Goal: Task Accomplishment & Management: Manage account settings

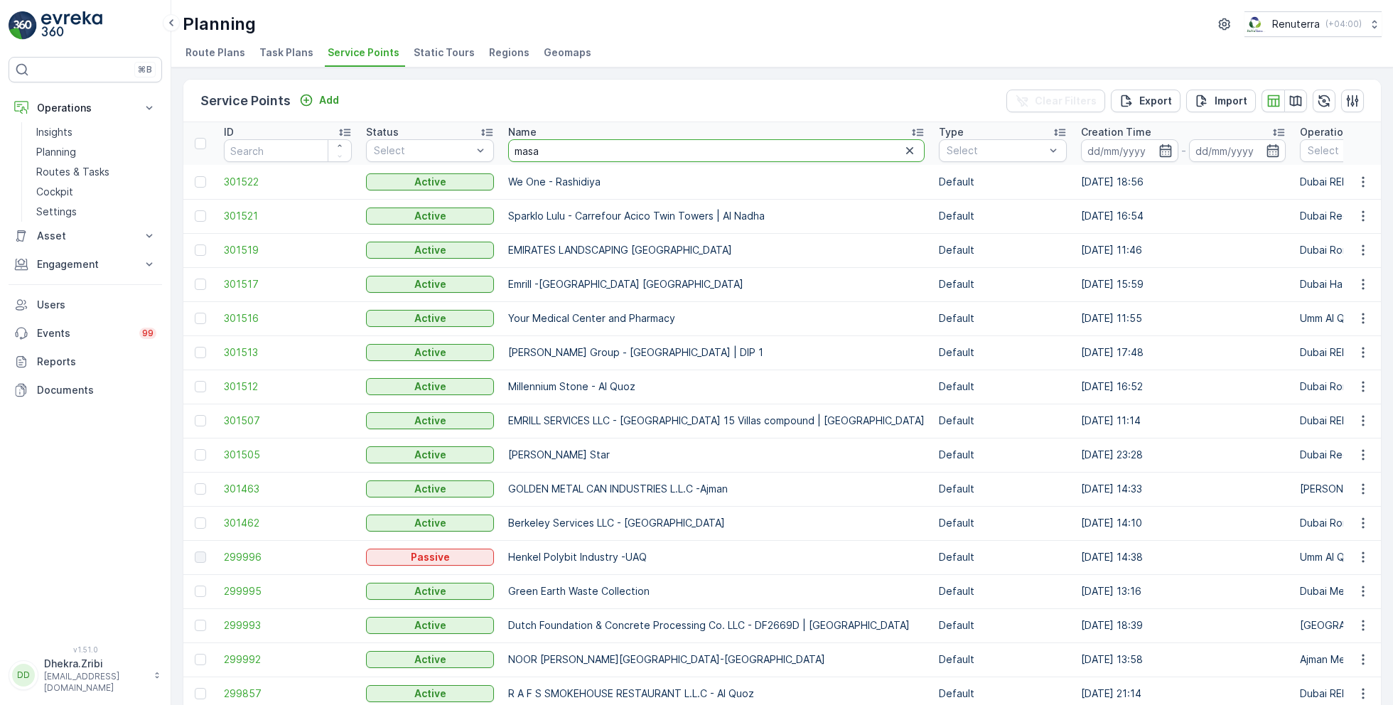
type input "masar"
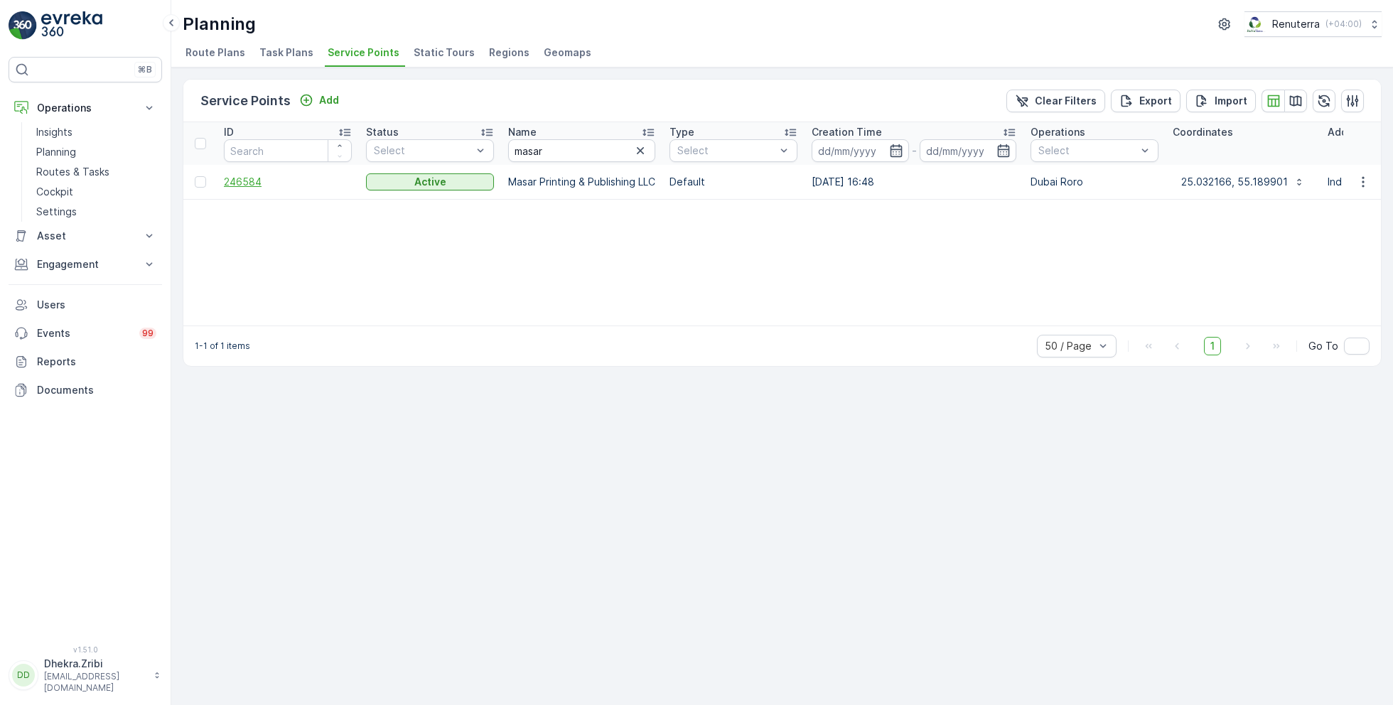
click at [230, 183] on span "246584" at bounding box center [288, 182] width 128 height 14
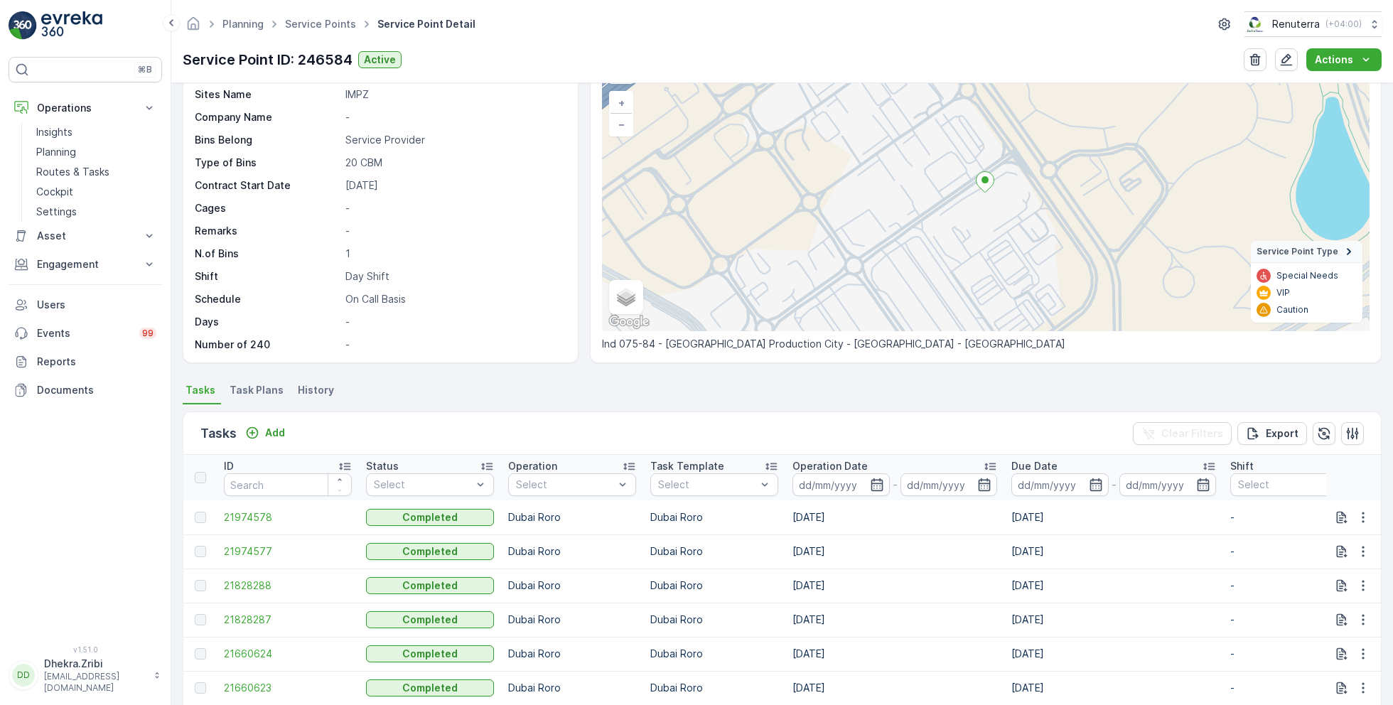
scroll to position [126, 0]
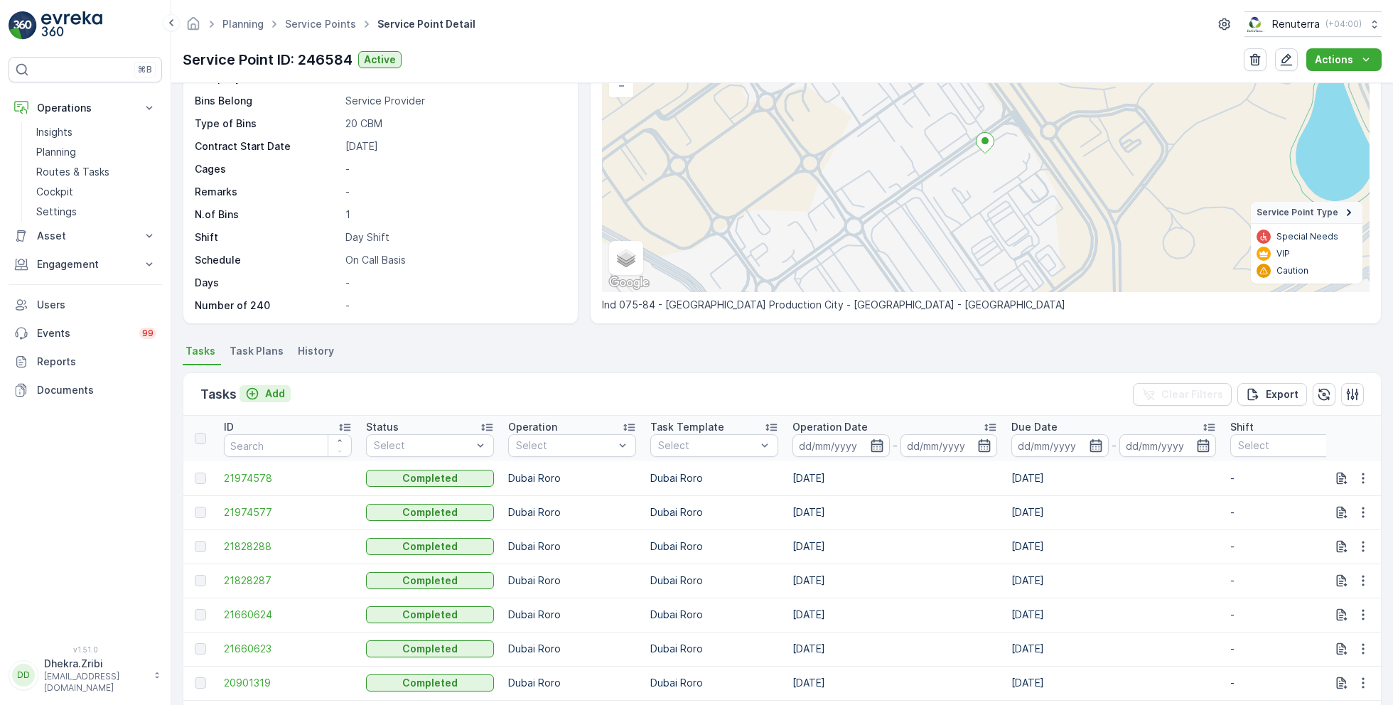
click at [265, 392] on p "Add" at bounding box center [275, 394] width 20 height 14
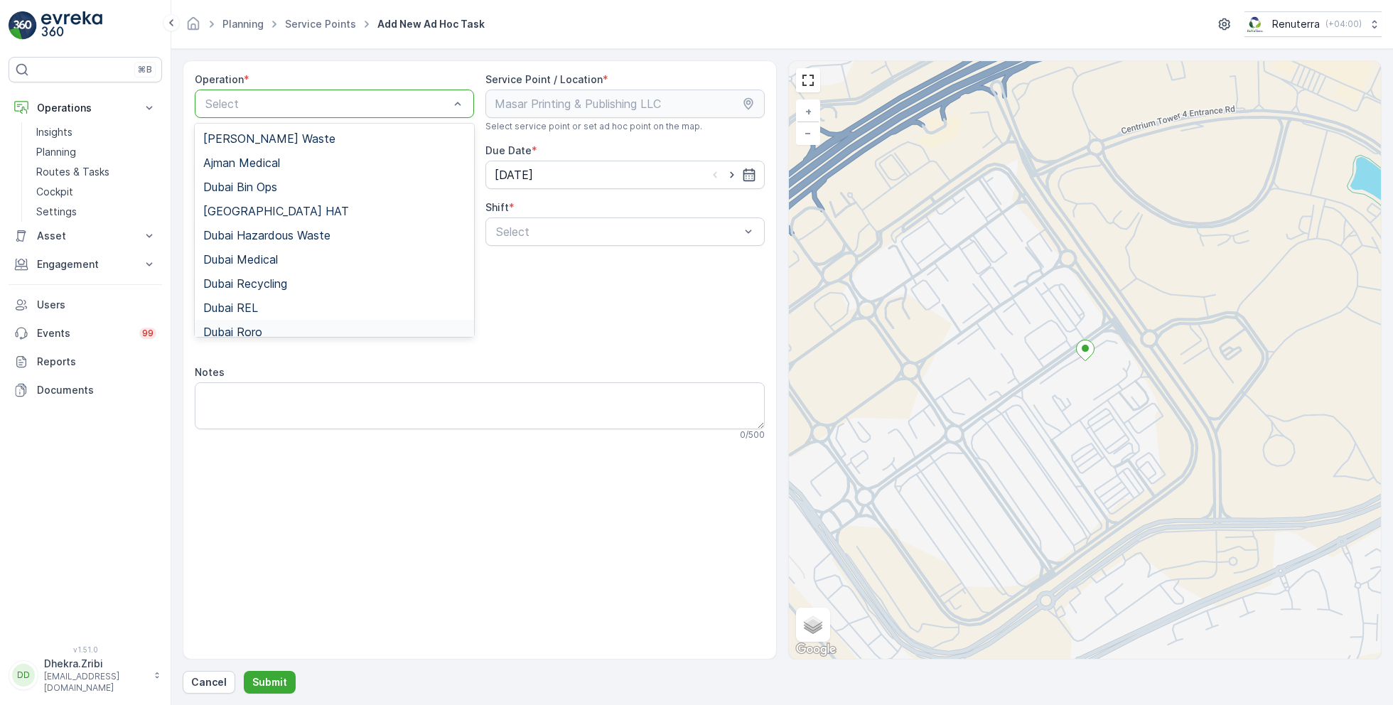
click at [261, 333] on span "Dubai Roro" at bounding box center [232, 332] width 59 height 13
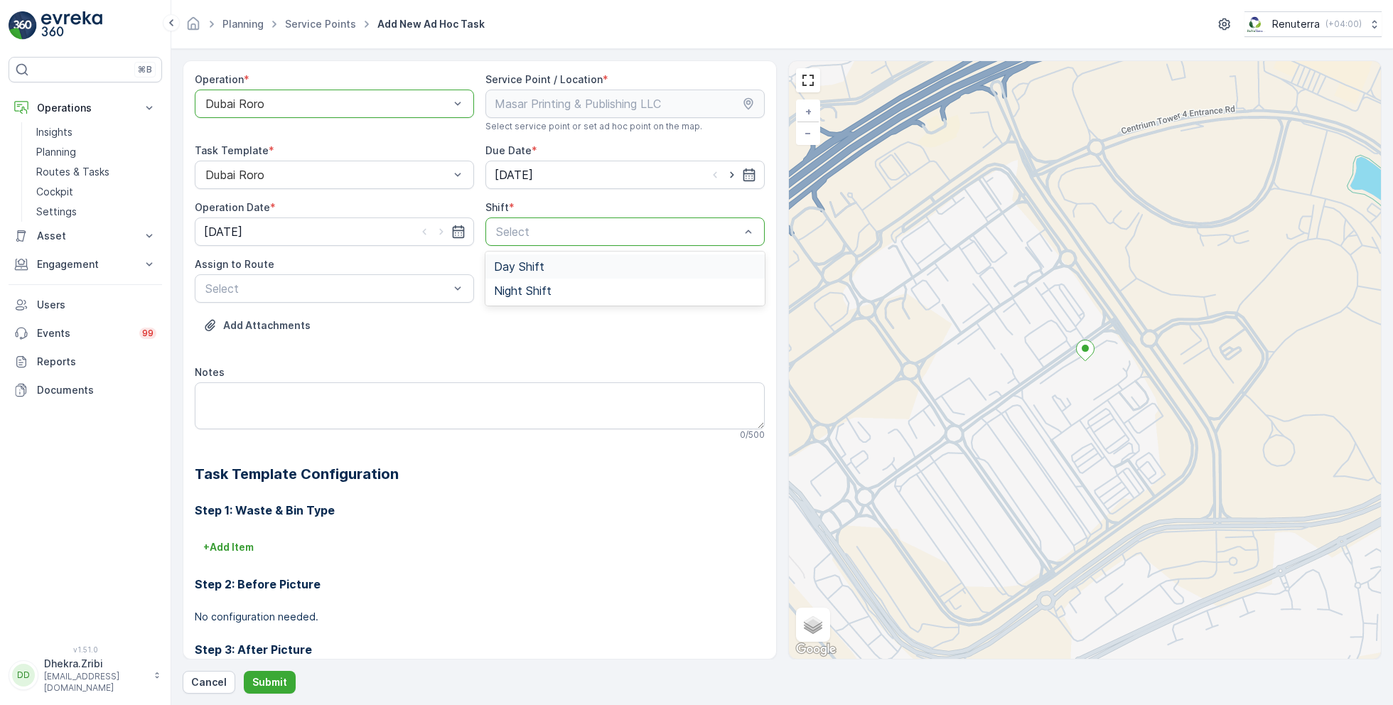
click at [519, 267] on span "Day Shift" at bounding box center [519, 266] width 50 height 13
click at [379, 300] on div "Select" at bounding box center [334, 288] width 279 height 28
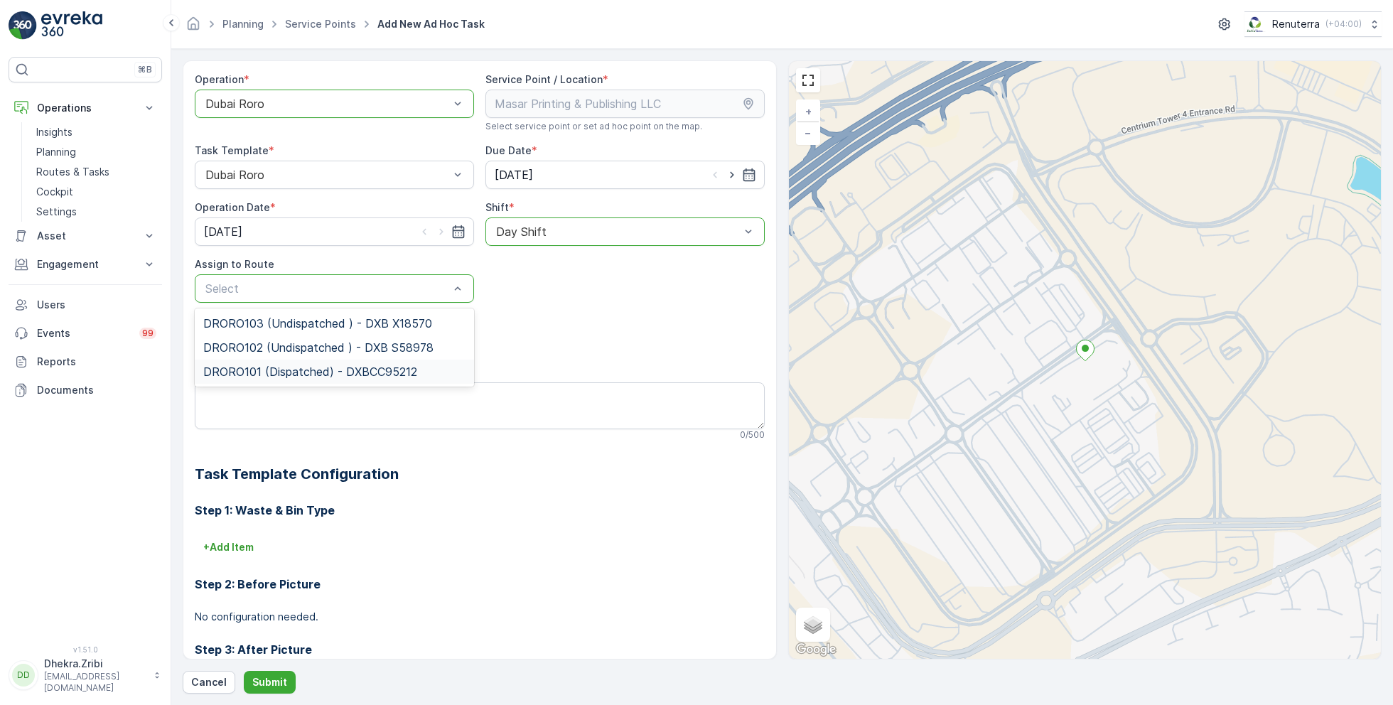
click at [281, 368] on span "DRORO101 (Dispatched) - DXBCC95212" at bounding box center [310, 371] width 214 height 13
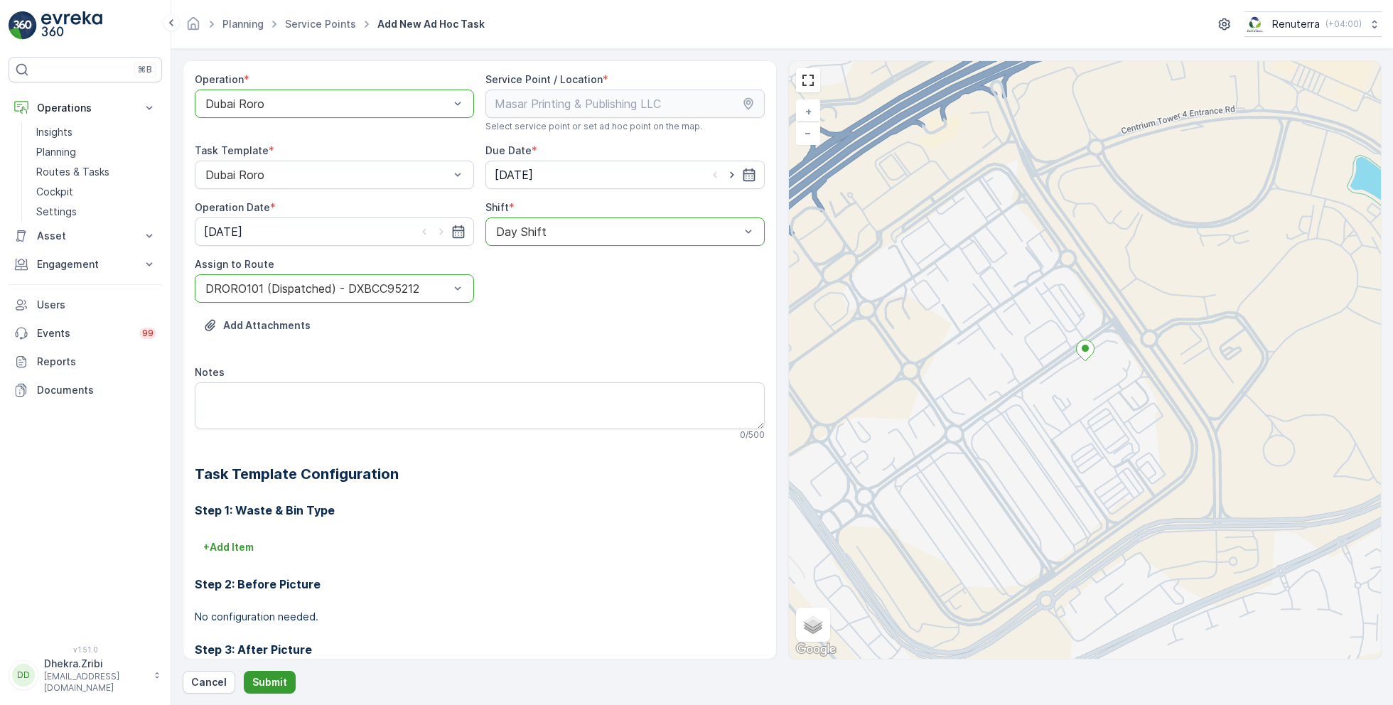
click at [269, 684] on p "Submit" at bounding box center [269, 682] width 35 height 14
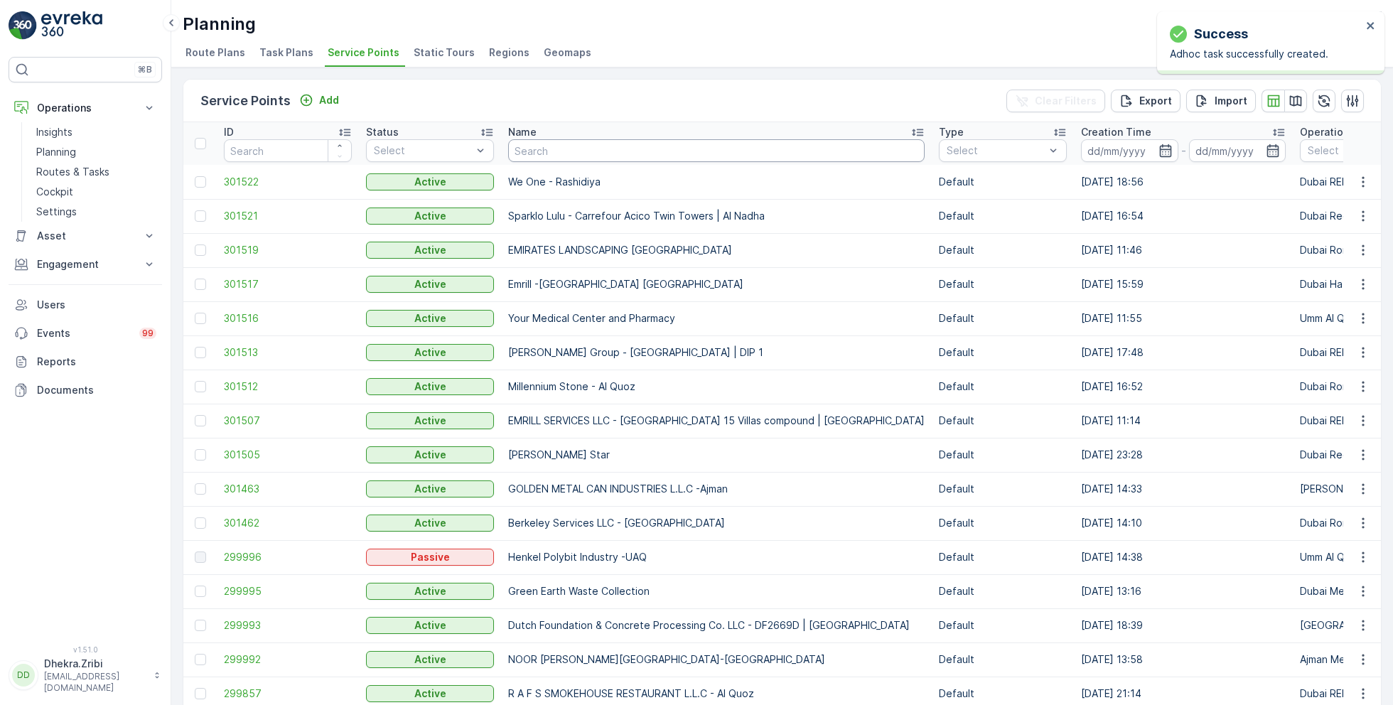
click at [553, 144] on input "text" at bounding box center [716, 150] width 417 height 23
type input "wade adams"
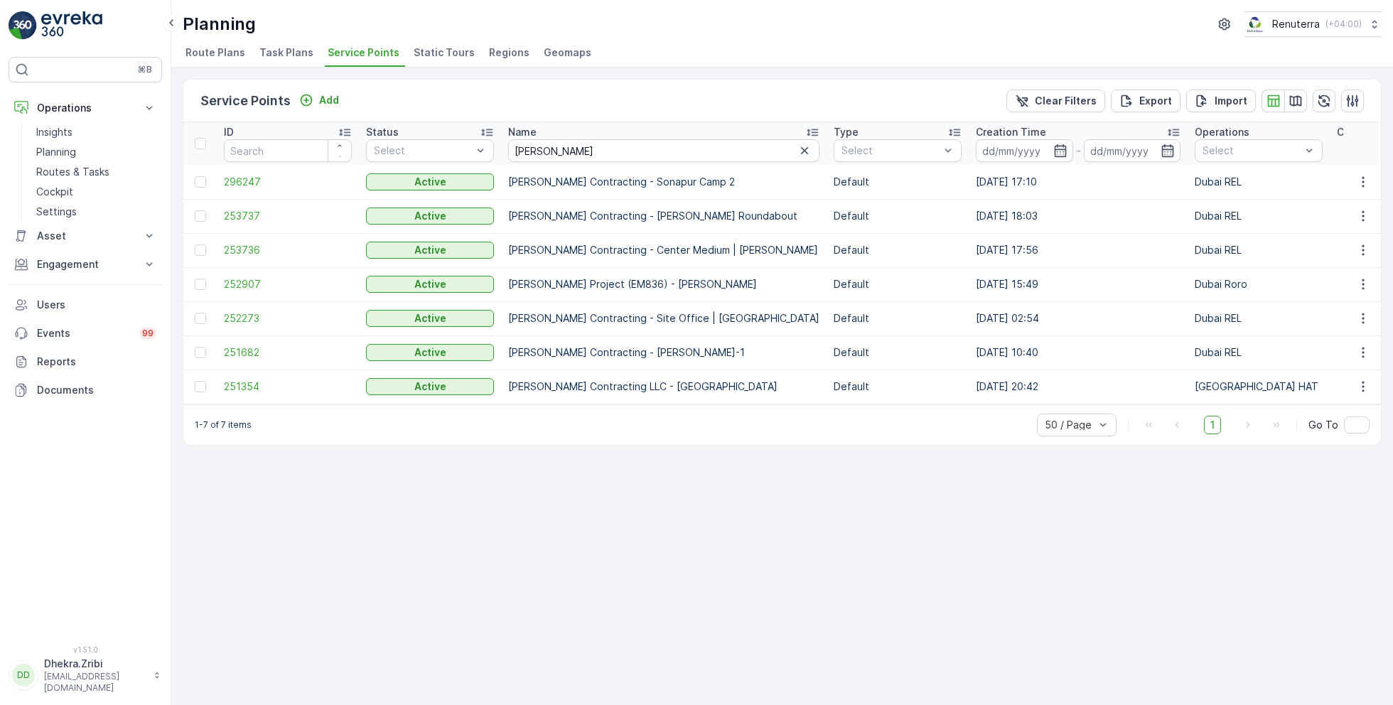
click at [618, 441] on div "1-7 of 7 items 50 / Page 1 Go To" at bounding box center [782, 424] width 1198 height 41
click at [253, 252] on span "253736" at bounding box center [288, 250] width 128 height 14
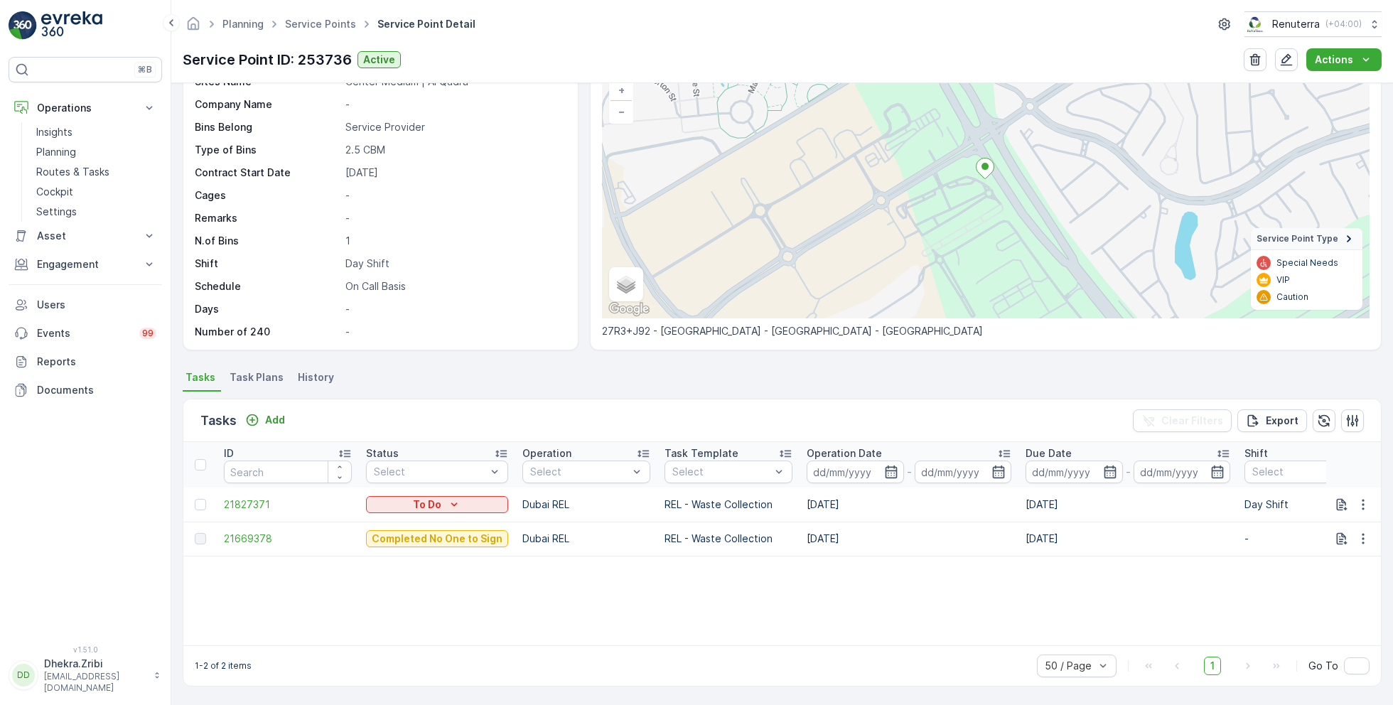
scroll to position [98, 0]
click at [1362, 505] on icon "button" at bounding box center [1363, 506] width 14 height 14
click at [1305, 577] on div "Remove from Route" at bounding box center [1340, 587] width 107 height 20
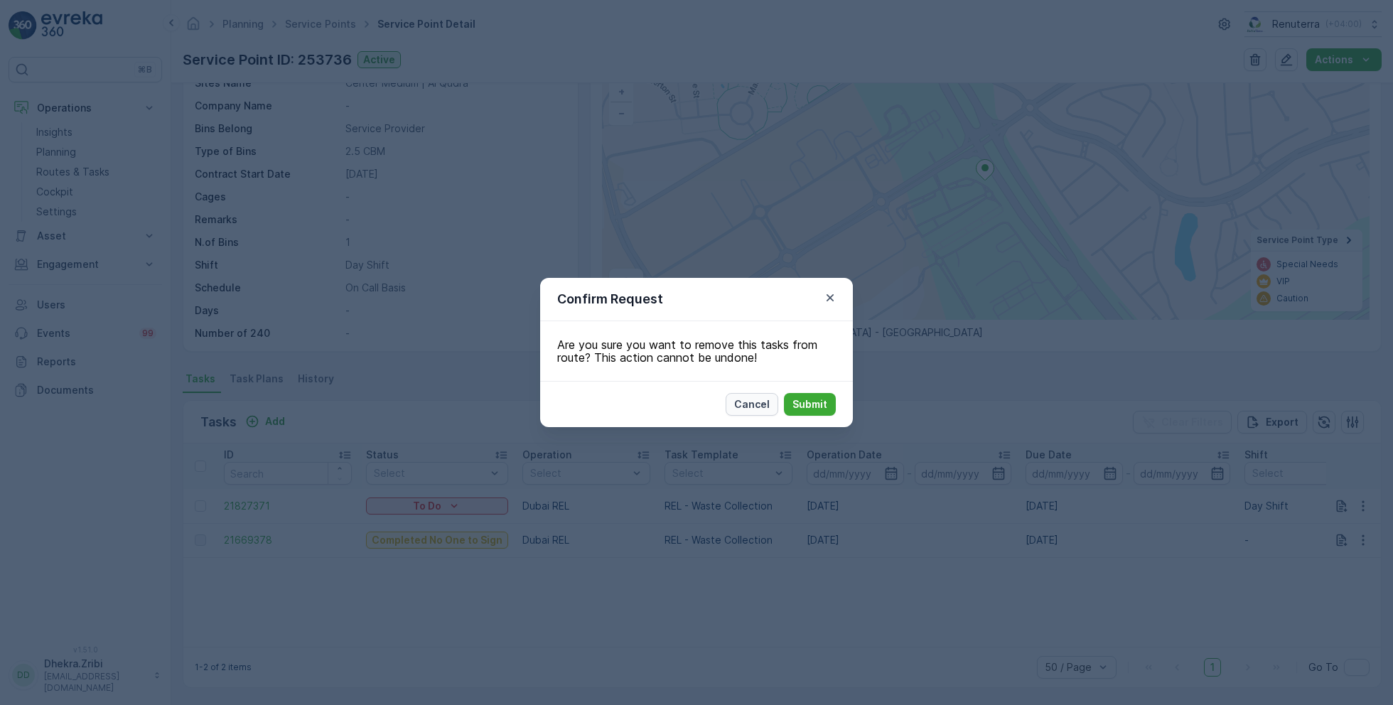
click at [759, 407] on p "Cancel" at bounding box center [752, 404] width 36 height 14
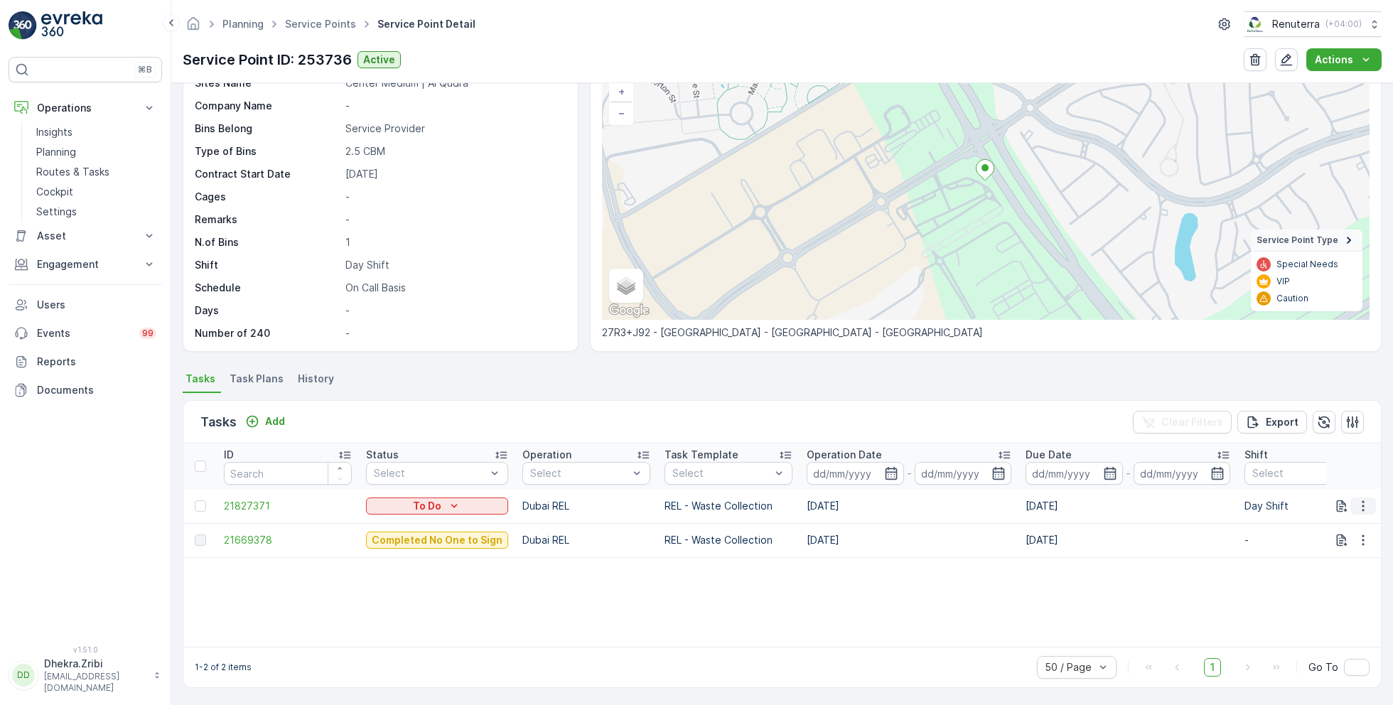
click at [1367, 508] on icon "button" at bounding box center [1363, 506] width 14 height 14
click at [1316, 564] on span "Change Route" at bounding box center [1326, 566] width 69 height 14
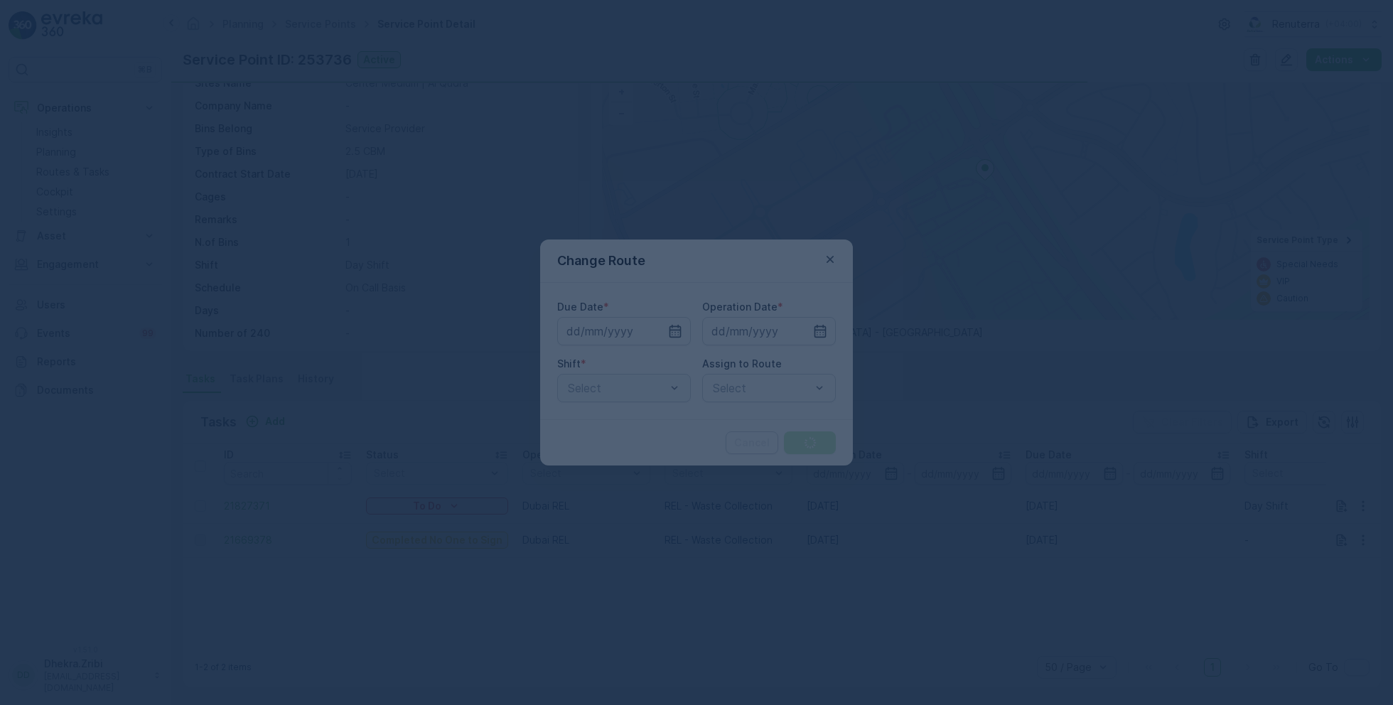
type input "24.09.2025"
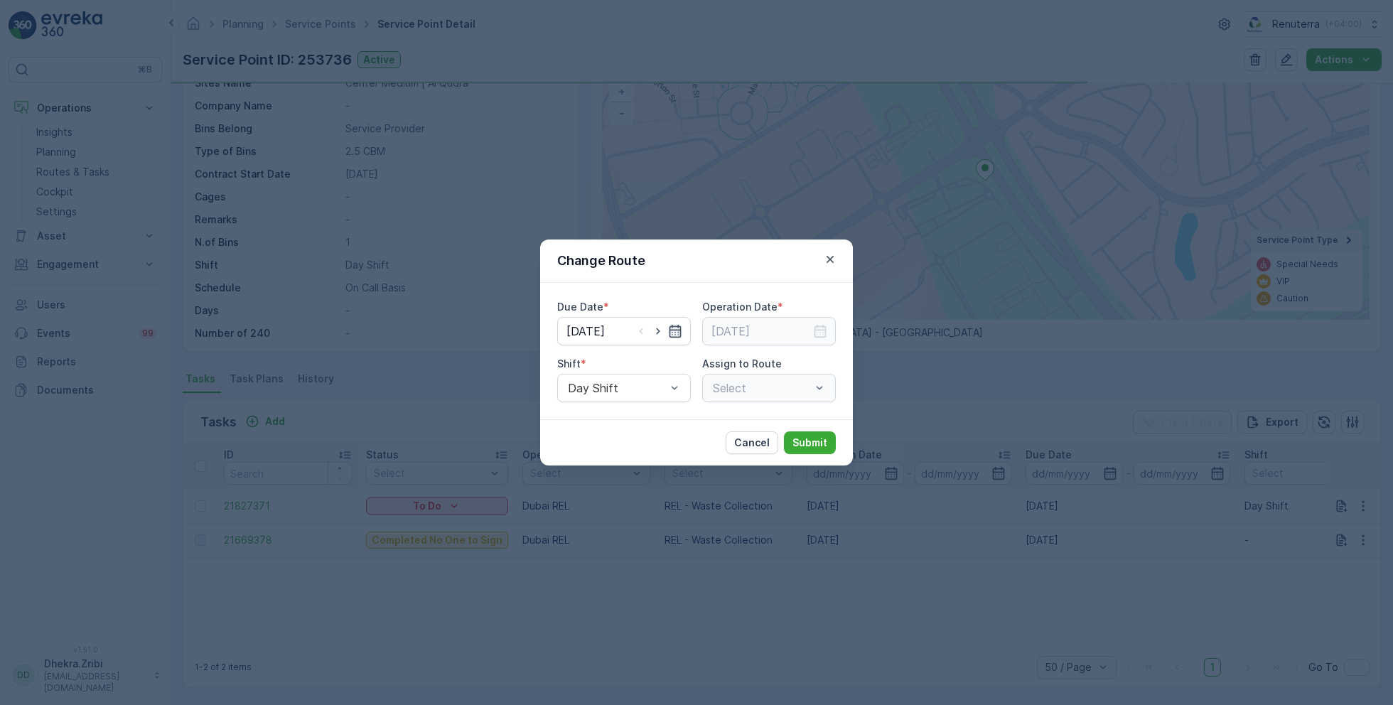
click at [672, 329] on icon "button" at bounding box center [675, 331] width 14 height 14
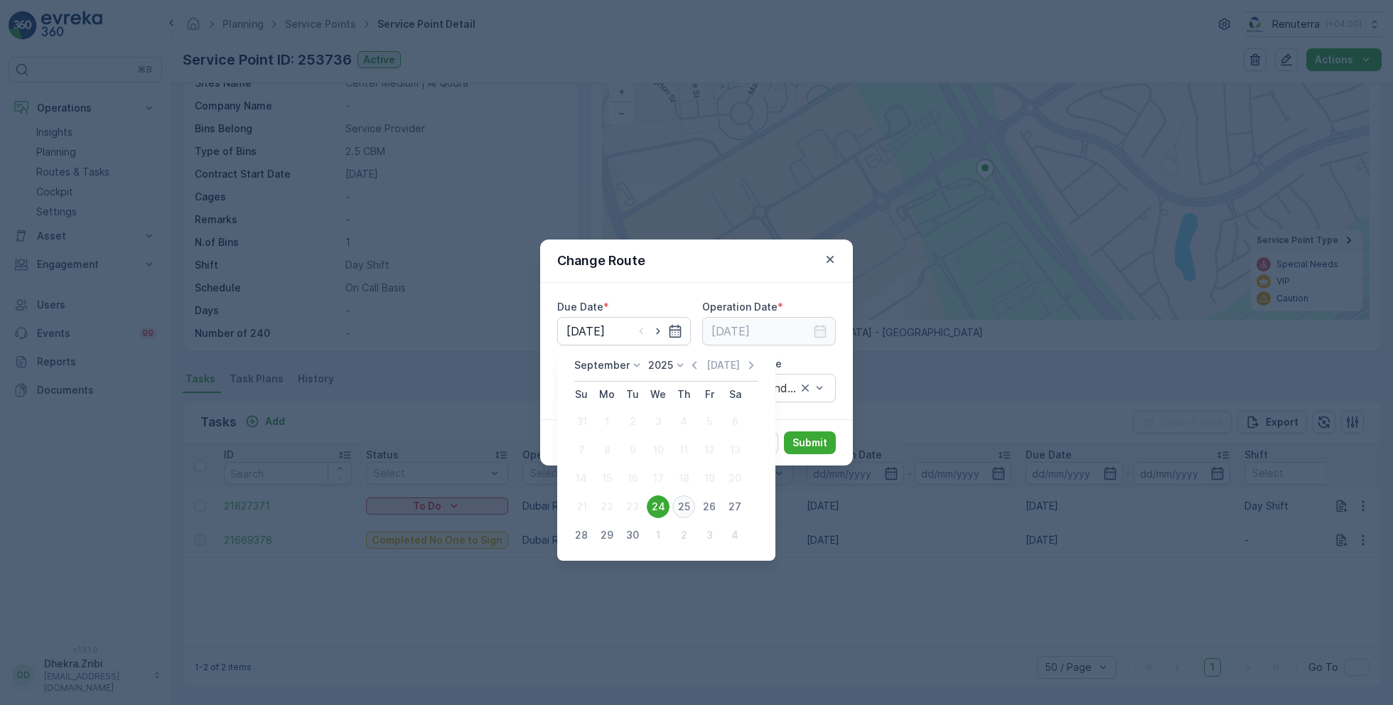
click at [680, 504] on div "25" at bounding box center [683, 506] width 23 height 23
type input "[DATE]"
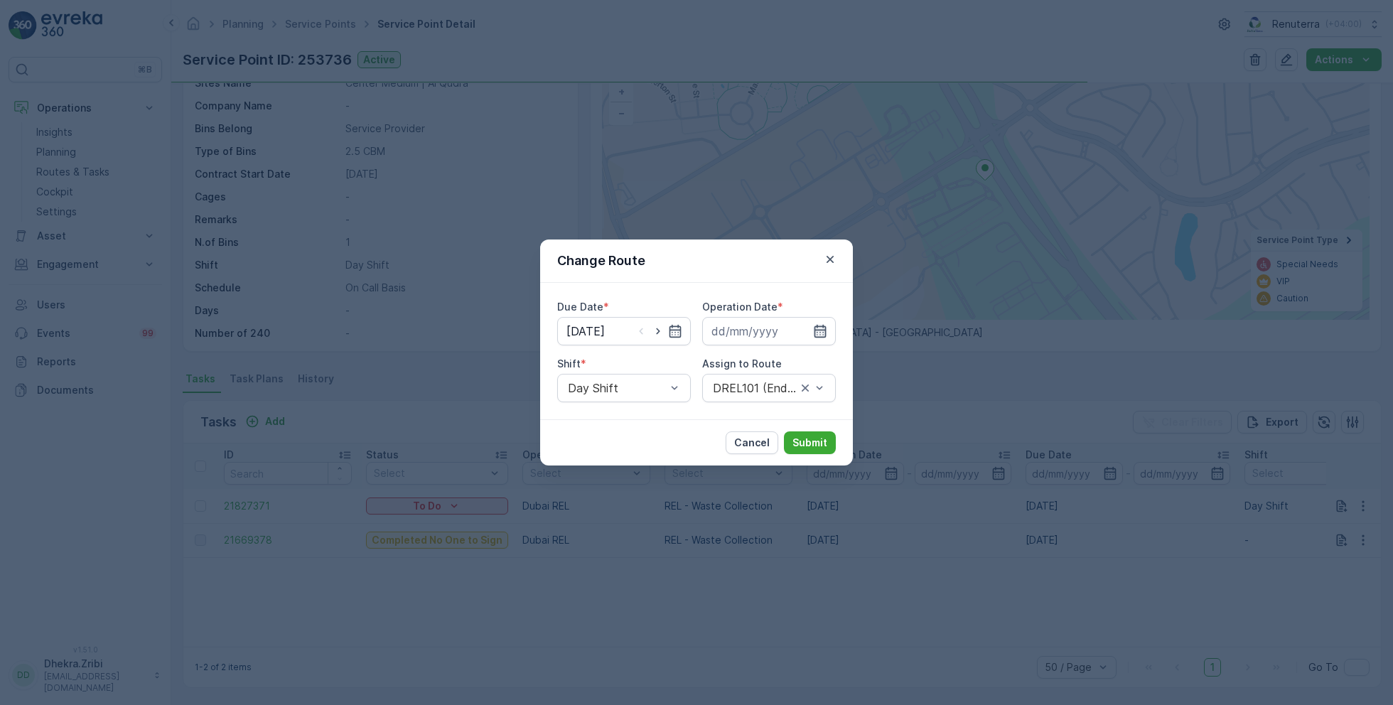
click at [817, 331] on icon "button" at bounding box center [820, 331] width 14 height 14
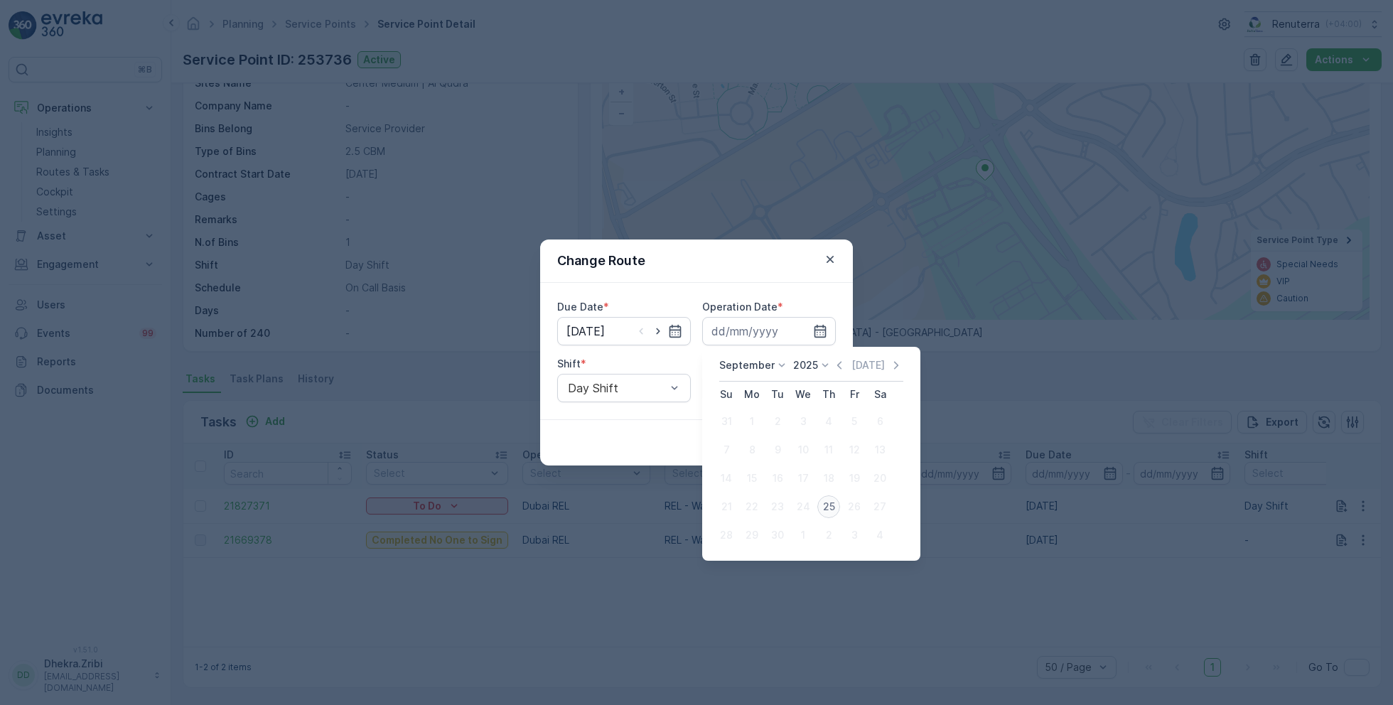
click at [830, 510] on div "25" at bounding box center [829, 506] width 23 height 23
type input "[DATE]"
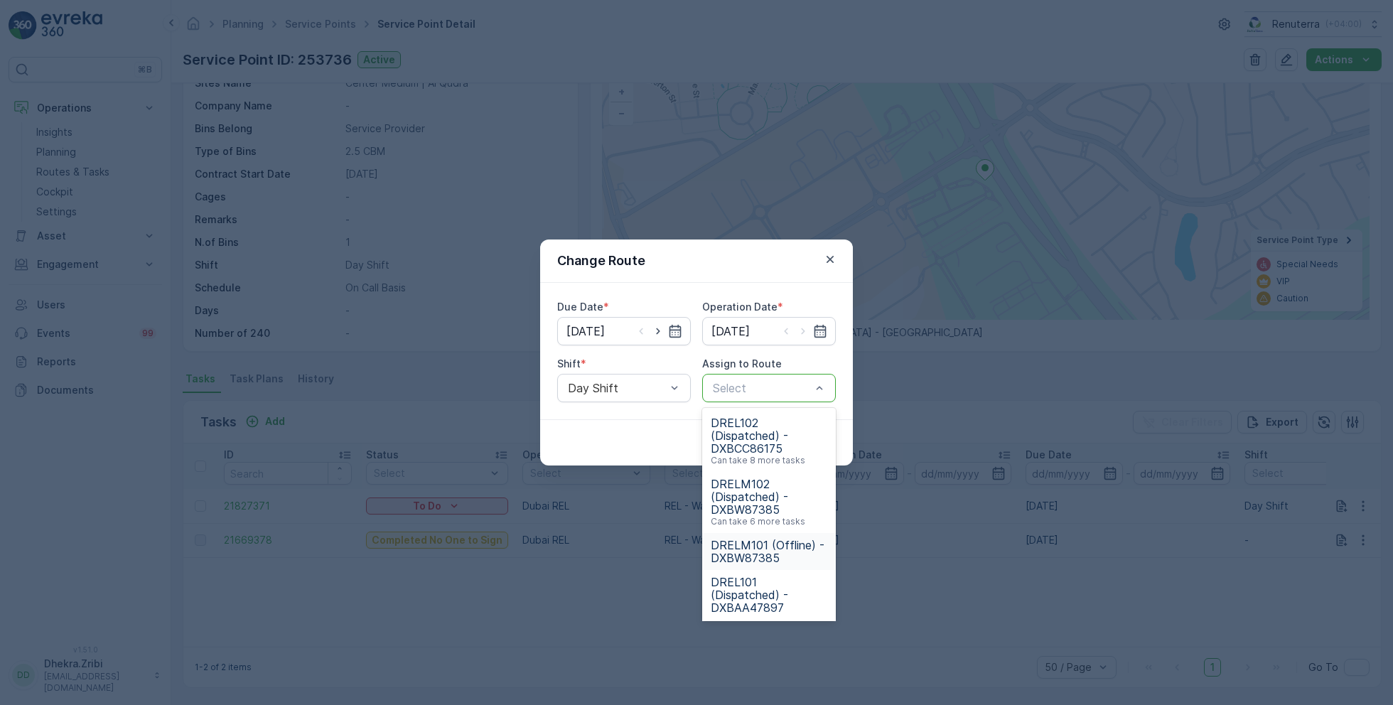
click at [771, 547] on span "DRELM101 (Offline) - DXBW87385" at bounding box center [769, 552] width 117 height 26
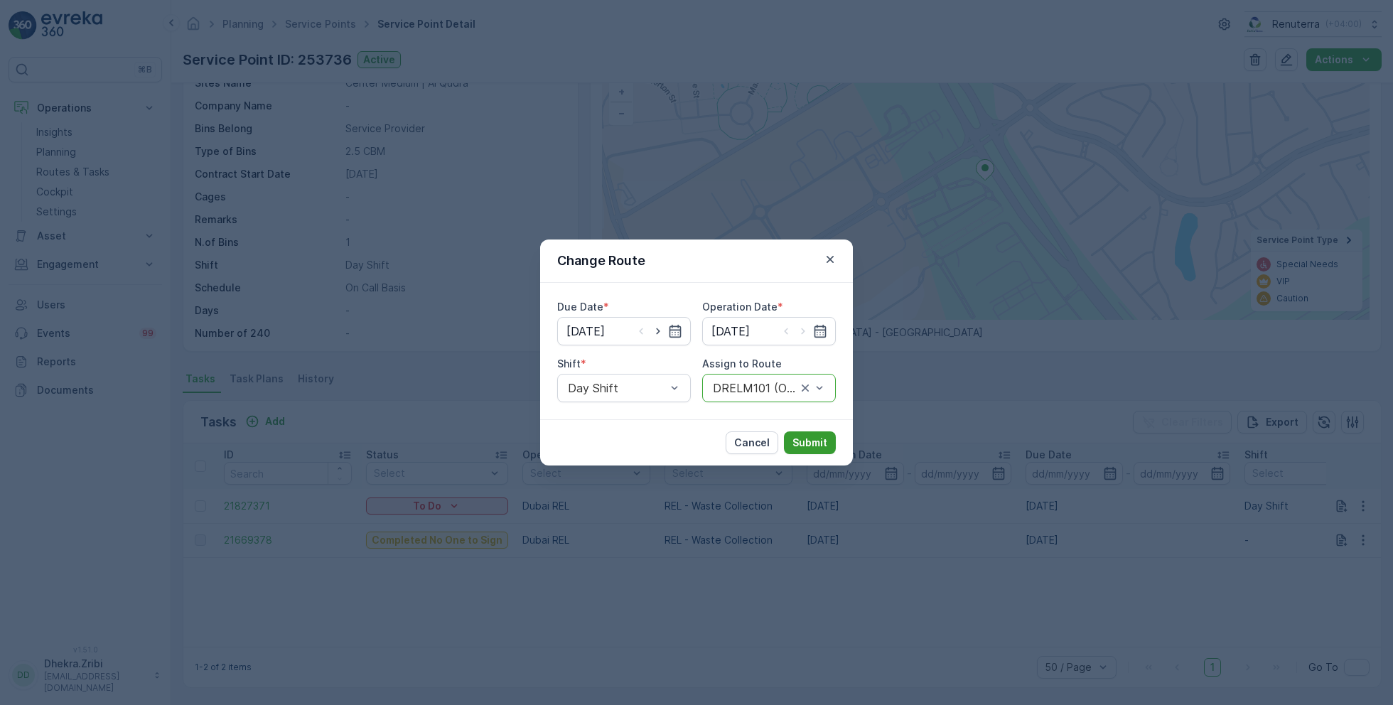
click at [815, 441] on p "Submit" at bounding box center [810, 443] width 35 height 14
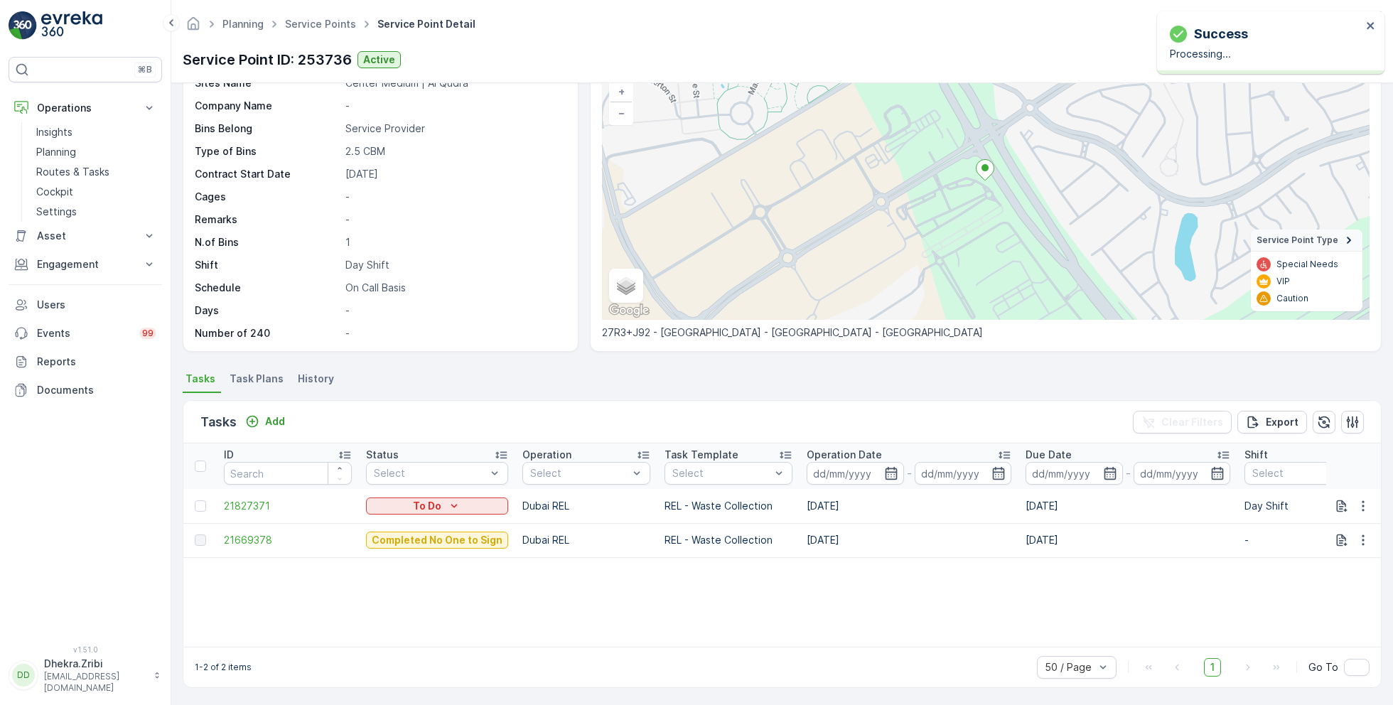
click at [344, 31] on ul "Service Points" at bounding box center [328, 24] width 92 height 21
click at [338, 27] on link "Service Points" at bounding box center [320, 24] width 71 height 12
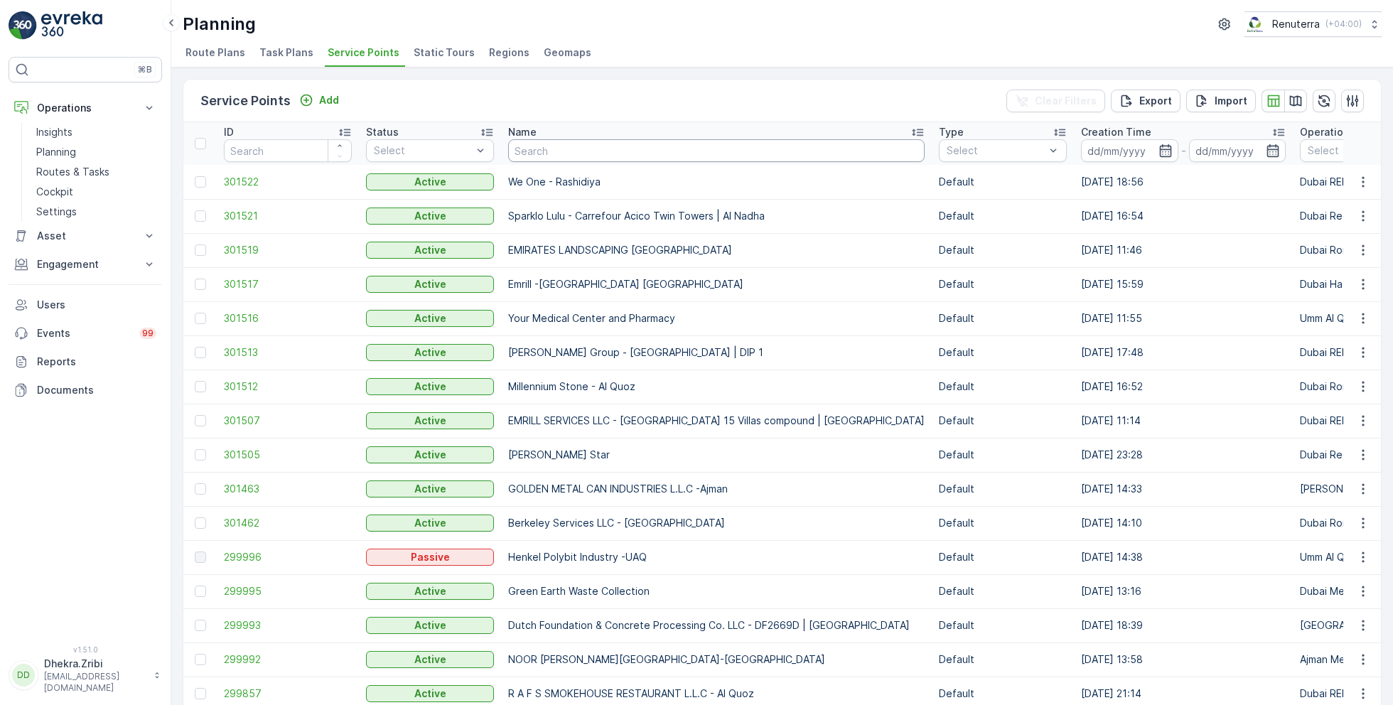
click at [589, 151] on input "text" at bounding box center [716, 150] width 417 height 23
type input "ivf"
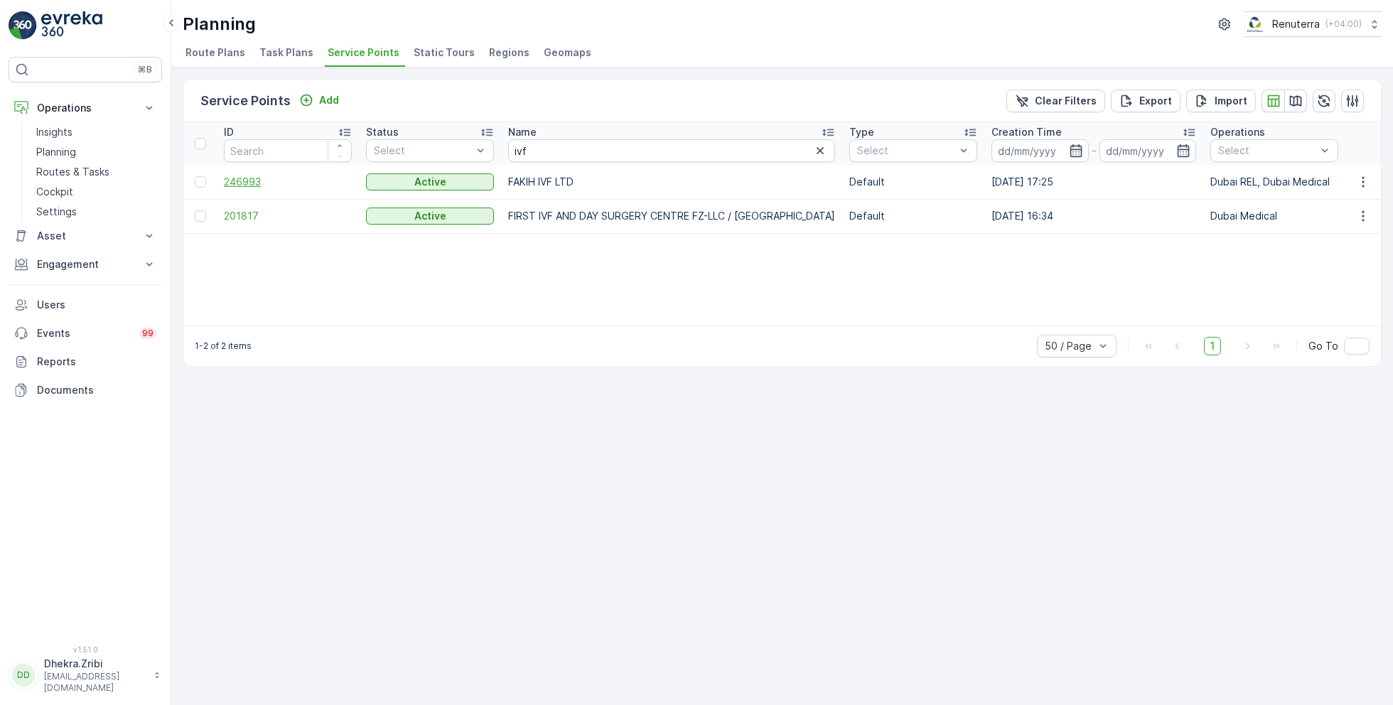
click at [242, 180] on span "246993" at bounding box center [288, 182] width 128 height 14
click at [577, 151] on input "ivf" at bounding box center [671, 150] width 327 height 23
click at [244, 216] on span "201817" at bounding box center [288, 216] width 128 height 14
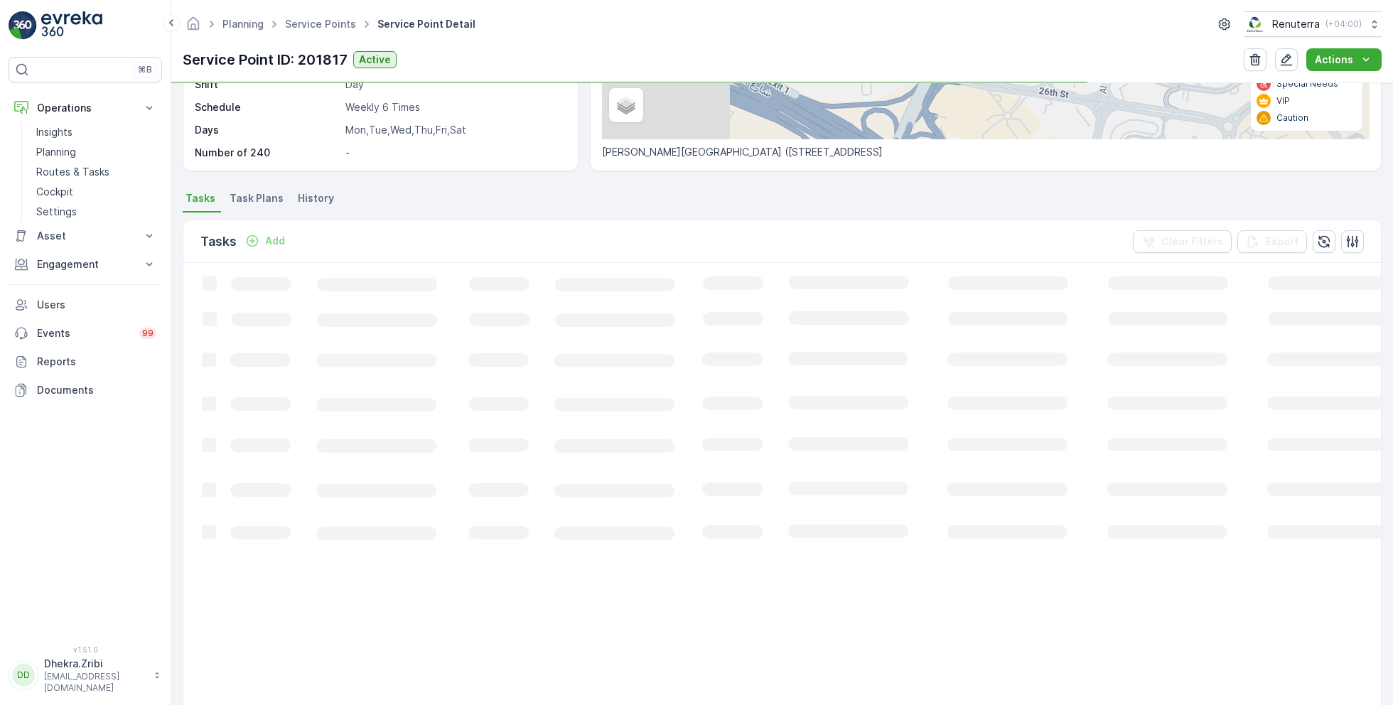
scroll to position [284, 0]
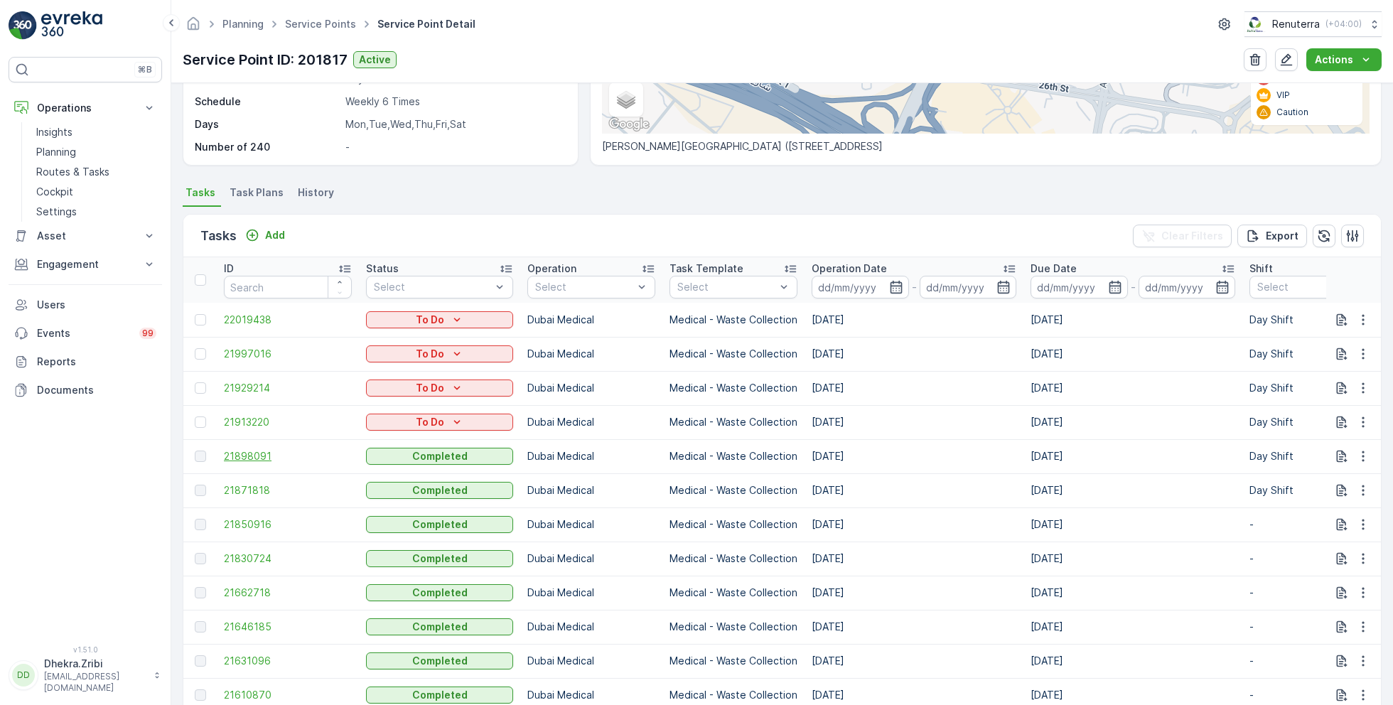
click at [250, 449] on span "21898091" at bounding box center [288, 456] width 128 height 14
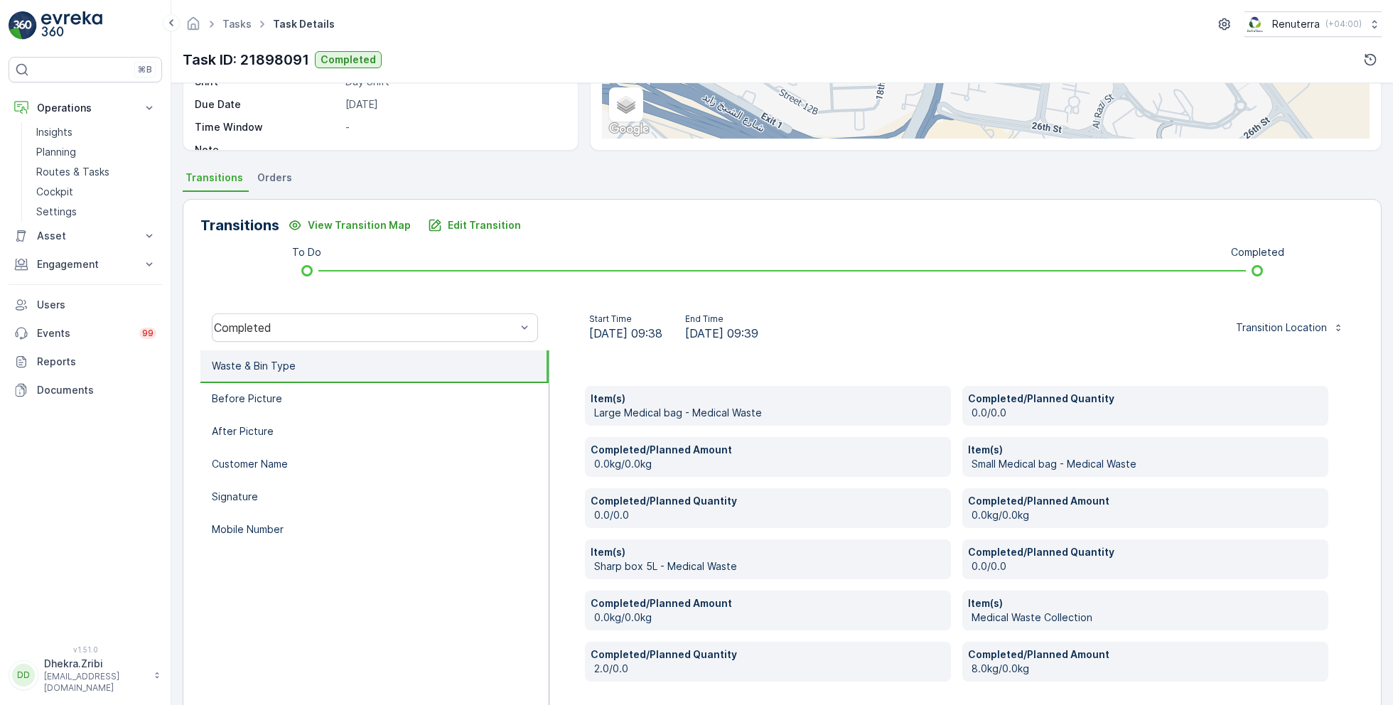
scroll to position [284, 0]
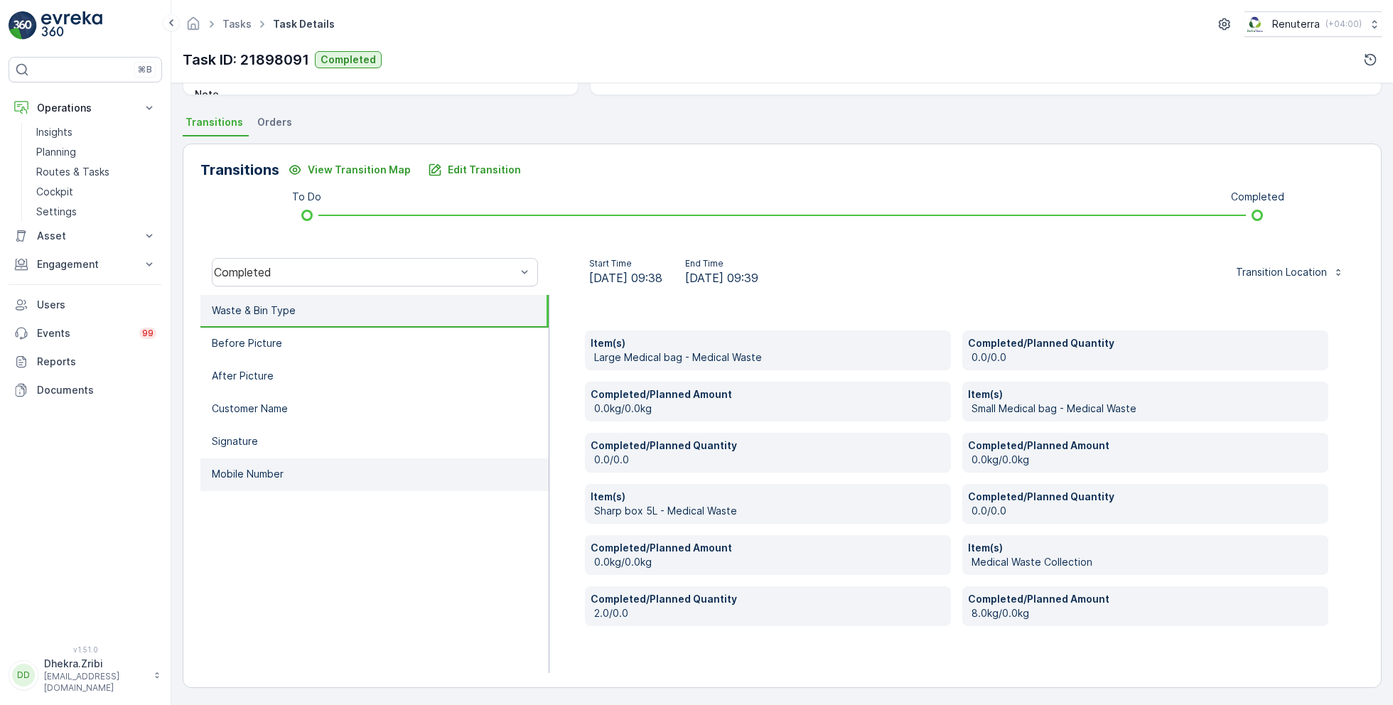
click at [278, 473] on p "Mobile Number" at bounding box center [248, 474] width 72 height 14
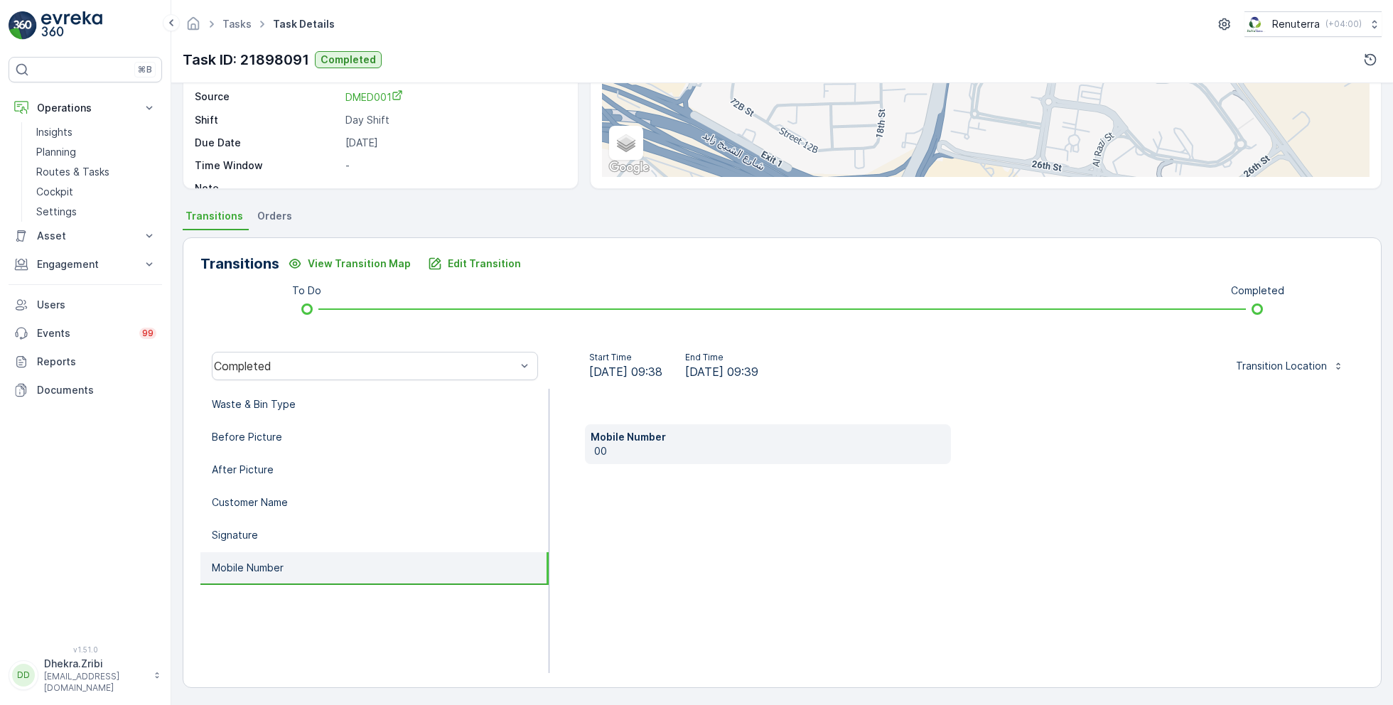
click at [329, 552] on li "Mobile Number" at bounding box center [374, 568] width 348 height 33
click at [313, 540] on li "Signature" at bounding box center [374, 536] width 348 height 33
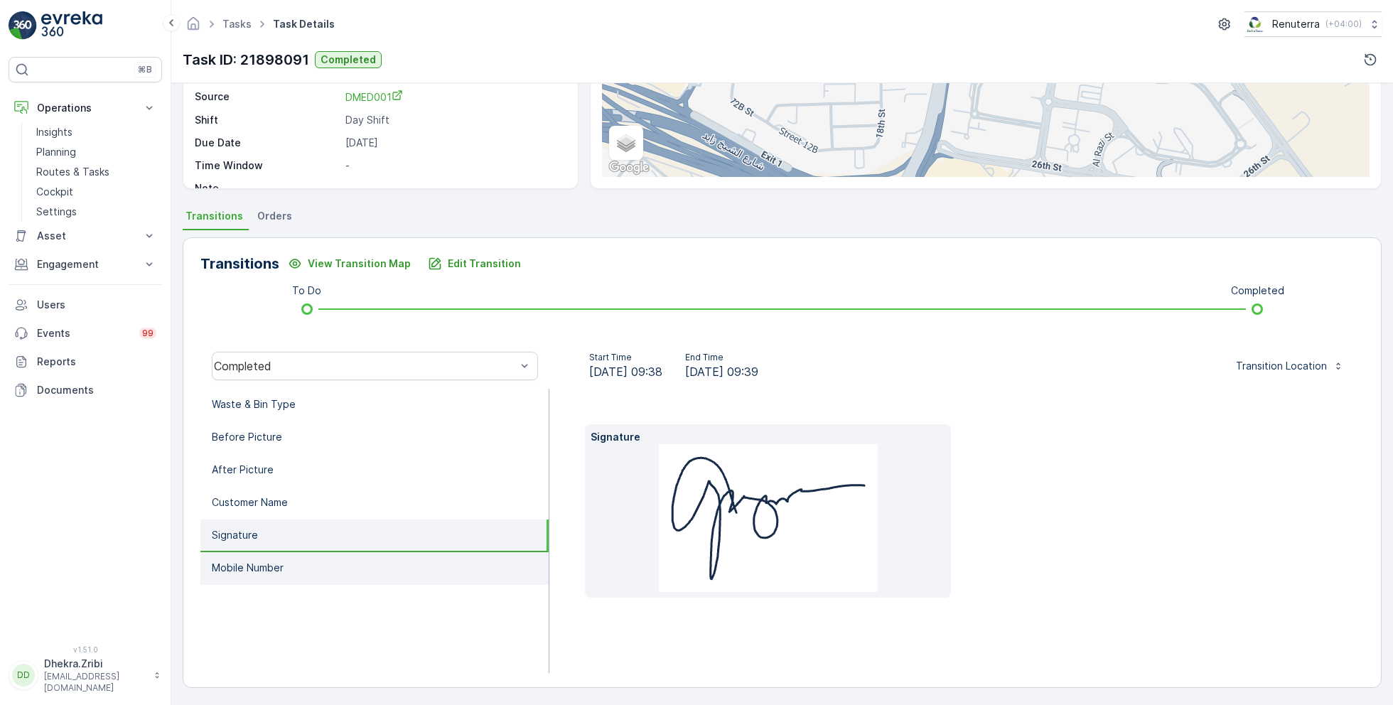
click at [311, 563] on li "Mobile Number" at bounding box center [374, 568] width 348 height 33
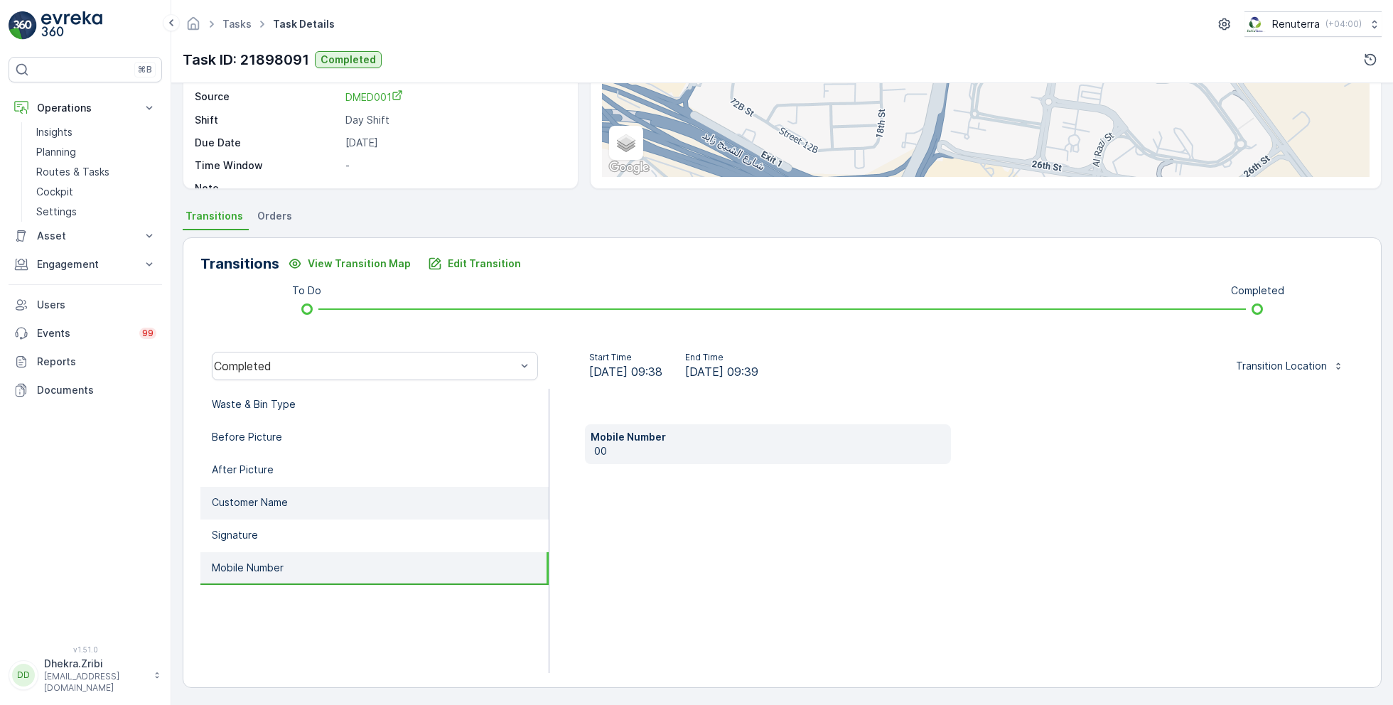
click at [286, 497] on p "Customer Name" at bounding box center [250, 502] width 76 height 14
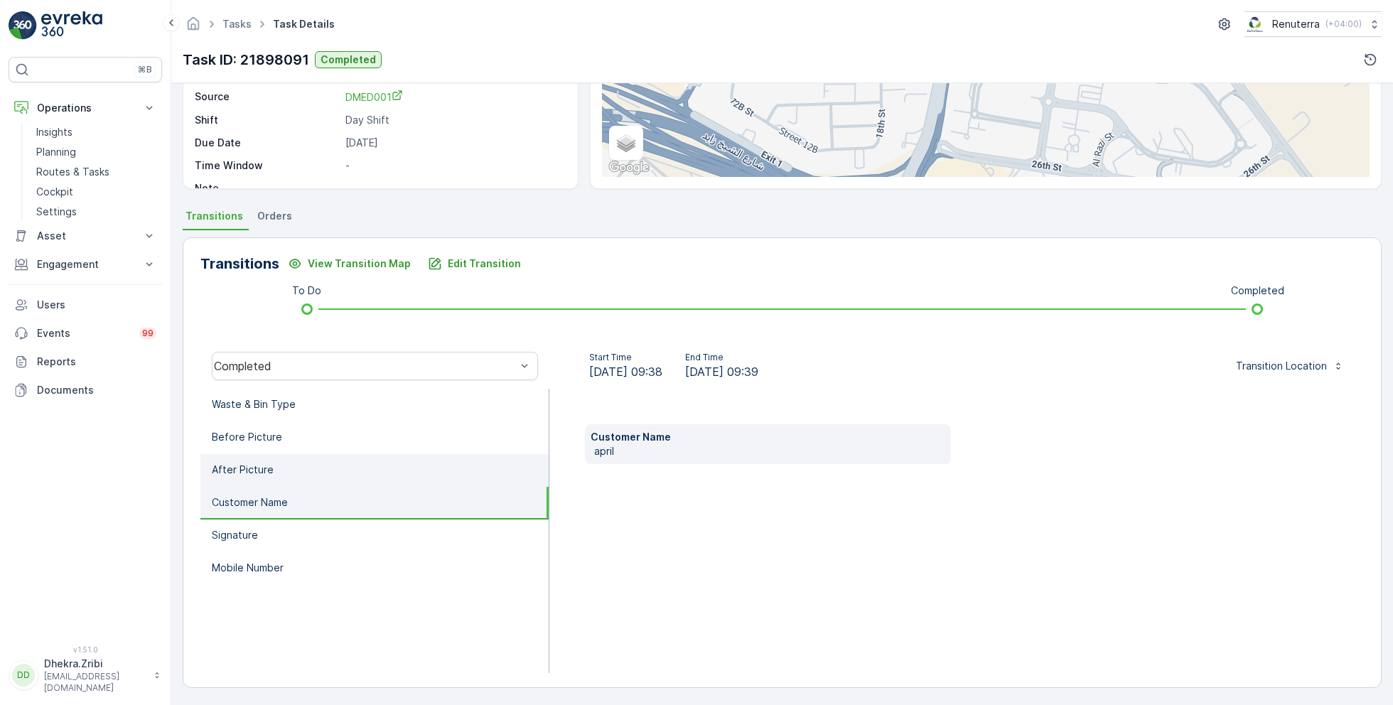
click at [282, 464] on li "After Picture" at bounding box center [374, 470] width 348 height 33
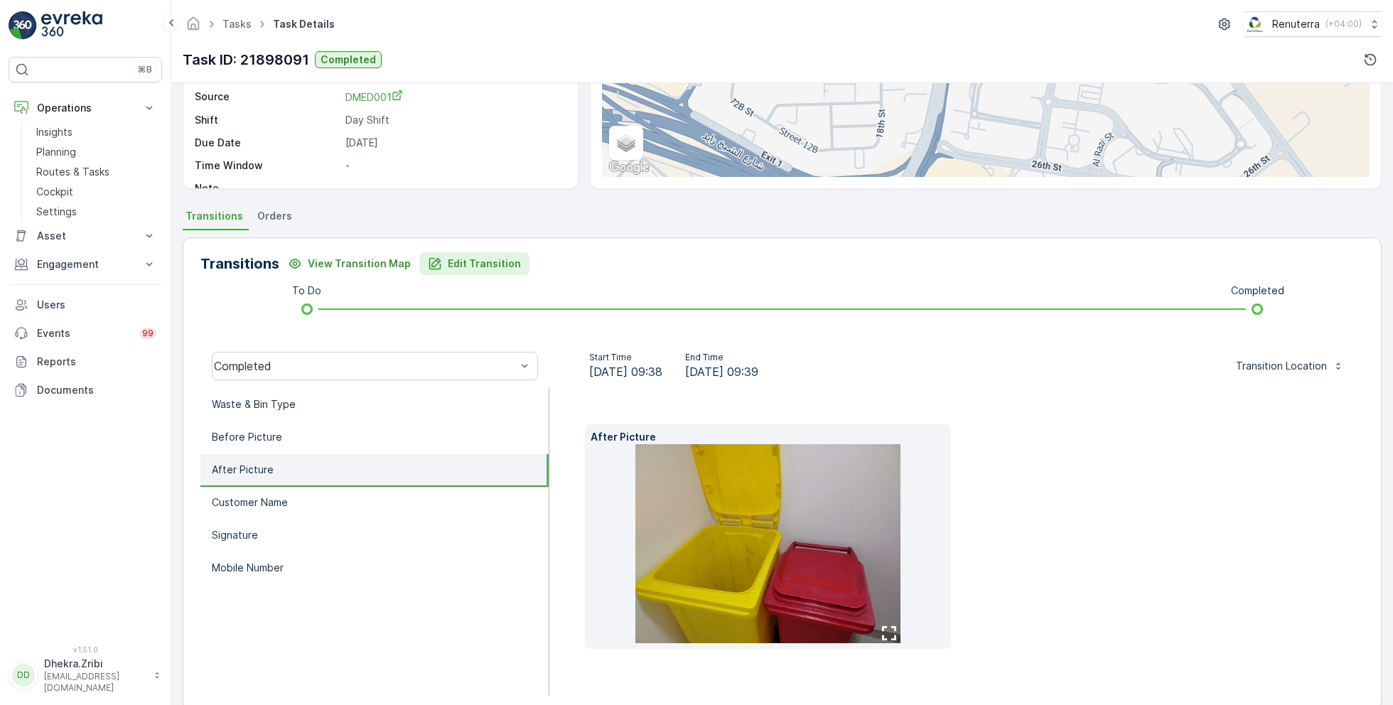
click at [465, 258] on p "Edit Transition" at bounding box center [484, 264] width 73 height 14
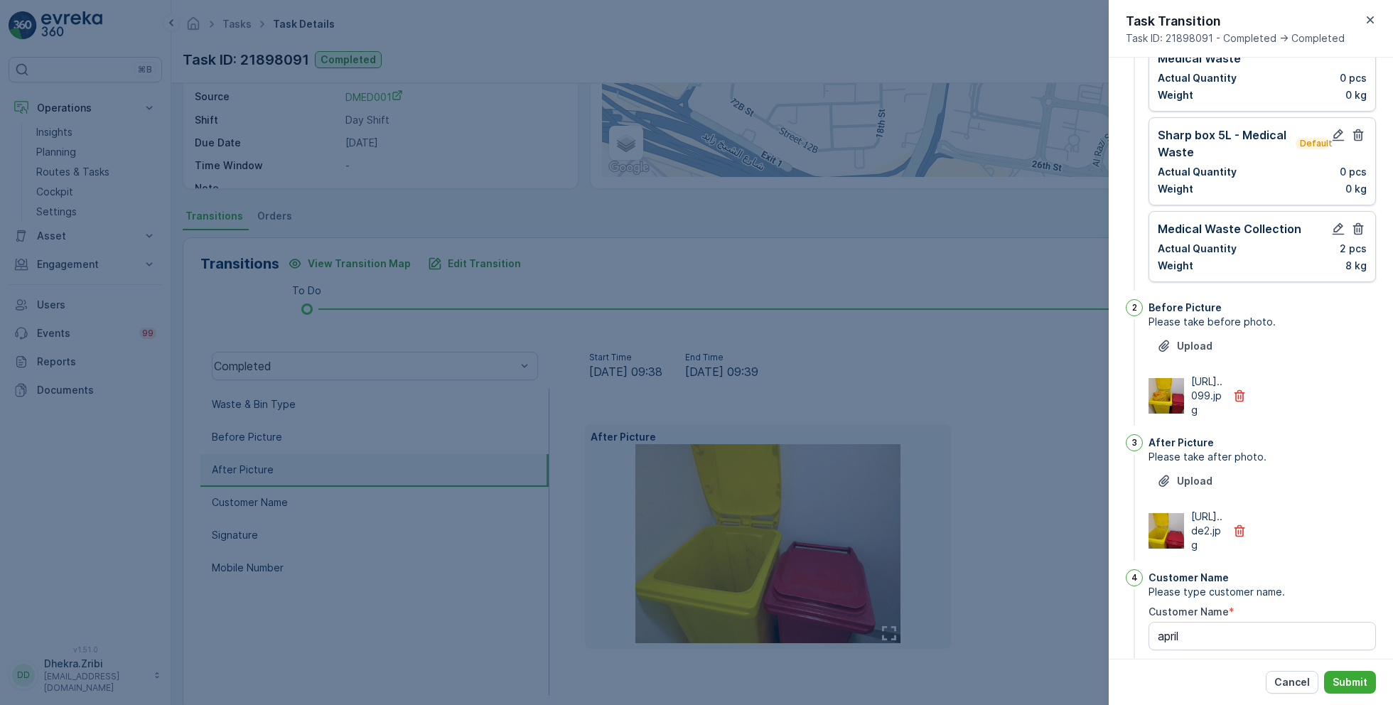
scroll to position [0, 0]
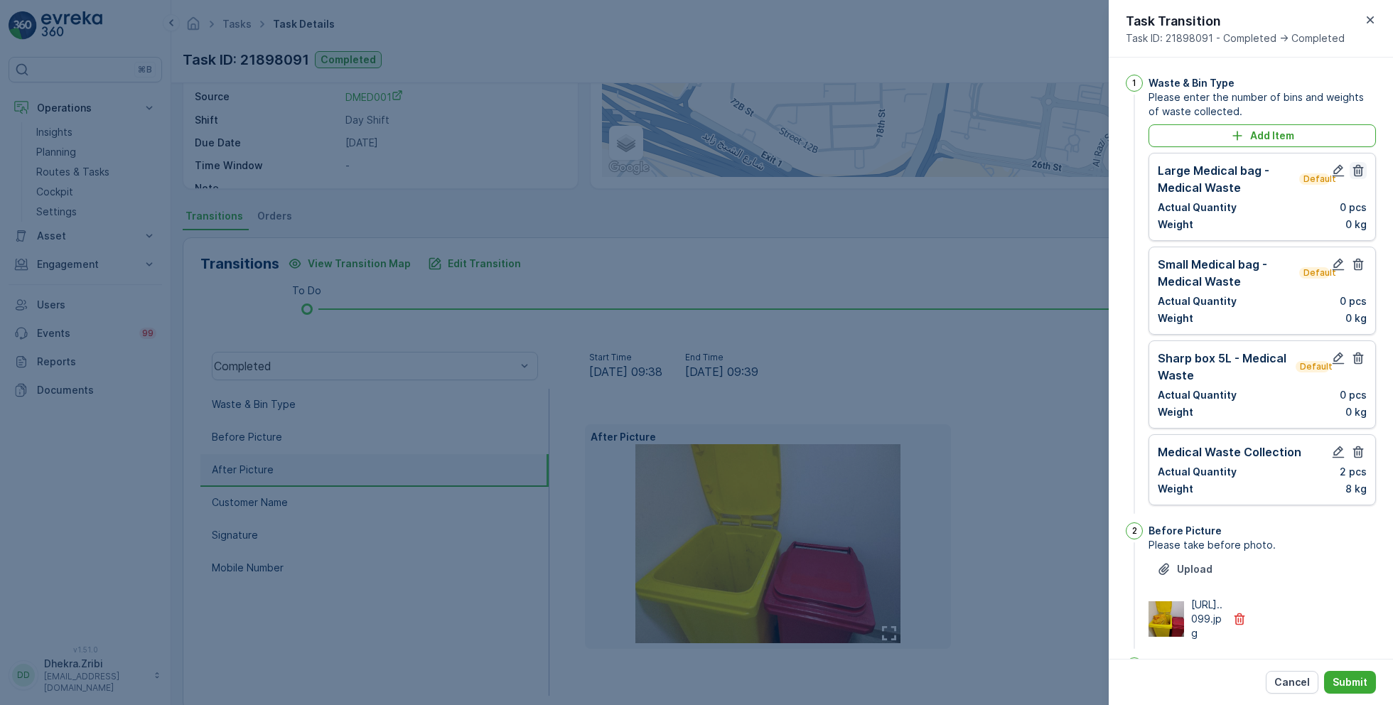
click at [1354, 176] on icon "button" at bounding box center [1358, 171] width 14 height 14
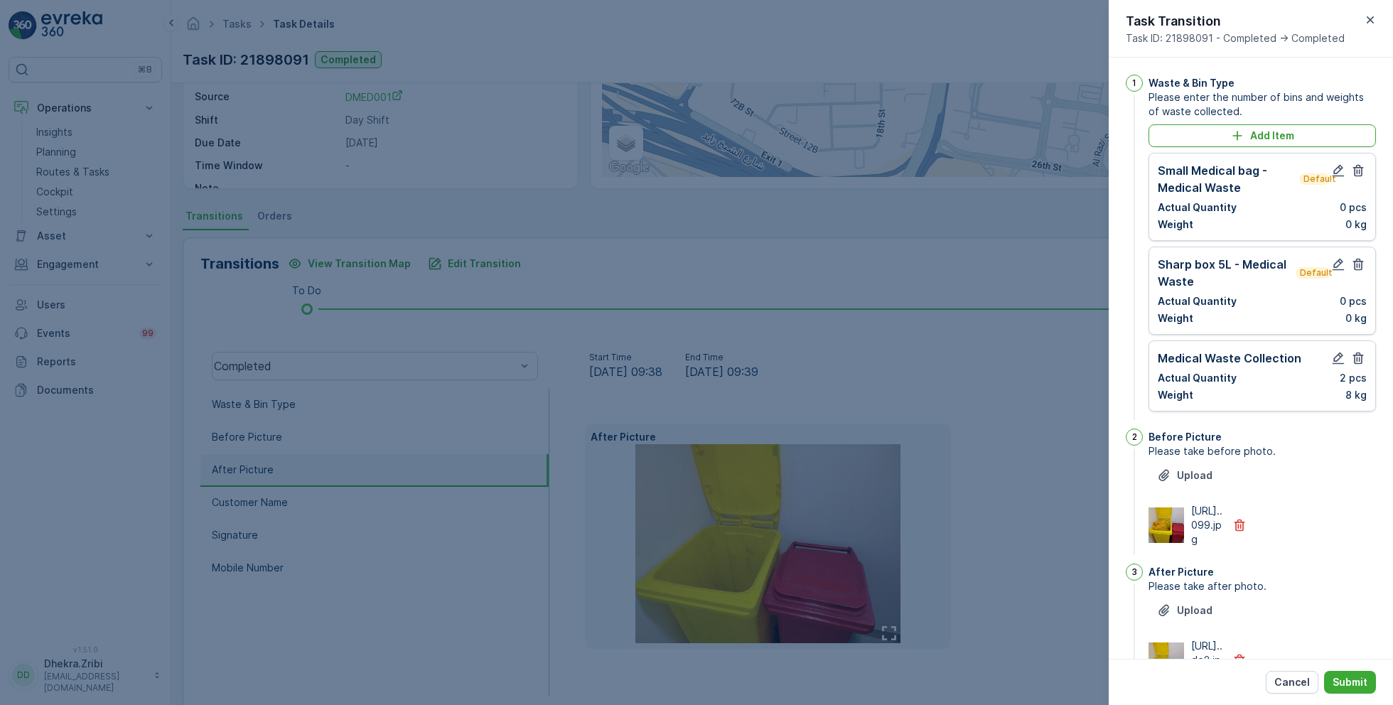
click at [1354, 176] on icon "button" at bounding box center [1358, 171] width 14 height 14
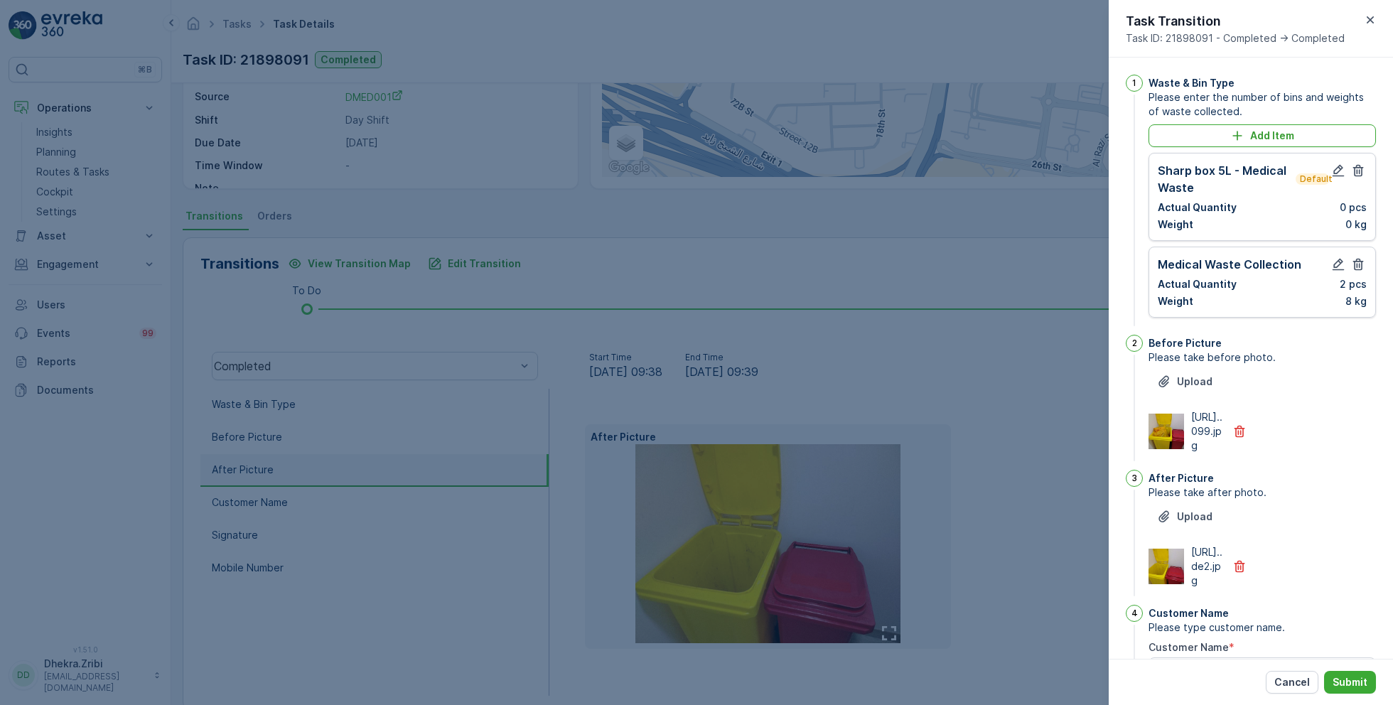
click at [1354, 176] on icon "button" at bounding box center [1358, 171] width 14 height 14
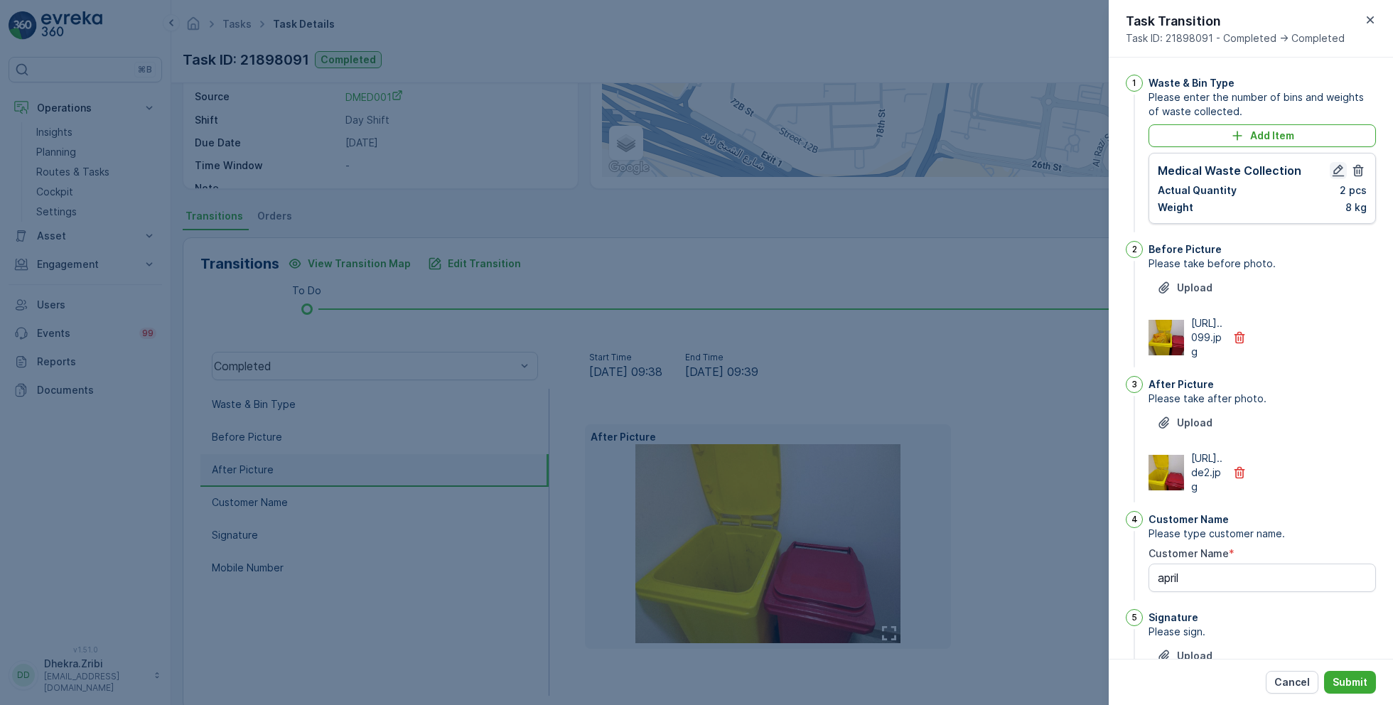
click at [1335, 172] on icon "button" at bounding box center [1339, 171] width 12 height 12
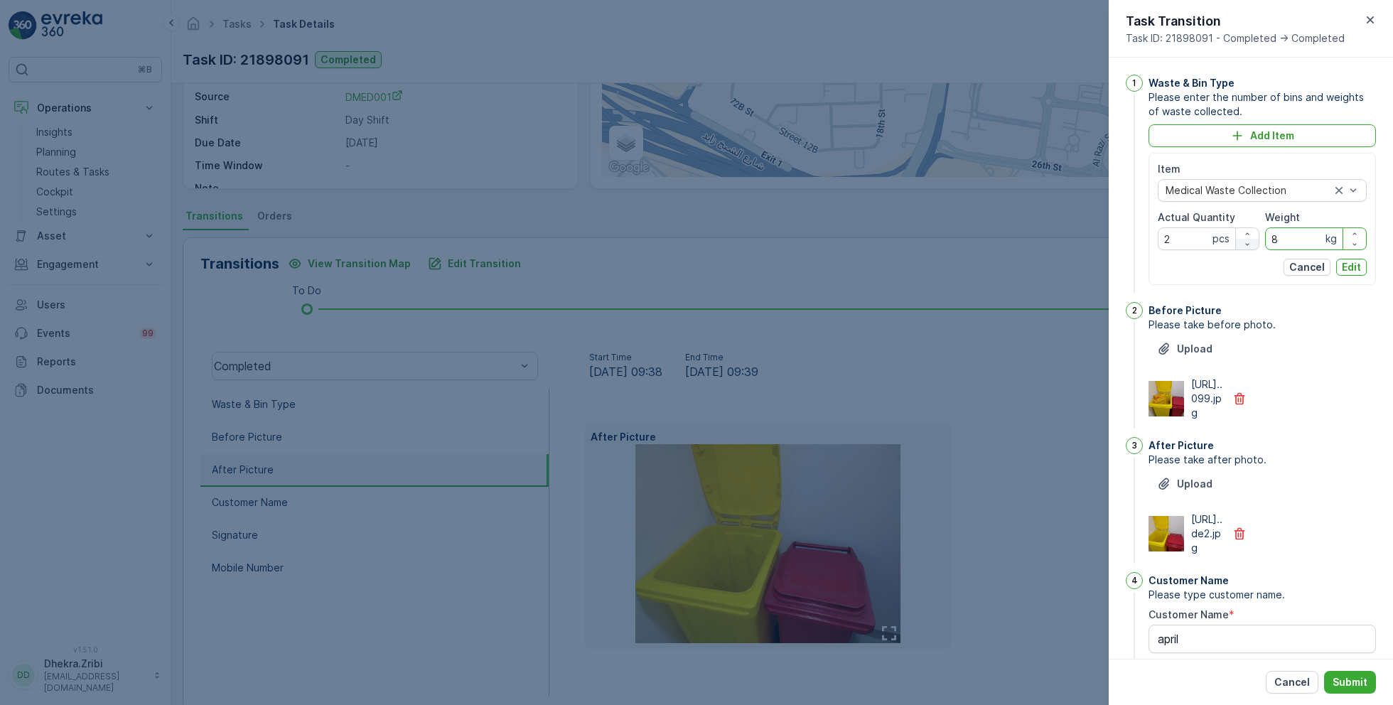
drag, startPoint x: 1294, startPoint y: 235, endPoint x: 1240, endPoint y: 238, distance: 54.1
click at [1240, 238] on div "Item Medical Waste Collection Actual Quantity 2 pcs Weight 8 kg" at bounding box center [1262, 206] width 209 height 88
type input "33"
drag, startPoint x: 1182, startPoint y: 235, endPoint x: 1149, endPoint y: 235, distance: 33.4
click at [1149, 235] on div "Item Medical Waste Collection Actual Quantity 2 pcs Weight 33 kg Cancel Edit" at bounding box center [1262, 219] width 227 height 132
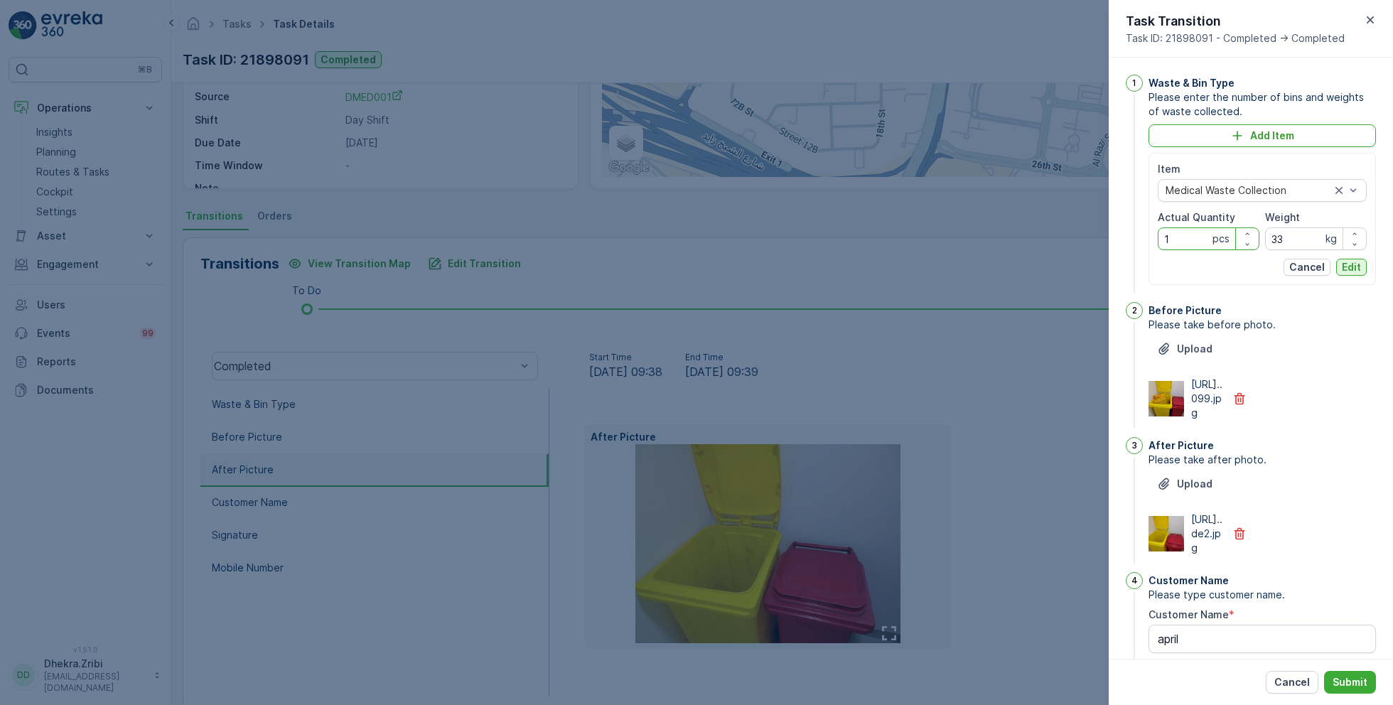
type Quantity "1"
click at [1353, 266] on p "Edit" at bounding box center [1351, 267] width 19 height 14
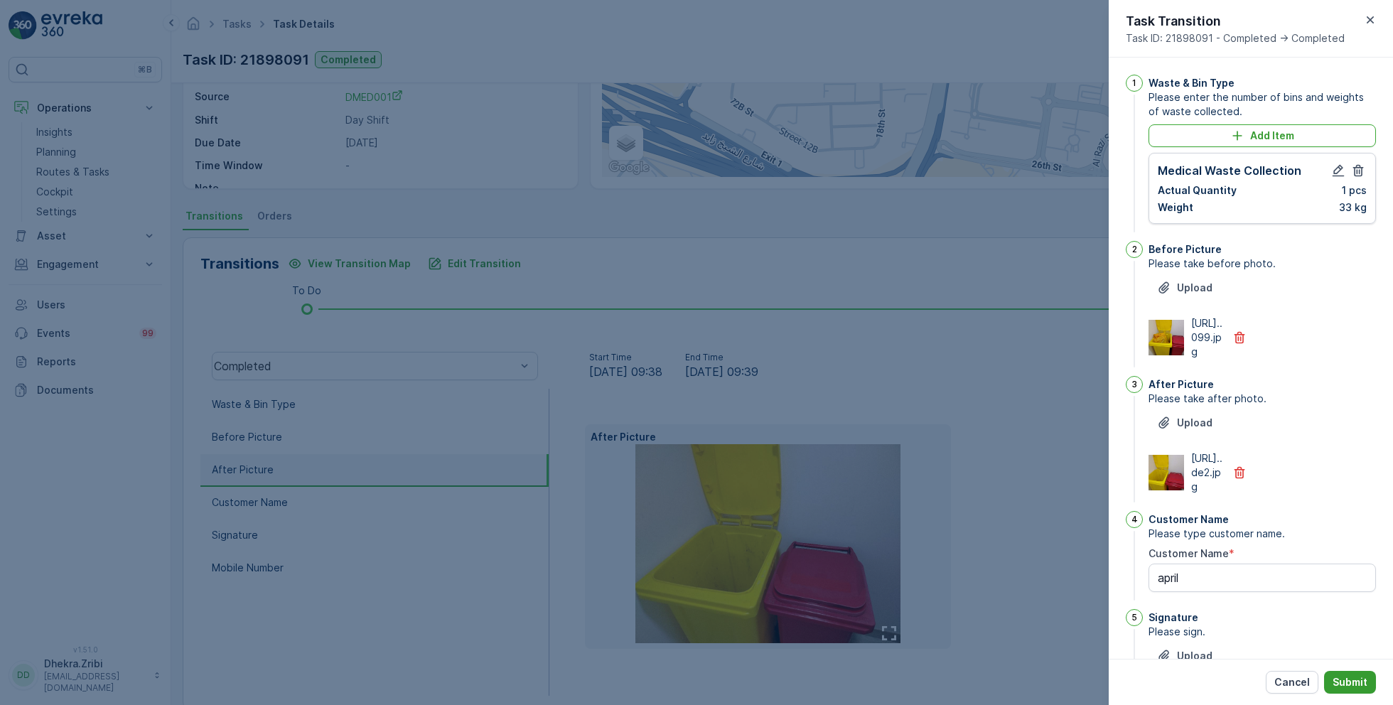
click at [1355, 682] on p "Submit" at bounding box center [1350, 682] width 35 height 14
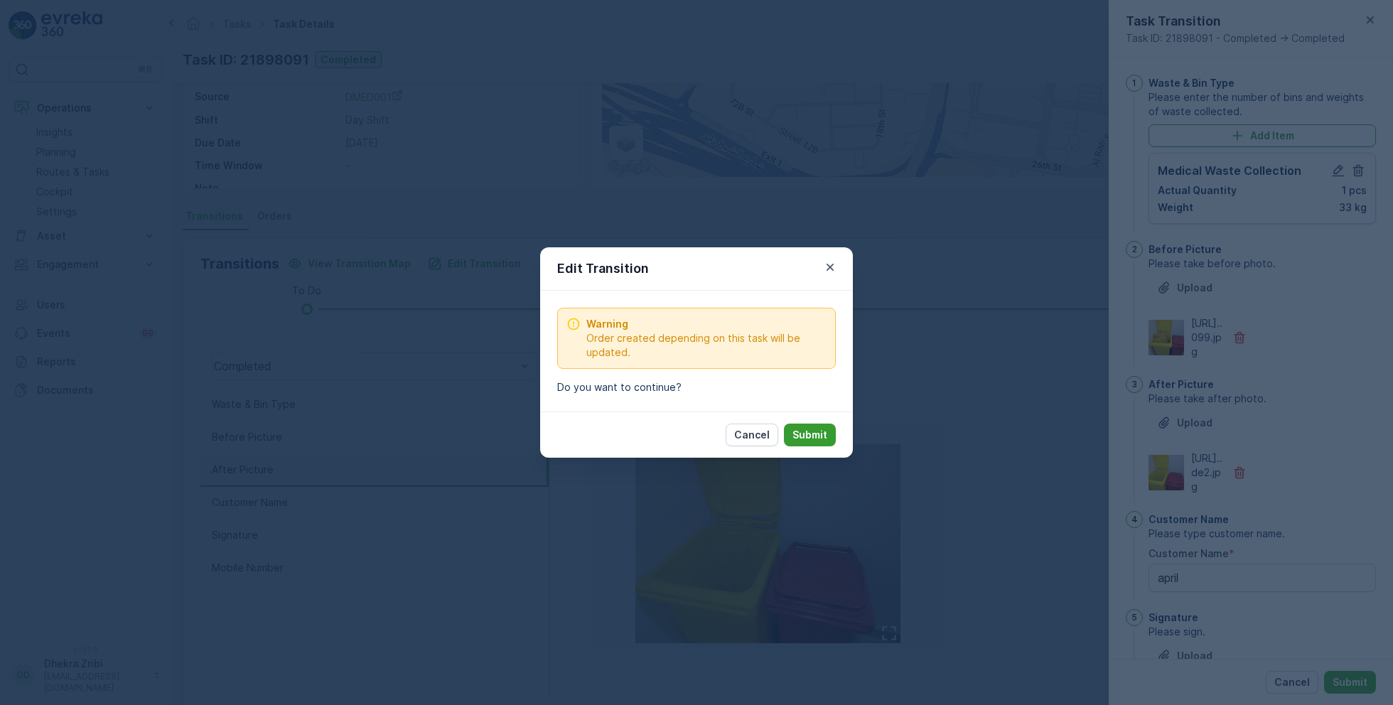
click at [815, 438] on p "Submit" at bounding box center [810, 435] width 35 height 14
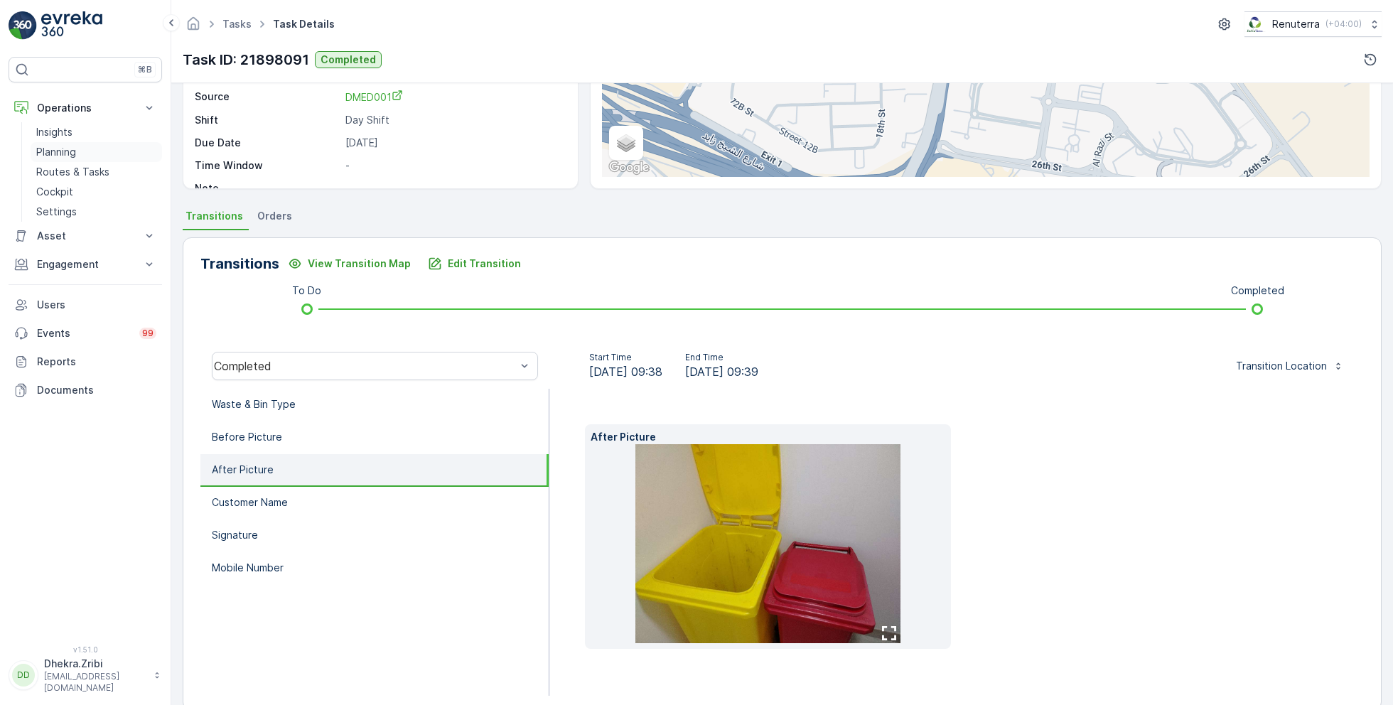
click at [66, 149] on p "Planning" at bounding box center [56, 152] width 40 height 14
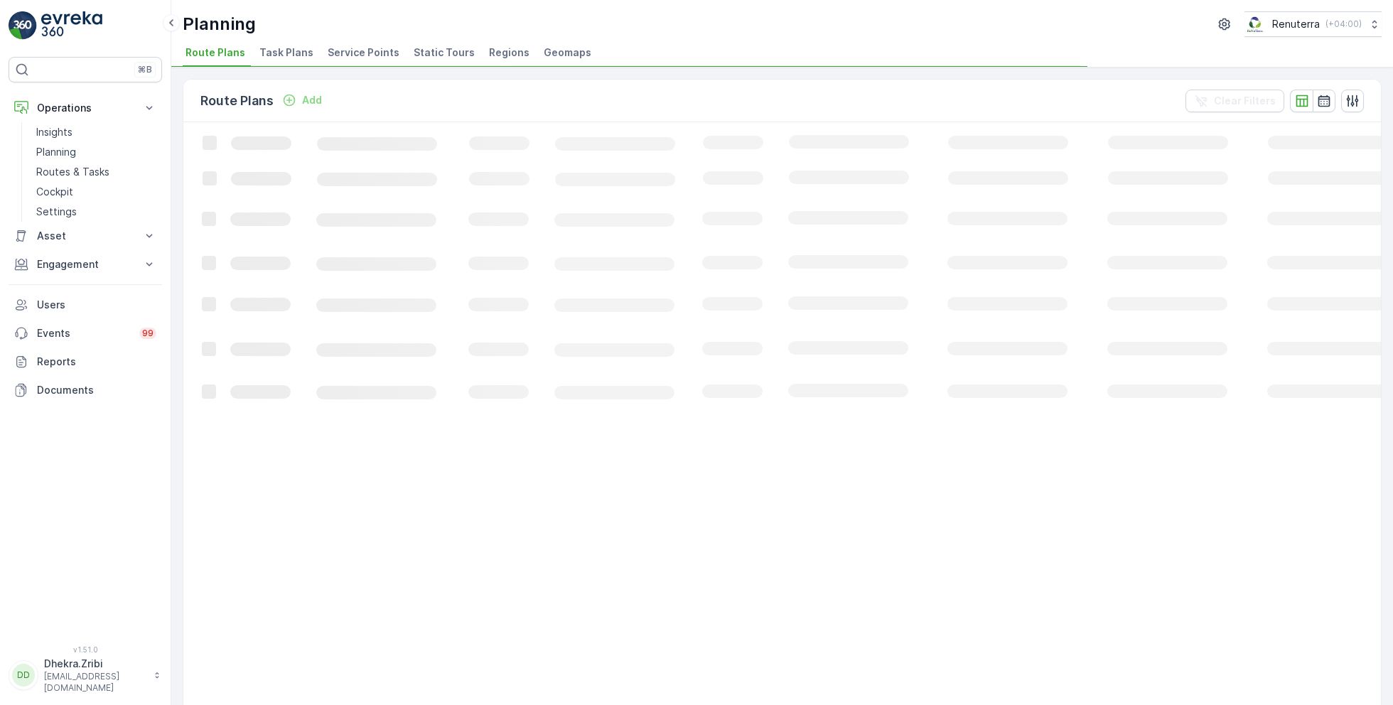
click at [344, 53] on span "Service Points" at bounding box center [364, 52] width 72 height 14
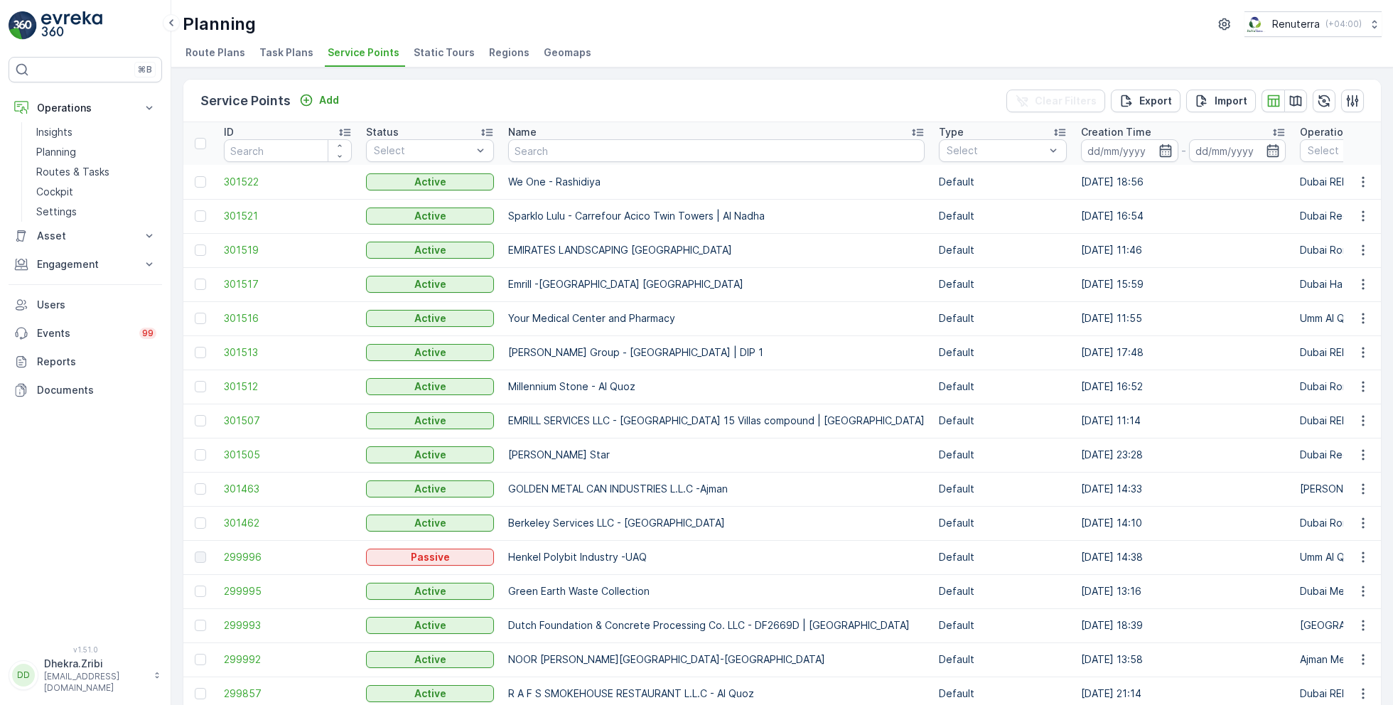
click at [575, 154] on input "text" at bounding box center [716, 150] width 417 height 23
type input "masar"
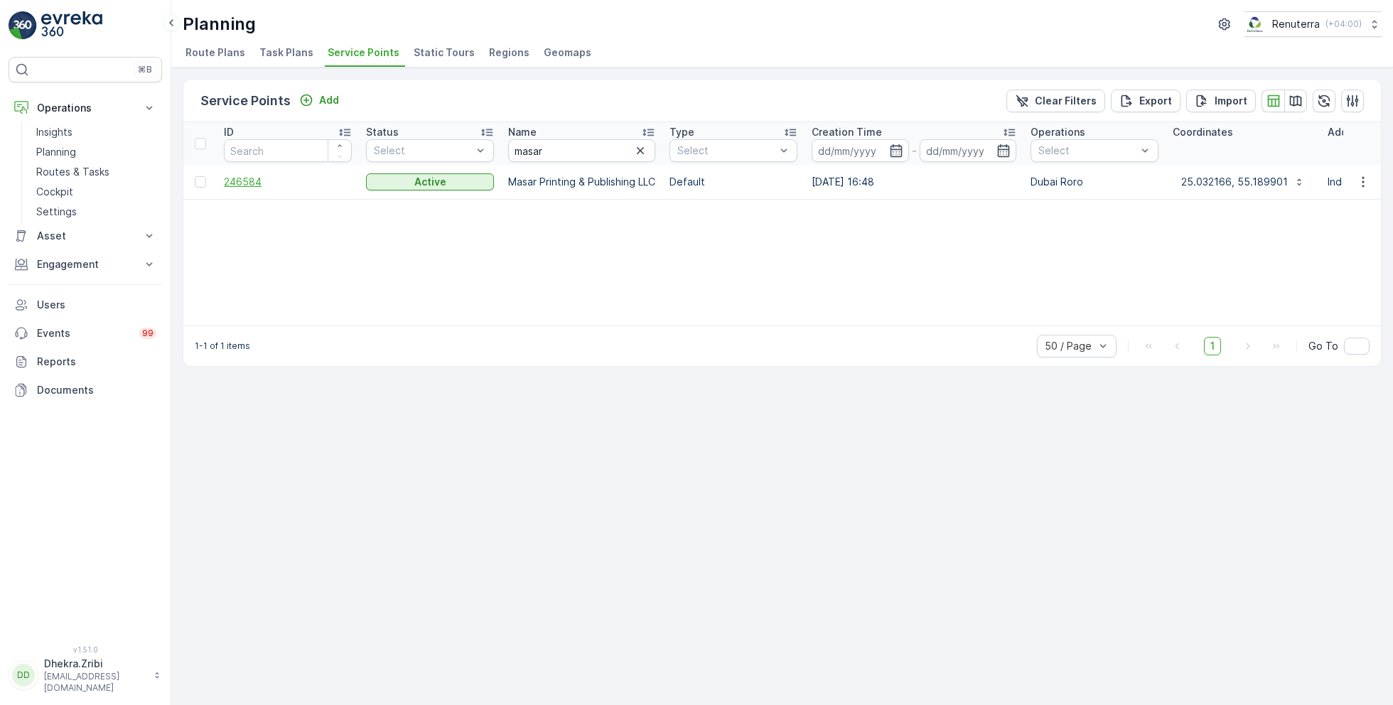
click at [237, 180] on span "246584" at bounding box center [288, 182] width 128 height 14
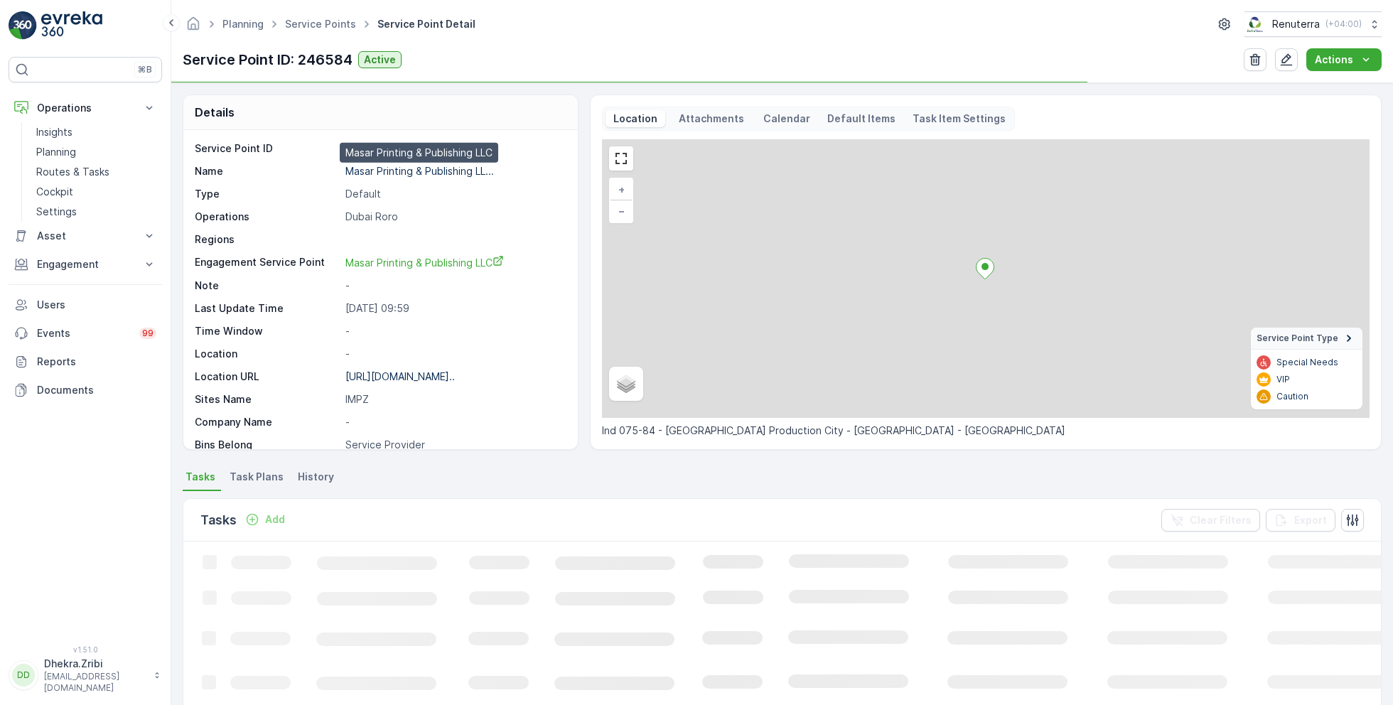
click at [432, 172] on p "Masar Printing & Publishing LL..." at bounding box center [419, 171] width 149 height 12
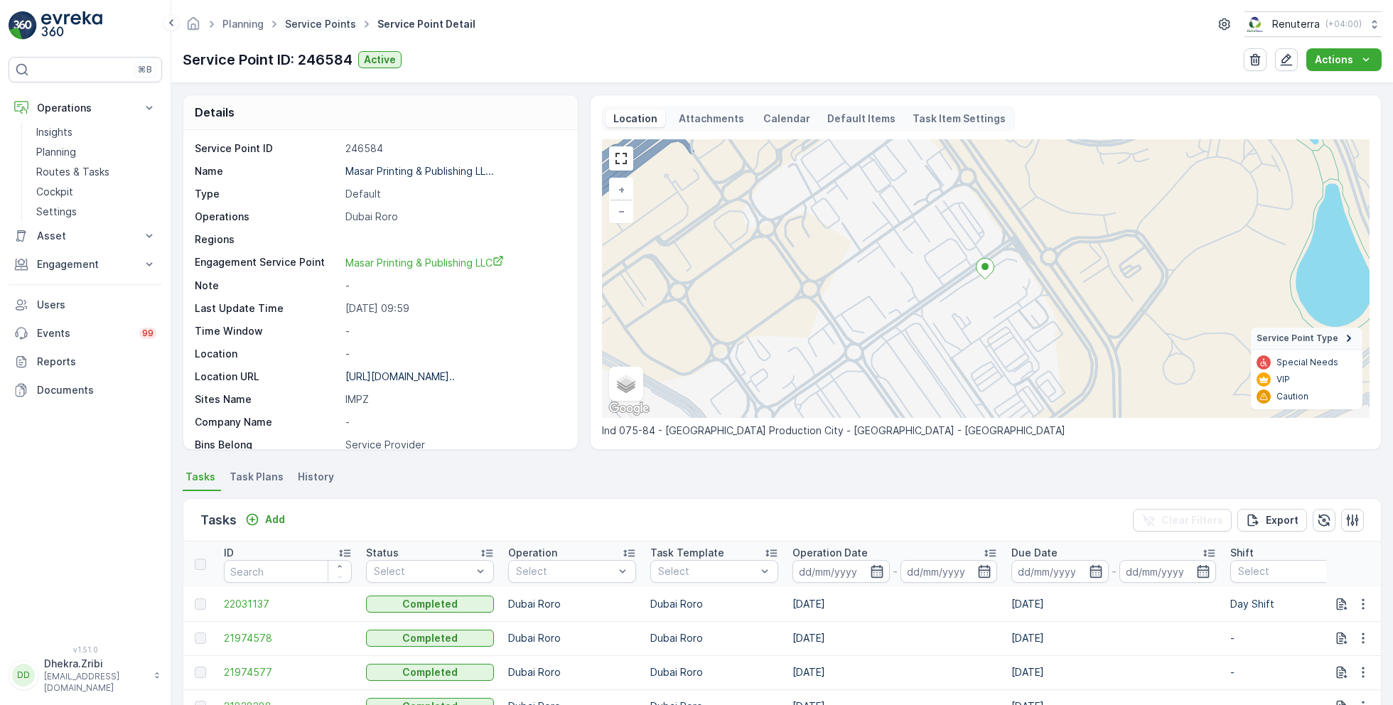
click at [307, 29] on link "Service Points" at bounding box center [320, 24] width 71 height 12
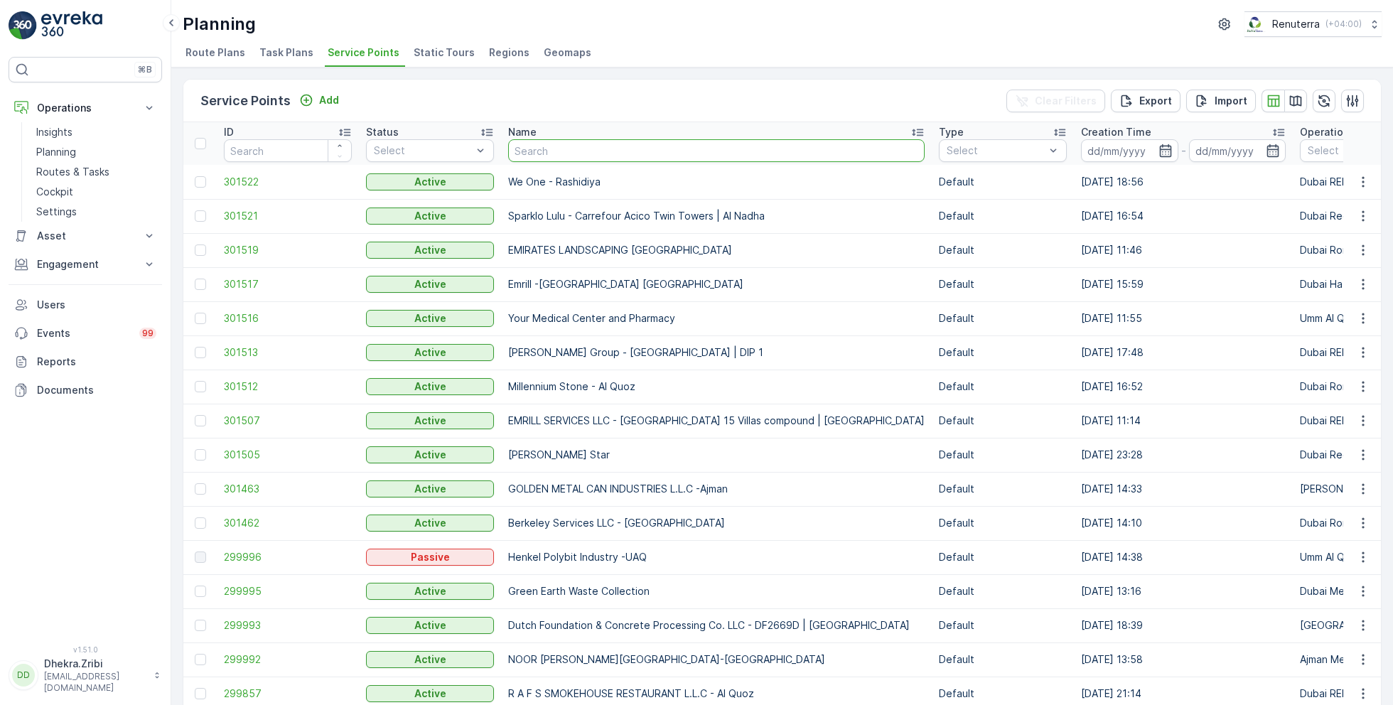
type input "w"
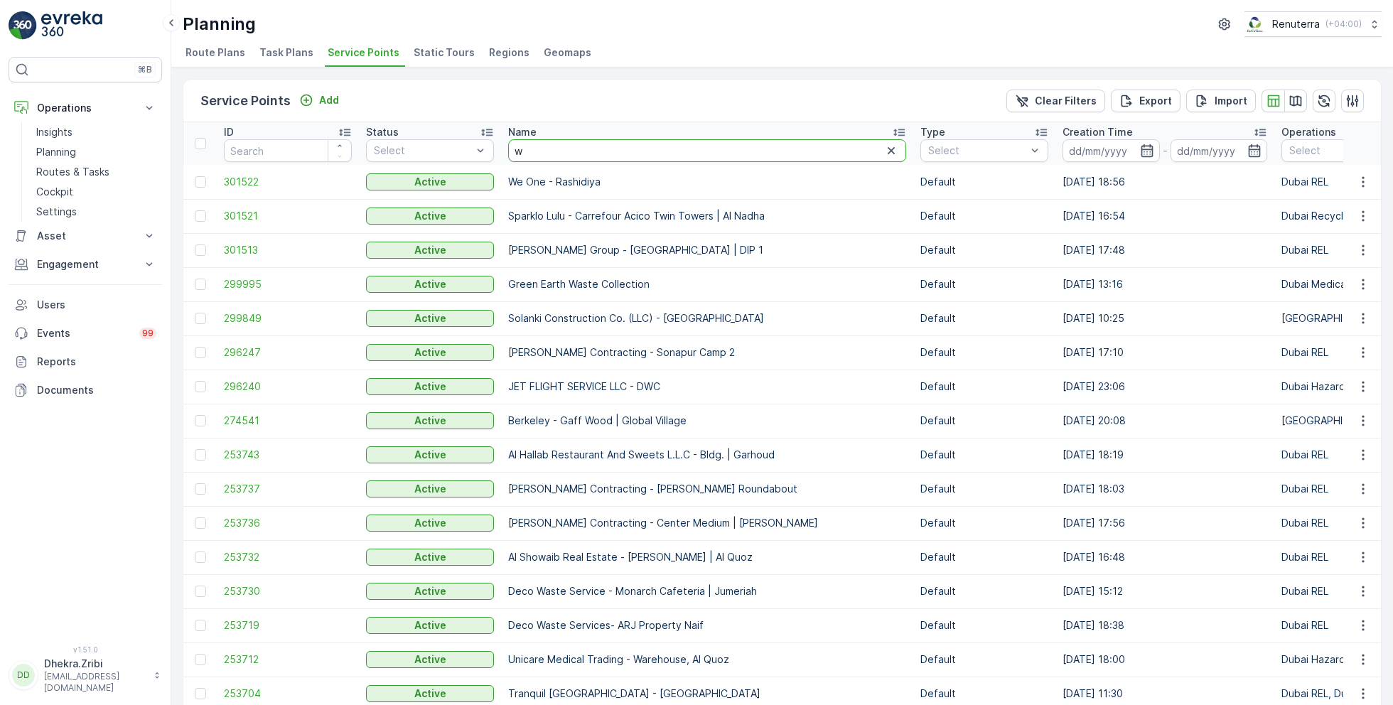
click at [550, 149] on input "w" at bounding box center [707, 150] width 398 height 23
type input "wade wadam"
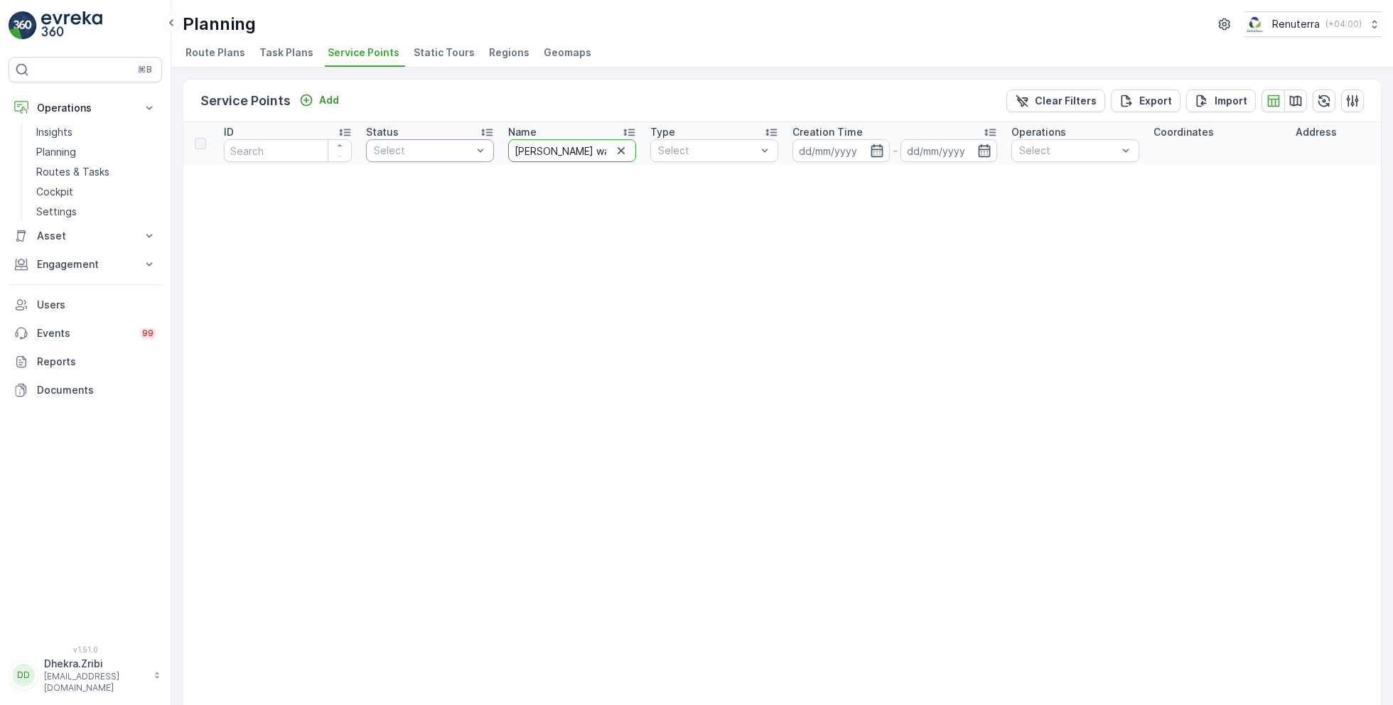
drag, startPoint x: 591, startPoint y: 149, endPoint x: 443, endPoint y: 149, distance: 148.6
type input "wade adams"
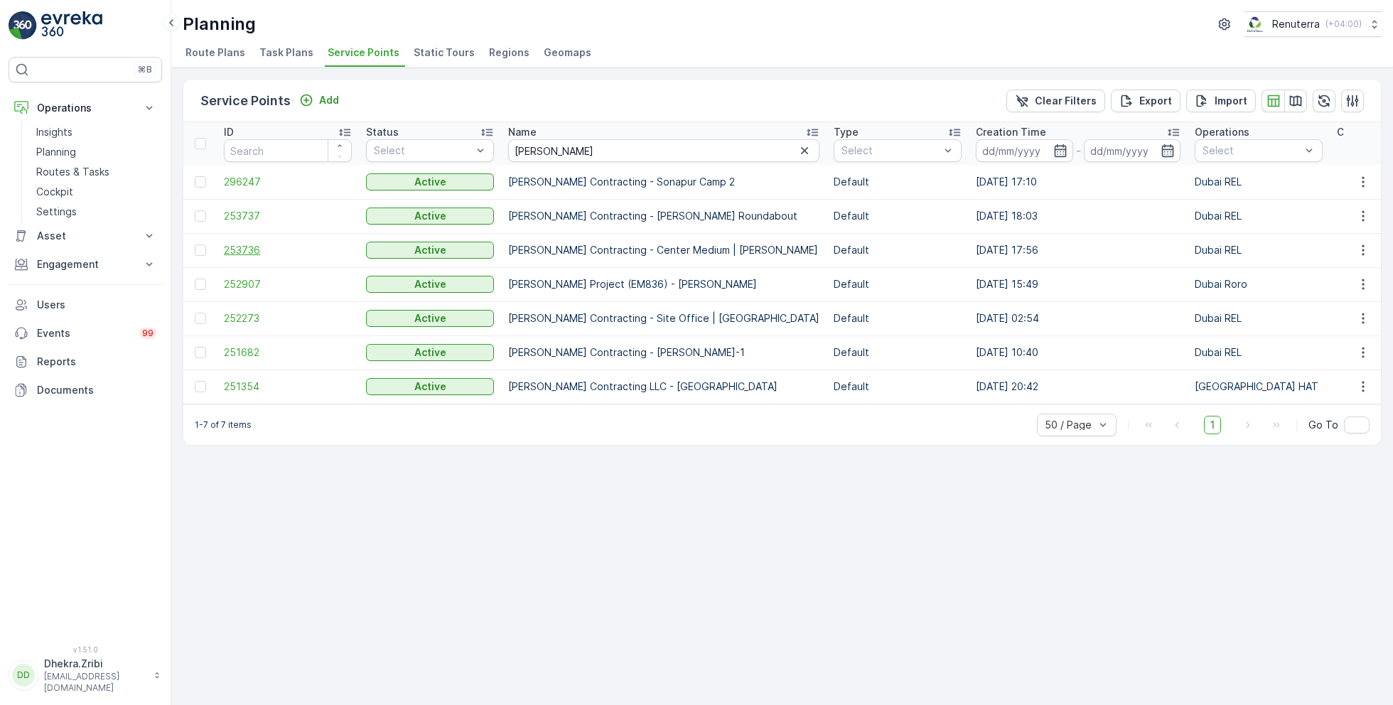
click at [254, 247] on span "253736" at bounding box center [288, 250] width 128 height 14
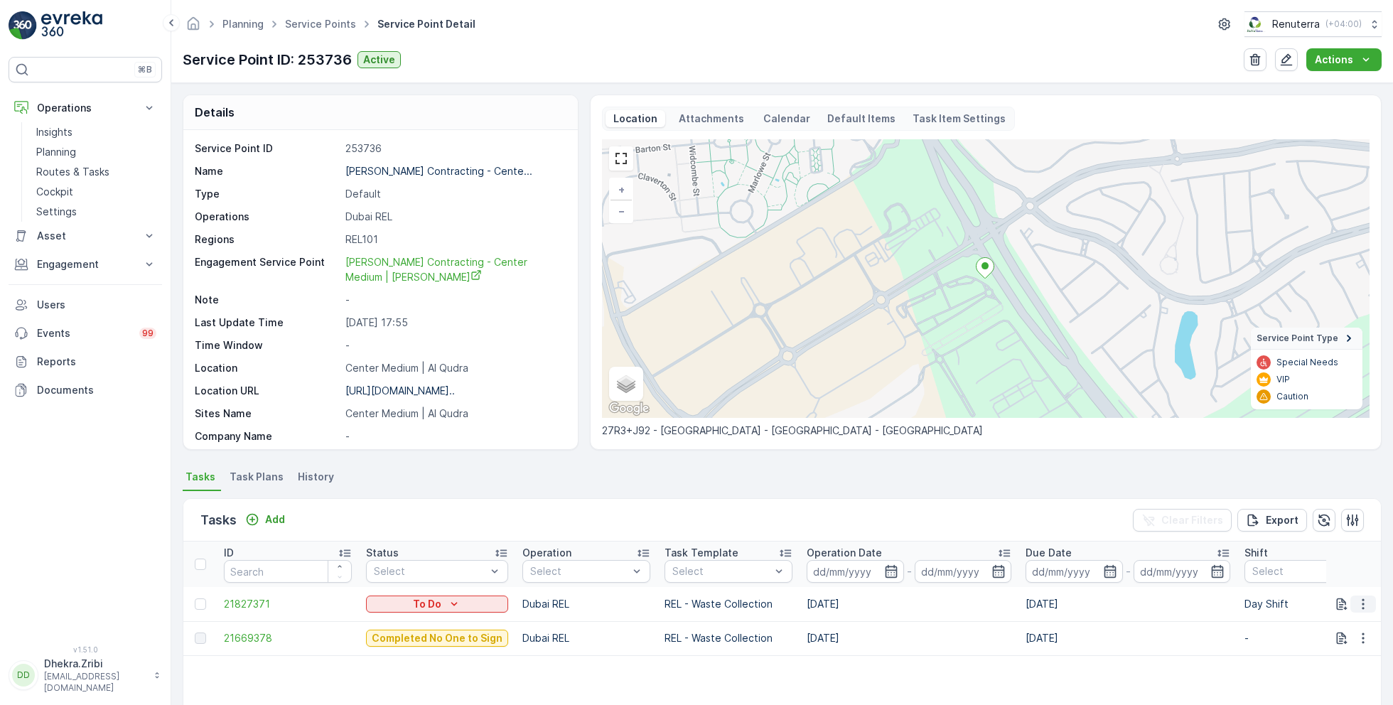
click at [1365, 604] on icon "button" at bounding box center [1363, 604] width 14 height 14
click at [1322, 536] on span "Change Route" at bounding box center [1326, 536] width 69 height 14
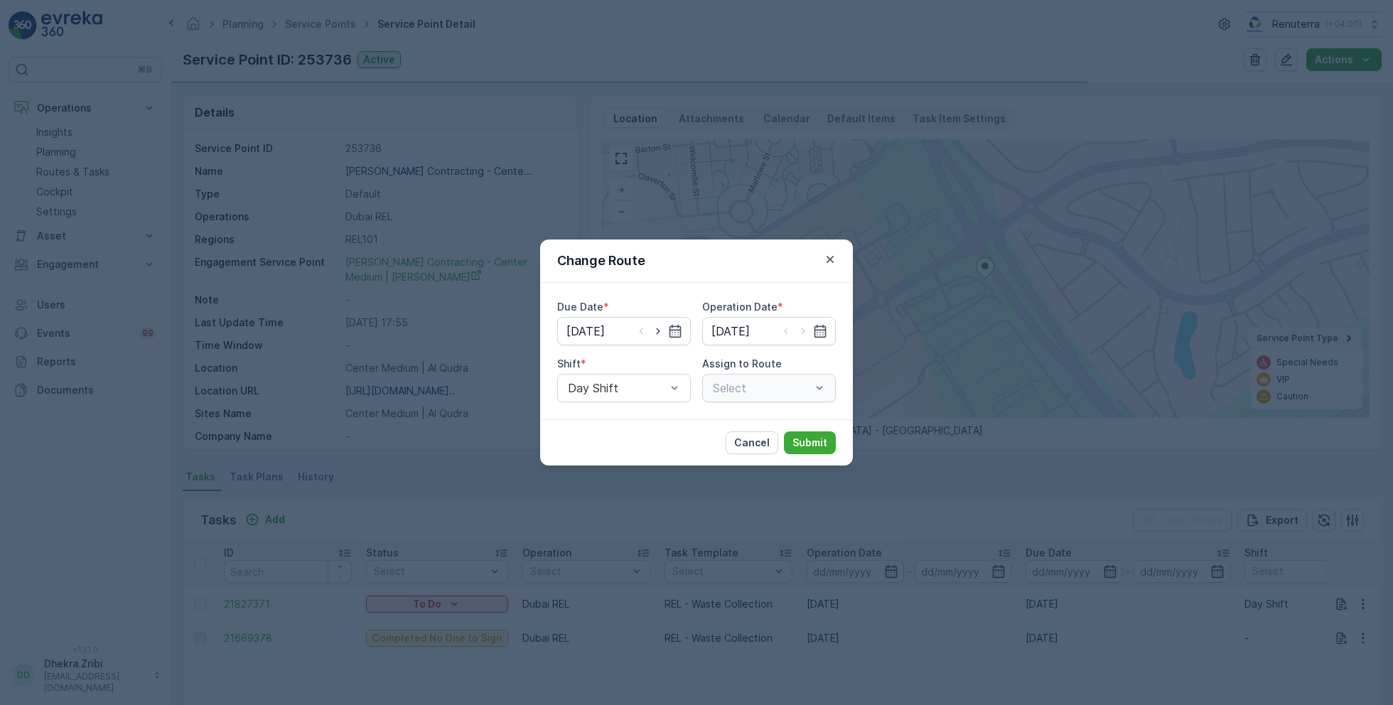
type input "[DATE]"
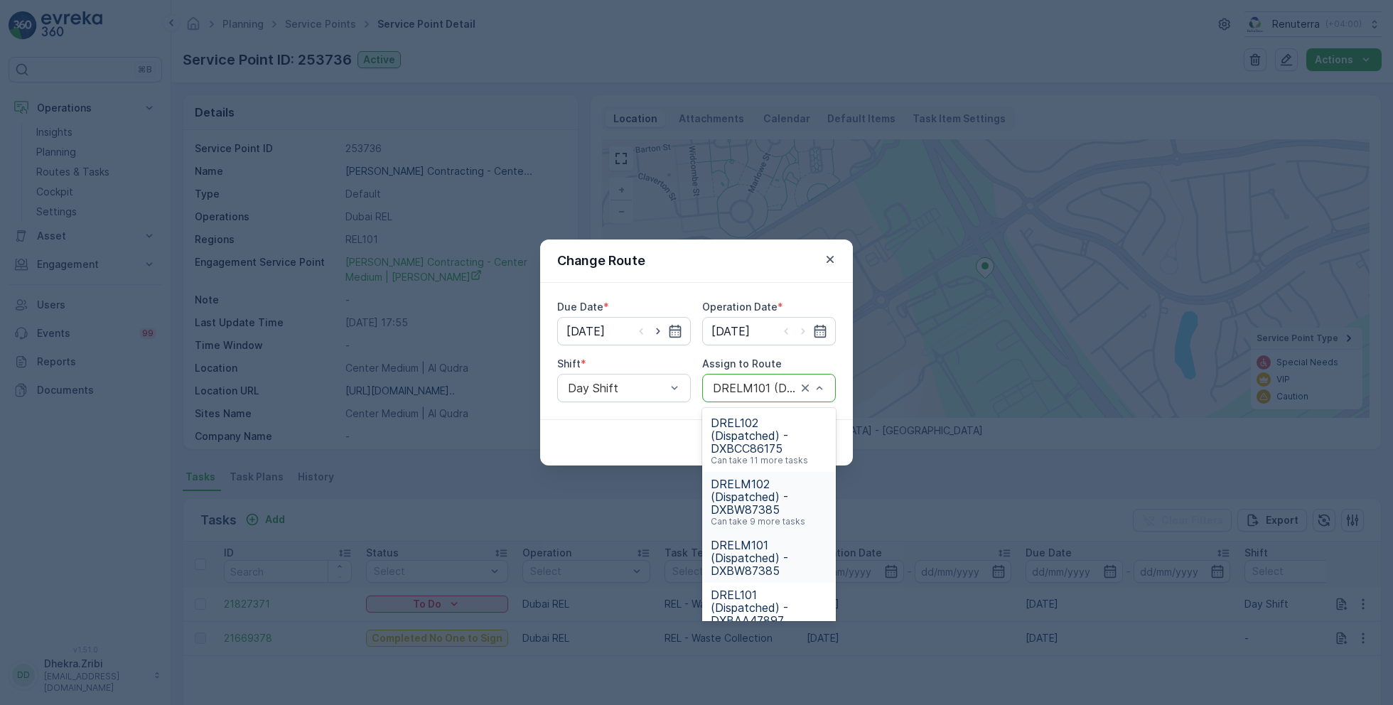
click at [764, 494] on span "DRELM102 (Dispatched) - DXBW87385" at bounding box center [769, 497] width 117 height 38
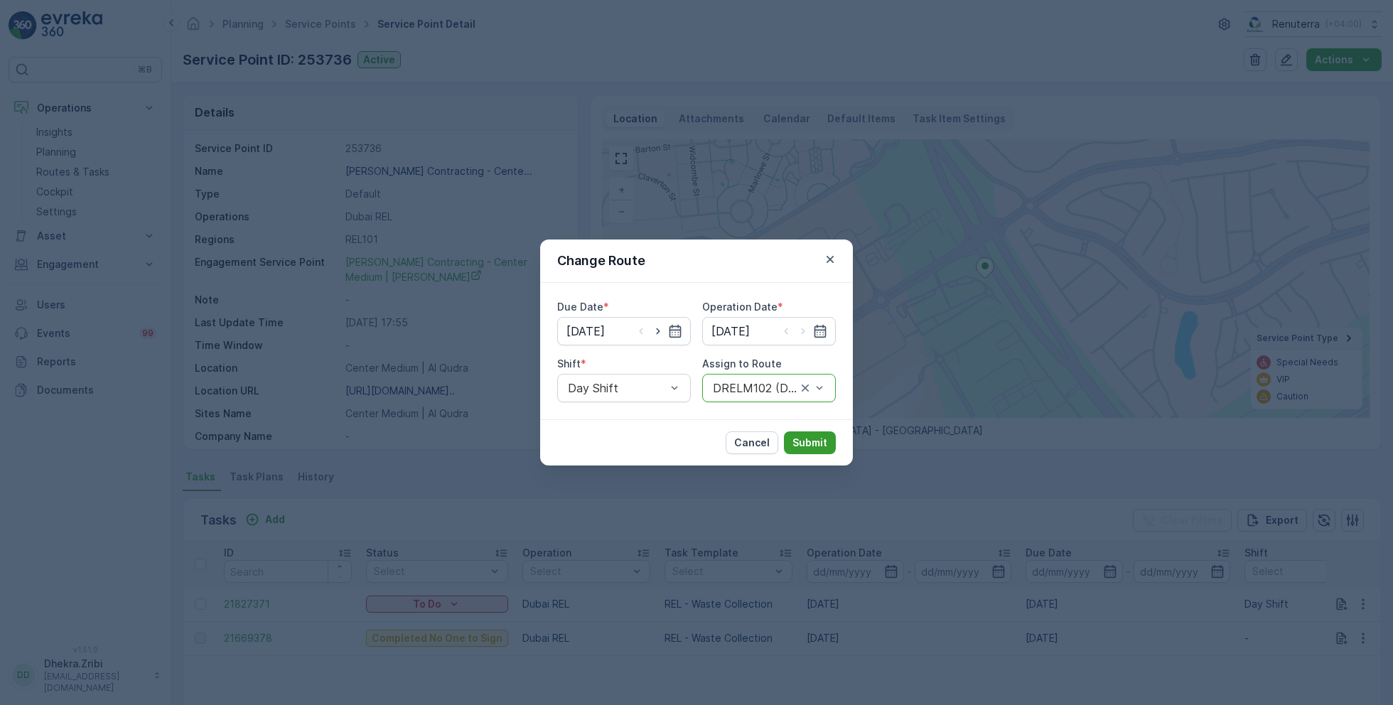
click at [810, 437] on p "Submit" at bounding box center [810, 443] width 35 height 14
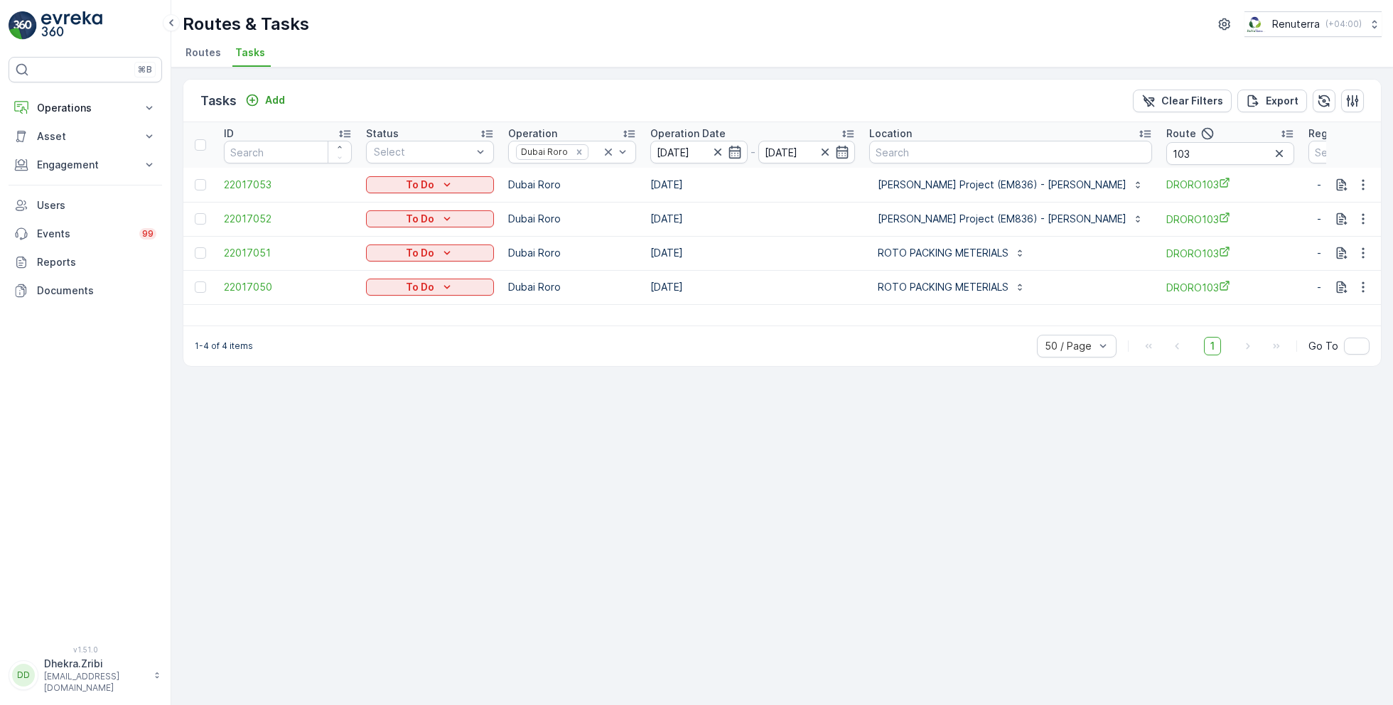
click at [200, 52] on span "Routes" at bounding box center [204, 52] width 36 height 14
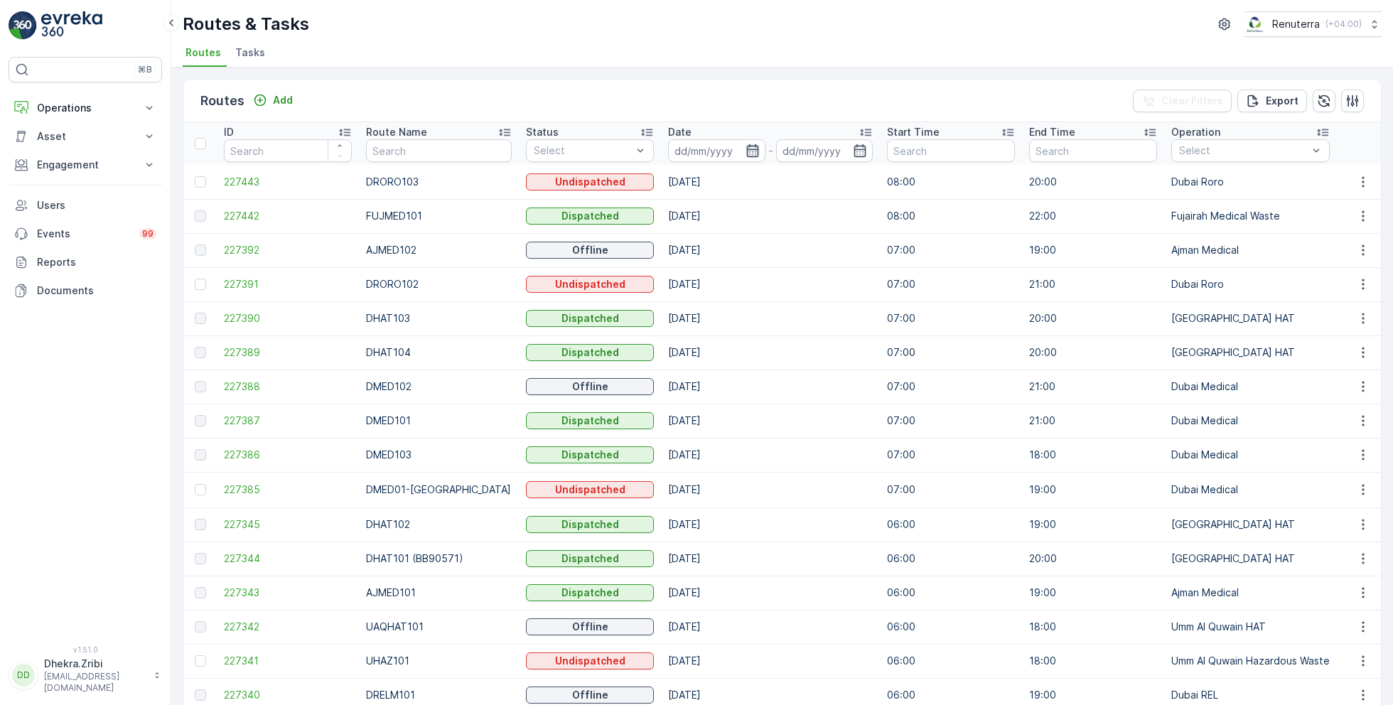
click at [746, 154] on icon "button" at bounding box center [753, 151] width 14 height 14
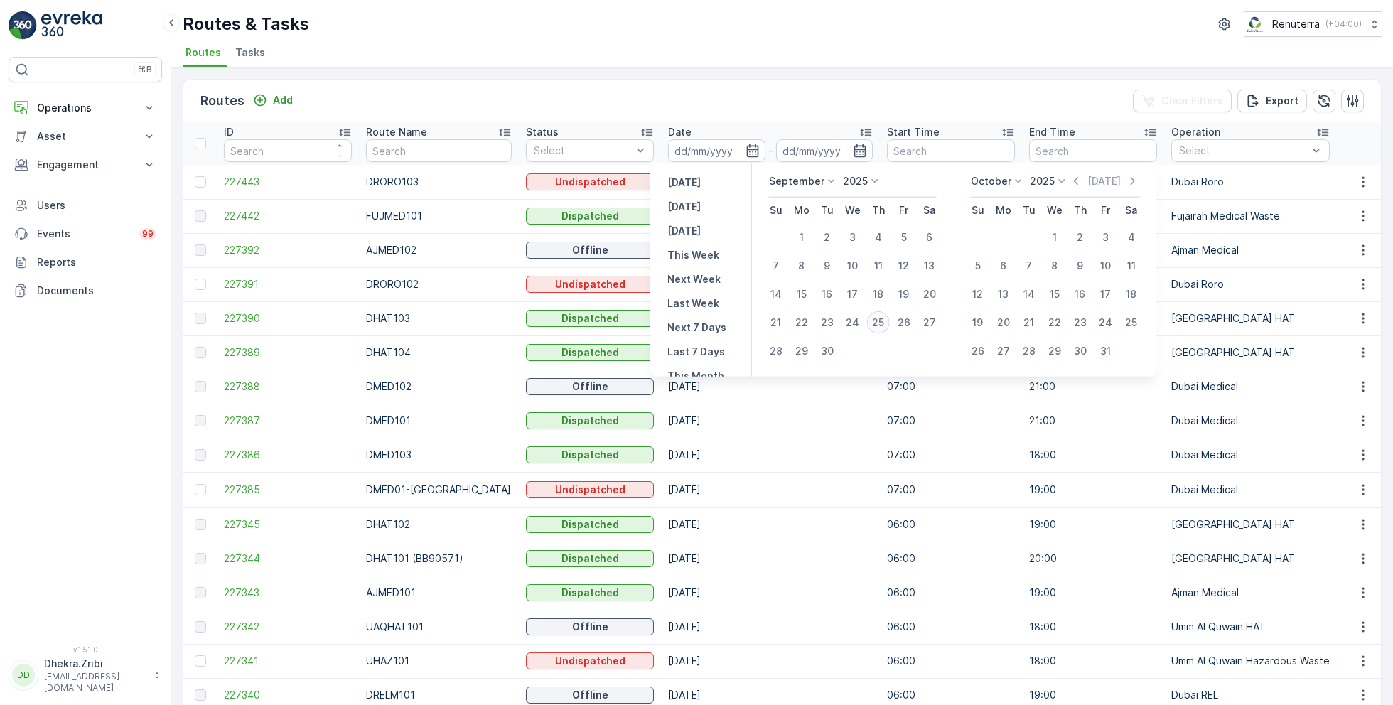
click at [879, 323] on div "25" at bounding box center [878, 322] width 23 height 23
type input "[DATE]"
click at [879, 323] on div "25" at bounding box center [878, 322] width 23 height 23
type input "[DATE]"
click at [696, 45] on ul "Routes Tasks" at bounding box center [777, 55] width 1188 height 24
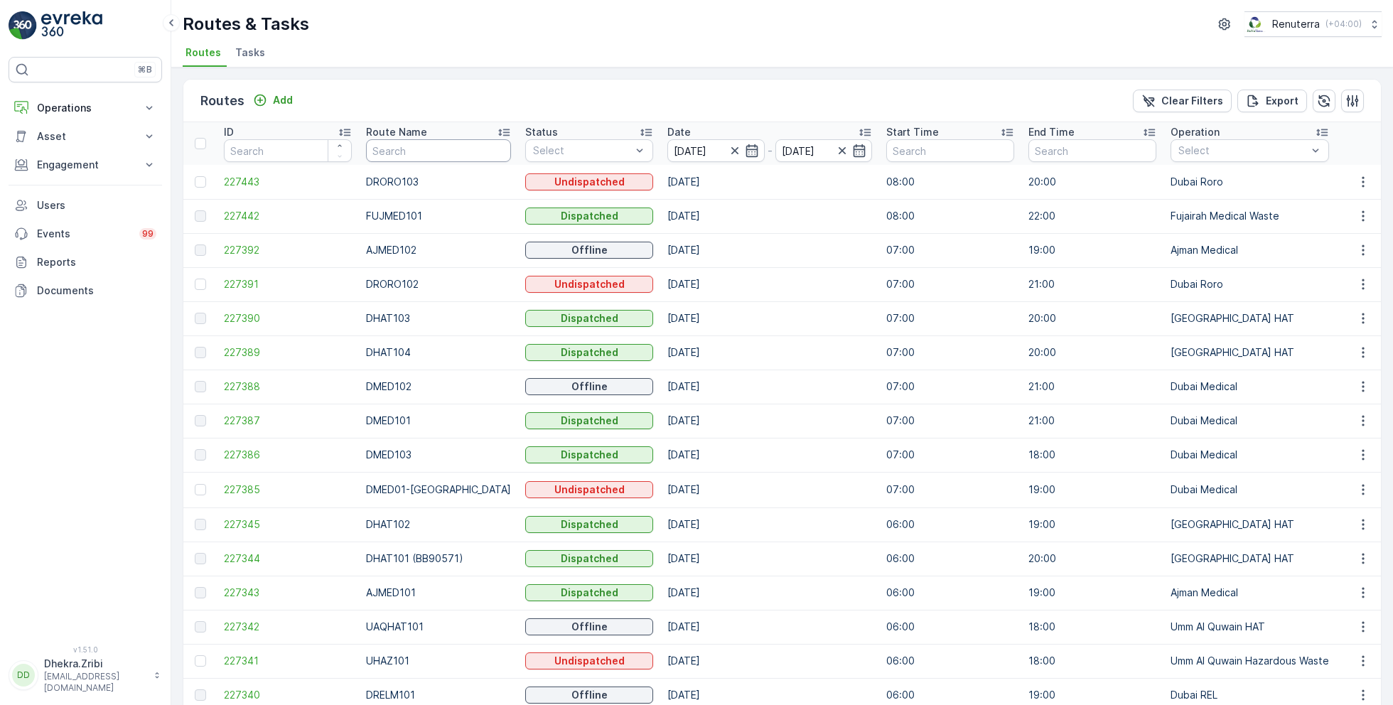
click at [418, 149] on input "text" at bounding box center [438, 150] width 145 height 23
type input "roro"
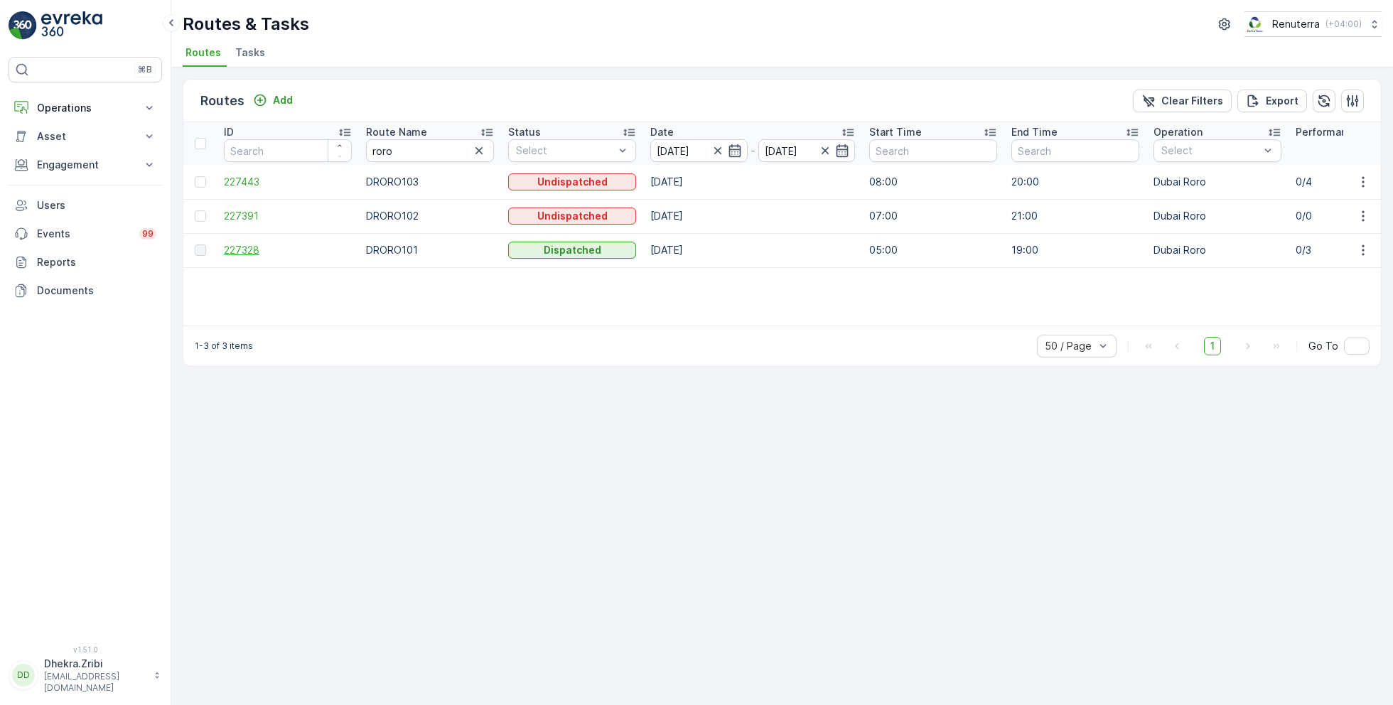
click at [259, 246] on span "227328" at bounding box center [288, 250] width 128 height 14
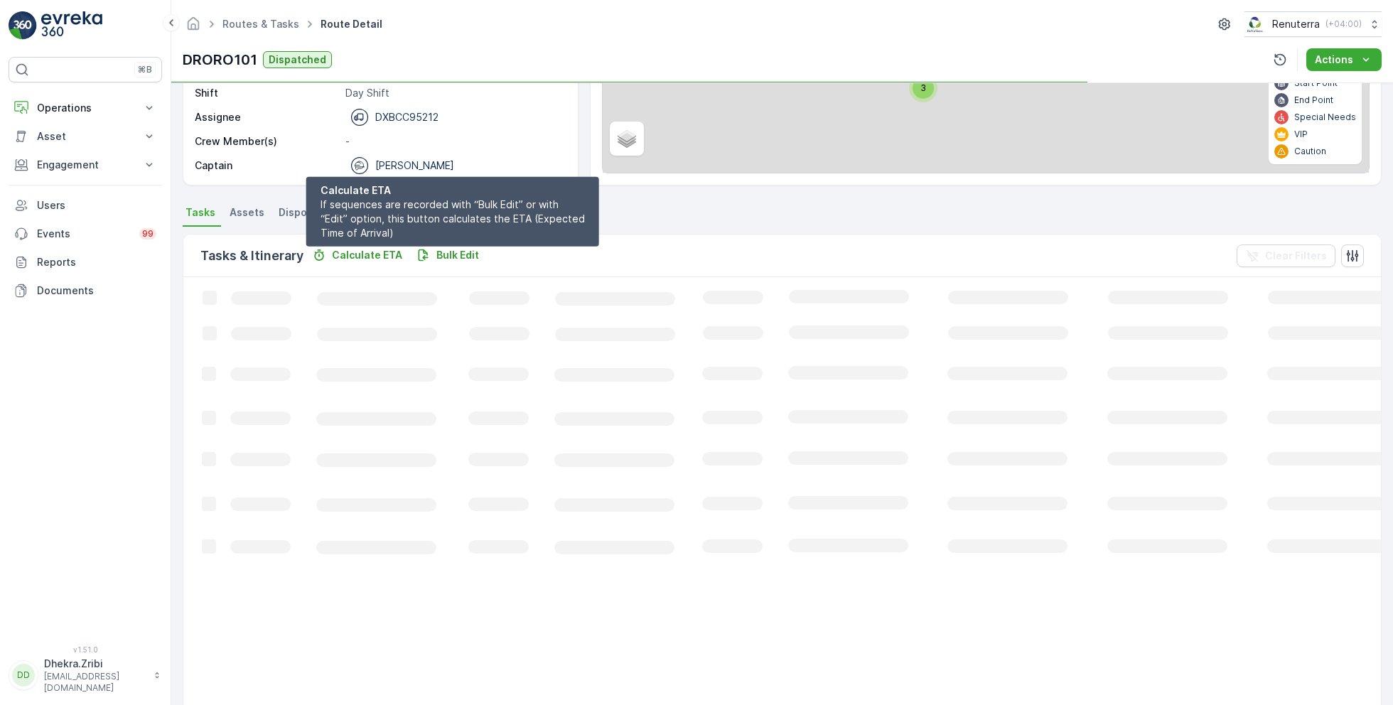
scroll to position [27, 0]
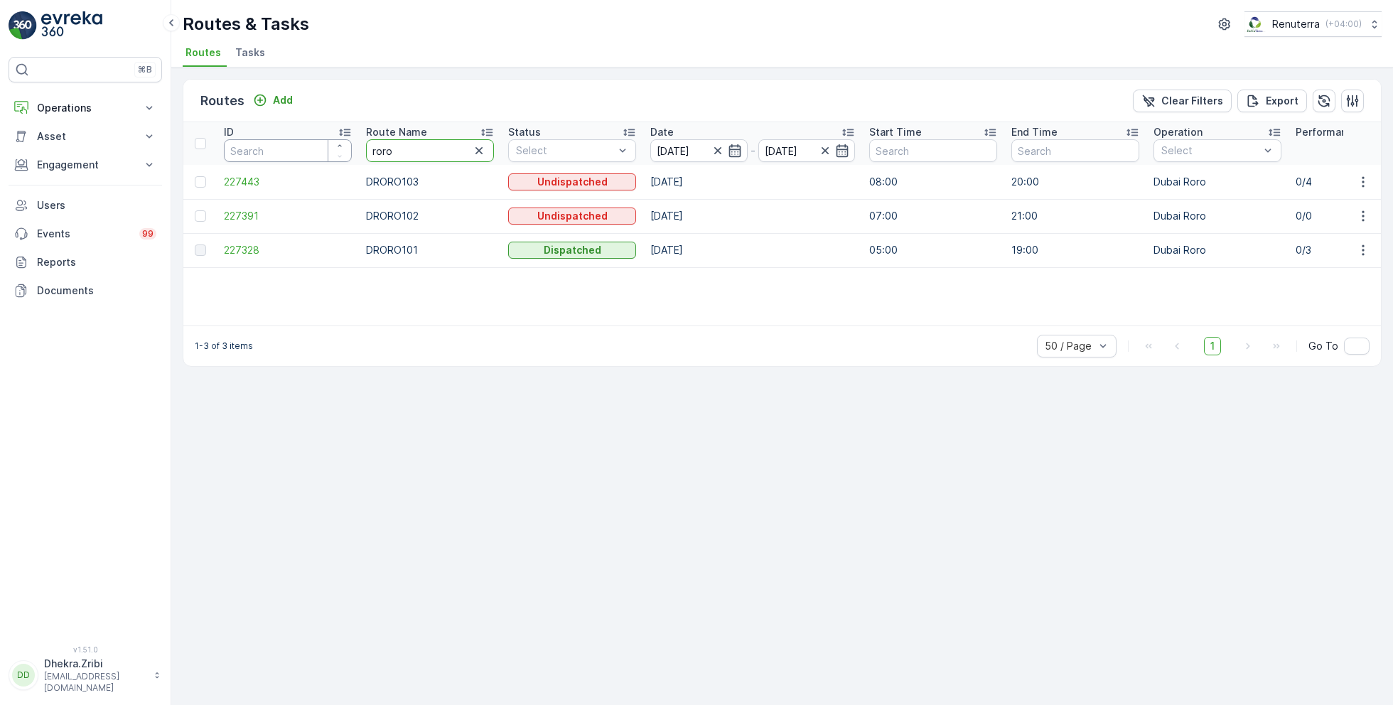
drag, startPoint x: 404, startPoint y: 157, endPoint x: 294, endPoint y: 141, distance: 112.0
type input "rel"
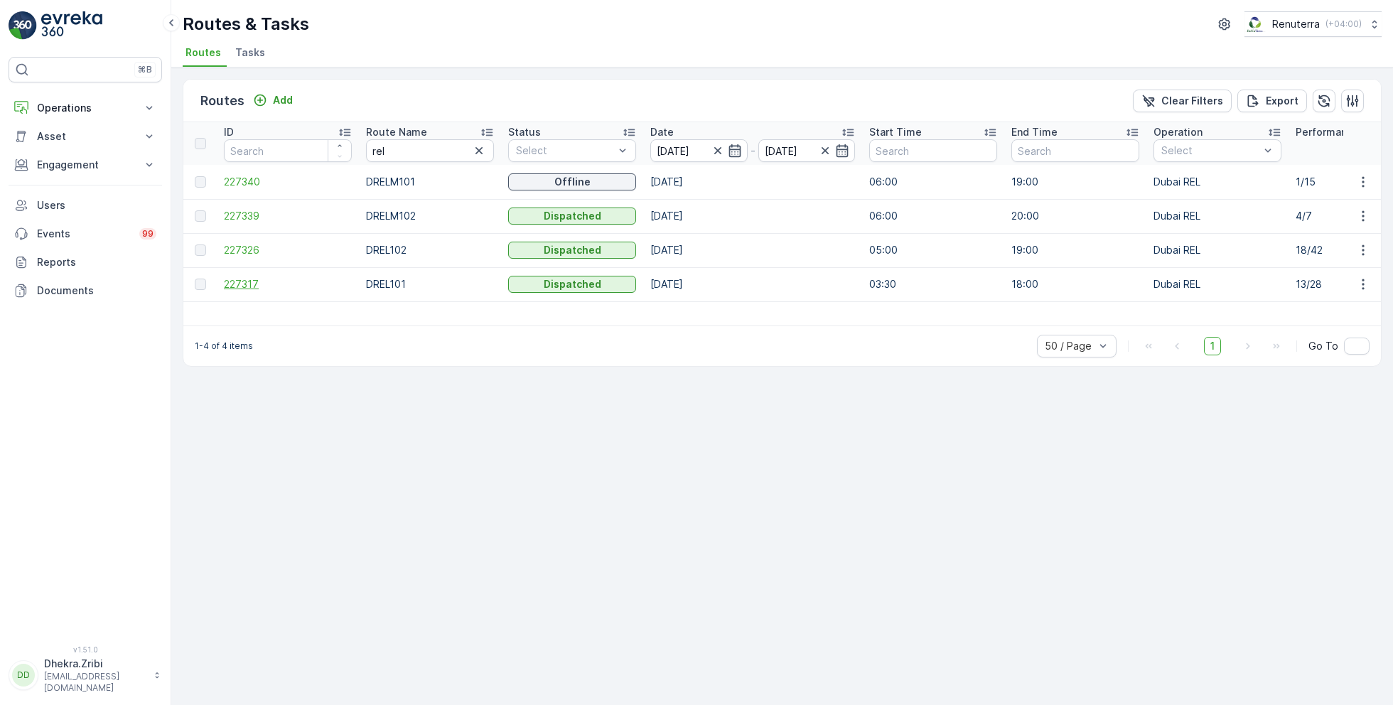
click at [234, 286] on span "227317" at bounding box center [288, 284] width 128 height 14
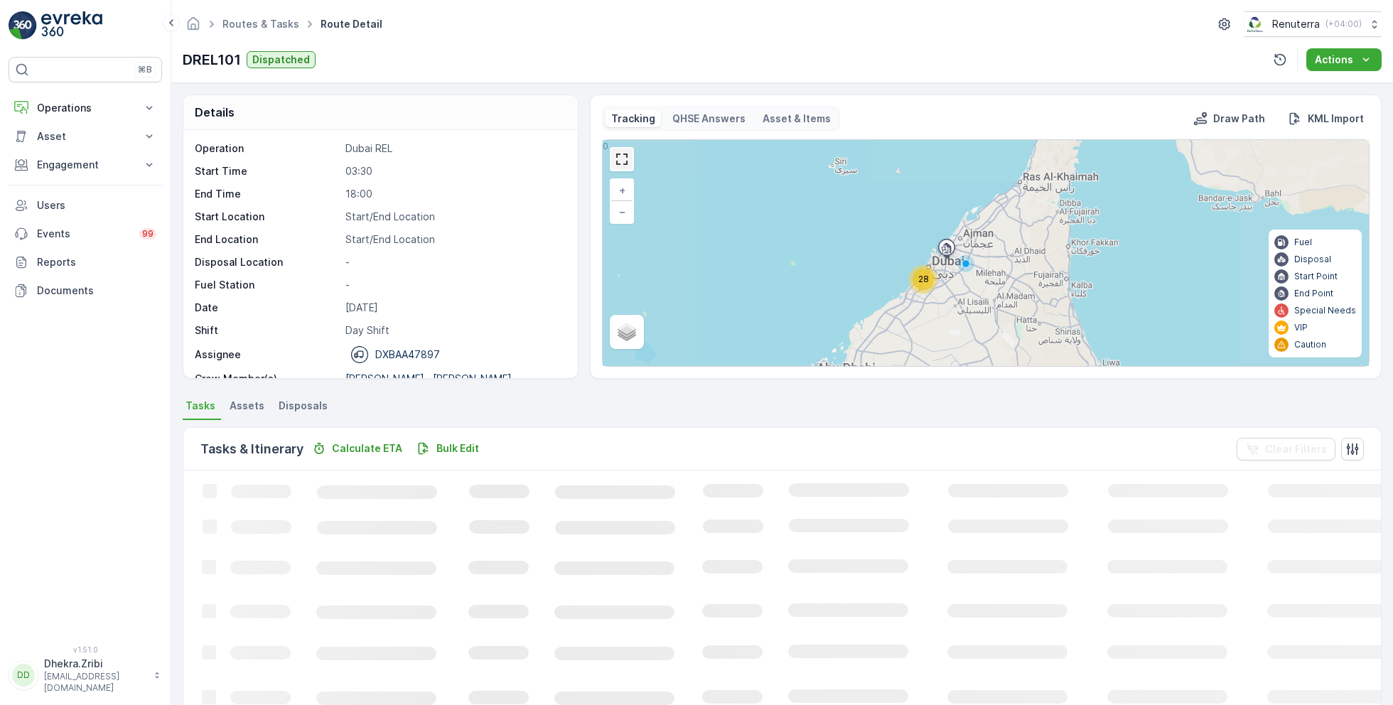
click at [621, 163] on link at bounding box center [621, 159] width 21 height 21
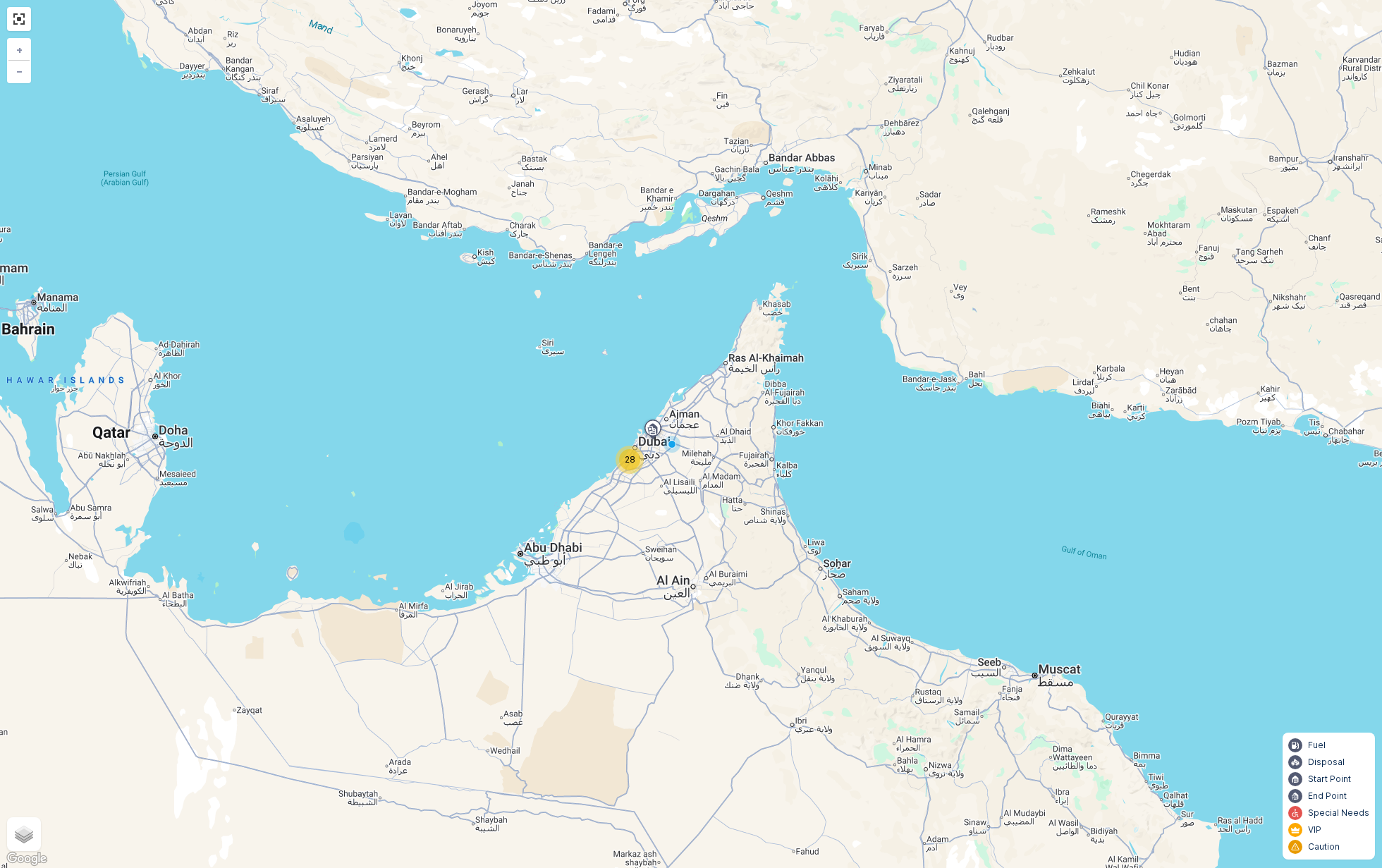
click at [628, 455] on span "28" at bounding box center [630, 459] width 11 height 11
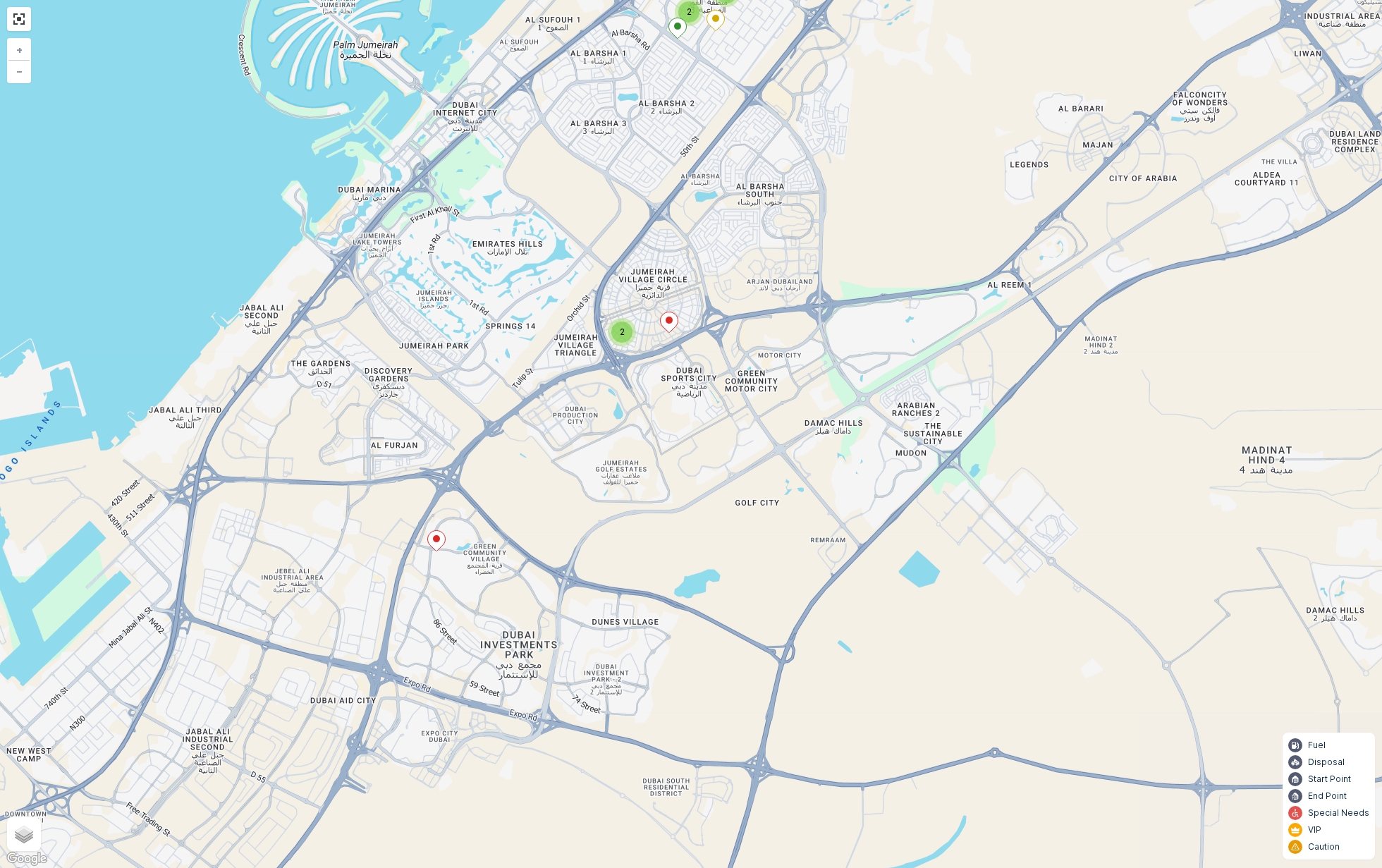
drag, startPoint x: 788, startPoint y: 594, endPoint x: 740, endPoint y: 371, distance: 228.1
click at [740, 371] on div "2 2 4 4 3 8 + − Satellite Roadmap Terrain Hybrid Leaflet Keyboard shortcuts Map…" at bounding box center [691, 434] width 1382 height 868
click at [437, 541] on ellipse at bounding box center [436, 539] width 7 height 7
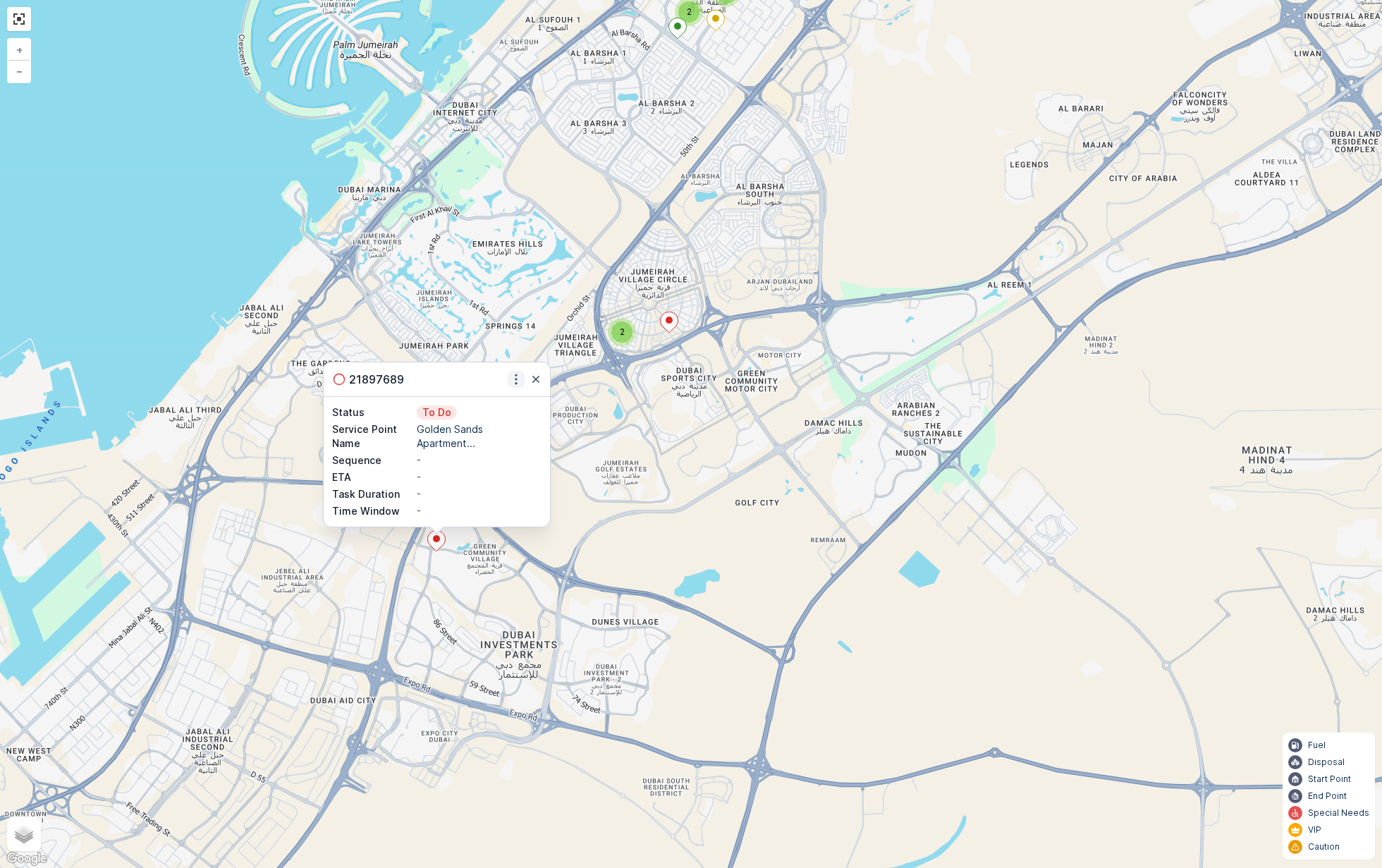
click at [519, 377] on icon "button" at bounding box center [516, 379] width 14 height 14
click at [536, 378] on icon "button" at bounding box center [536, 379] width 14 height 14
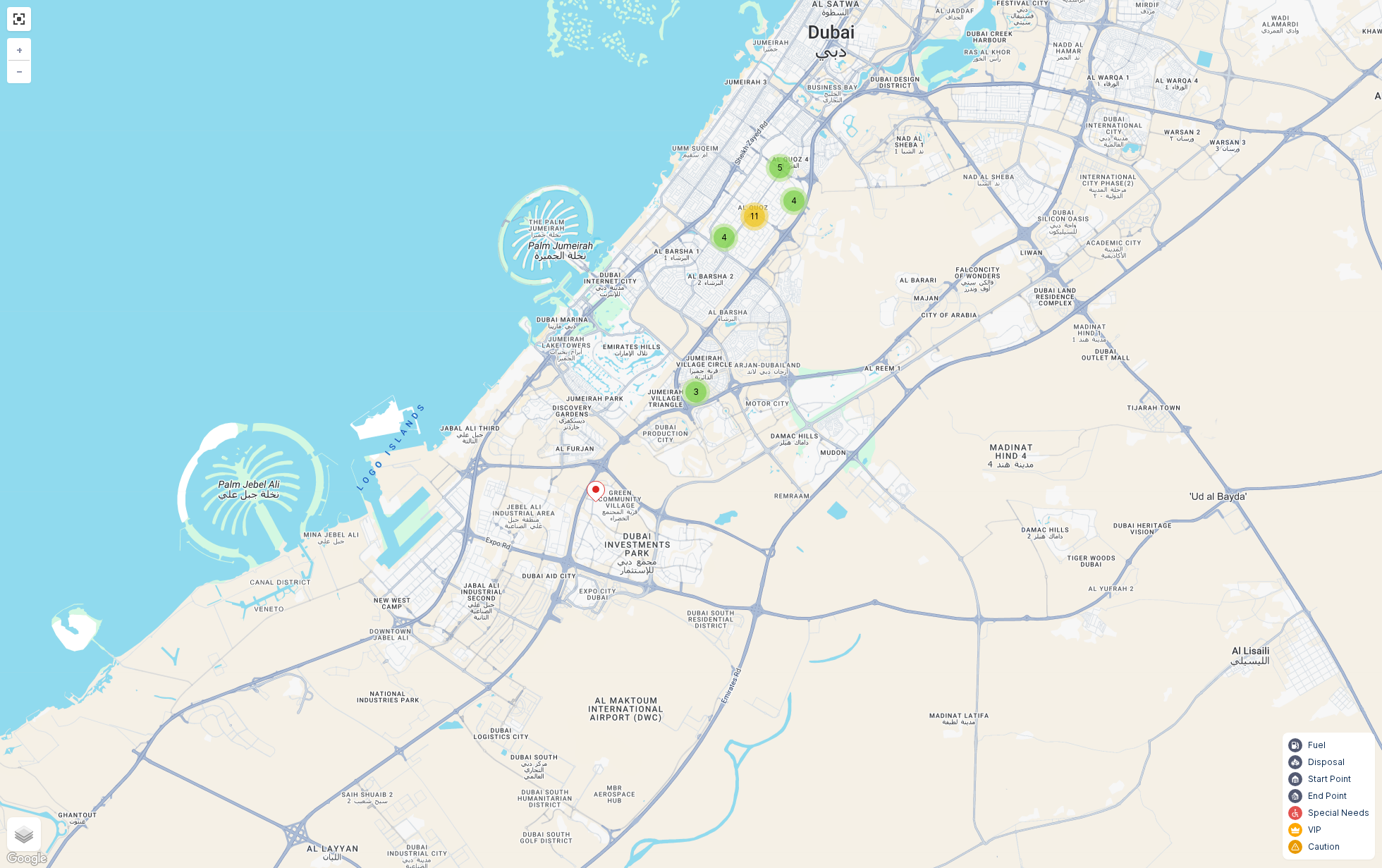
click at [698, 392] on div "3" at bounding box center [695, 392] width 21 height 21
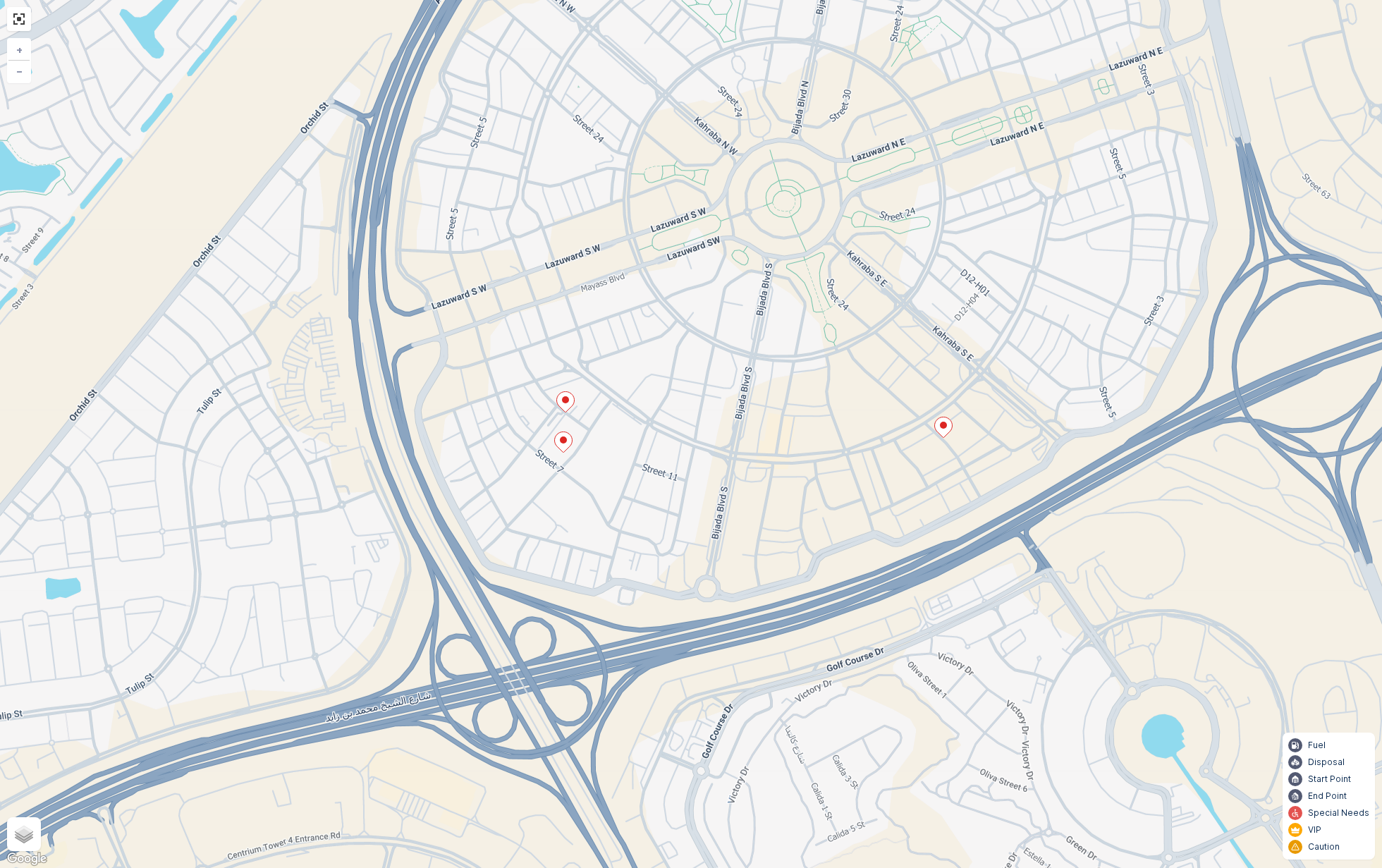
click at [942, 432] on icon at bounding box center [944, 427] width 18 height 21
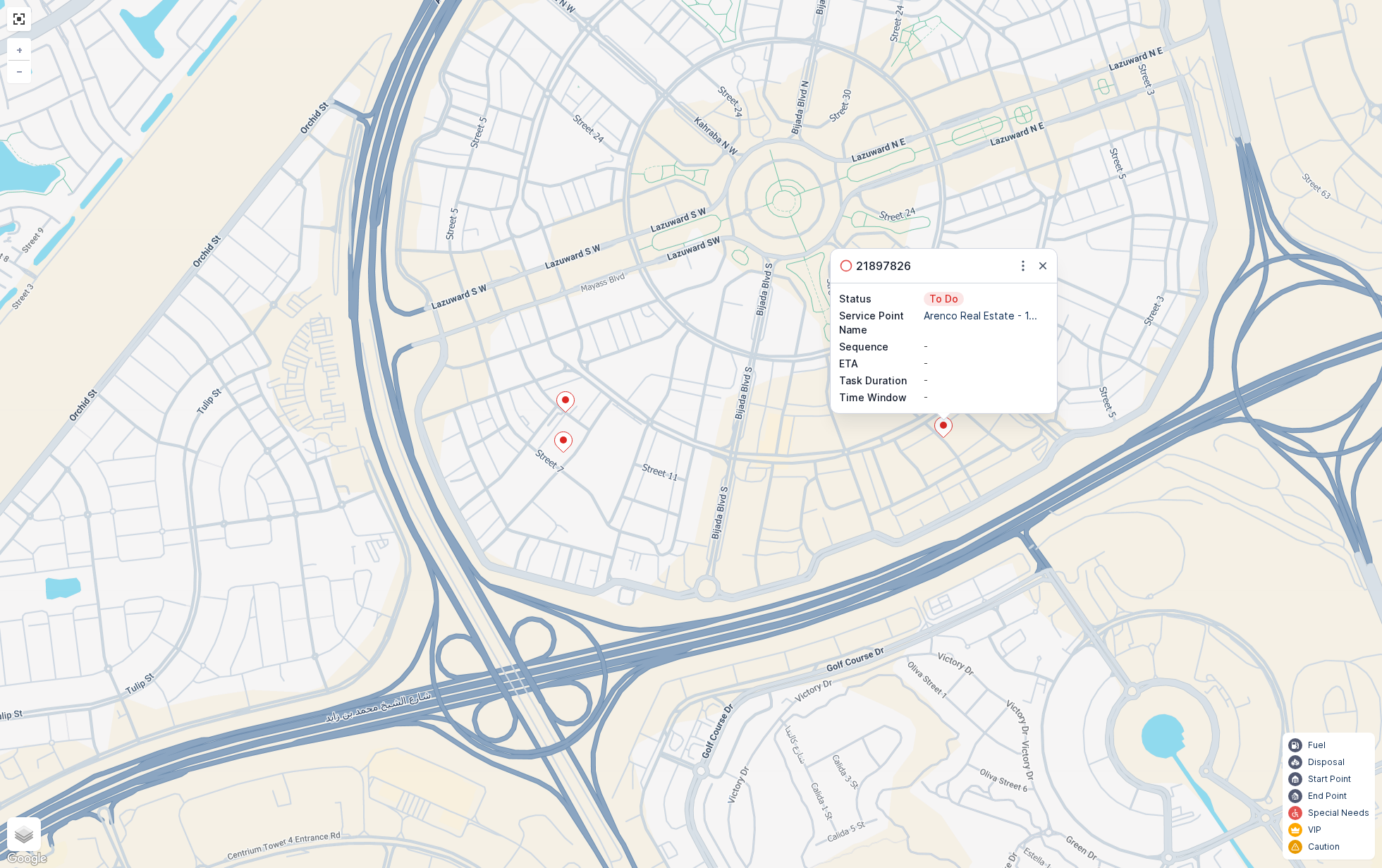
click at [565, 406] on icon at bounding box center [566, 402] width 18 height 21
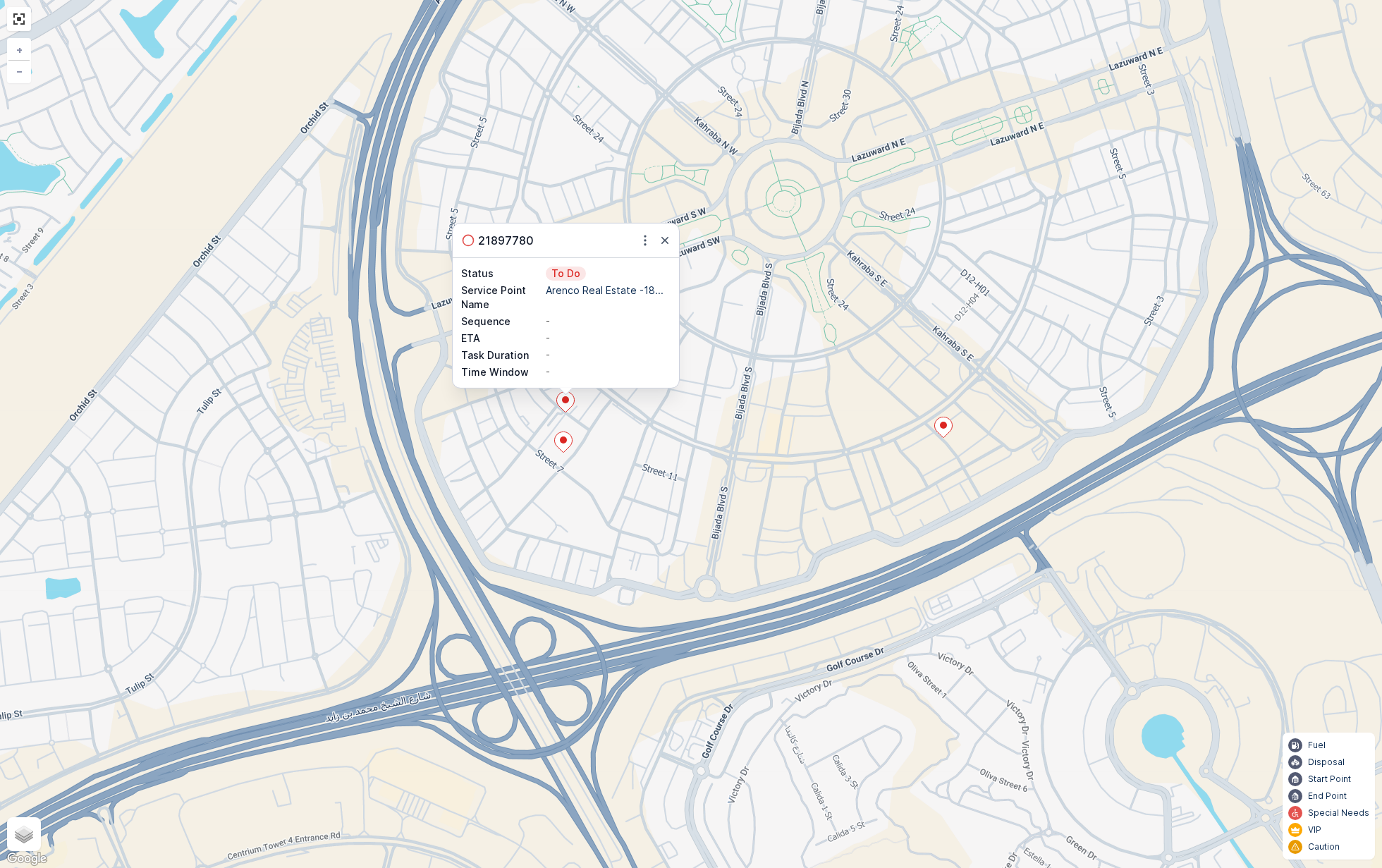
click at [563, 445] on icon at bounding box center [564, 441] width 18 height 21
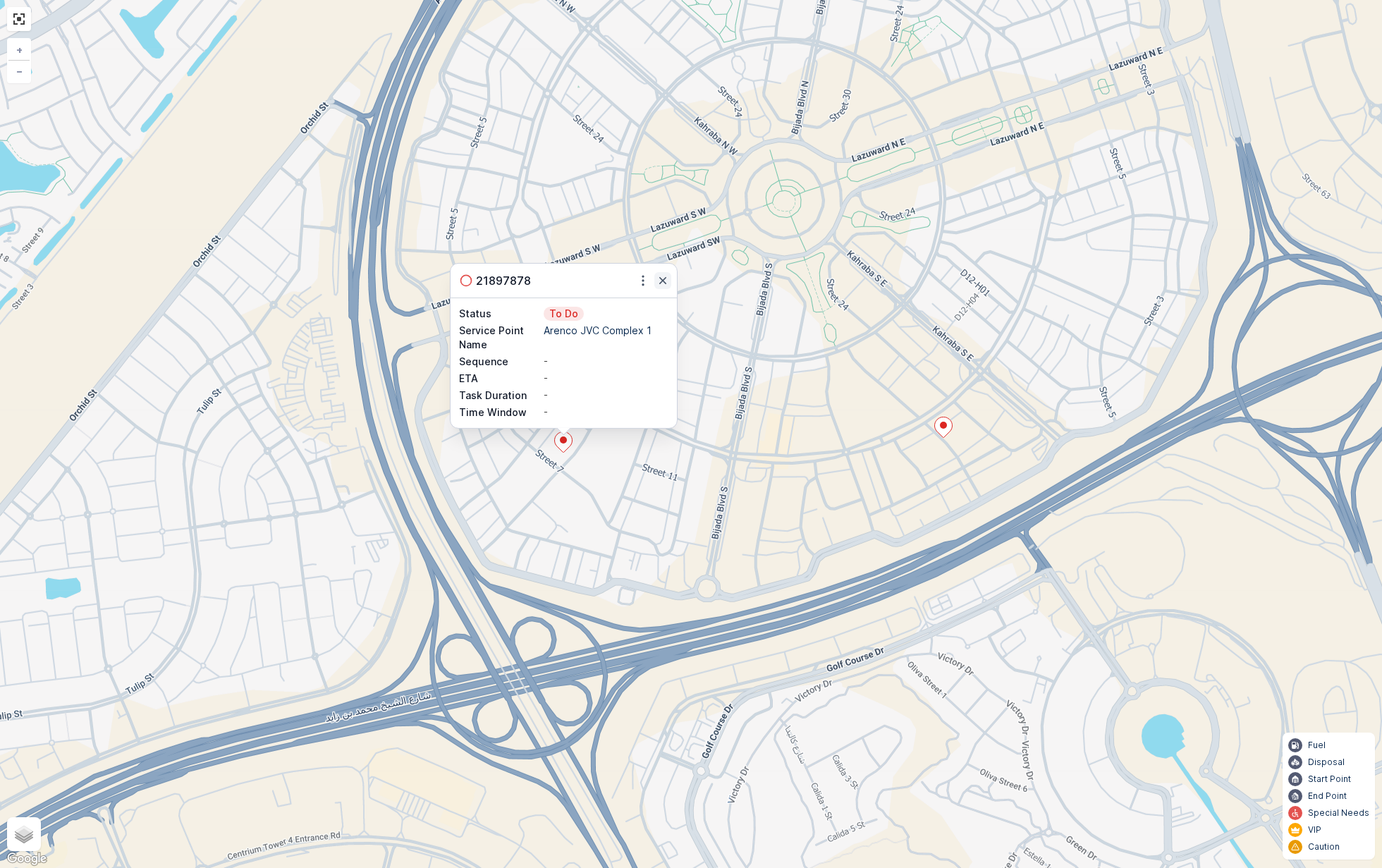
click at [664, 288] on icon "button" at bounding box center [663, 281] width 14 height 14
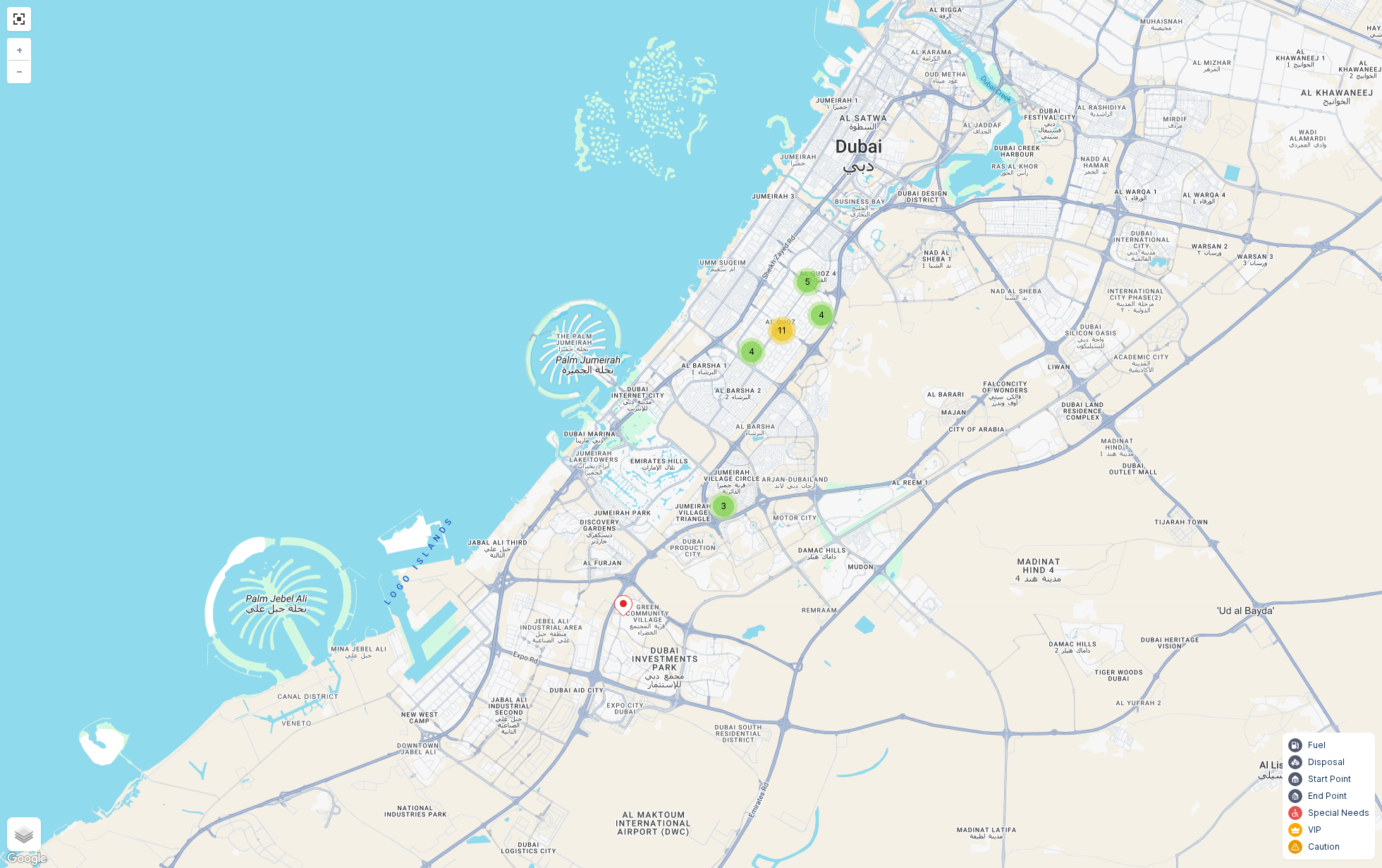
drag, startPoint x: 900, startPoint y: 536, endPoint x: 762, endPoint y: 579, distance: 144.5
click at [762, 579] on div "3 4 4 5 11 + − Satellite Roadmap Terrain Hybrid Leaflet Keyboard shortcuts Map …" at bounding box center [691, 434] width 1382 height 868
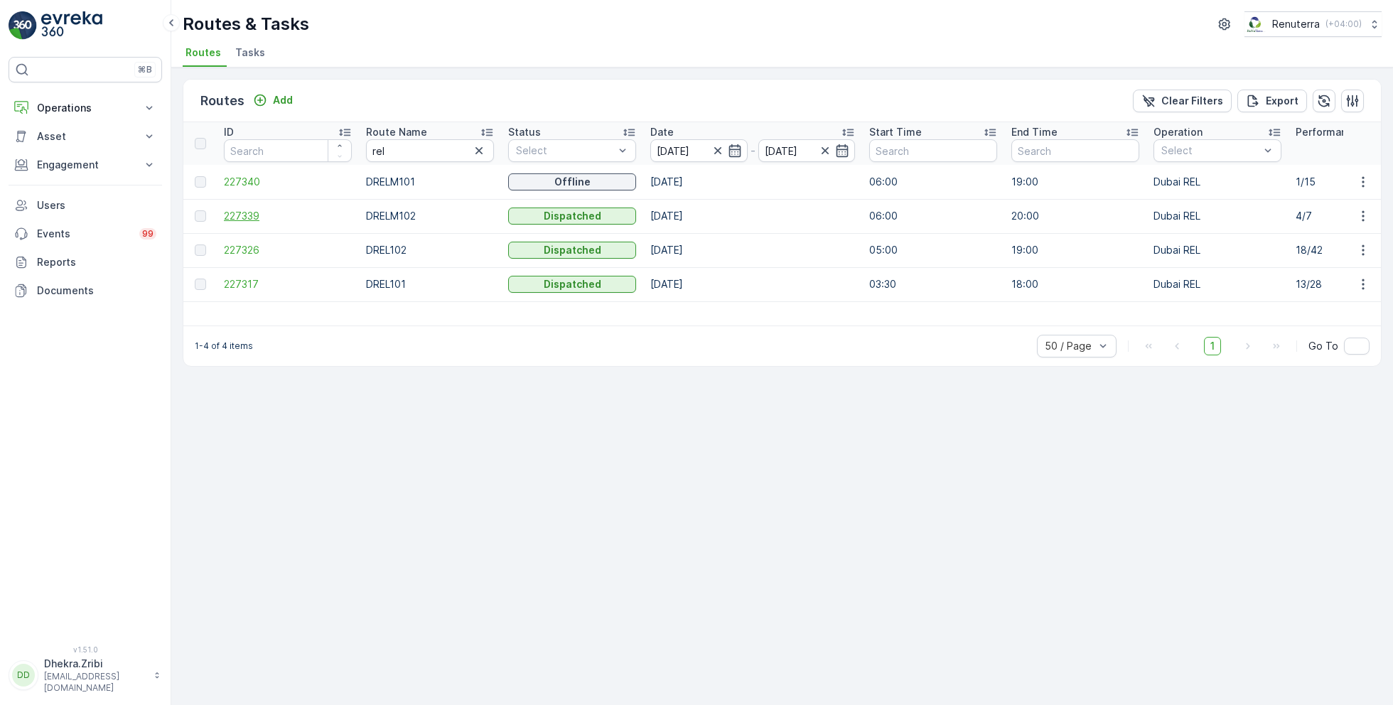
click at [245, 212] on span "227339" at bounding box center [288, 216] width 128 height 14
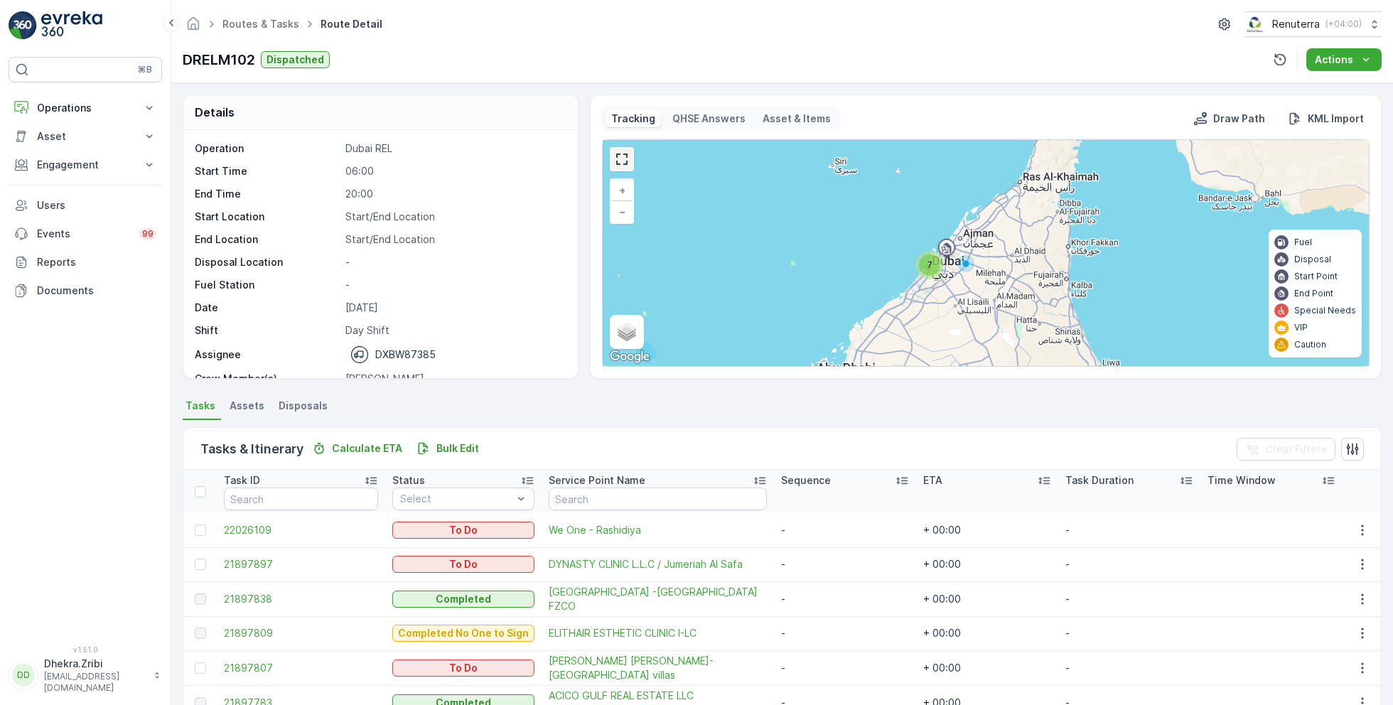
click at [623, 150] on link at bounding box center [621, 159] width 21 height 21
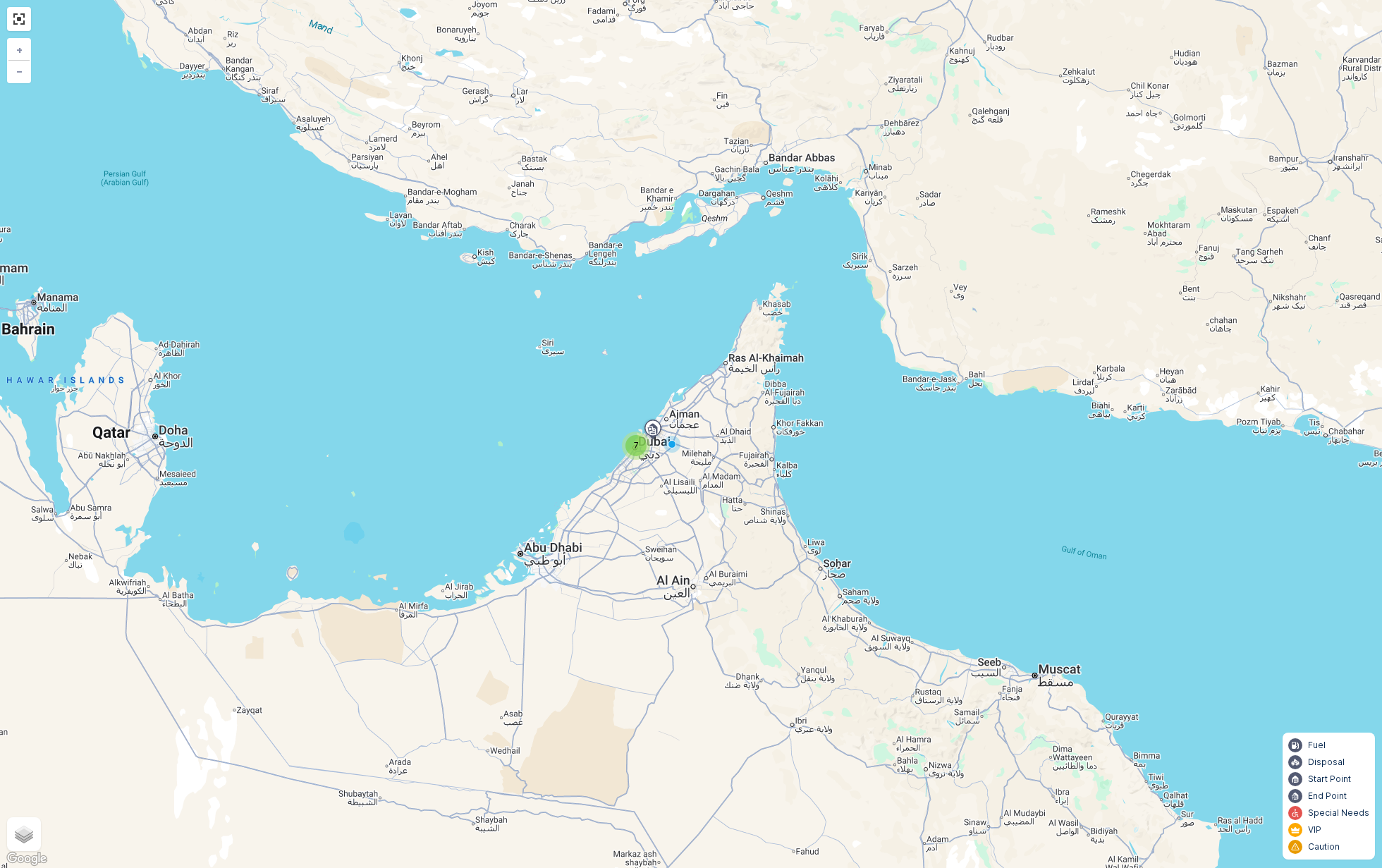
click at [643, 452] on div "7" at bounding box center [636, 445] width 21 height 21
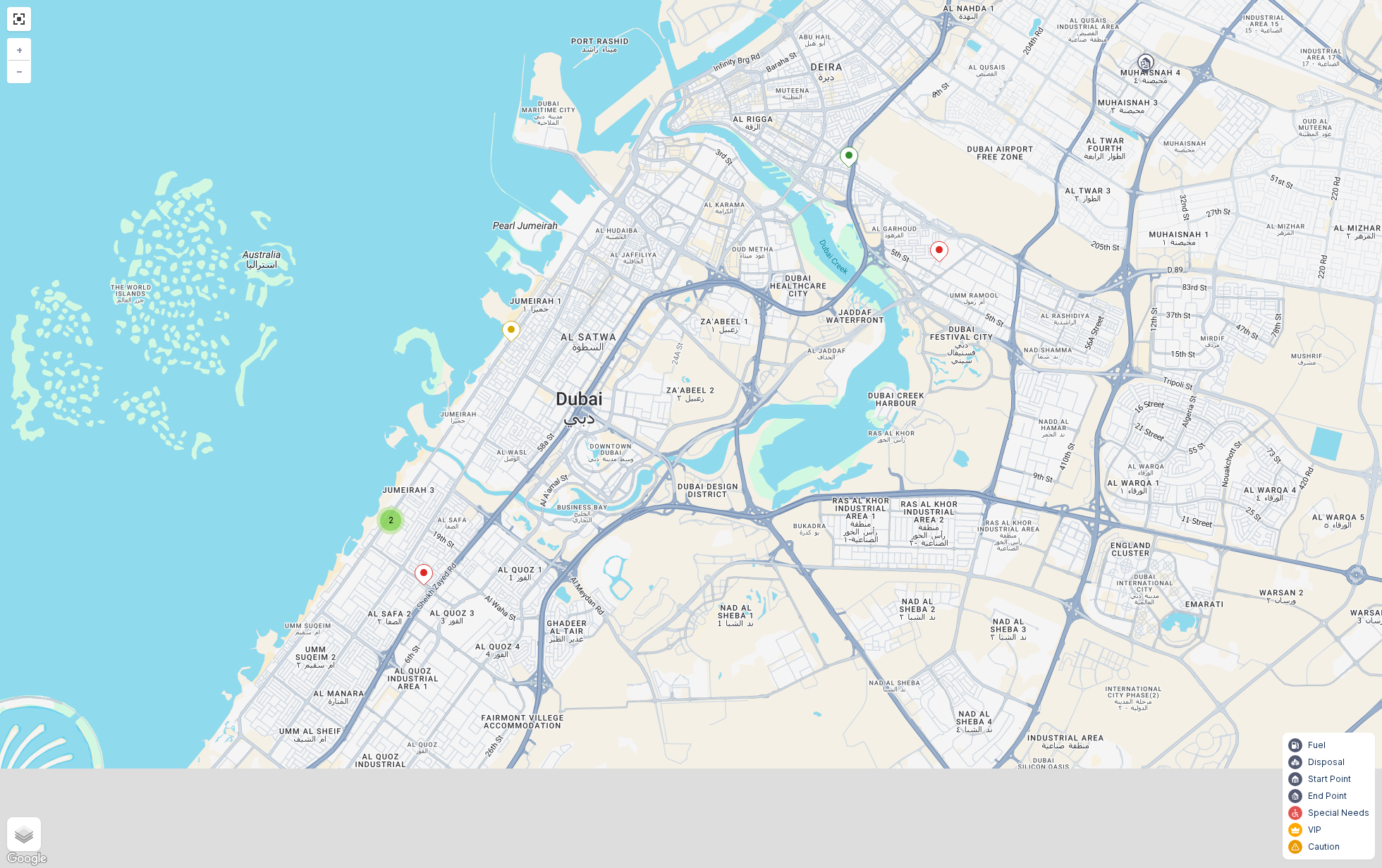
drag, startPoint x: 727, startPoint y: 579, endPoint x: 655, endPoint y: 310, distance: 278.5
click at [655, 312] on div "2 + − Satellite Roadmap Terrain Hybrid Leaflet Keyboard shortcuts Map Data Map …" at bounding box center [691, 434] width 1382 height 868
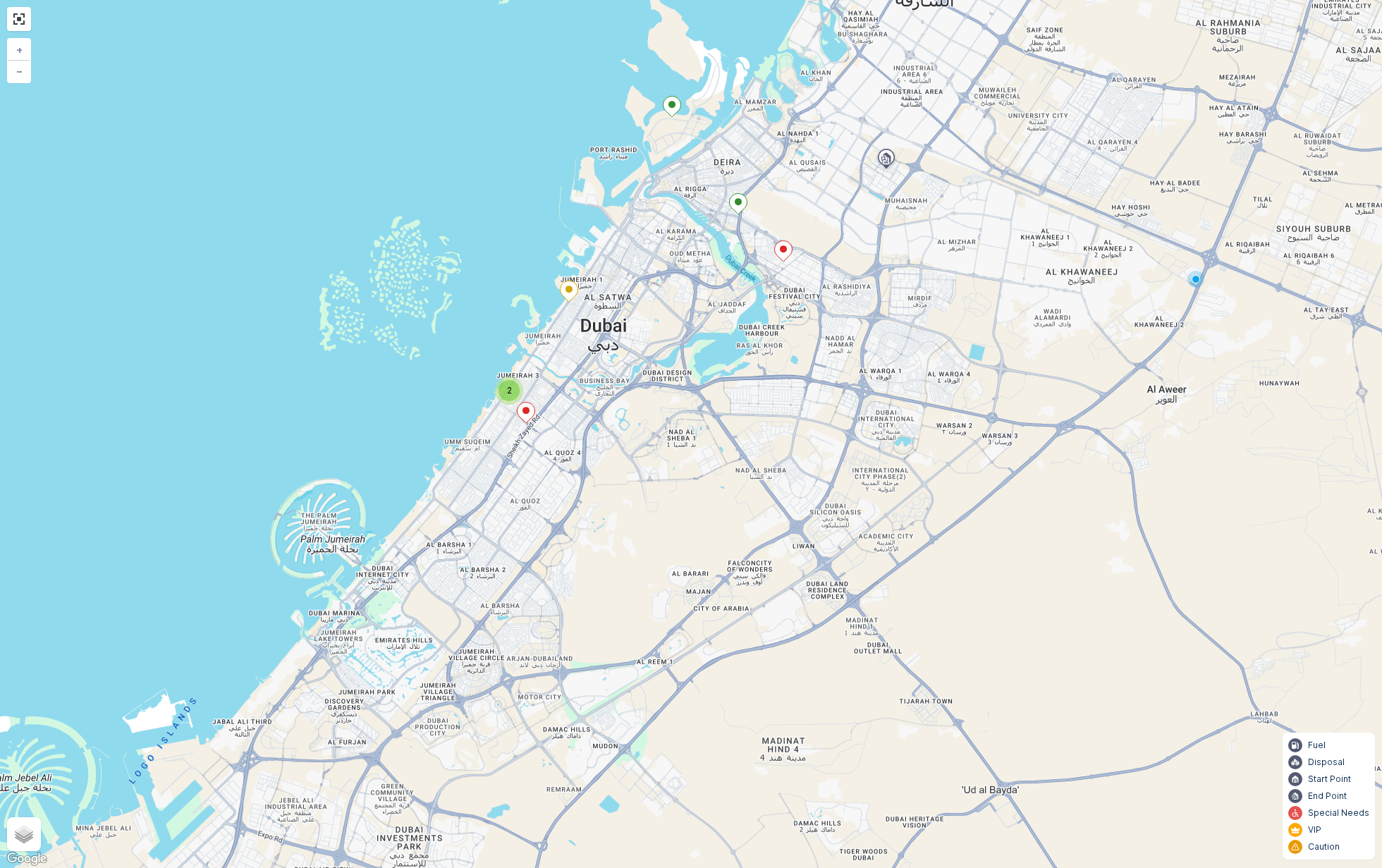
drag, startPoint x: 652, startPoint y: 310, endPoint x: 665, endPoint y: 352, distance: 44.0
click at [665, 351] on div "2 + − Satellite Roadmap Terrain Hybrid Leaflet Keyboard shortcuts Map Data Map …" at bounding box center [691, 434] width 1382 height 868
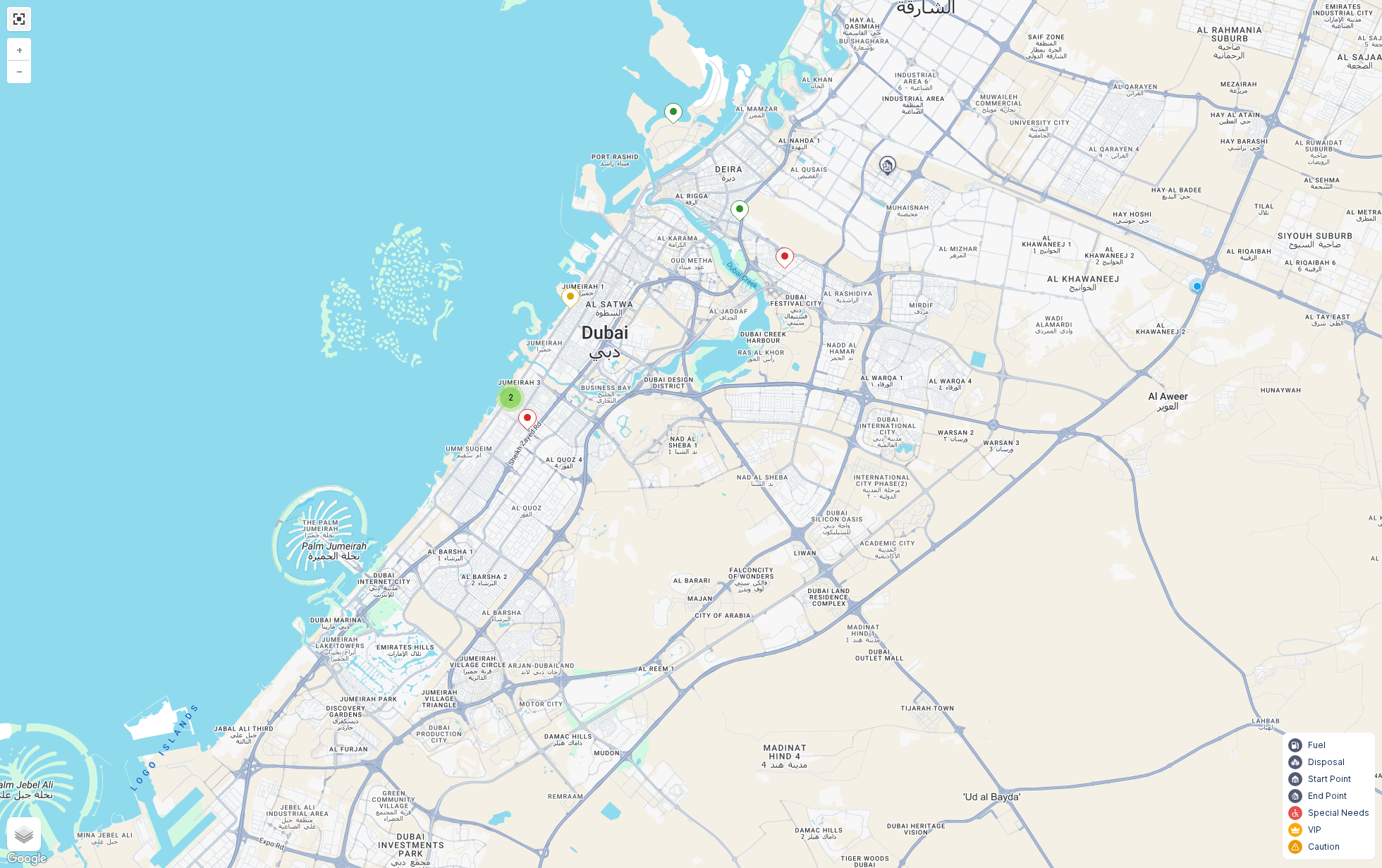
click at [18, 23] on link at bounding box center [19, 19] width 21 height 21
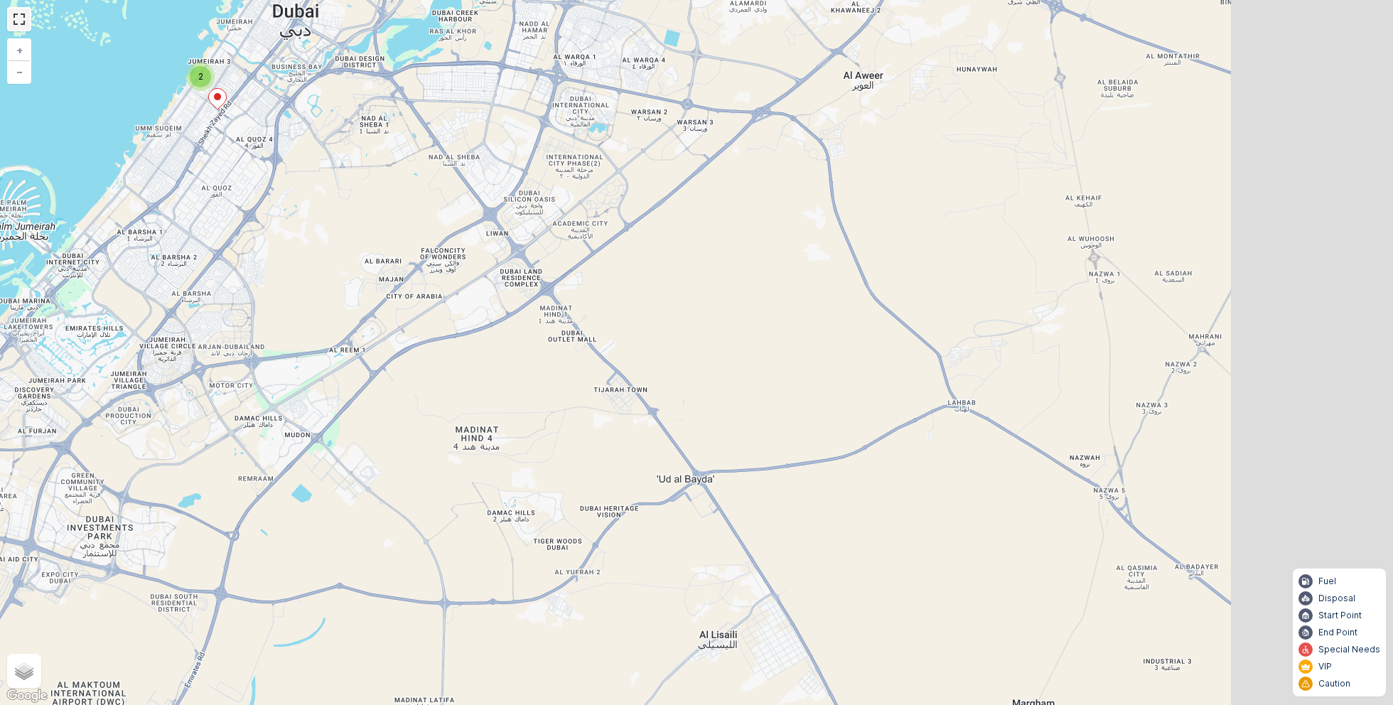
scroll to position [106, 0]
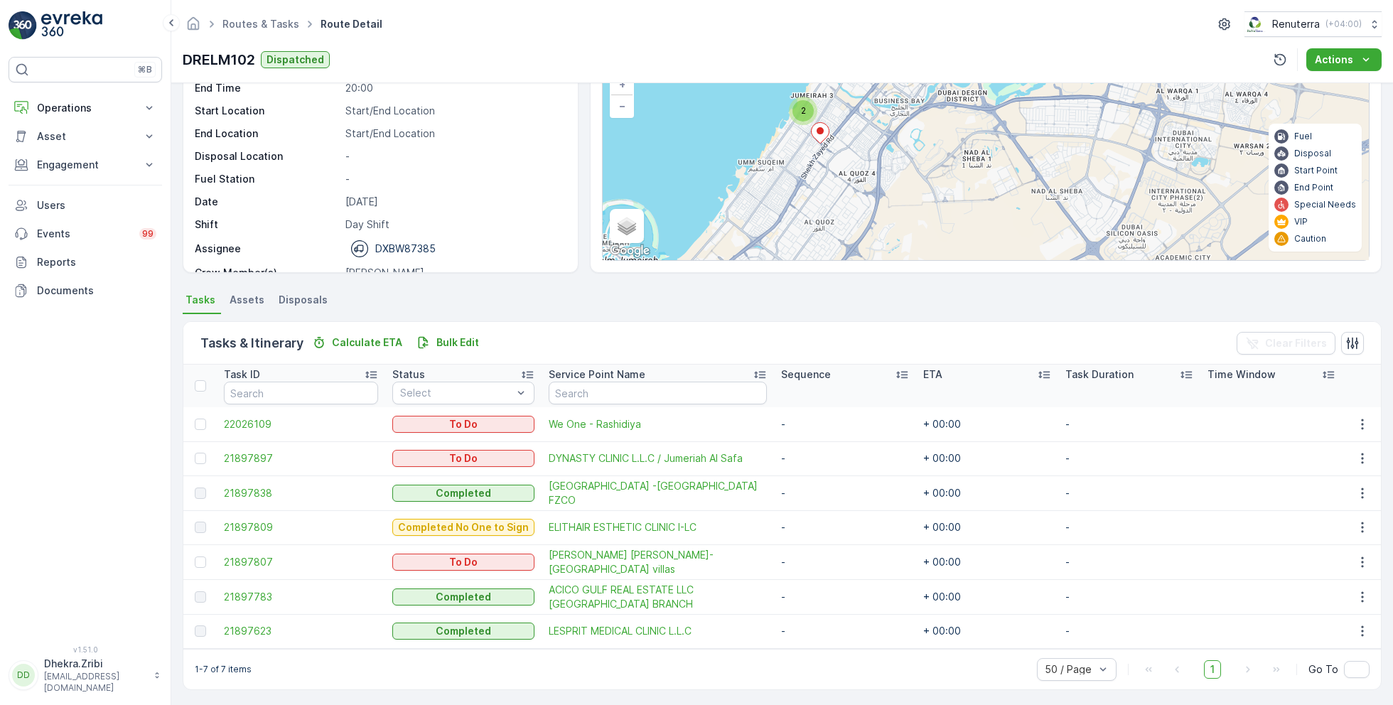
click at [195, 423] on div at bounding box center [202, 424] width 15 height 11
click at [195, 419] on input "checkbox" at bounding box center [195, 419] width 0 height 0
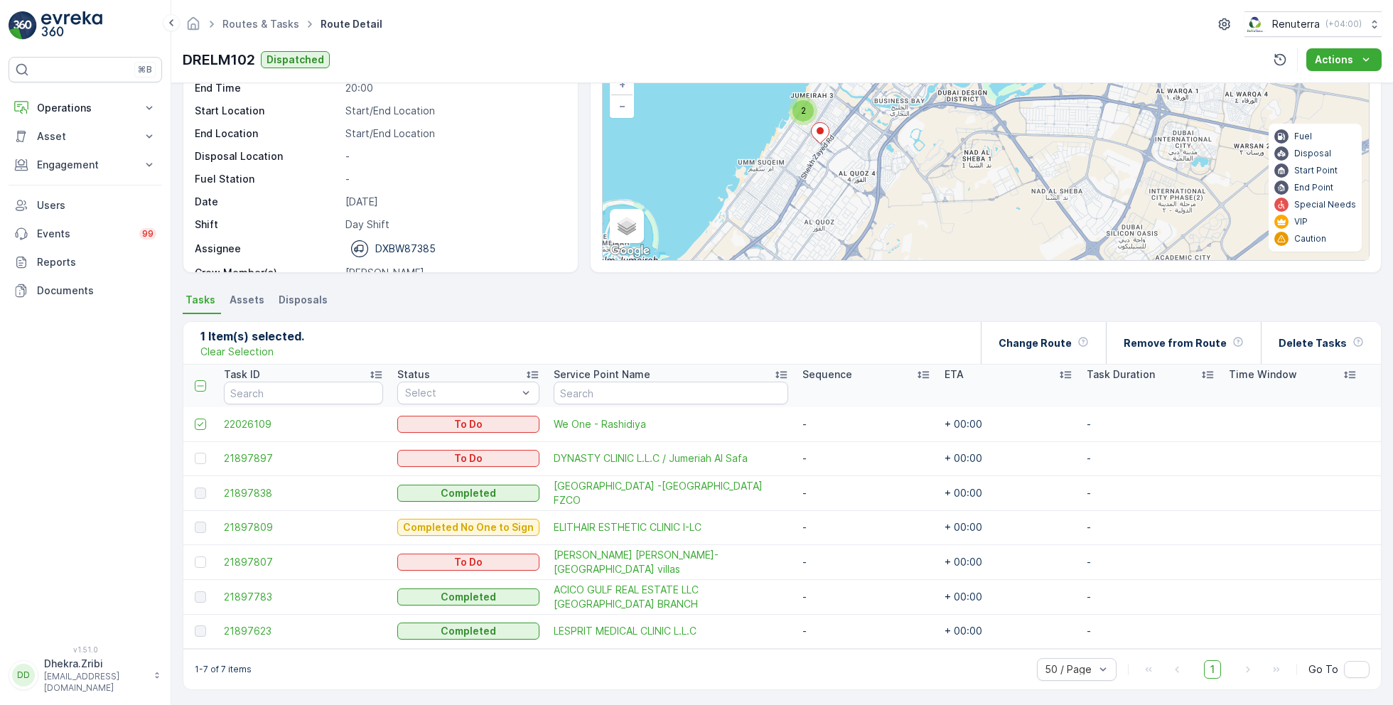
scroll to position [105, 0]
click at [1174, 345] on p "Remove from Route" at bounding box center [1175, 344] width 103 height 14
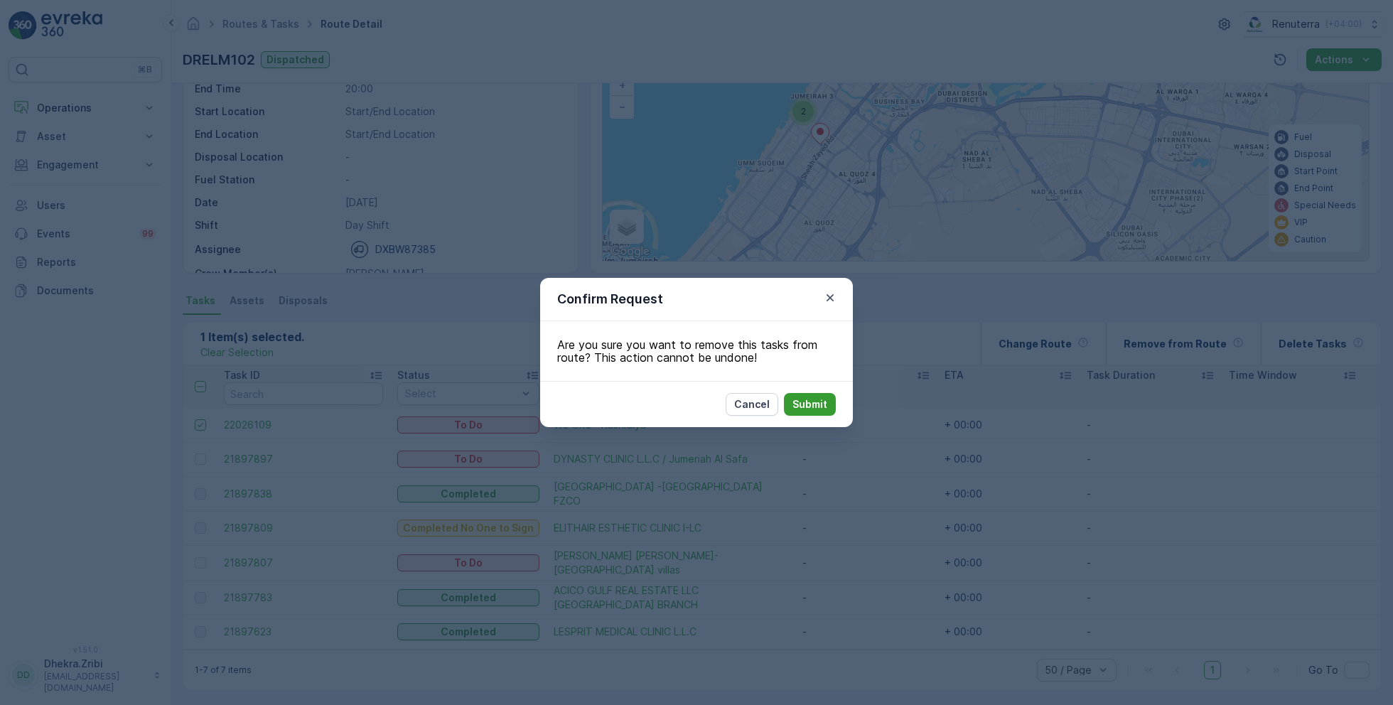
click at [813, 411] on p "Submit" at bounding box center [810, 404] width 35 height 14
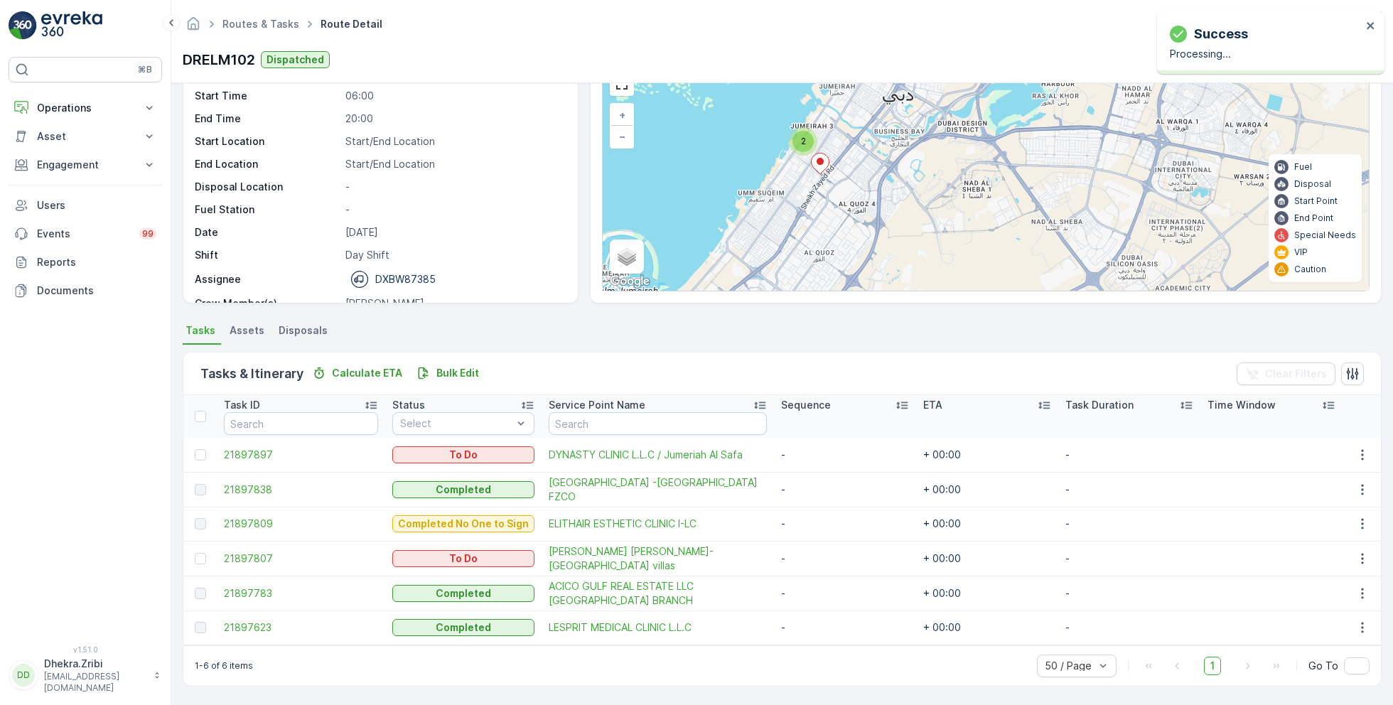
scroll to position [72, 0]
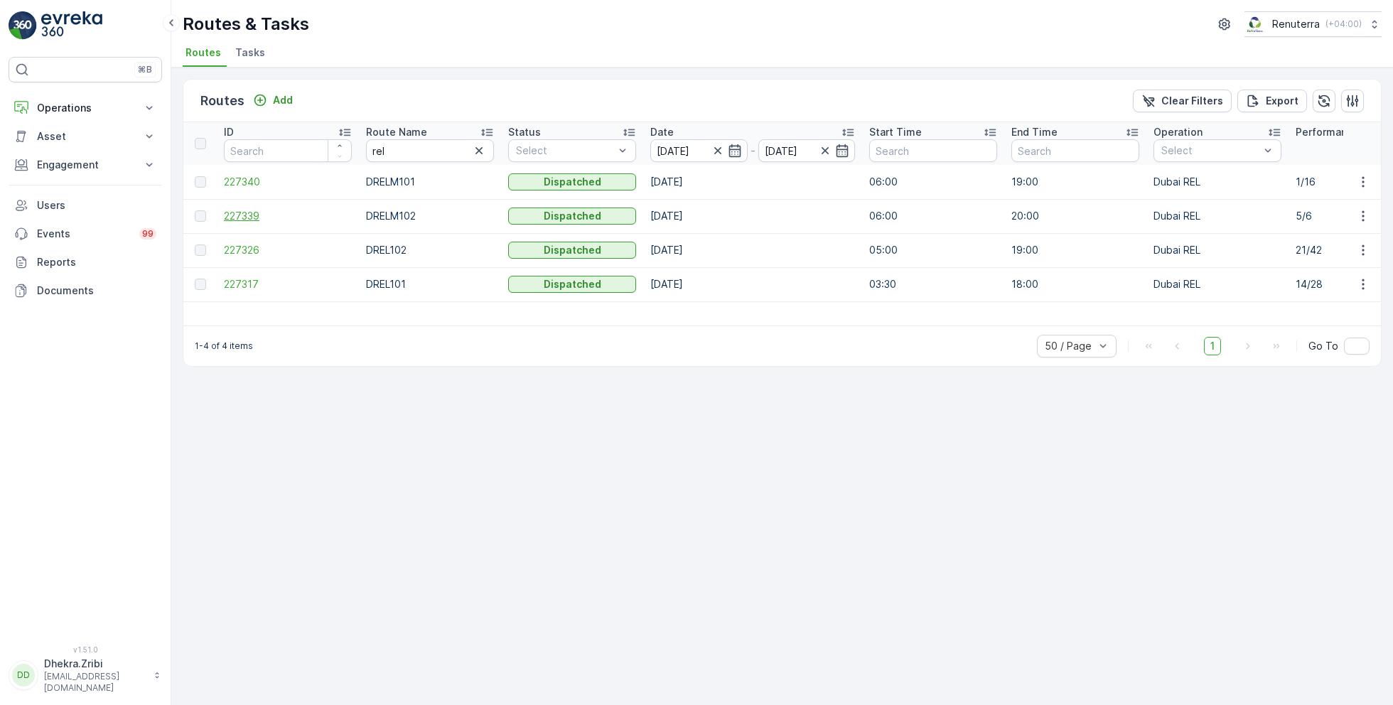
click at [245, 212] on span "227339" at bounding box center [288, 216] width 128 height 14
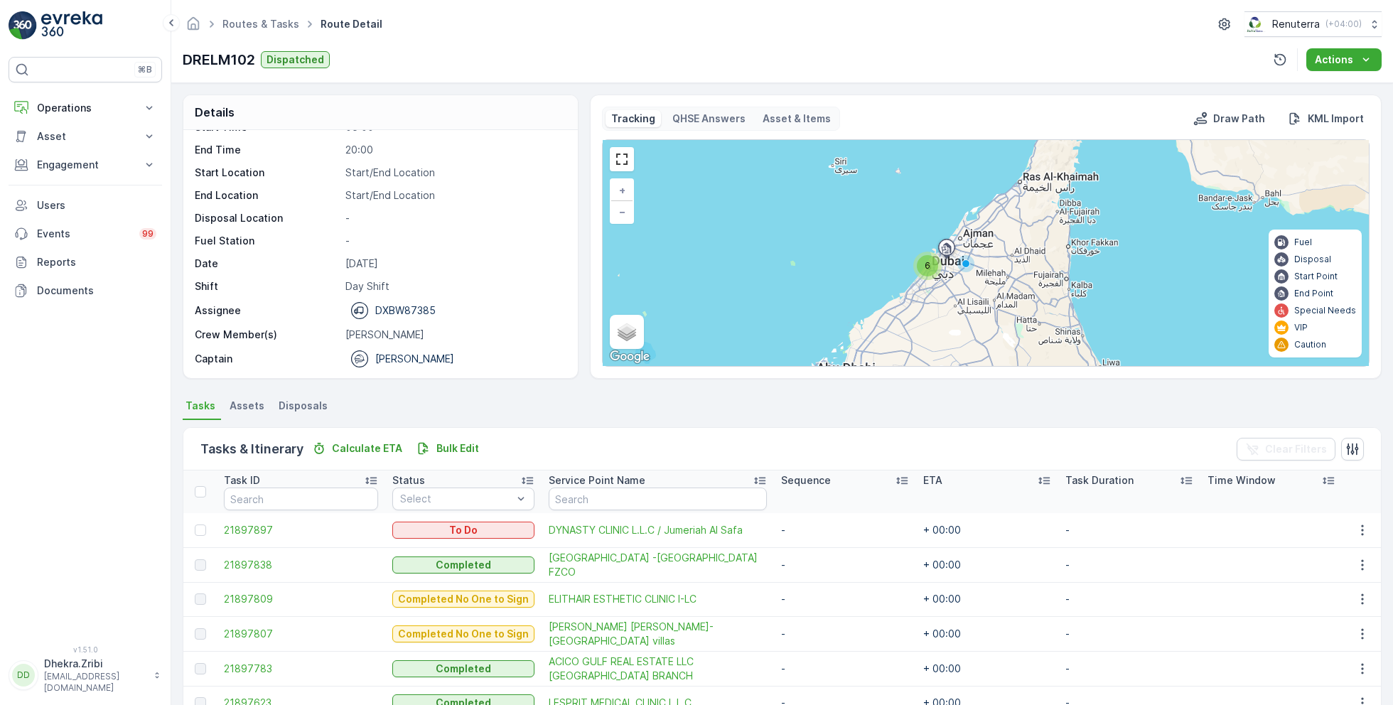
scroll to position [72, 0]
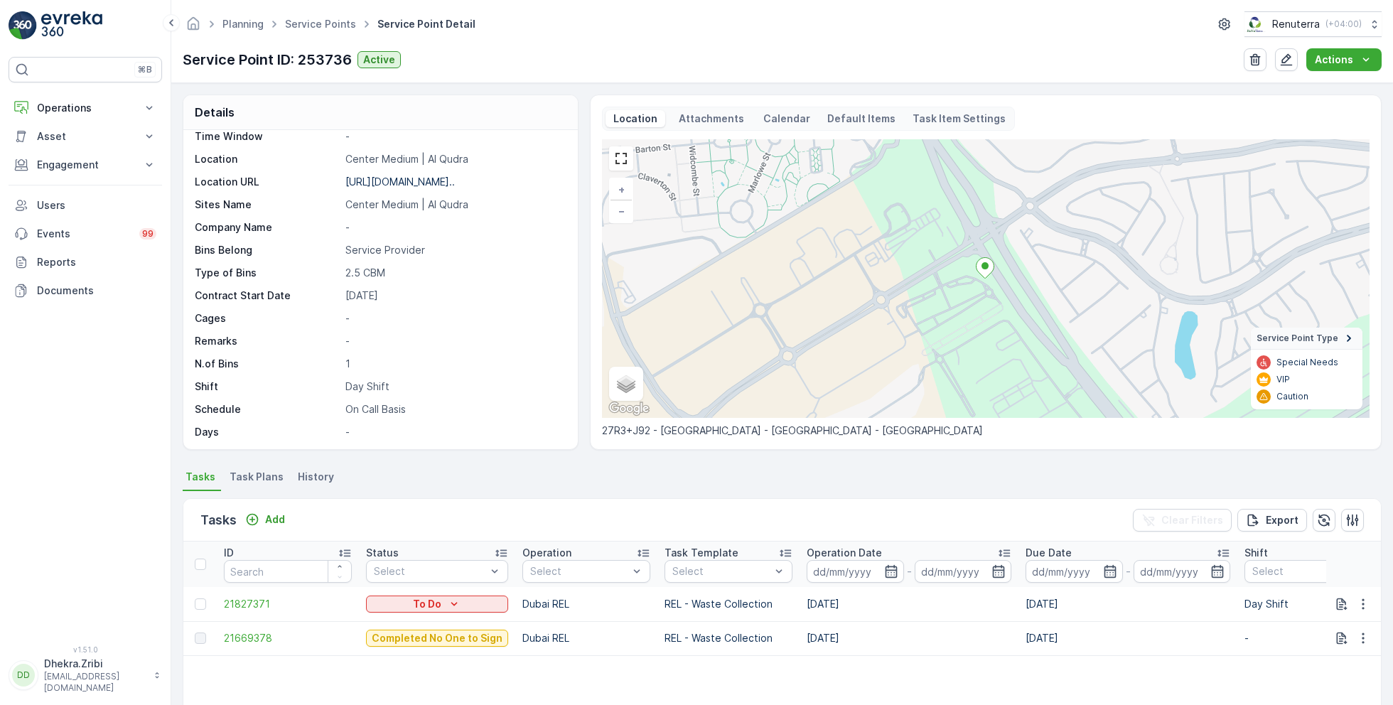
scroll to position [211, 0]
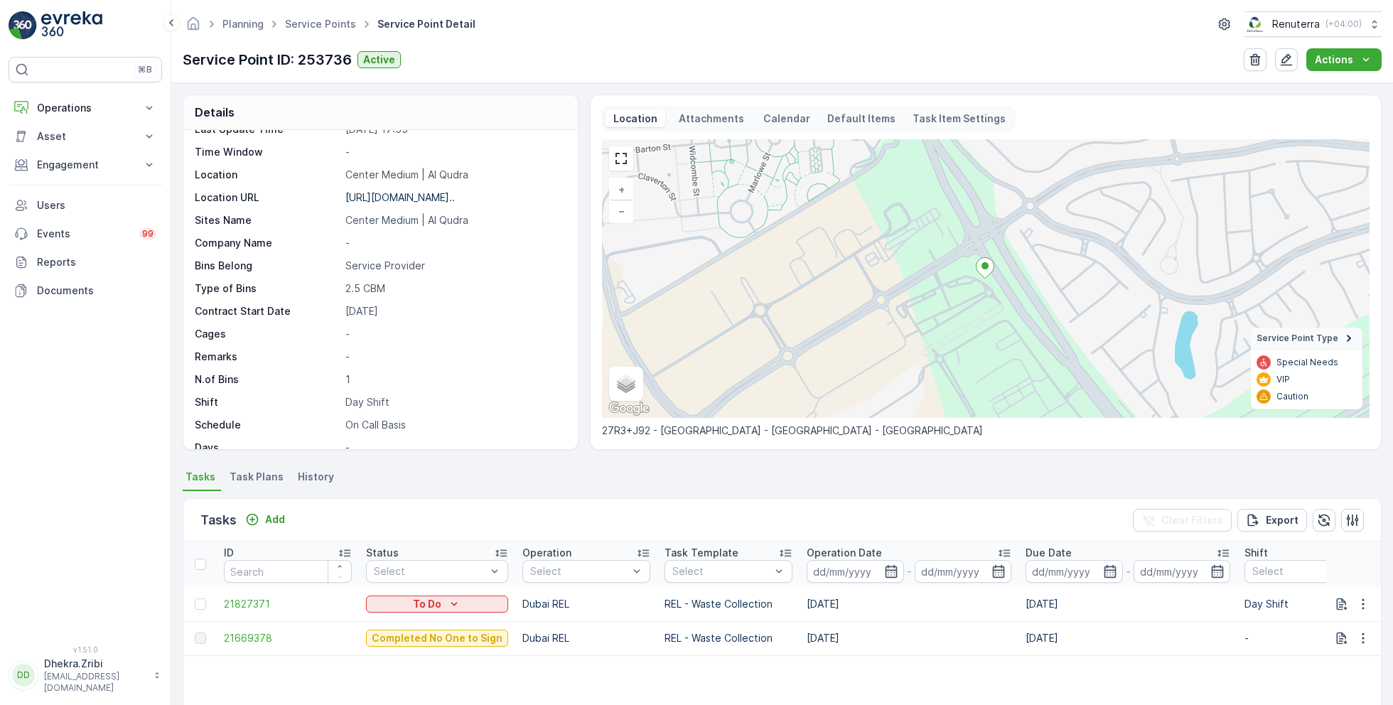
scroll to position [217, 0]
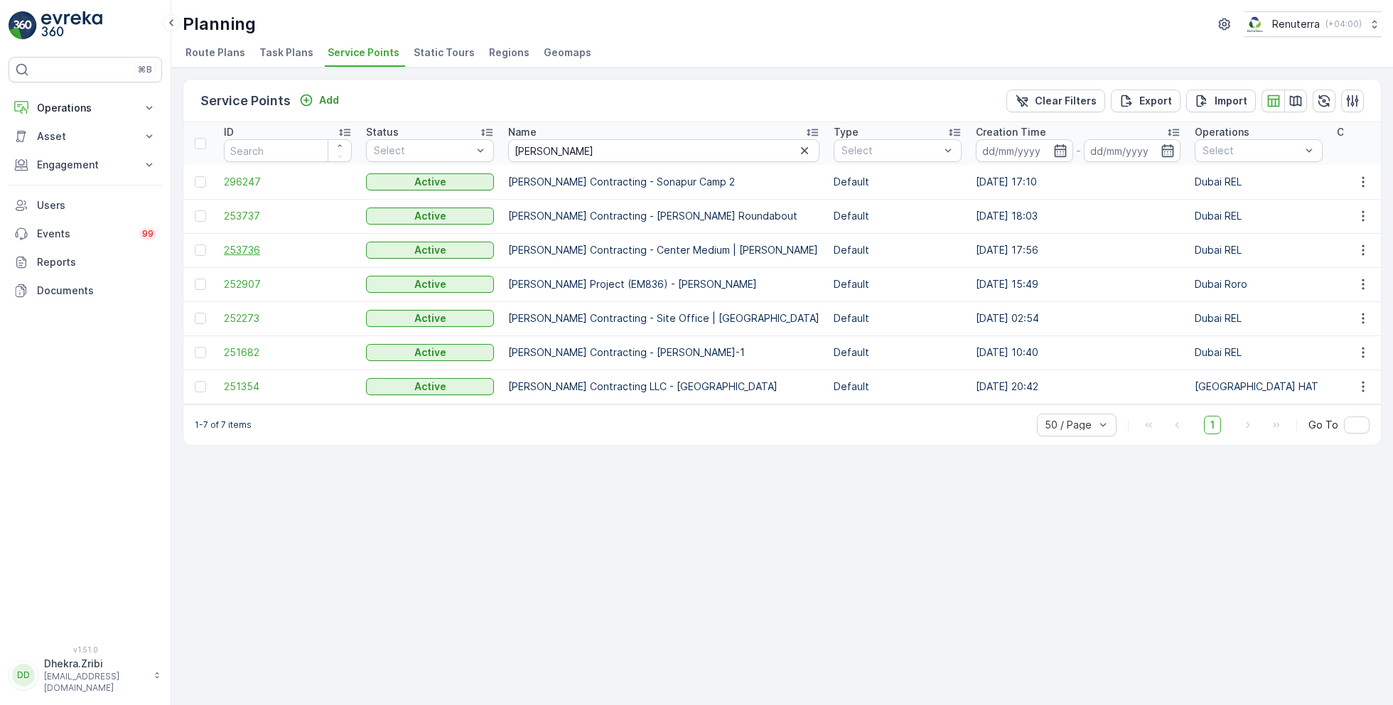
click at [250, 251] on span "253736" at bounding box center [288, 250] width 128 height 14
click at [250, 214] on span "253737" at bounding box center [288, 216] width 128 height 14
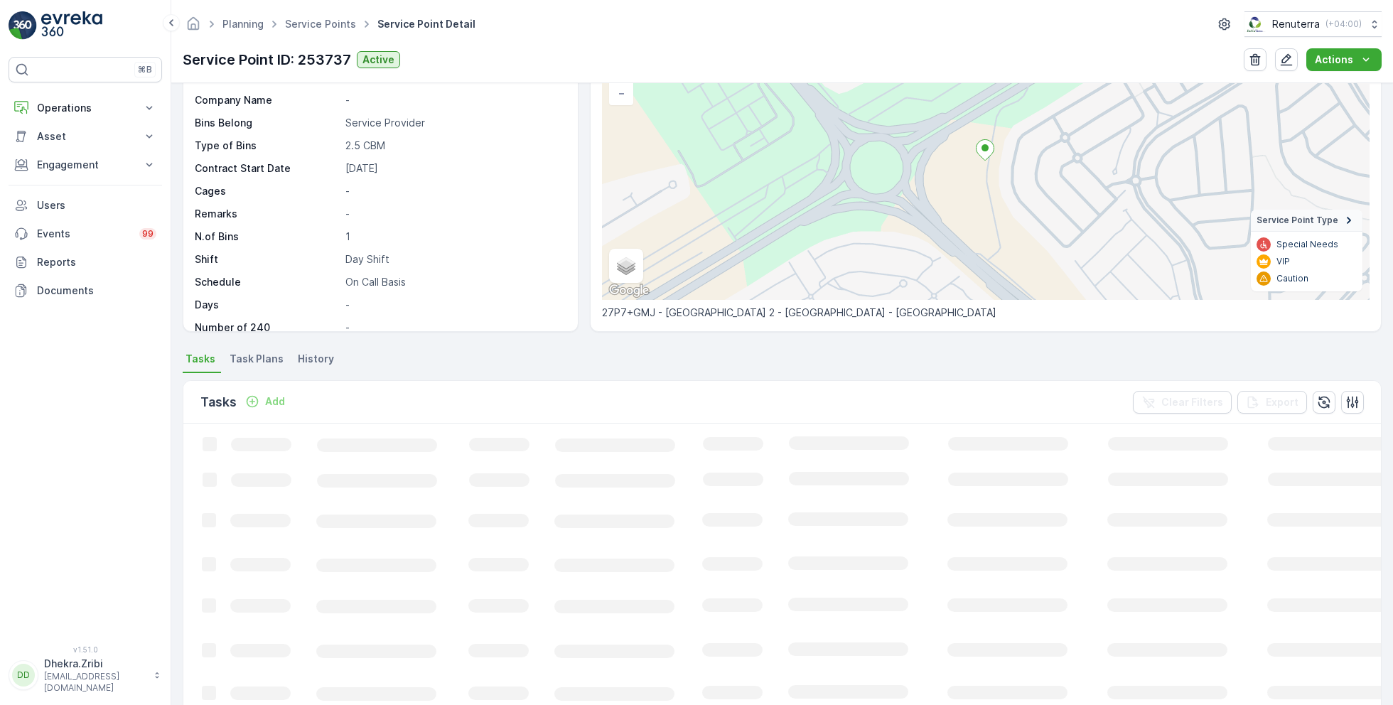
scroll to position [98, 0]
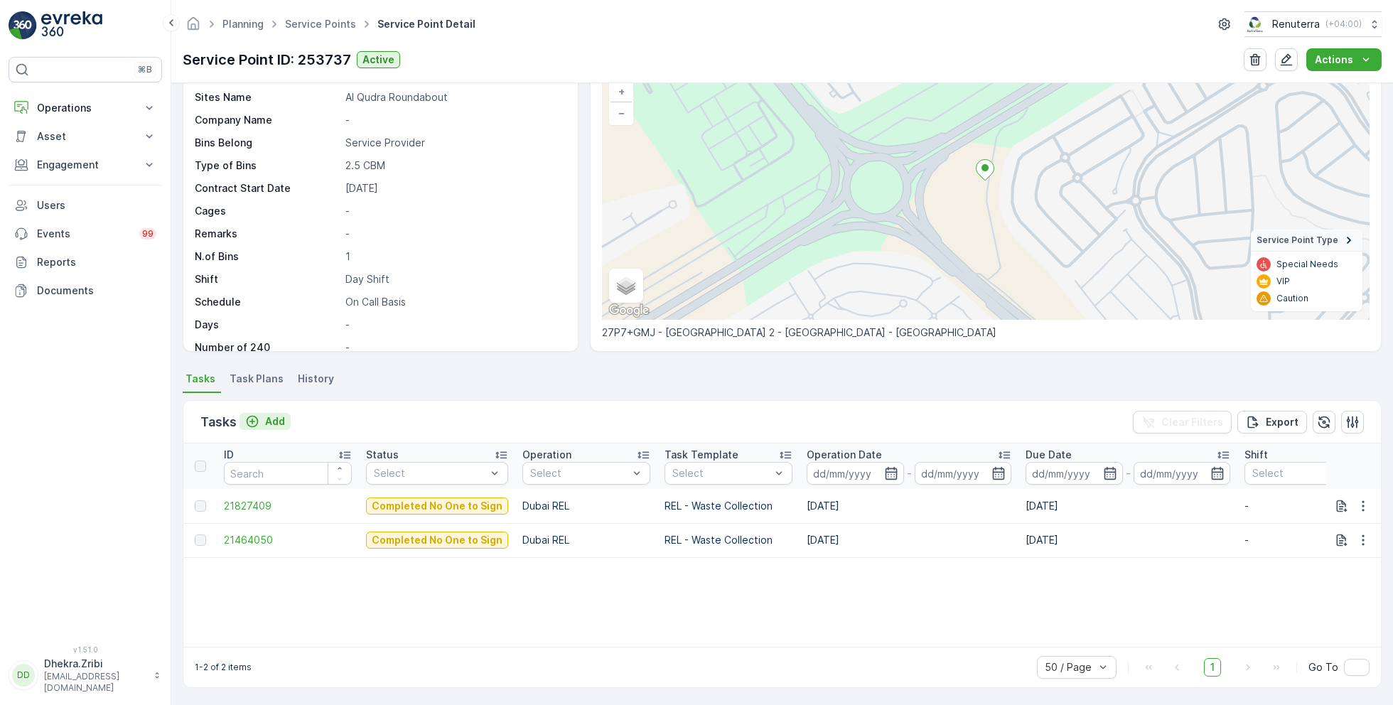
click at [277, 425] on p "Add" at bounding box center [275, 421] width 20 height 14
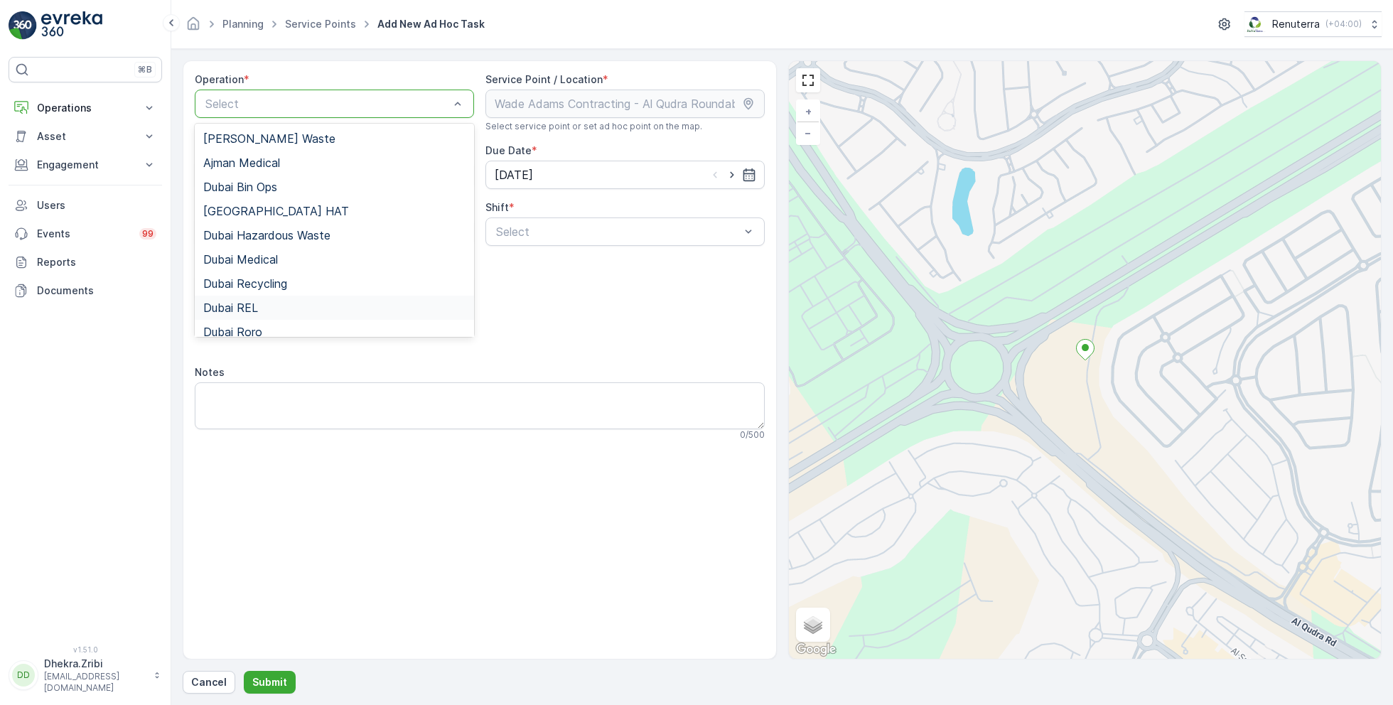
click at [262, 307] on div "Dubai REL" at bounding box center [334, 307] width 262 height 13
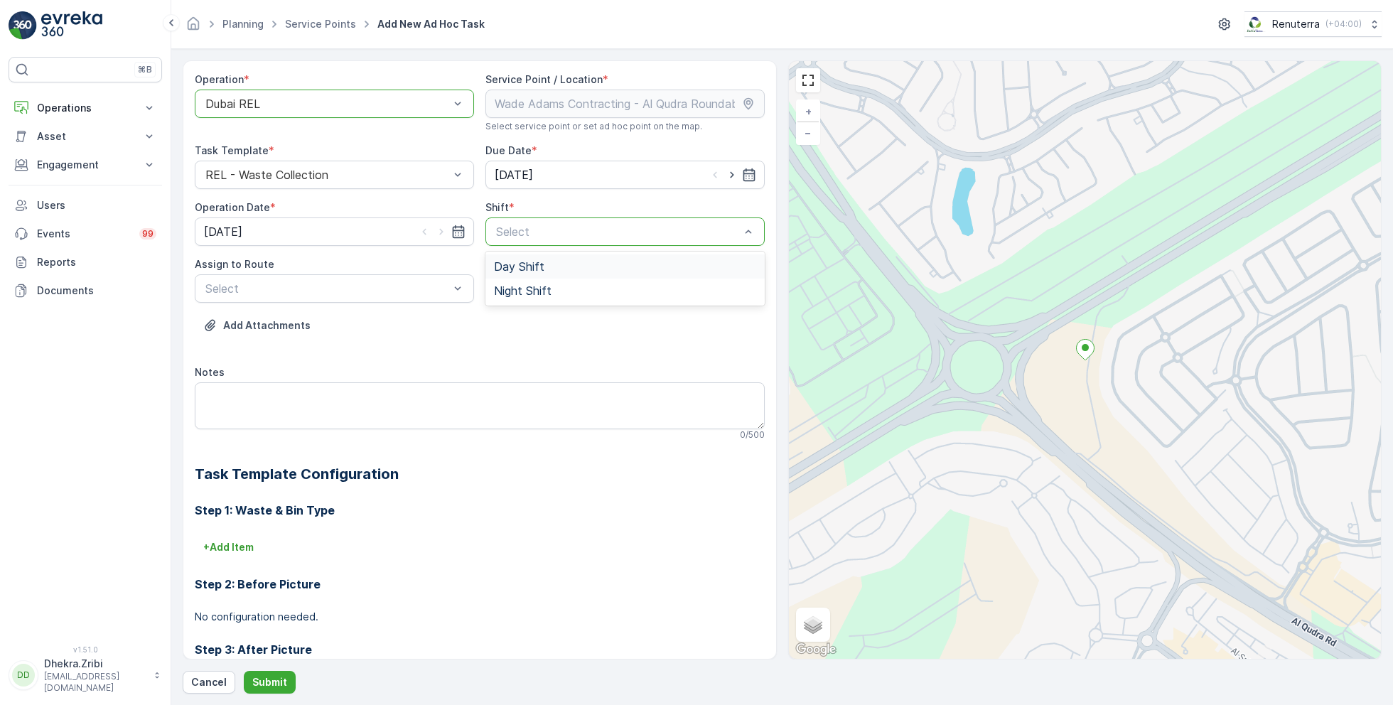
click at [529, 264] on span "Day Shift" at bounding box center [519, 266] width 50 height 13
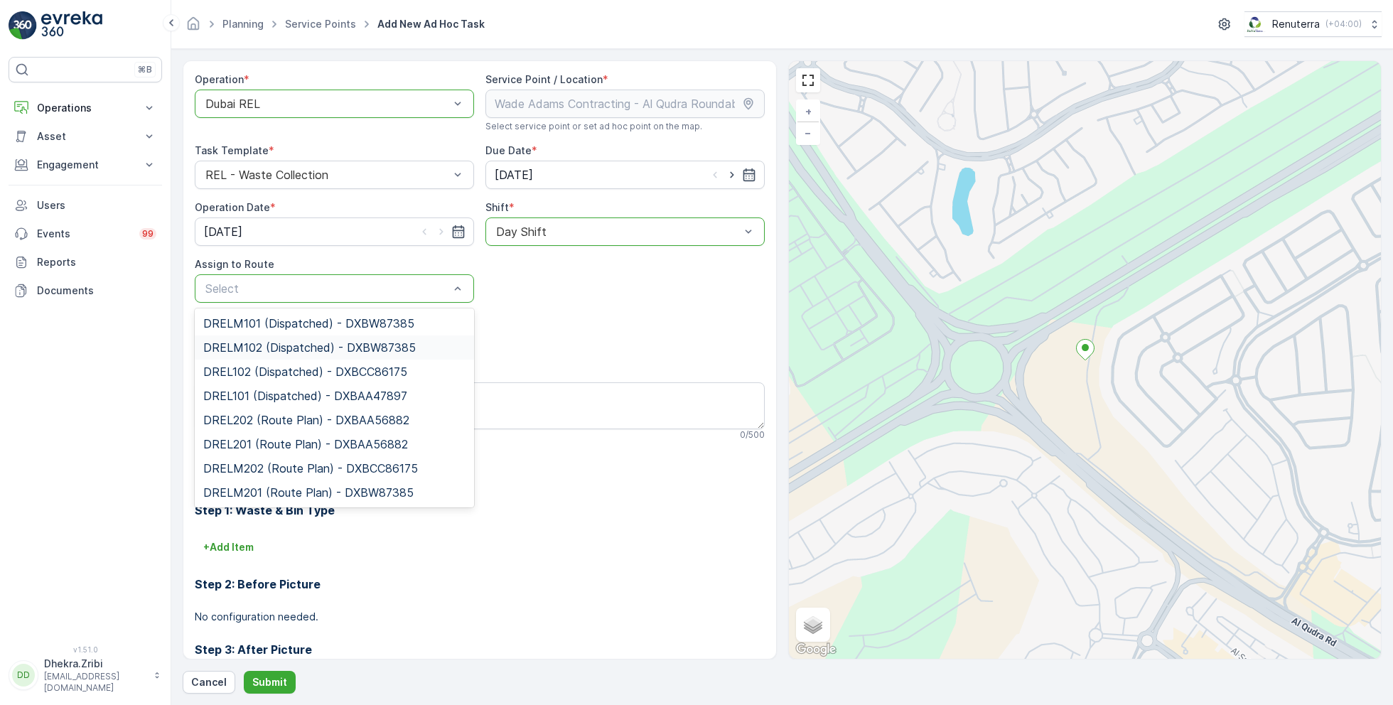
click at [296, 347] on span "DRELM102 (Dispatched) - DXBW87385" at bounding box center [309, 347] width 213 height 13
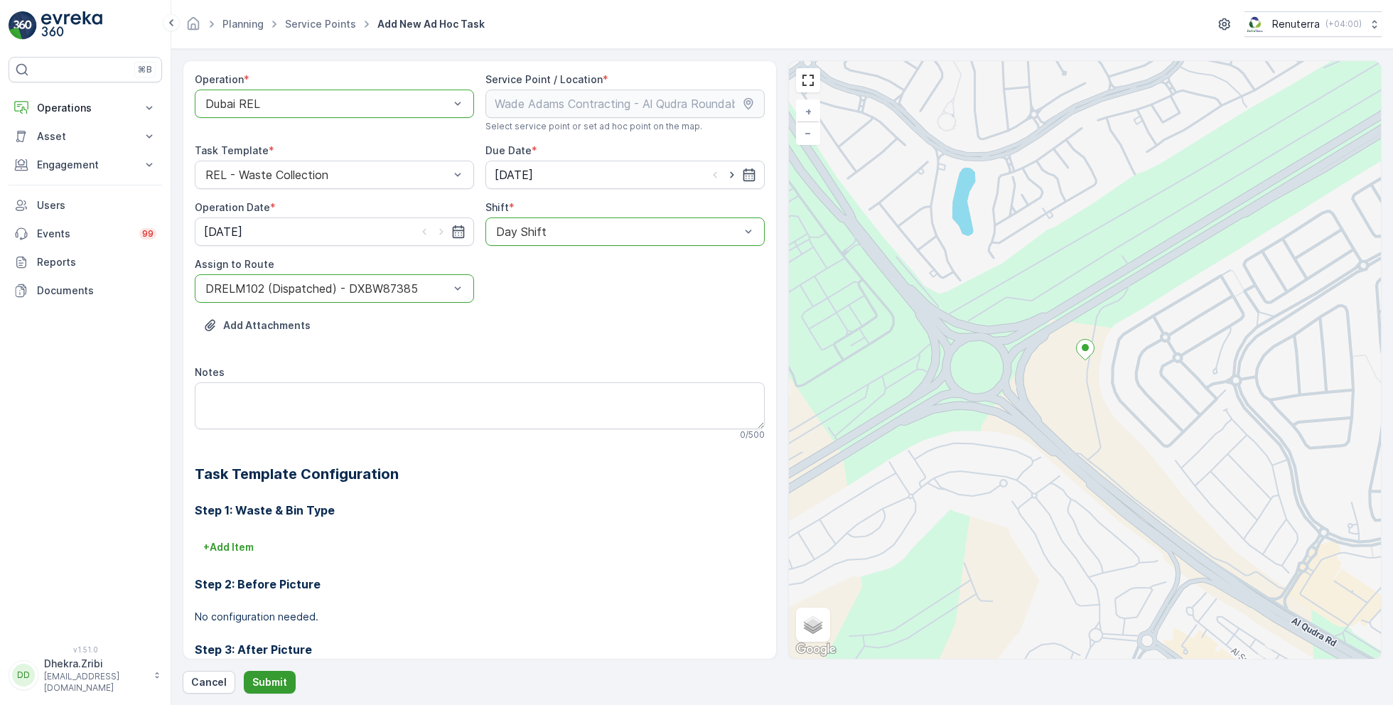
click at [276, 686] on p "Submit" at bounding box center [269, 682] width 35 height 14
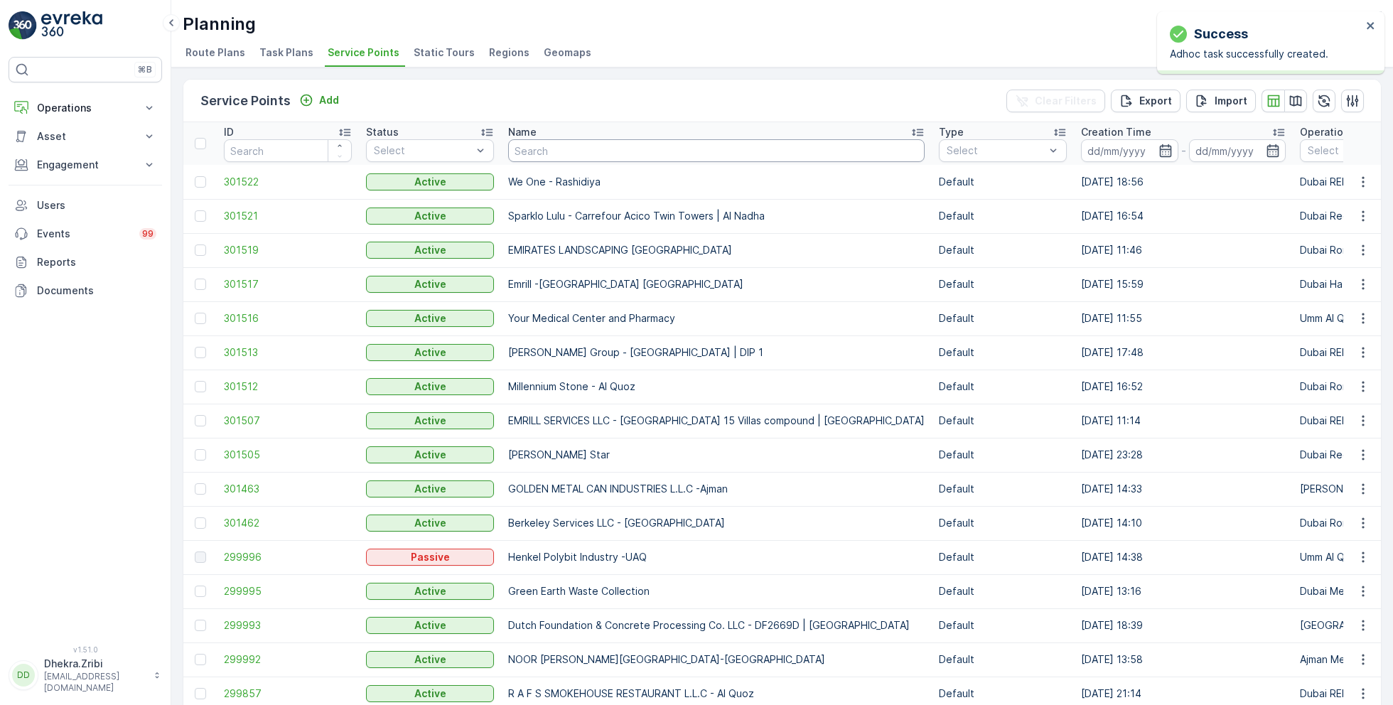
click at [549, 154] on input "text" at bounding box center [716, 150] width 417 height 23
type input "first"
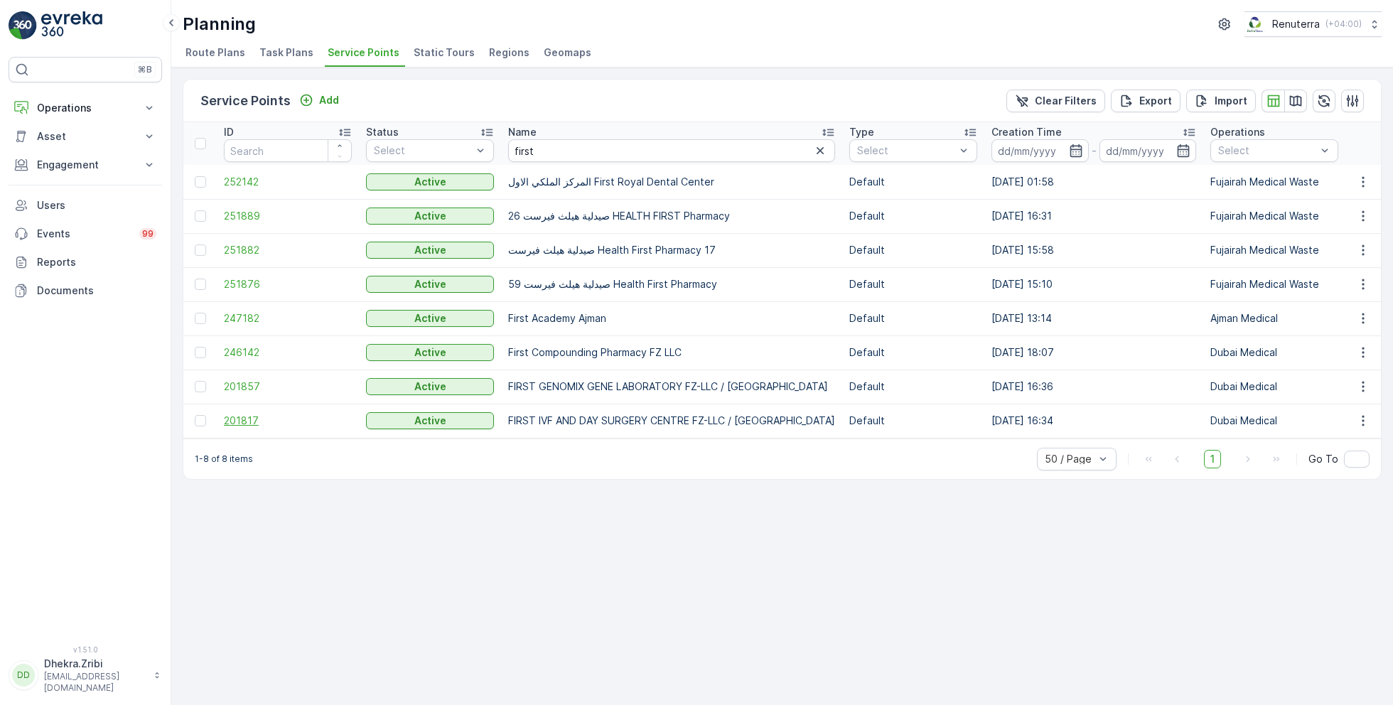
click at [235, 419] on span "201817" at bounding box center [288, 421] width 128 height 14
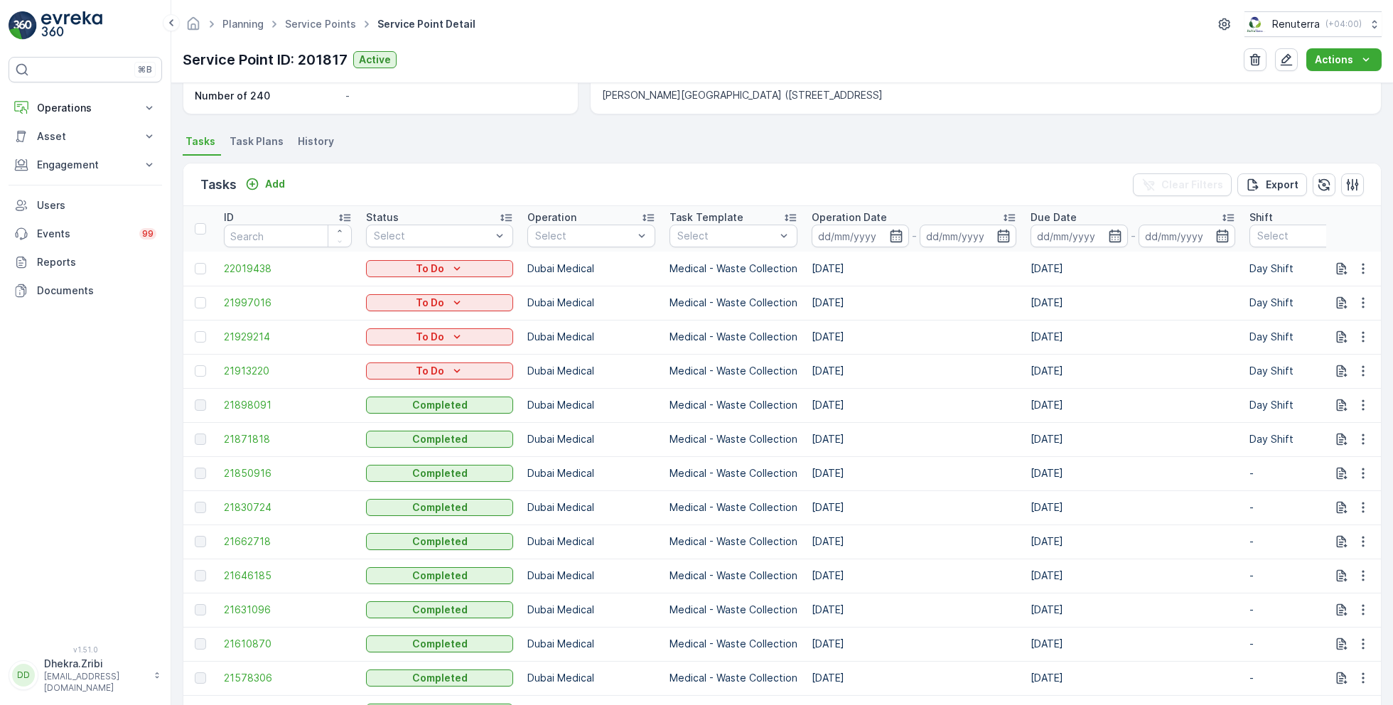
scroll to position [336, 0]
click at [267, 466] on span "21850916" at bounding box center [288, 473] width 128 height 14
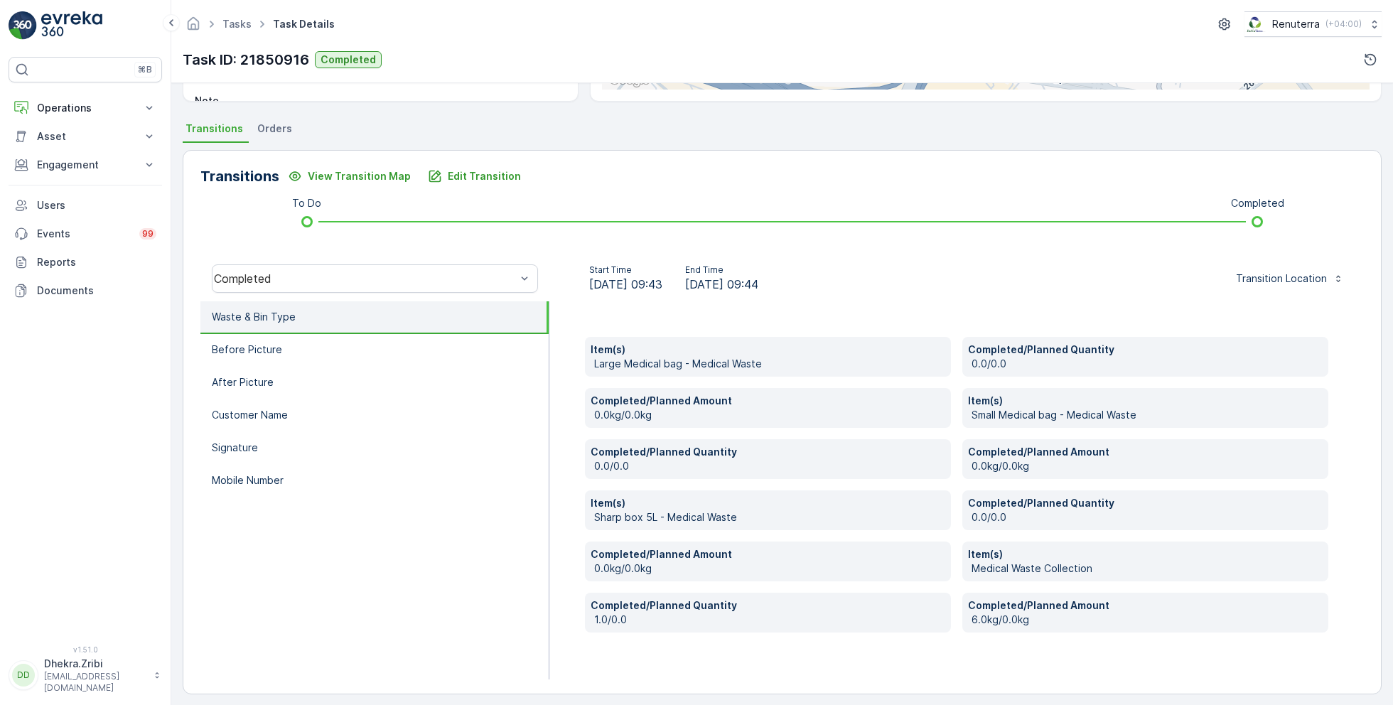
scroll to position [284, 0]
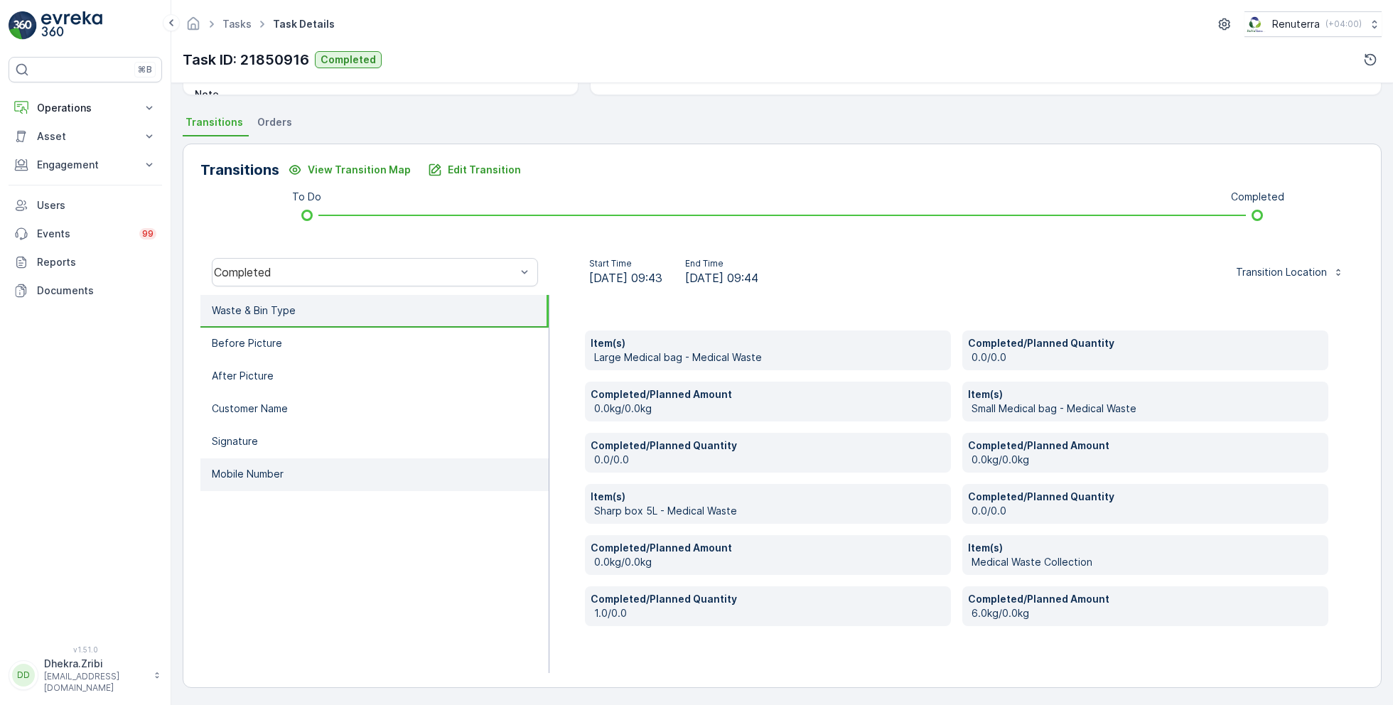
click at [304, 466] on li "Mobile Number" at bounding box center [374, 475] width 348 height 33
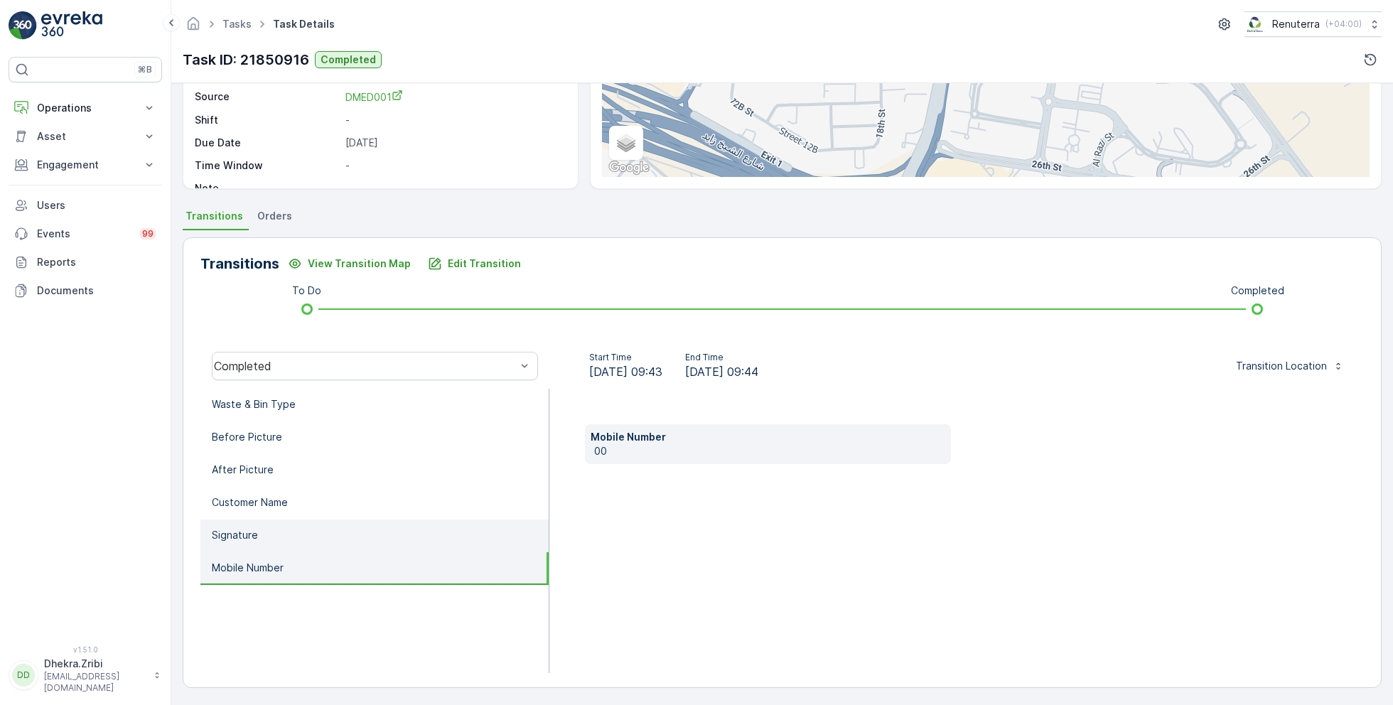
click at [271, 520] on li "Signature" at bounding box center [374, 536] width 348 height 33
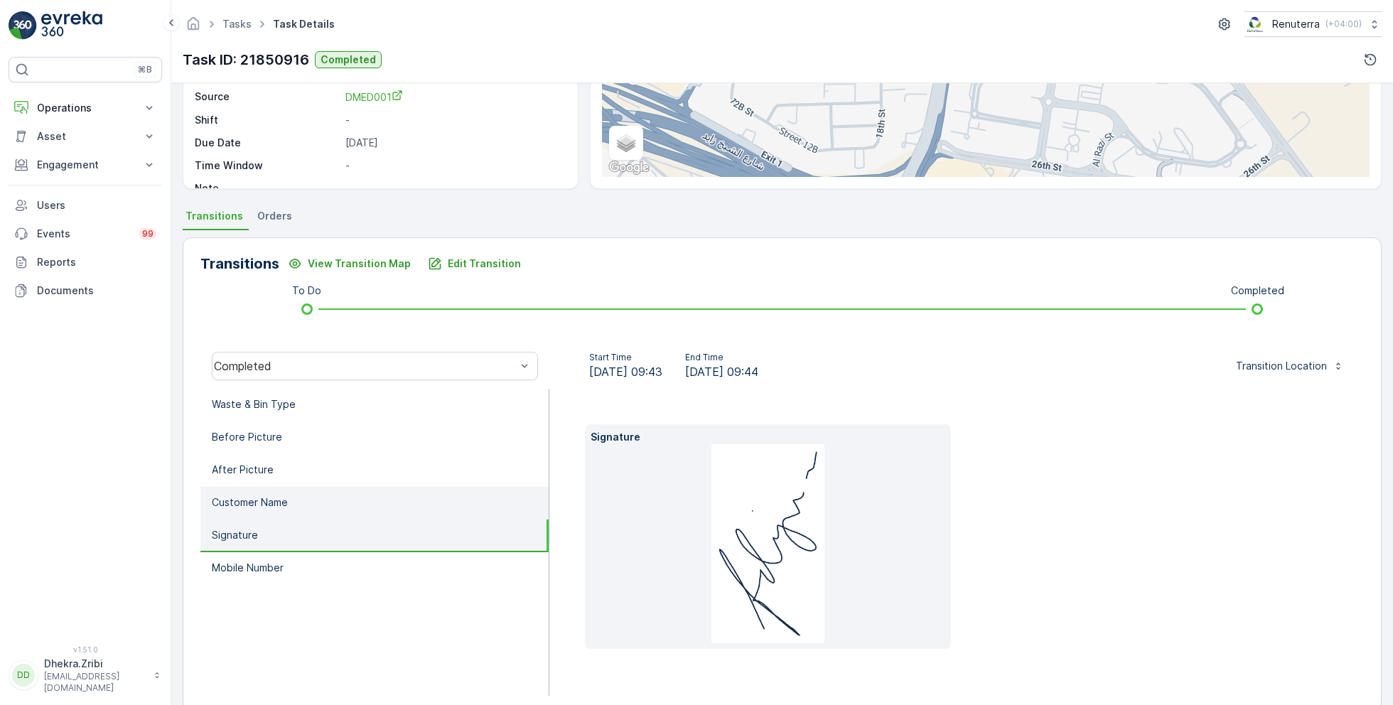
click at [274, 507] on p "Customer Name" at bounding box center [250, 502] width 76 height 14
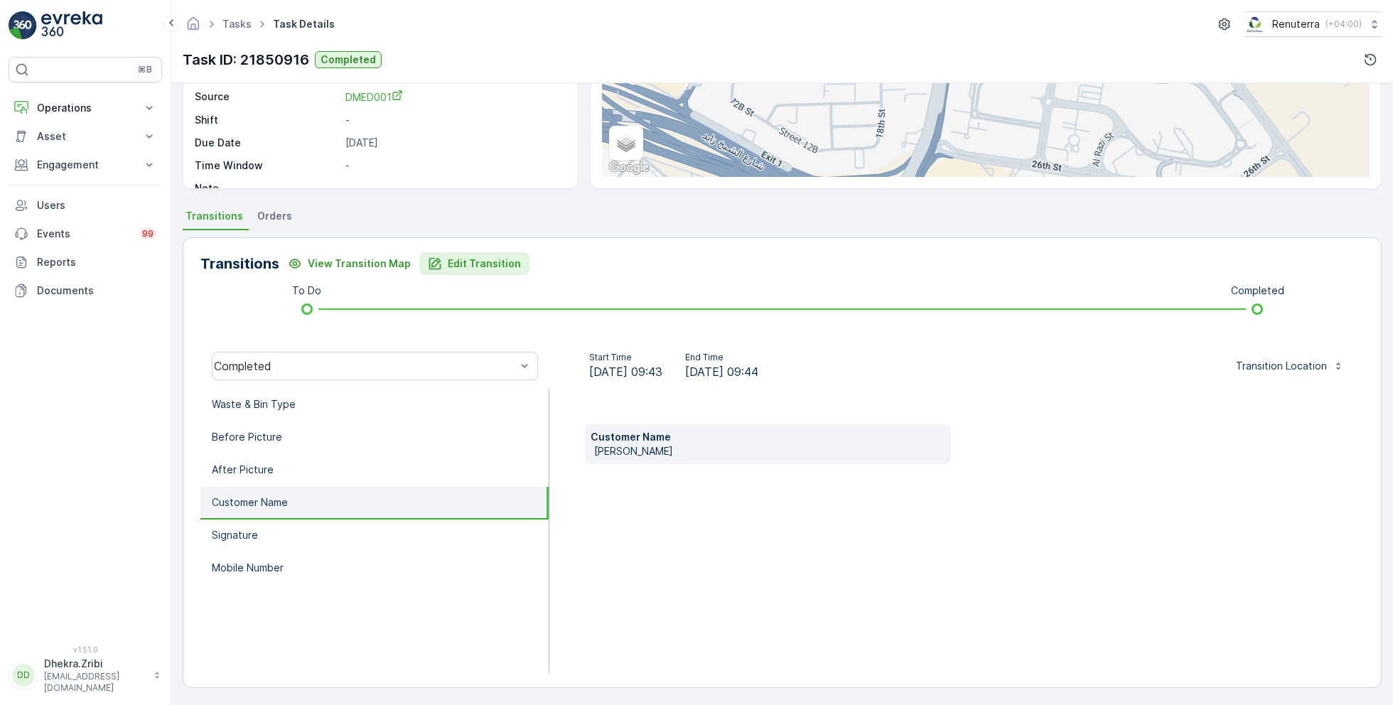
click at [461, 261] on p "Edit Transition" at bounding box center [484, 264] width 73 height 14
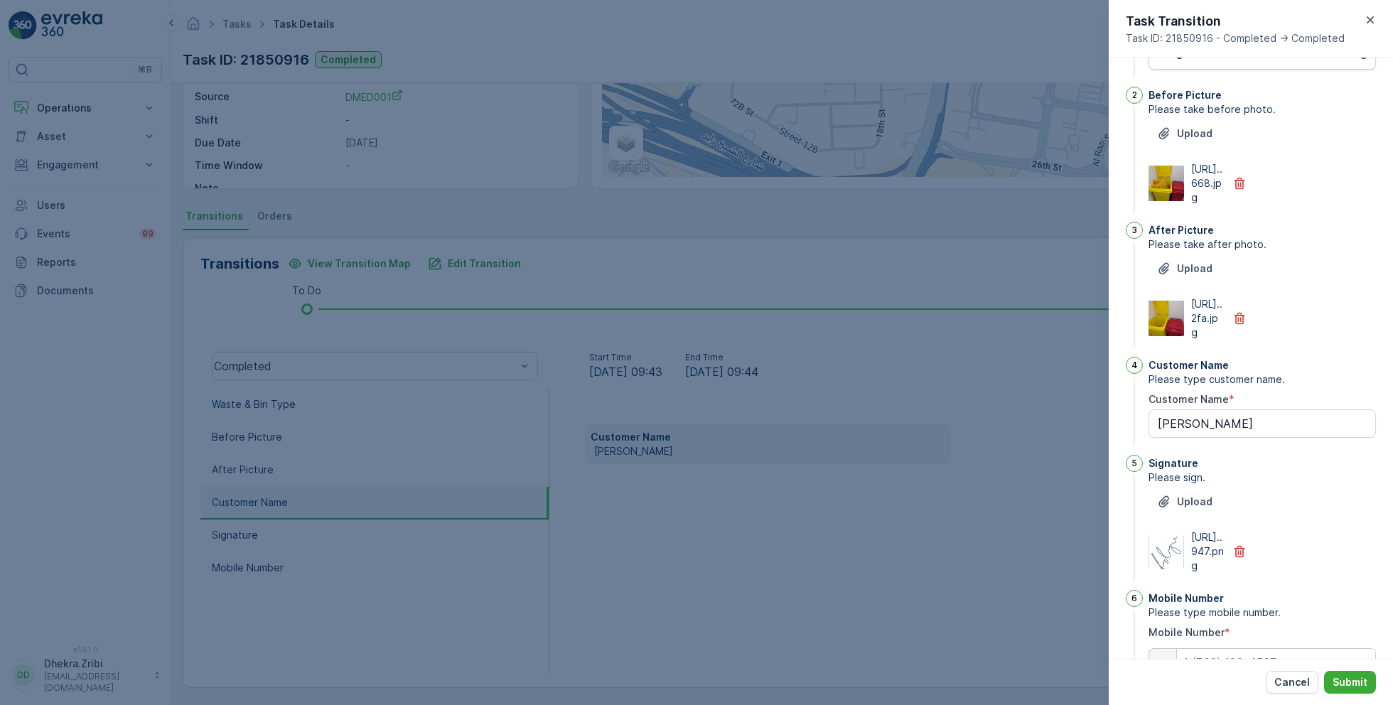
scroll to position [0, 0]
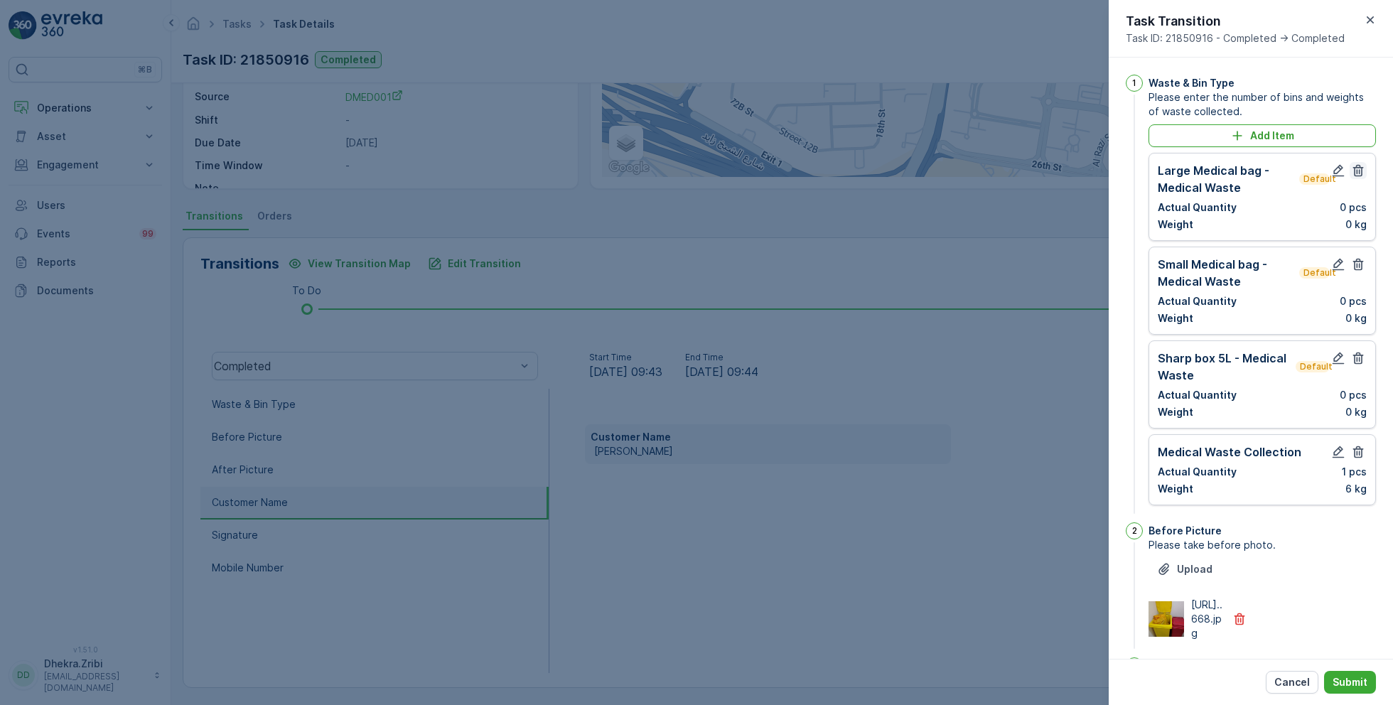
click at [1358, 173] on icon "button" at bounding box center [1358, 171] width 11 height 12
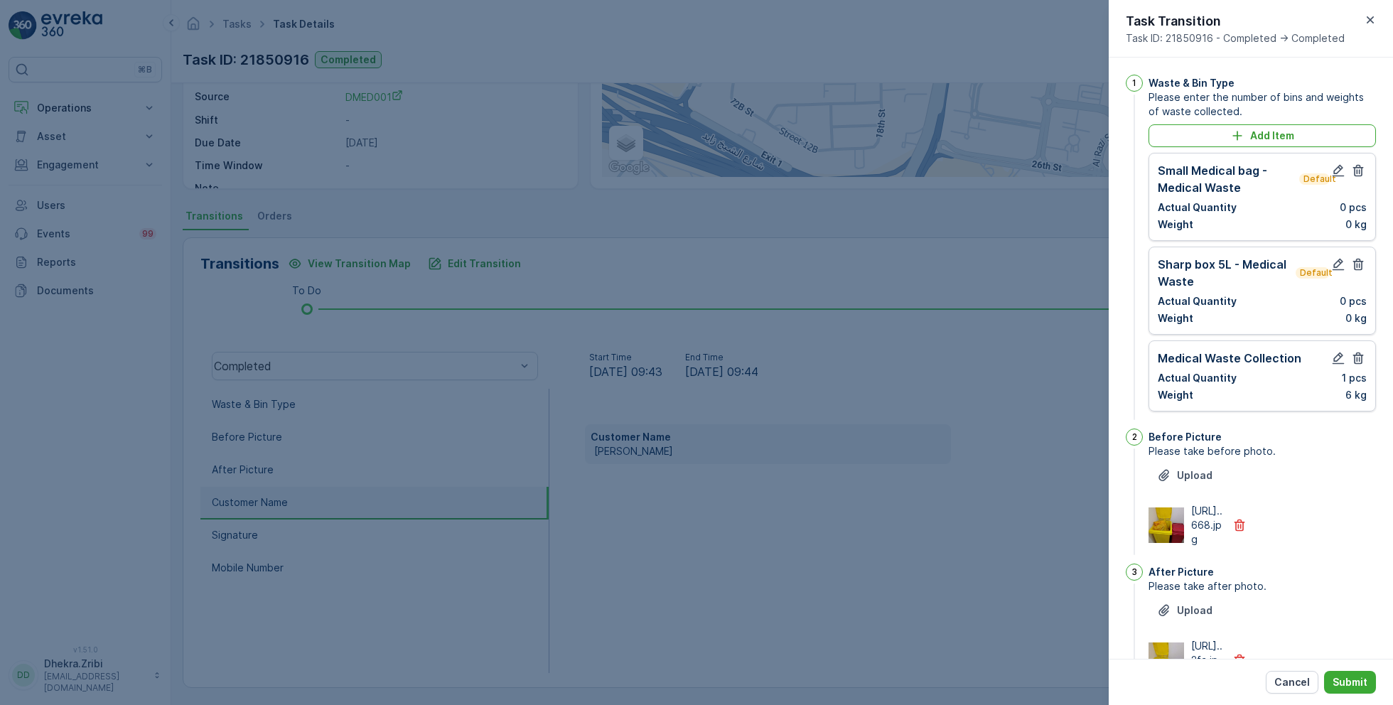
click at [1358, 173] on icon "button" at bounding box center [1358, 171] width 11 height 12
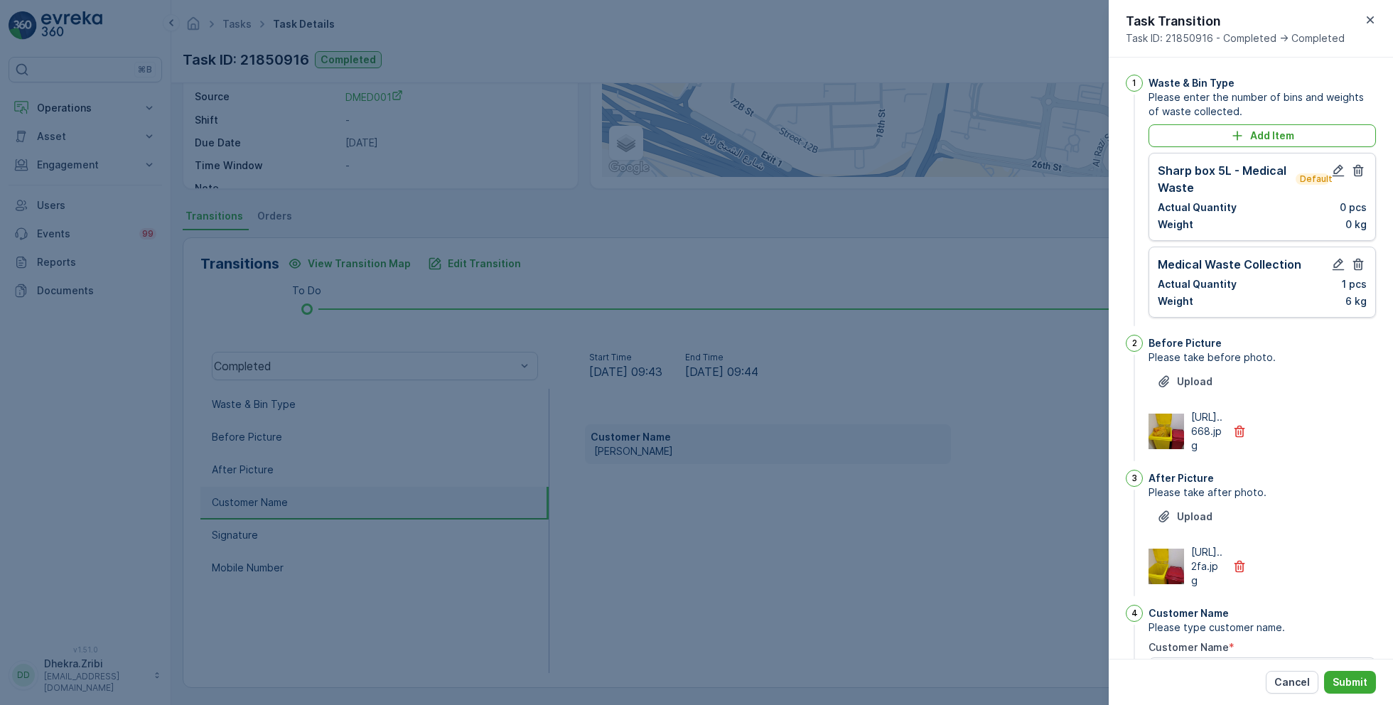
click at [1358, 173] on icon "button" at bounding box center [1358, 171] width 11 height 12
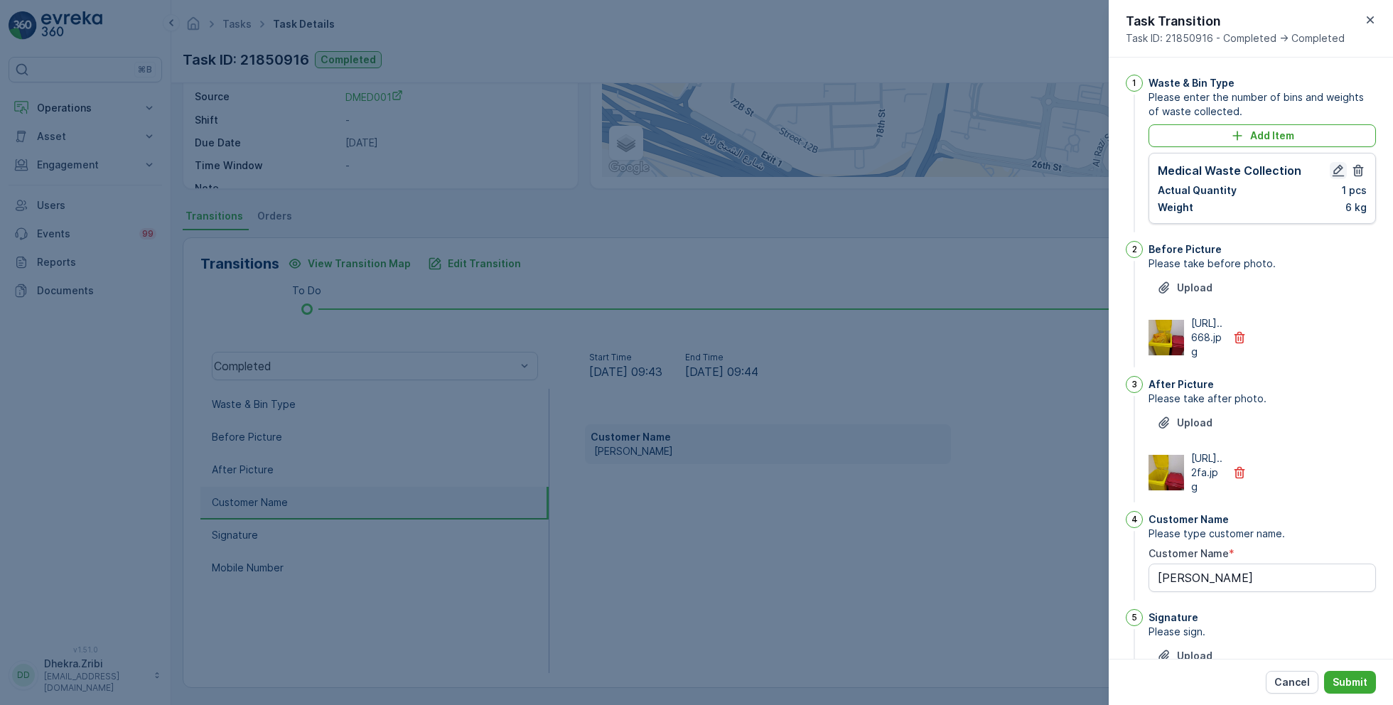
click at [1331, 173] on icon "button" at bounding box center [1338, 171] width 14 height 14
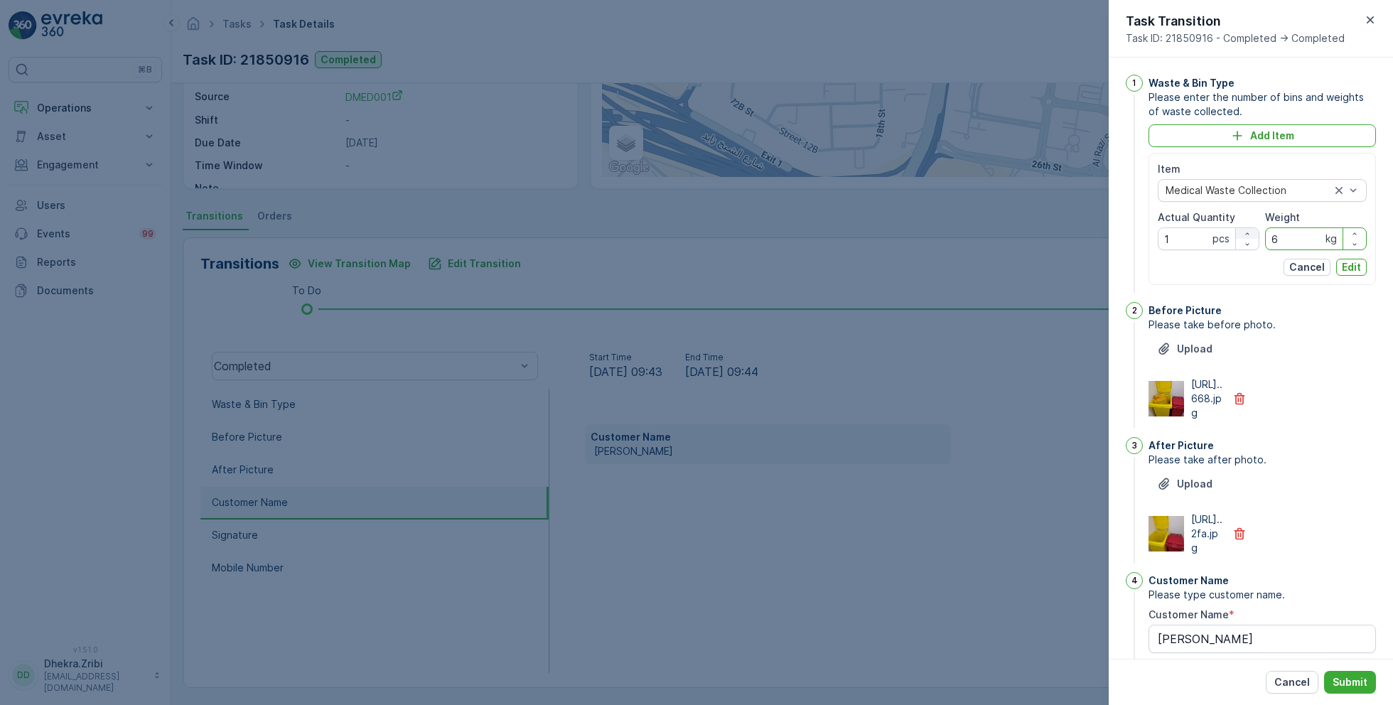
drag, startPoint x: 1286, startPoint y: 233, endPoint x: 1244, endPoint y: 233, distance: 41.9
click at [1244, 233] on div "Item Medical Waste Collection Actual Quantity 1 pcs Weight 6 kg" at bounding box center [1262, 206] width 209 height 88
type input "29"
click at [1348, 262] on p "Edit" at bounding box center [1351, 267] width 19 height 14
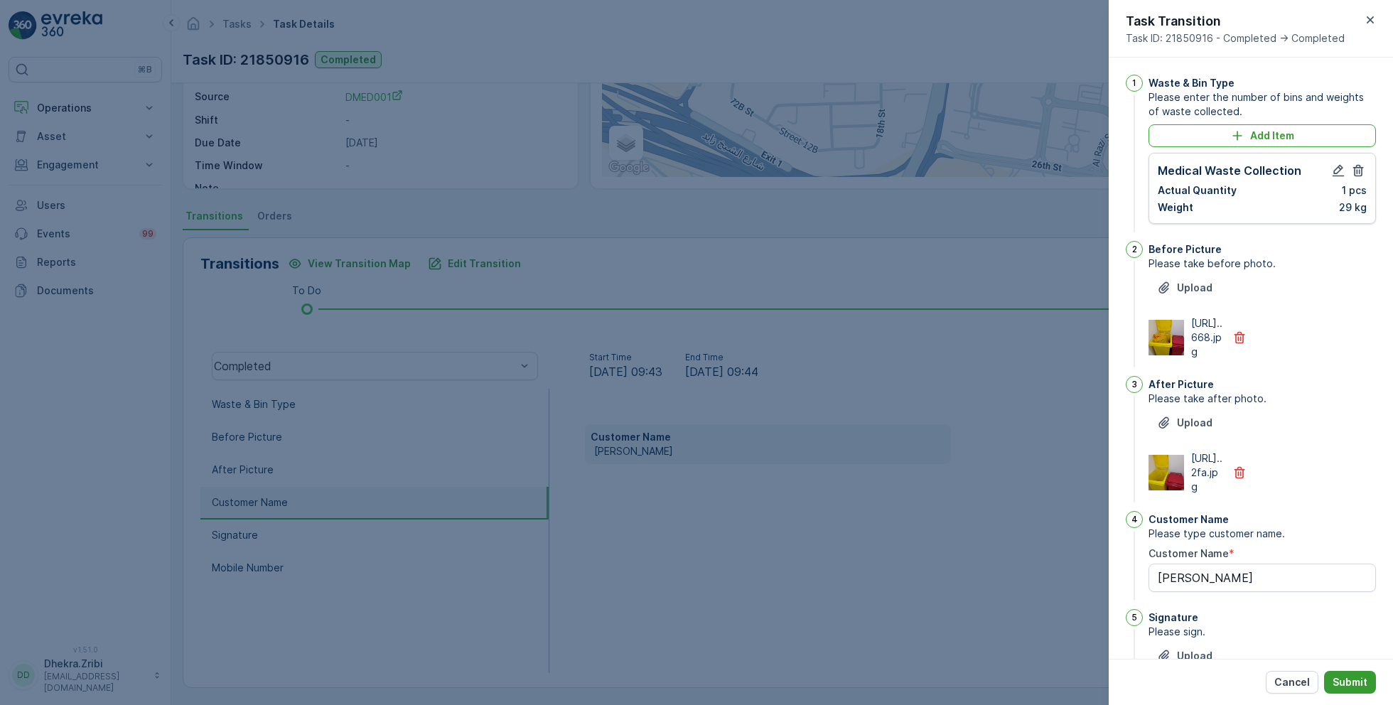
click at [1358, 690] on button "Submit" at bounding box center [1350, 682] width 52 height 23
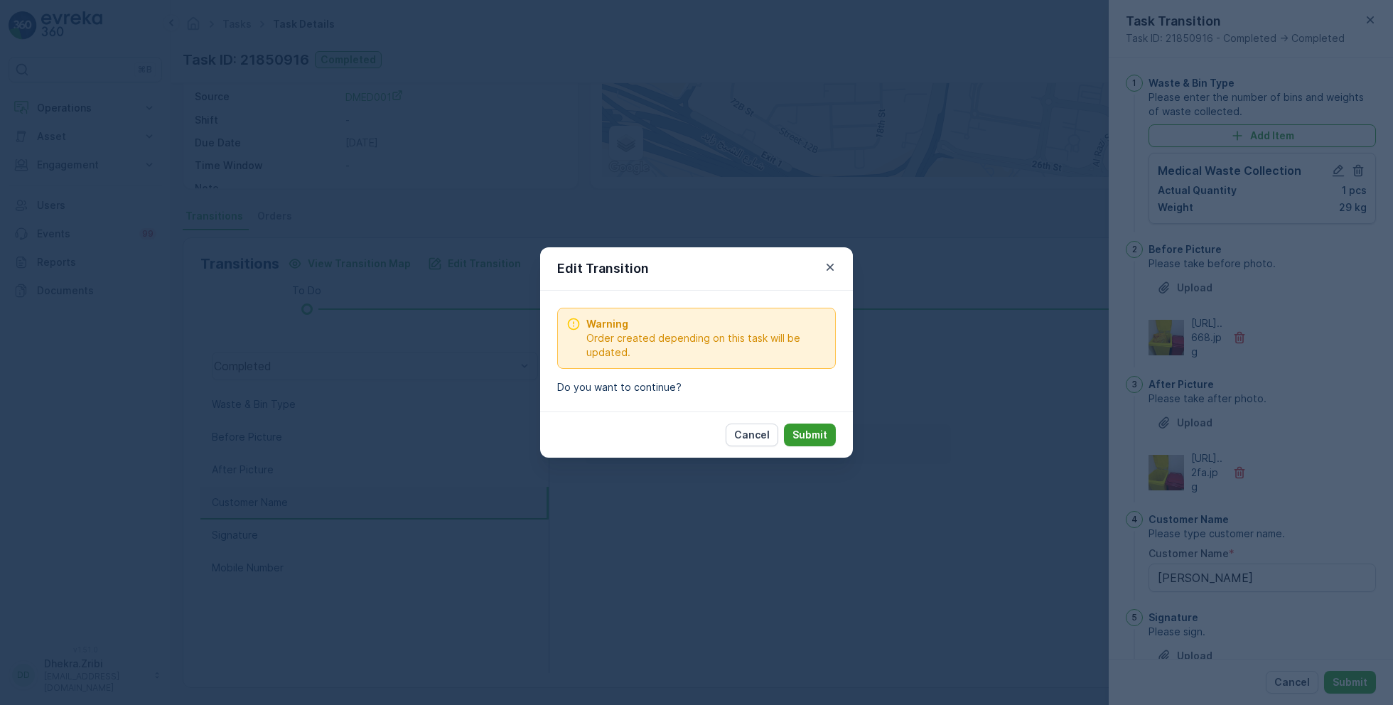
click at [806, 434] on p "Submit" at bounding box center [810, 435] width 35 height 14
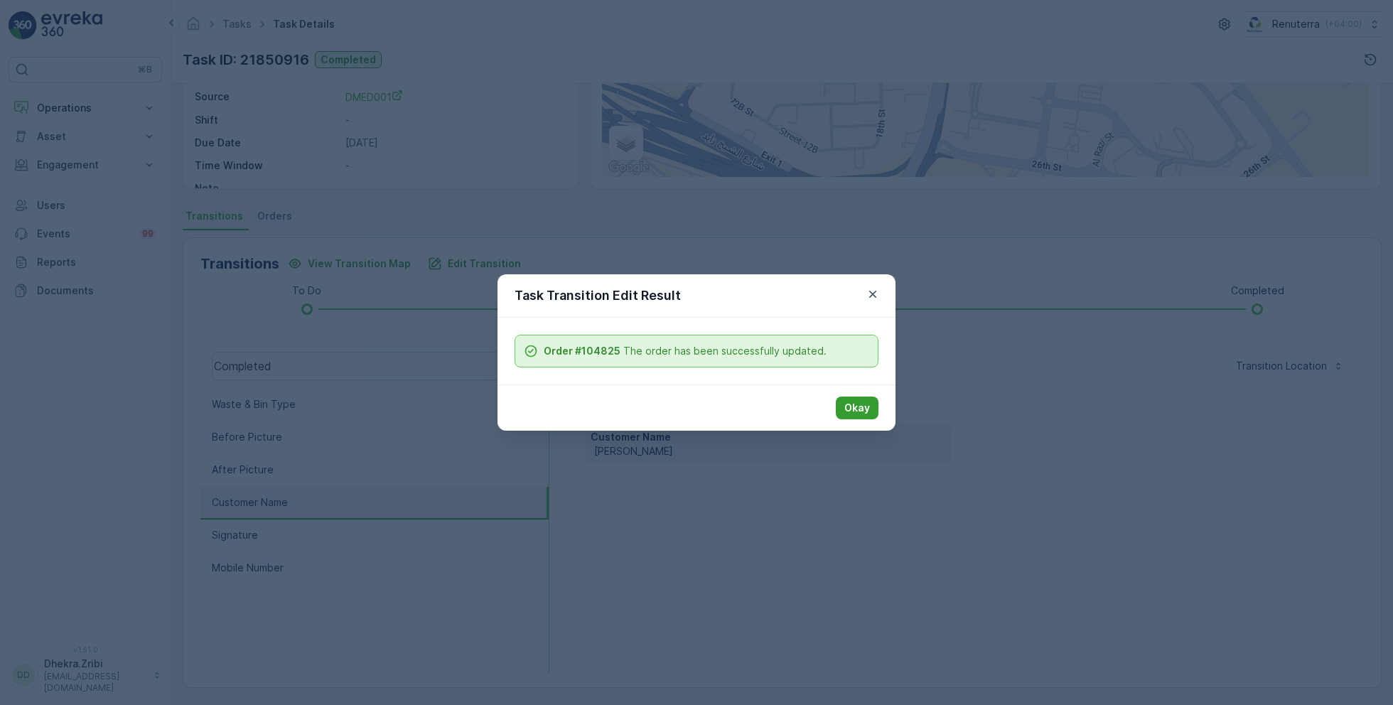
click at [857, 407] on p "Okay" at bounding box center [858, 408] width 26 height 14
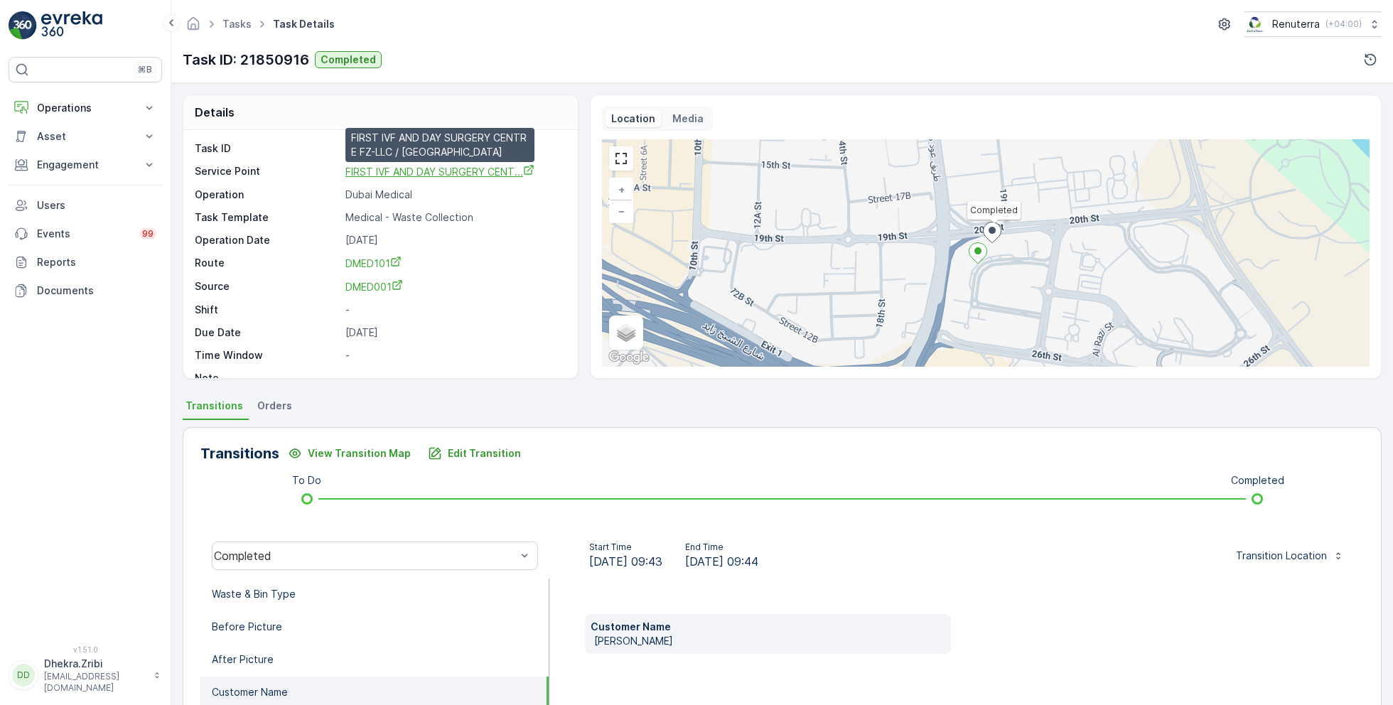
click at [414, 171] on span "FIRST IVF AND DAY SURGERY CENT..." at bounding box center [439, 172] width 189 height 12
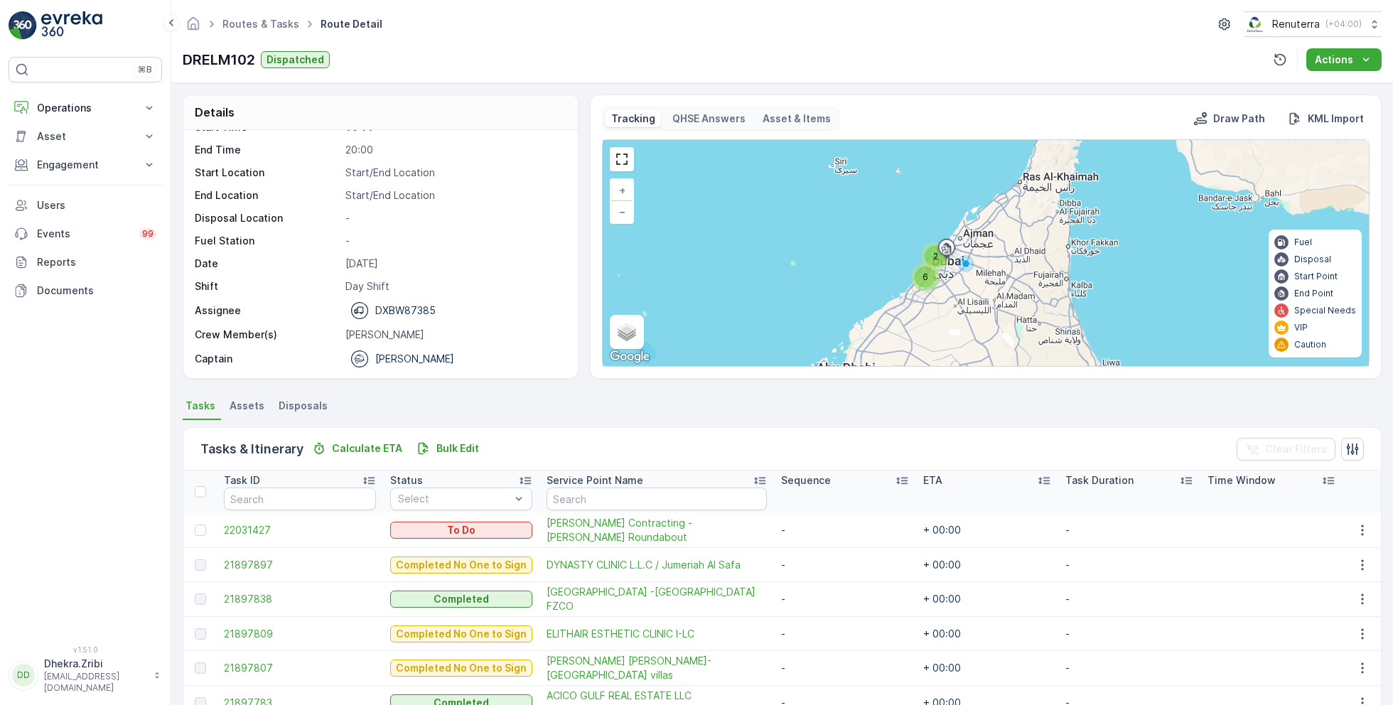
scroll to position [141, 0]
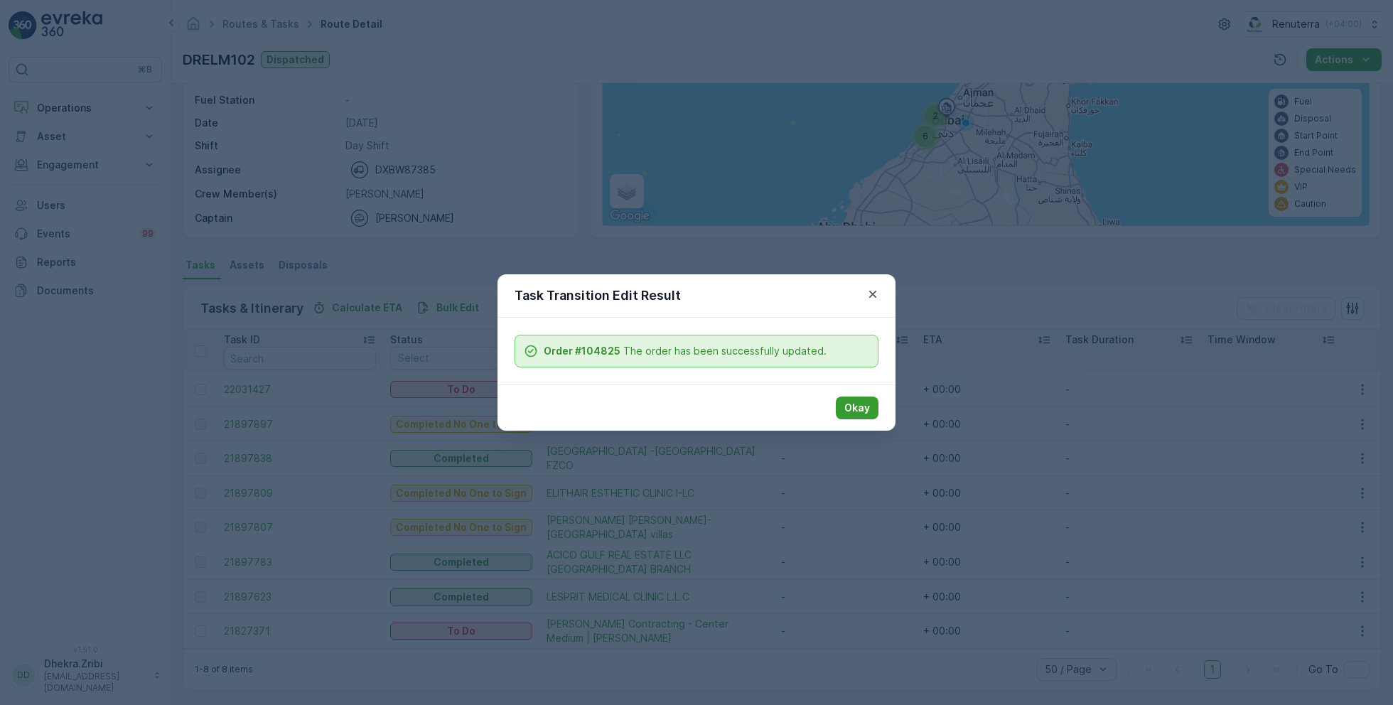
click at [869, 404] on p "Okay" at bounding box center [858, 408] width 26 height 14
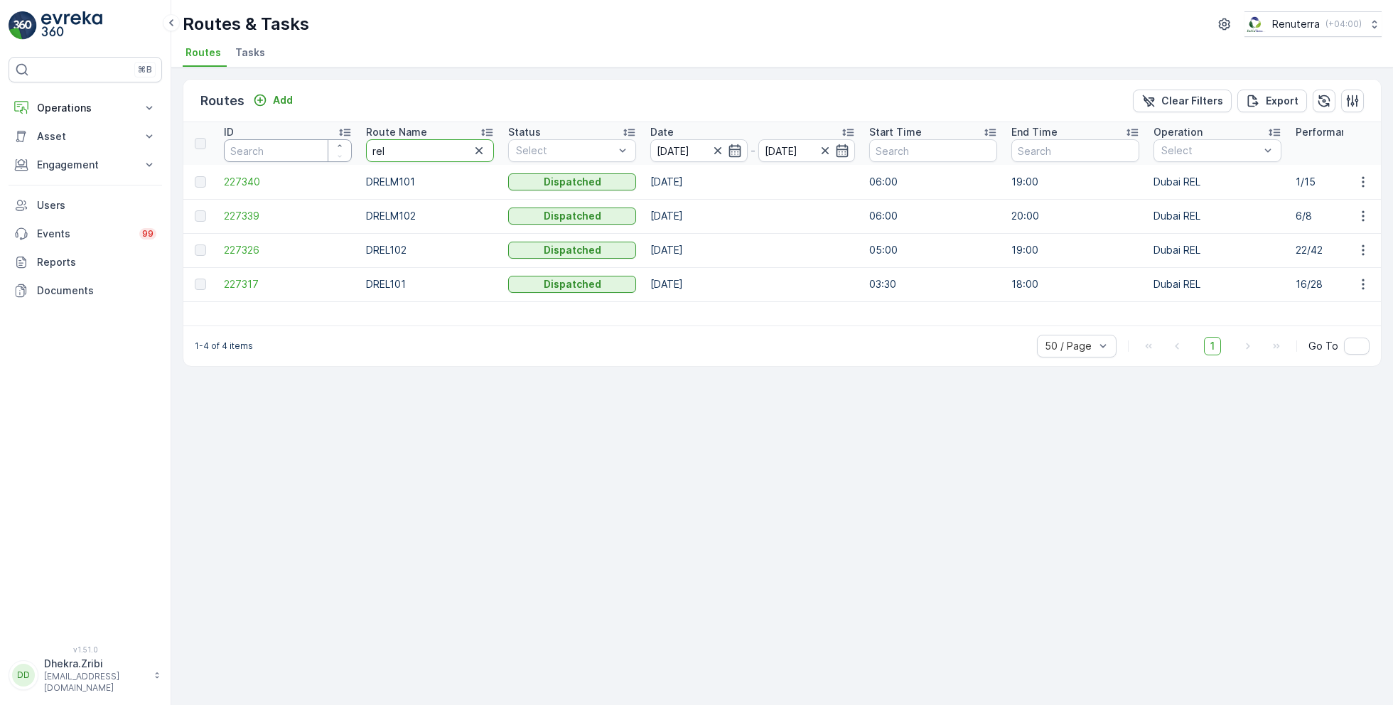
drag, startPoint x: 417, startPoint y: 156, endPoint x: 309, endPoint y: 139, distance: 110.1
type input "rcw"
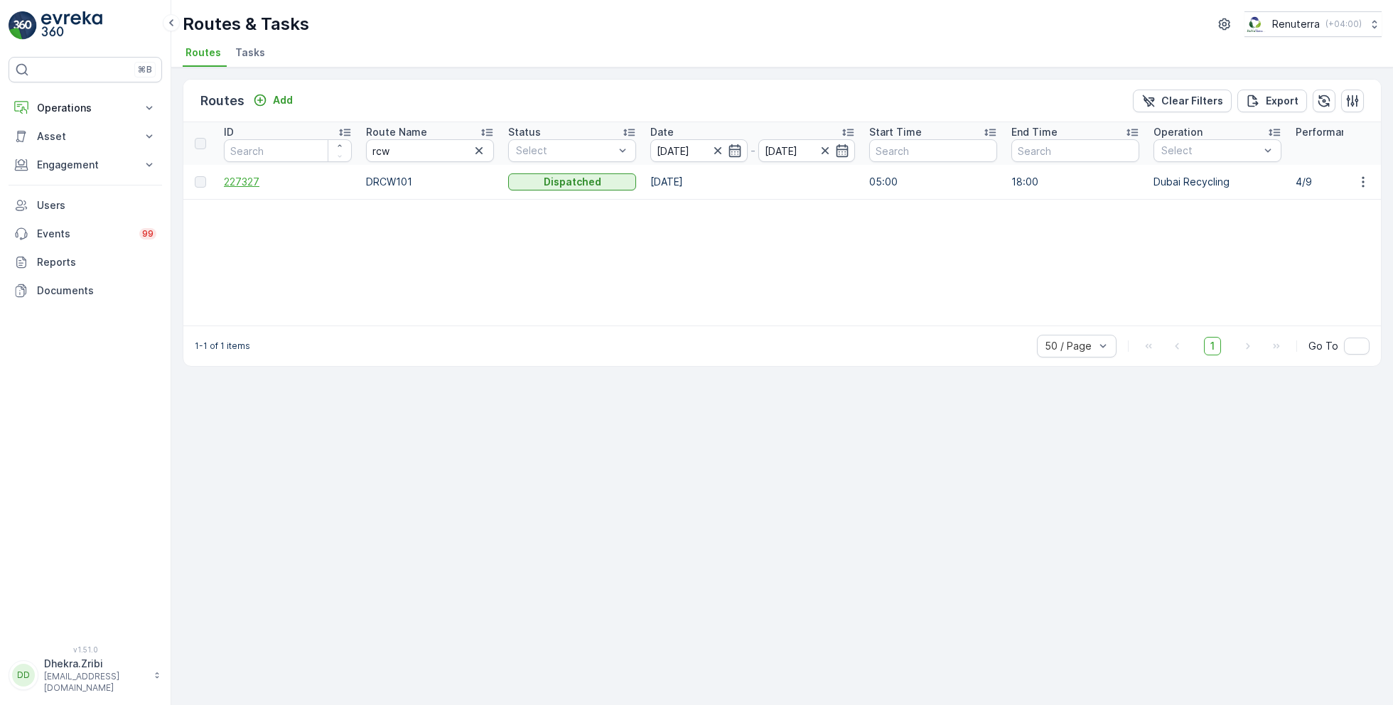
click at [252, 180] on span "227327" at bounding box center [288, 182] width 128 height 14
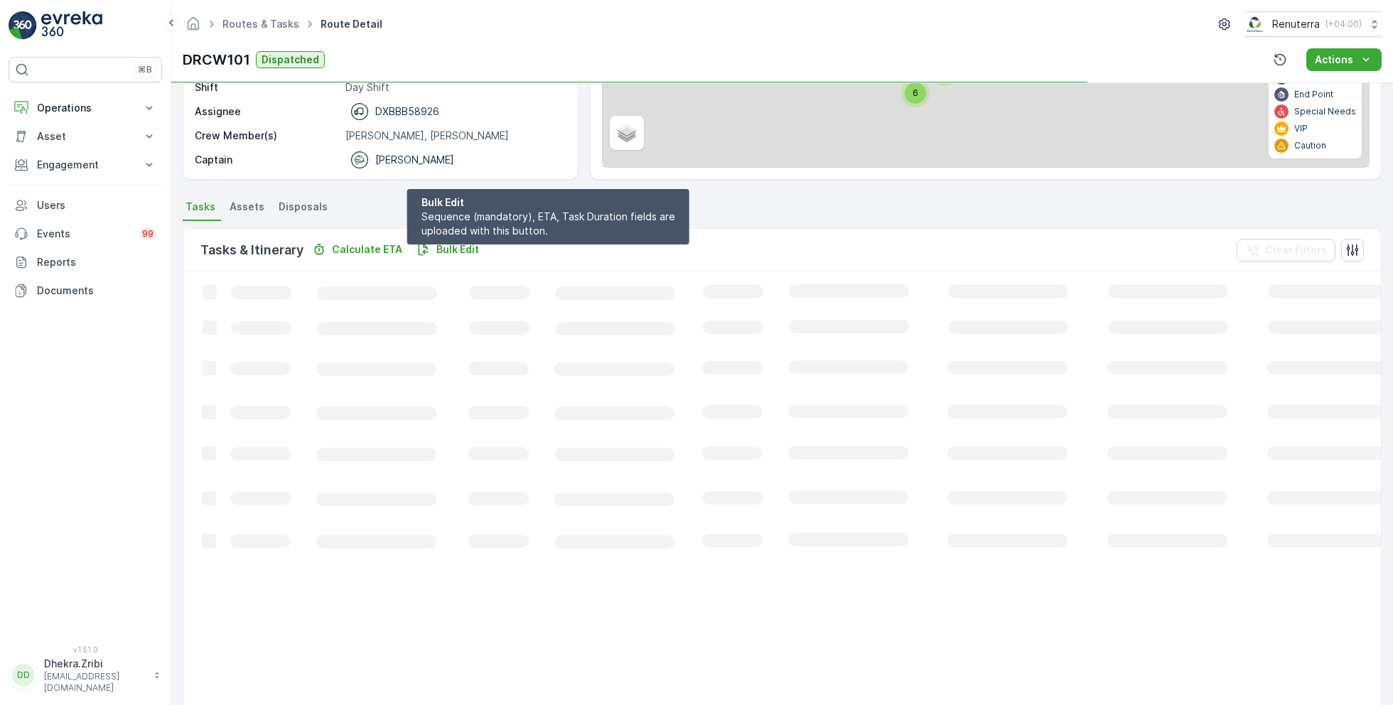
scroll to position [174, 0]
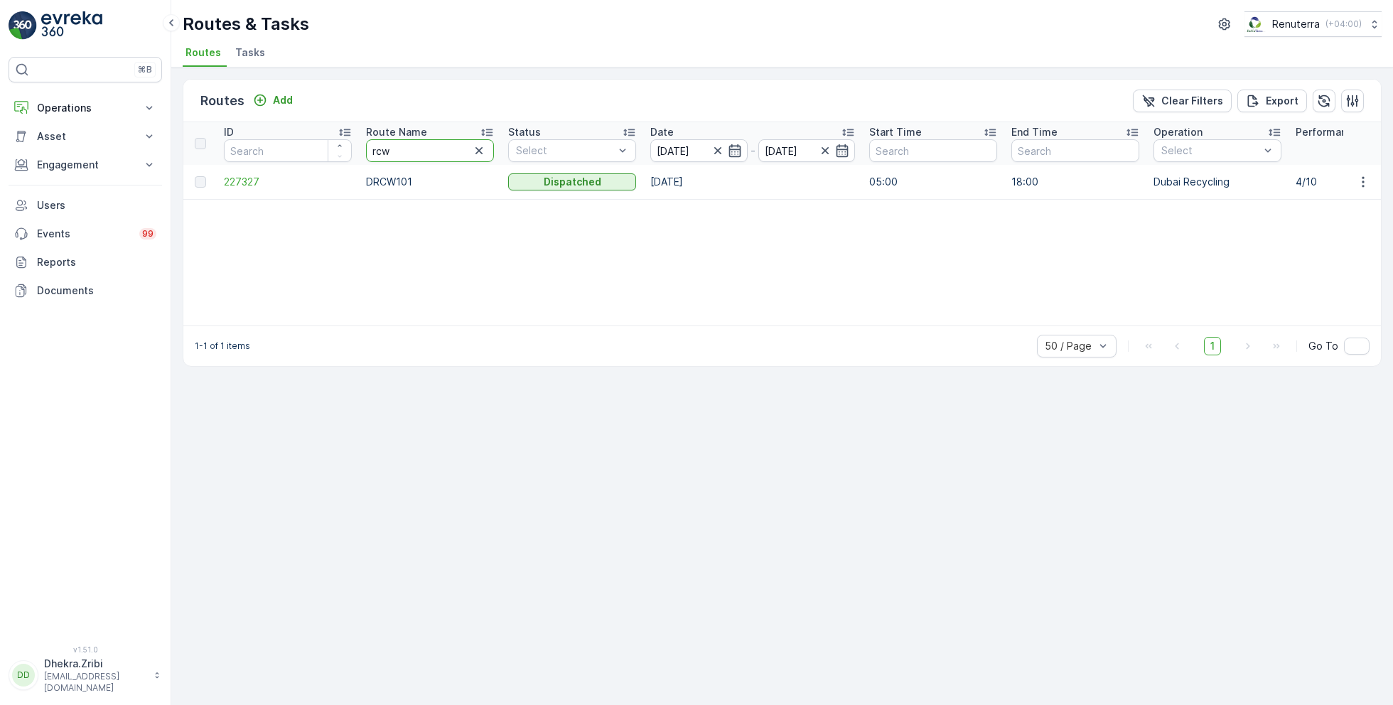
drag, startPoint x: 420, startPoint y: 152, endPoint x: 284, endPoint y: 134, distance: 136.9
type input "hat"
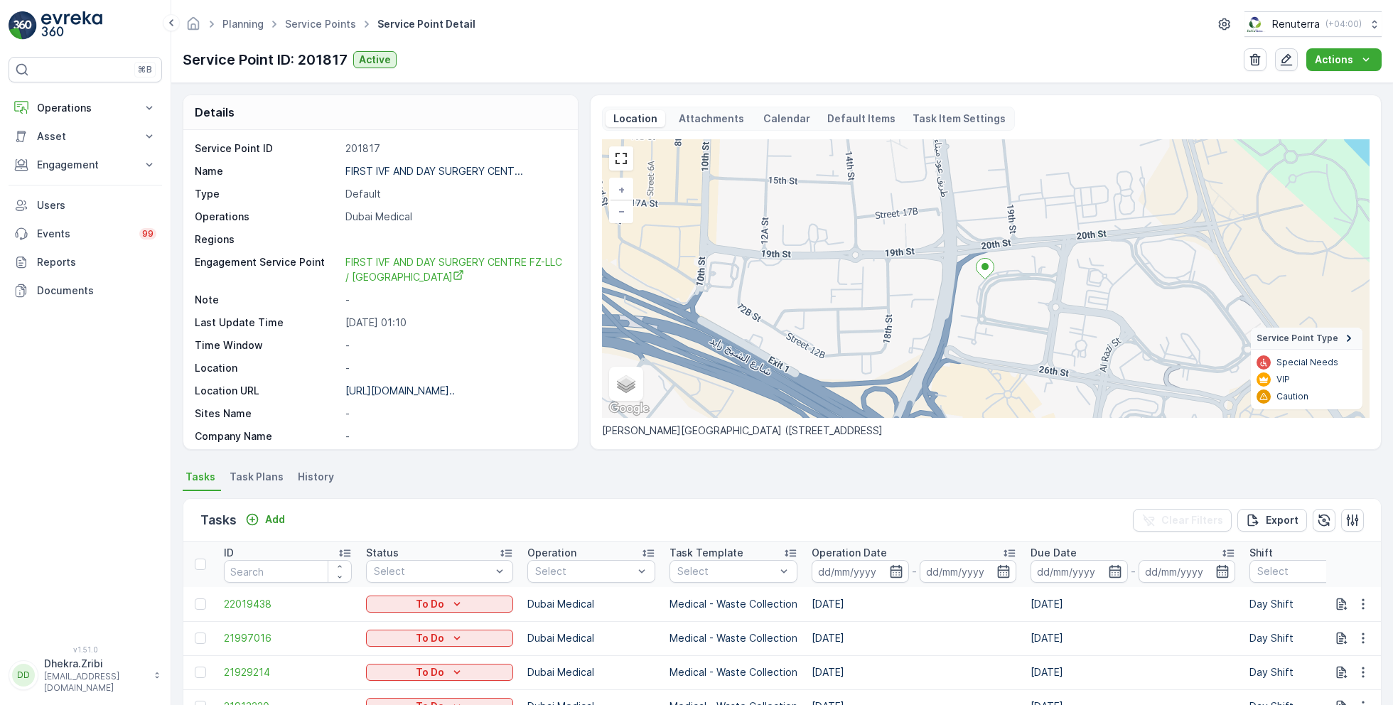
click at [1287, 66] on icon "button" at bounding box center [1287, 60] width 14 height 14
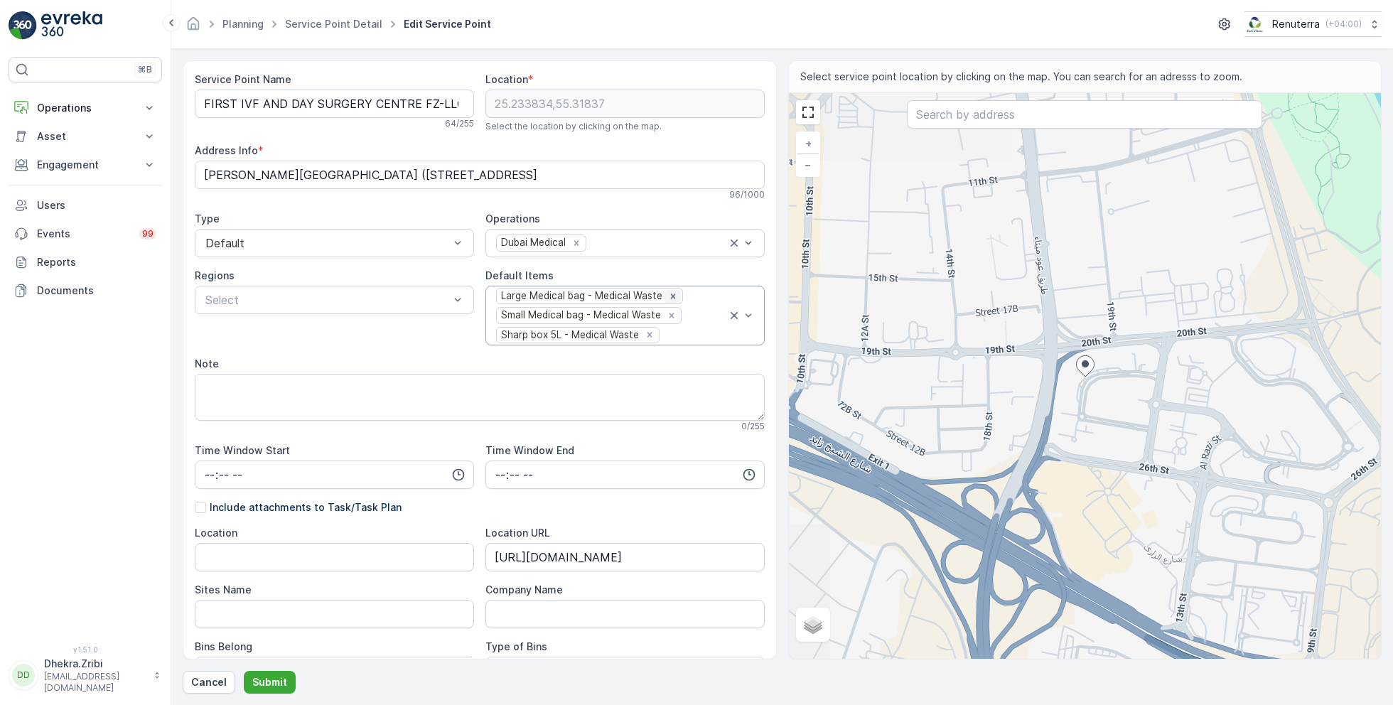
click at [671, 294] on icon "Remove Large Medical bag - Medical Waste" at bounding box center [673, 296] width 5 height 5
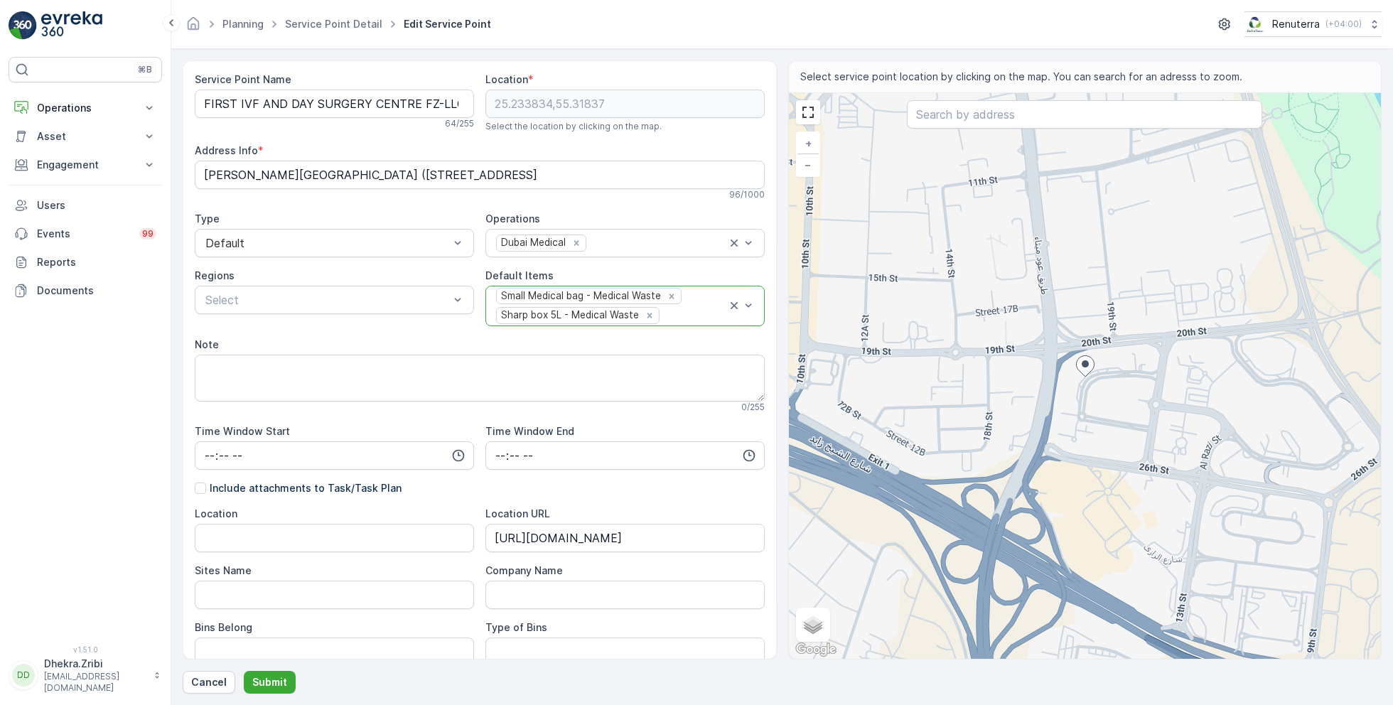
click at [670, 294] on icon "Remove Small Medical bag - Medical Waste" at bounding box center [672, 296] width 5 height 5
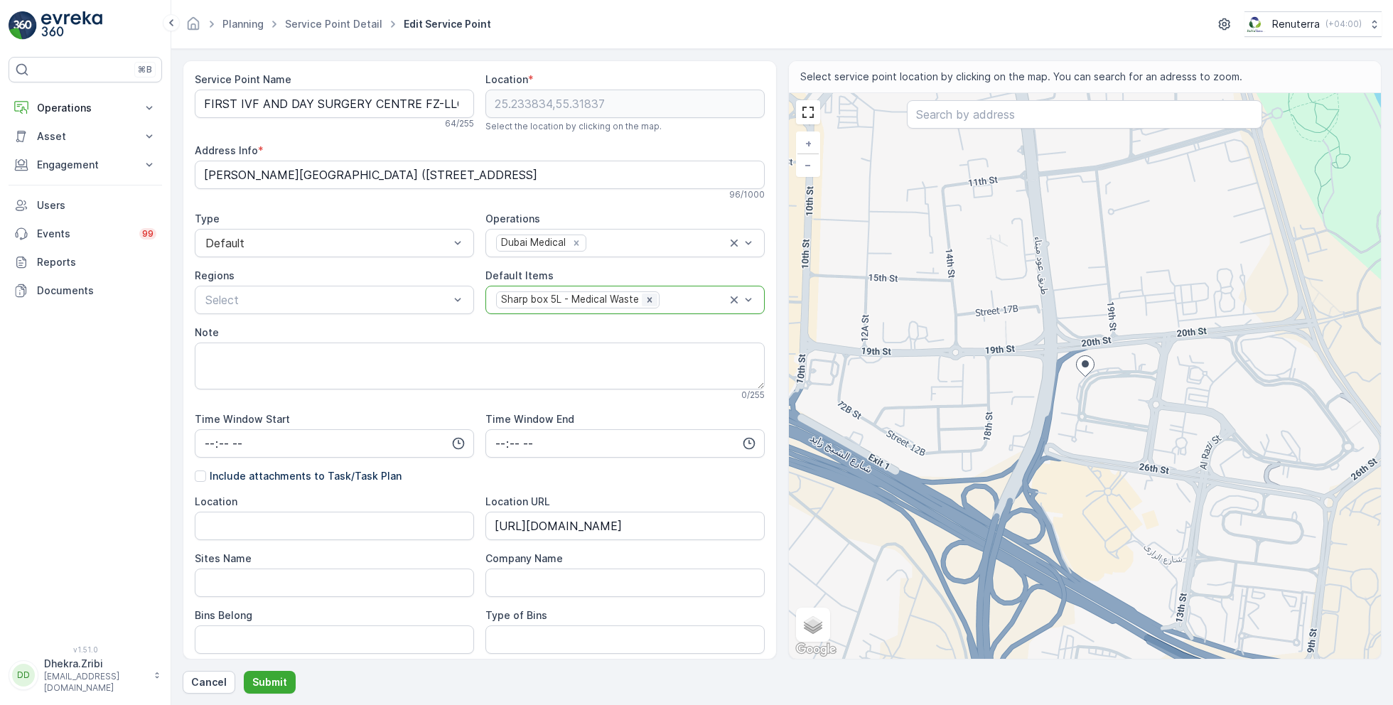
click at [649, 300] on icon "Remove Sharp box 5L - Medical Waste" at bounding box center [650, 300] width 10 height 10
click at [649, 300] on div at bounding box center [618, 300] width 247 height 13
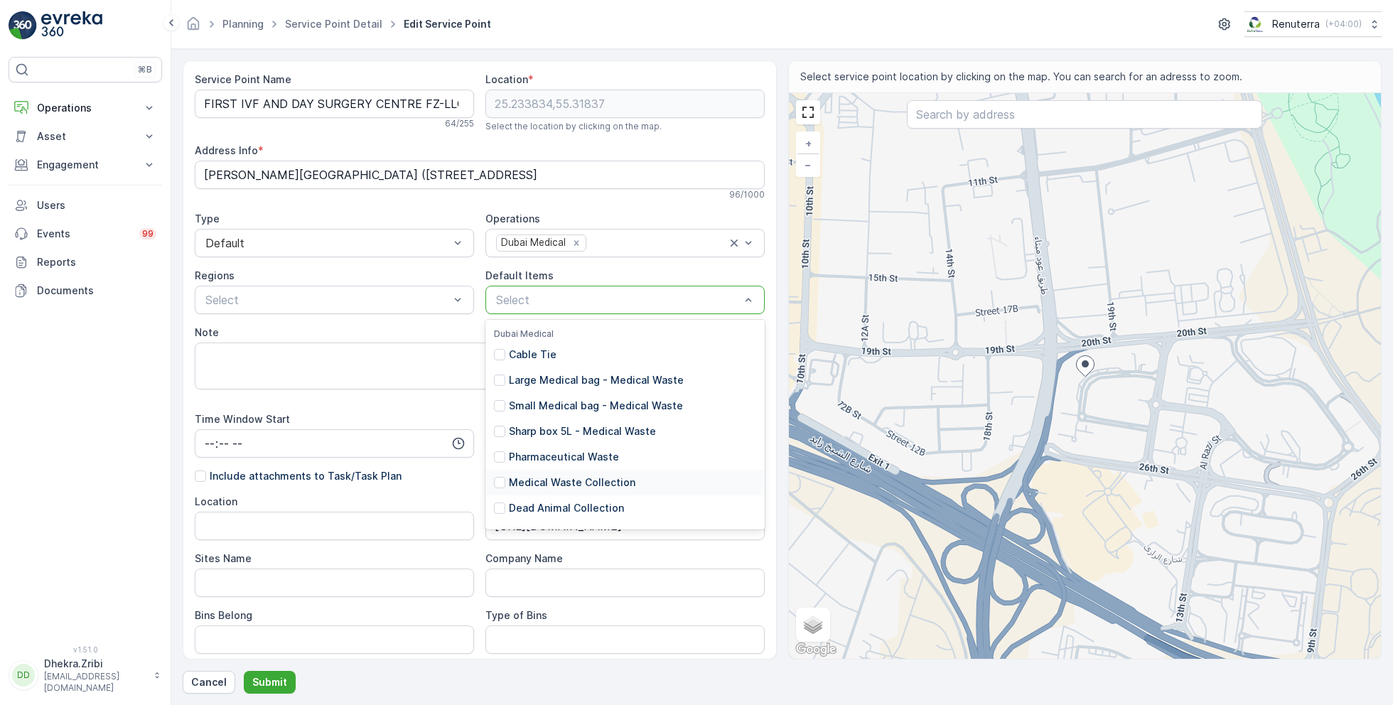
click at [585, 482] on p "Medical Waste Collection" at bounding box center [572, 483] width 127 height 14
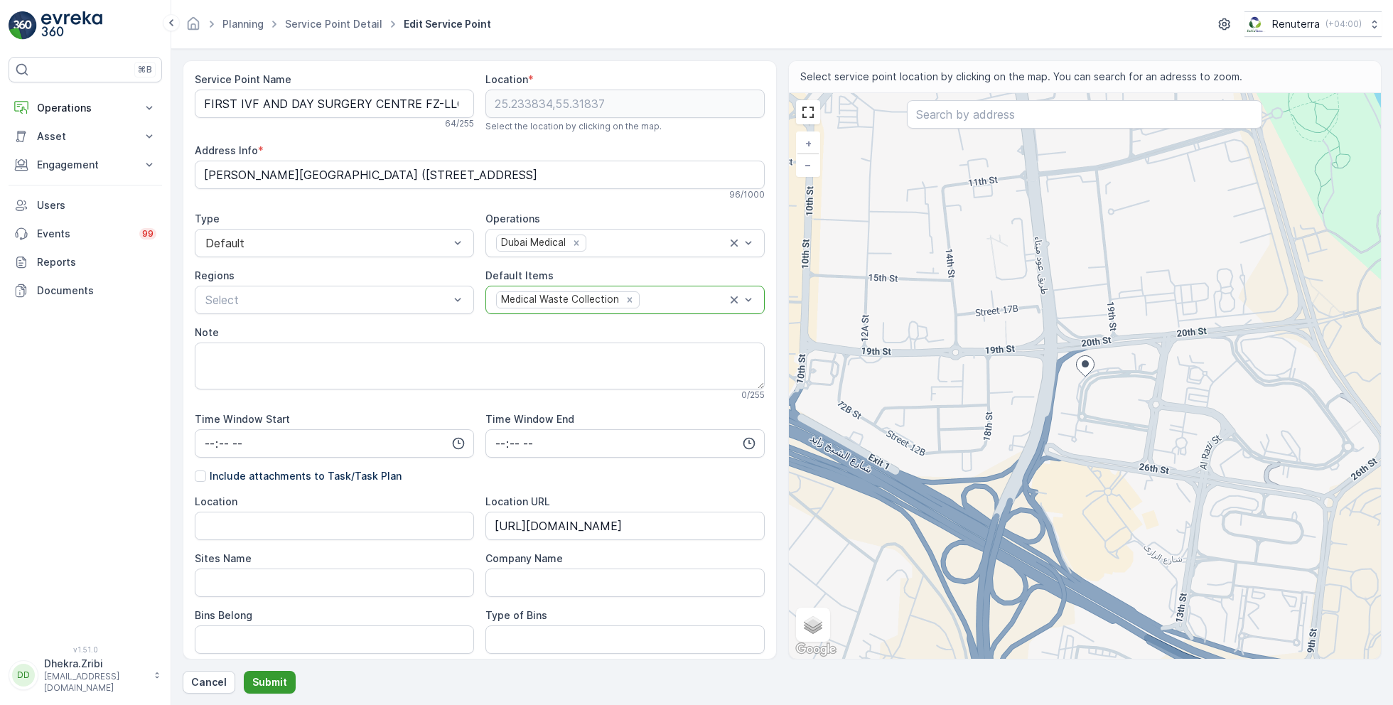
click at [273, 682] on p "Submit" at bounding box center [269, 682] width 35 height 14
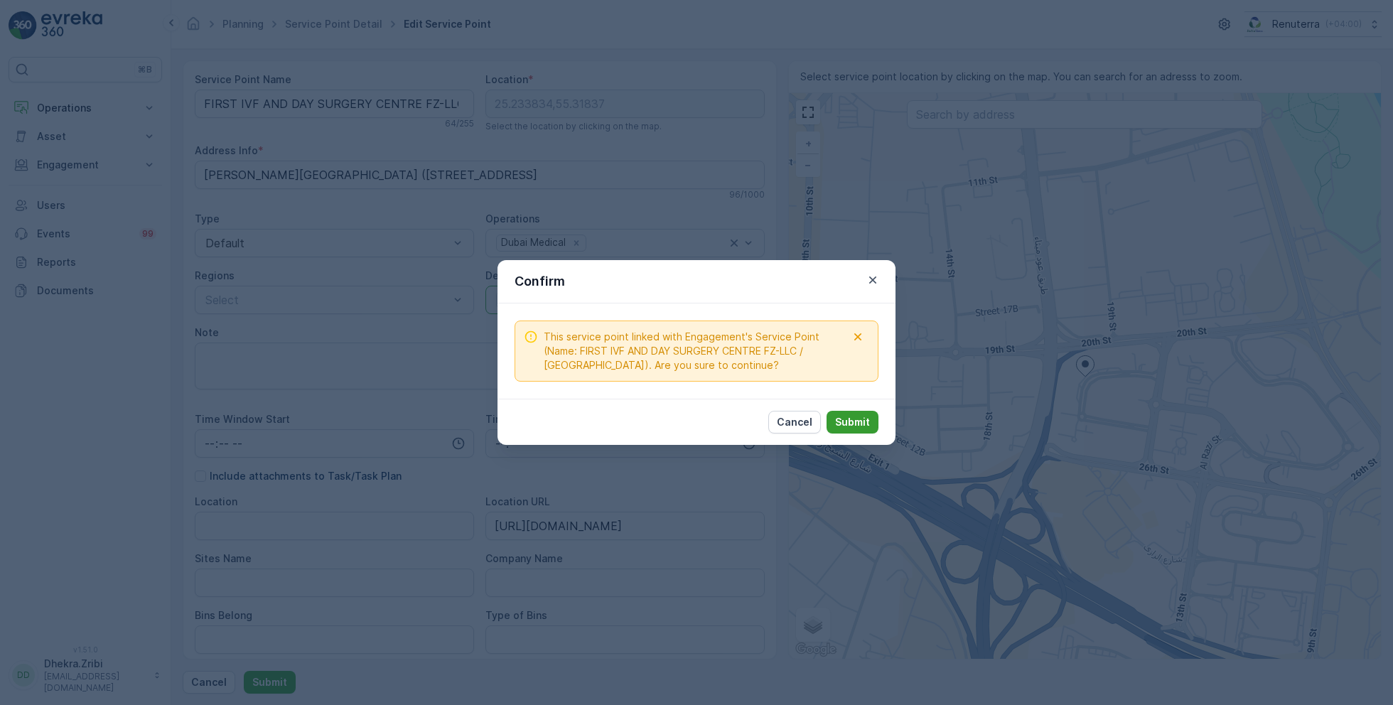
click at [845, 420] on p "Submit" at bounding box center [852, 422] width 35 height 14
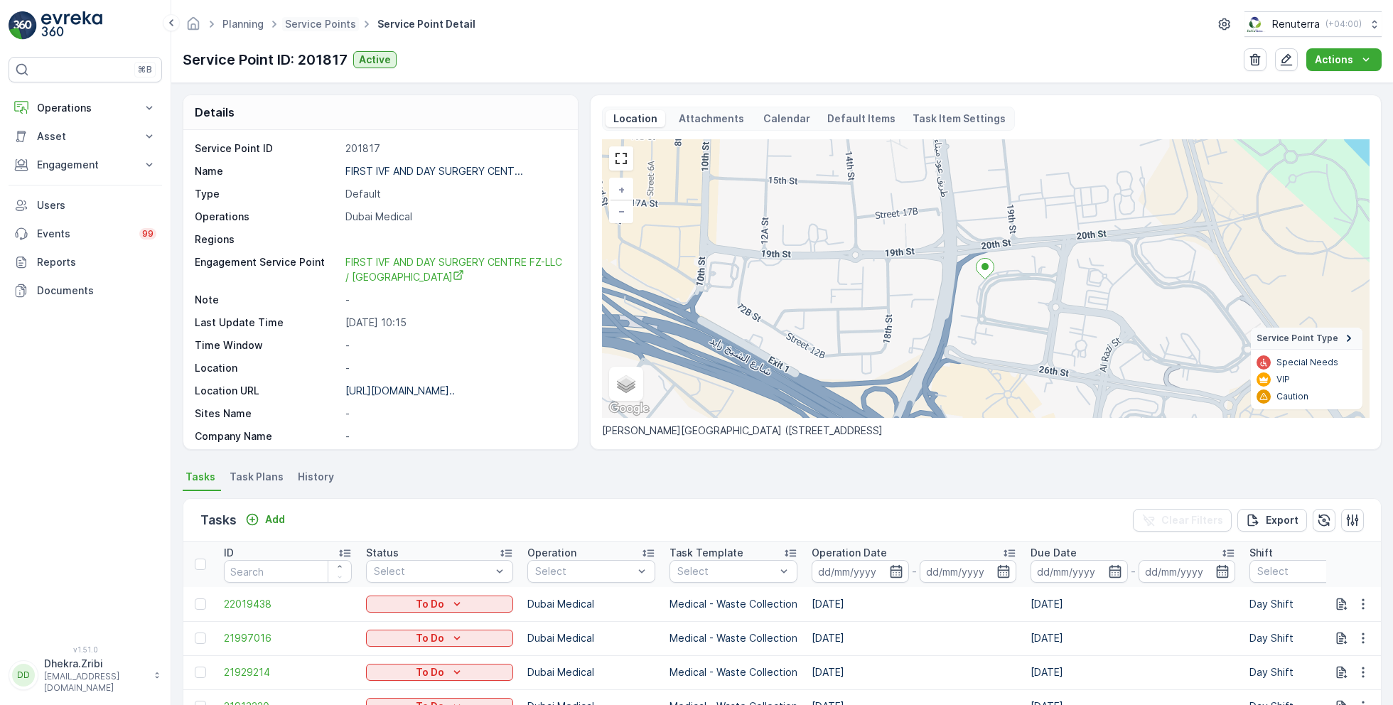
click at [324, 30] on span "Service Points" at bounding box center [320, 24] width 77 height 14
click at [324, 17] on span "Service Points" at bounding box center [320, 24] width 77 height 14
click at [327, 32] on ul "Service Points" at bounding box center [328, 24] width 92 height 21
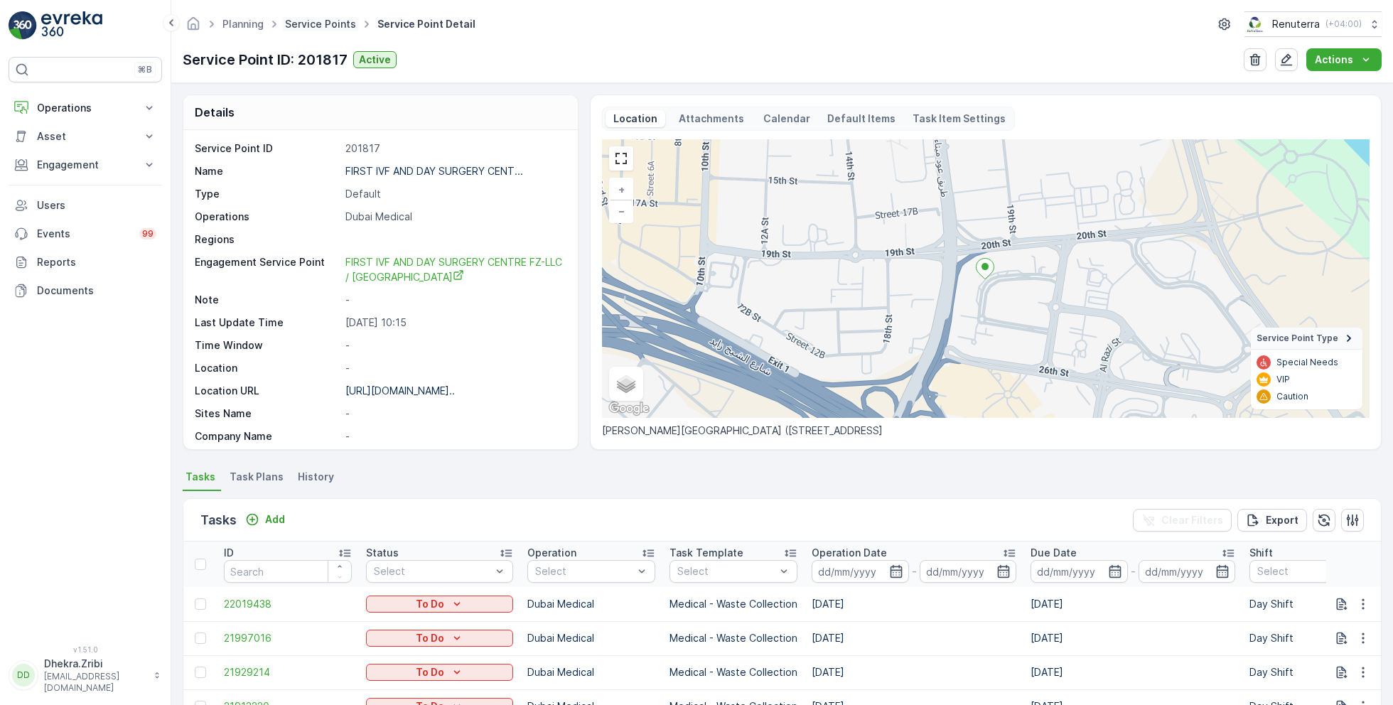
click at [325, 23] on link "Service Points" at bounding box center [320, 24] width 71 height 12
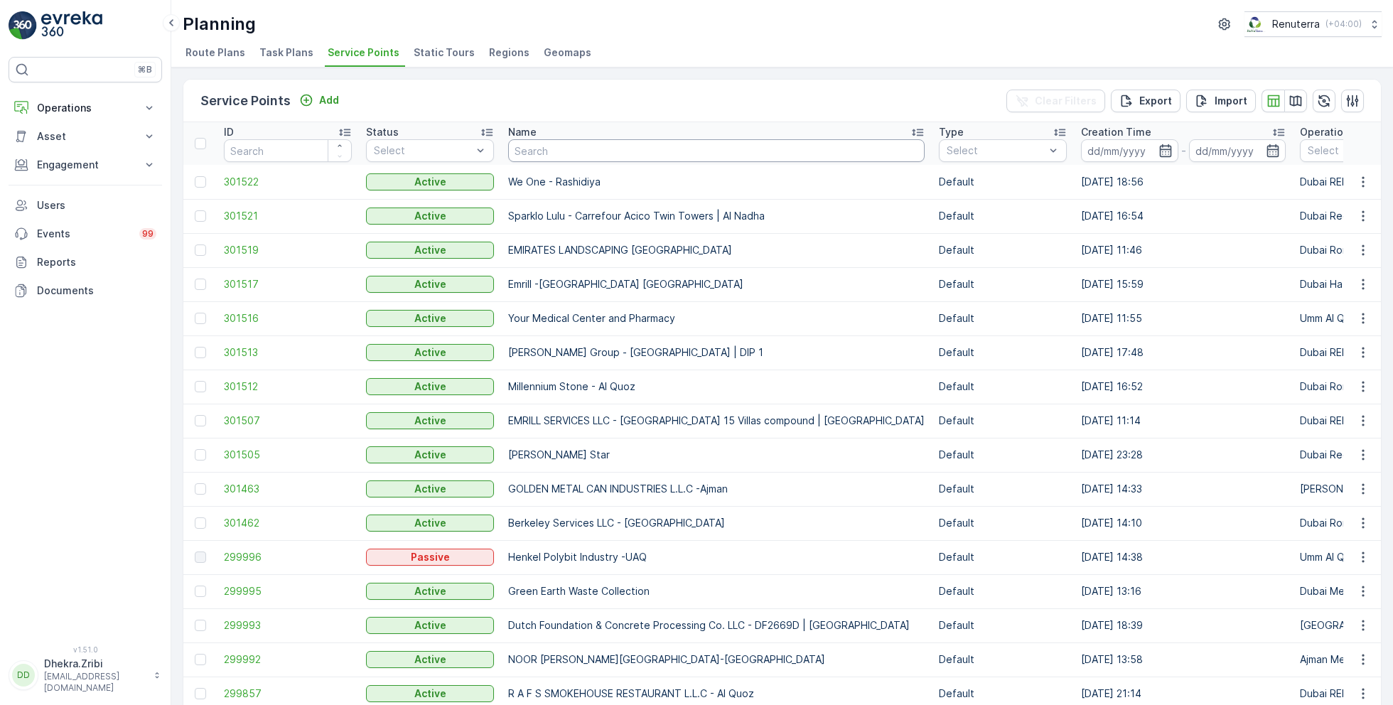
click at [544, 149] on input "text" at bounding box center [716, 150] width 417 height 23
type input "nmc"
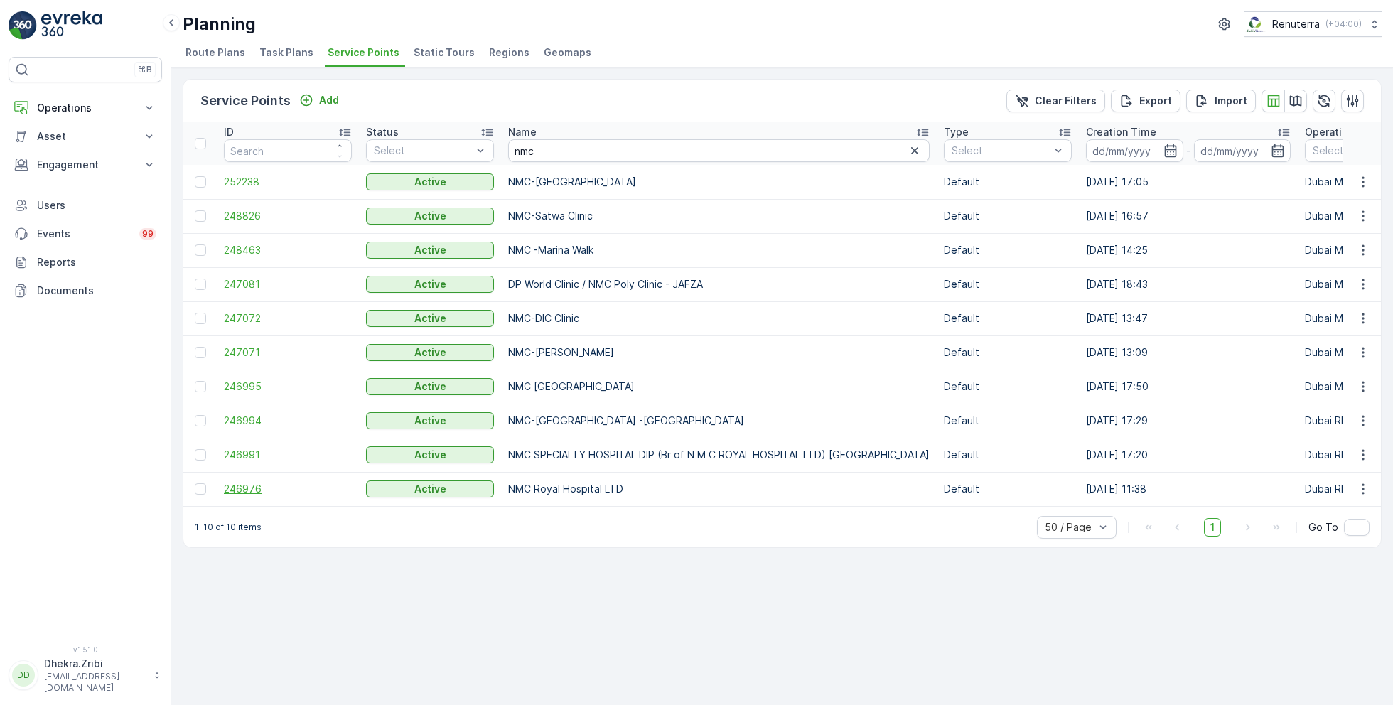
click at [242, 482] on span "246976" at bounding box center [288, 489] width 128 height 14
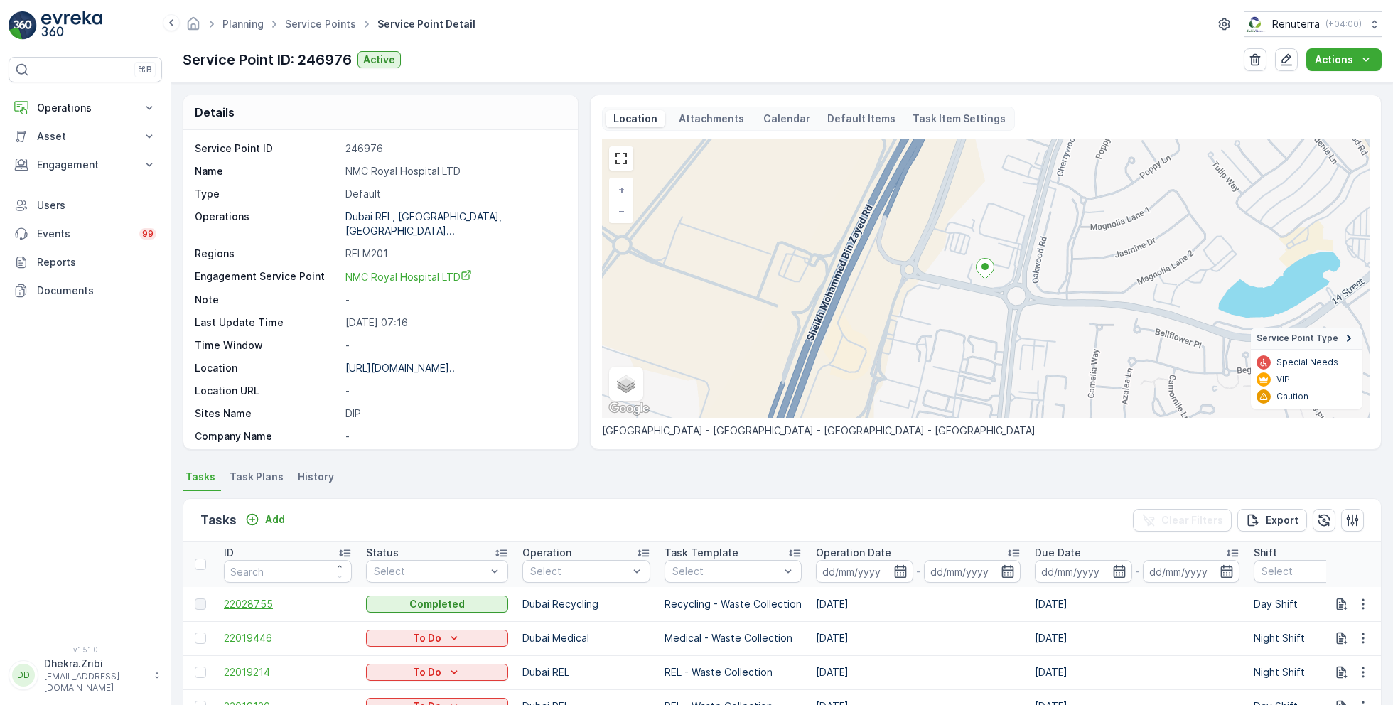
click at [261, 597] on span "22028755" at bounding box center [288, 604] width 128 height 14
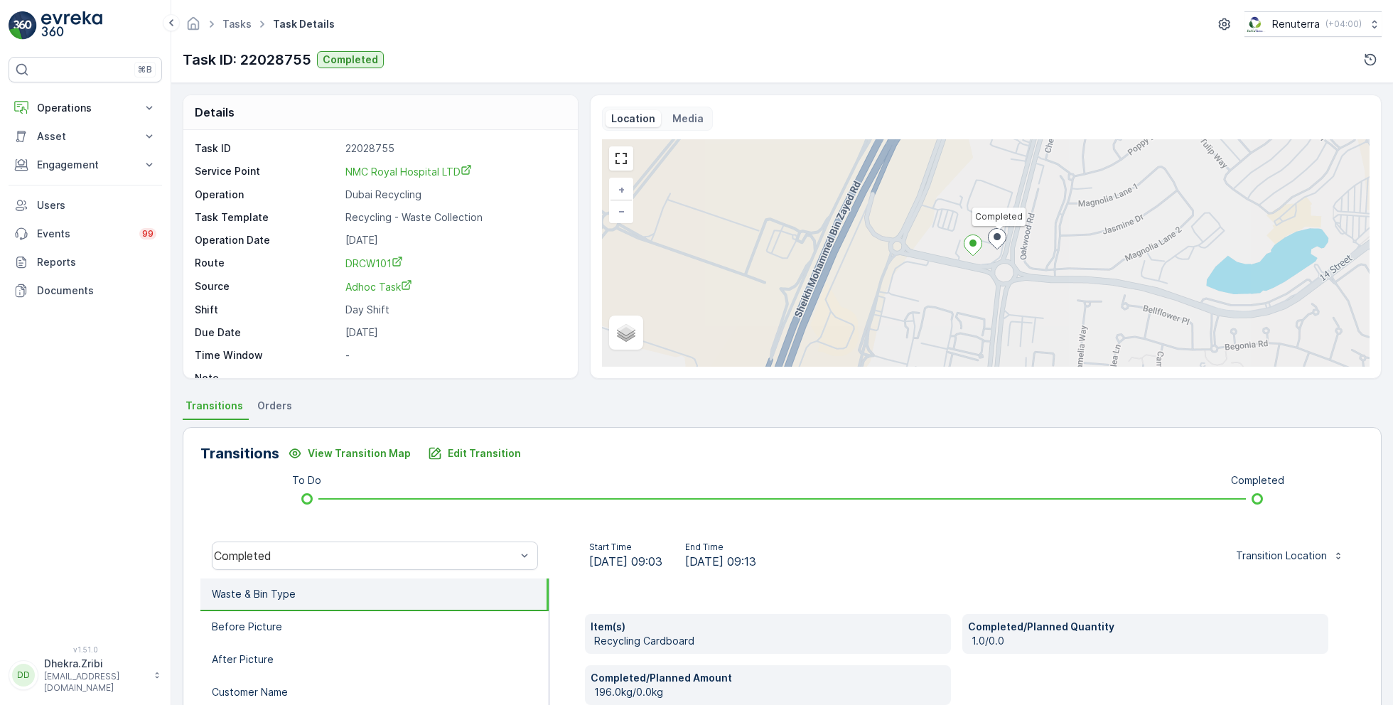
scroll to position [18, 0]
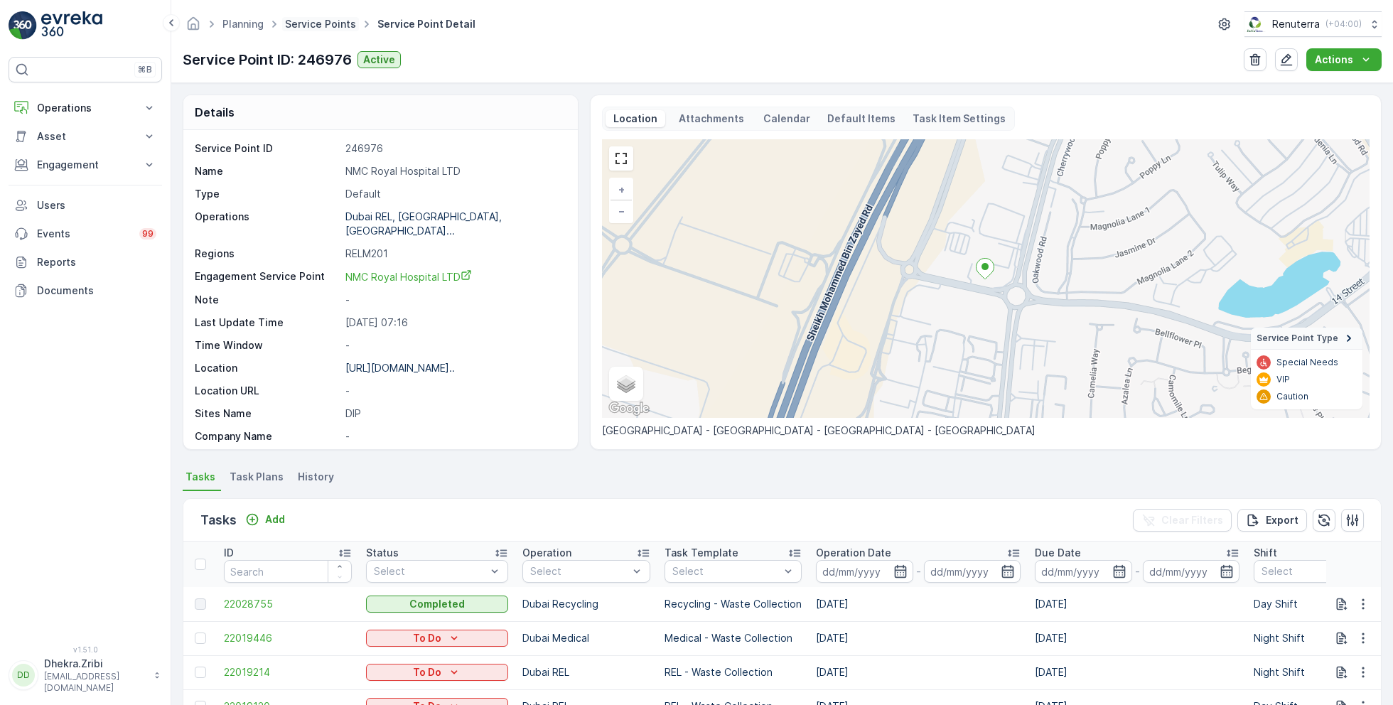
click at [324, 26] on link "Service Points" at bounding box center [320, 24] width 71 height 12
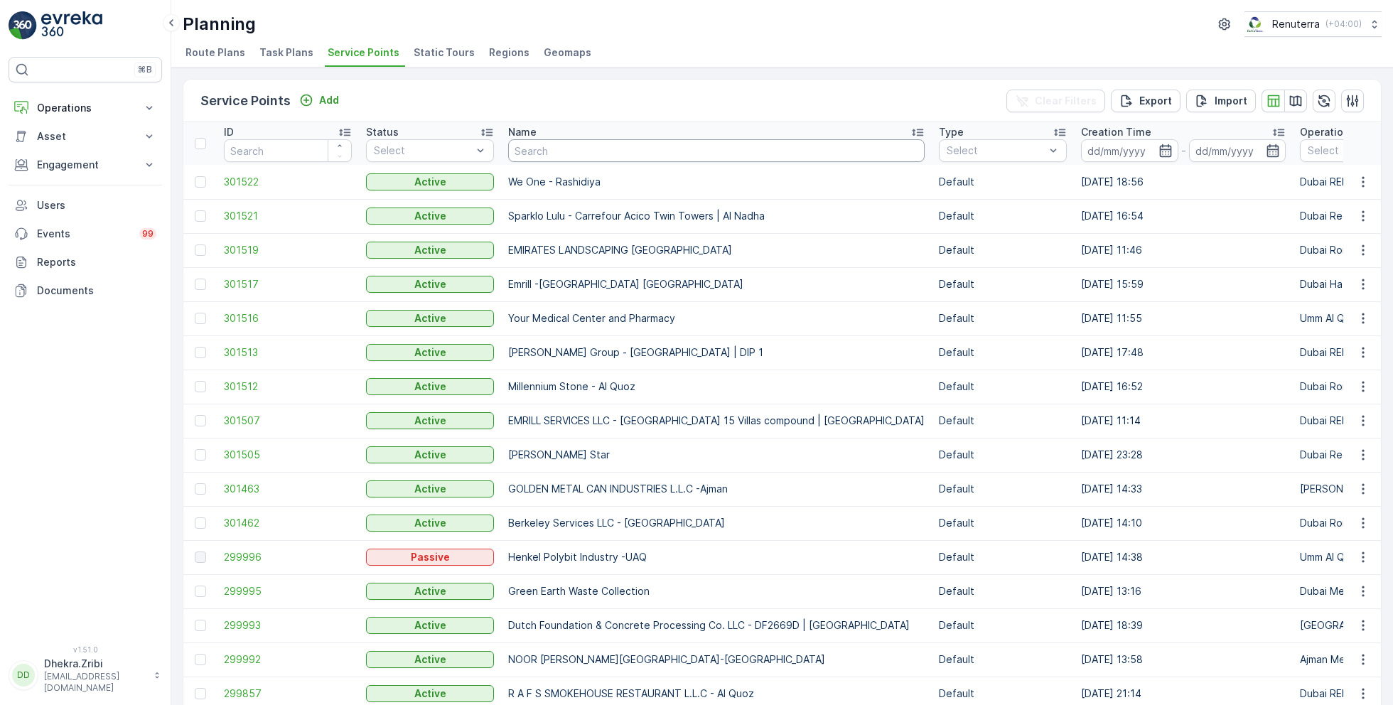
click at [559, 146] on input "text" at bounding box center [716, 150] width 417 height 23
type input "belg"
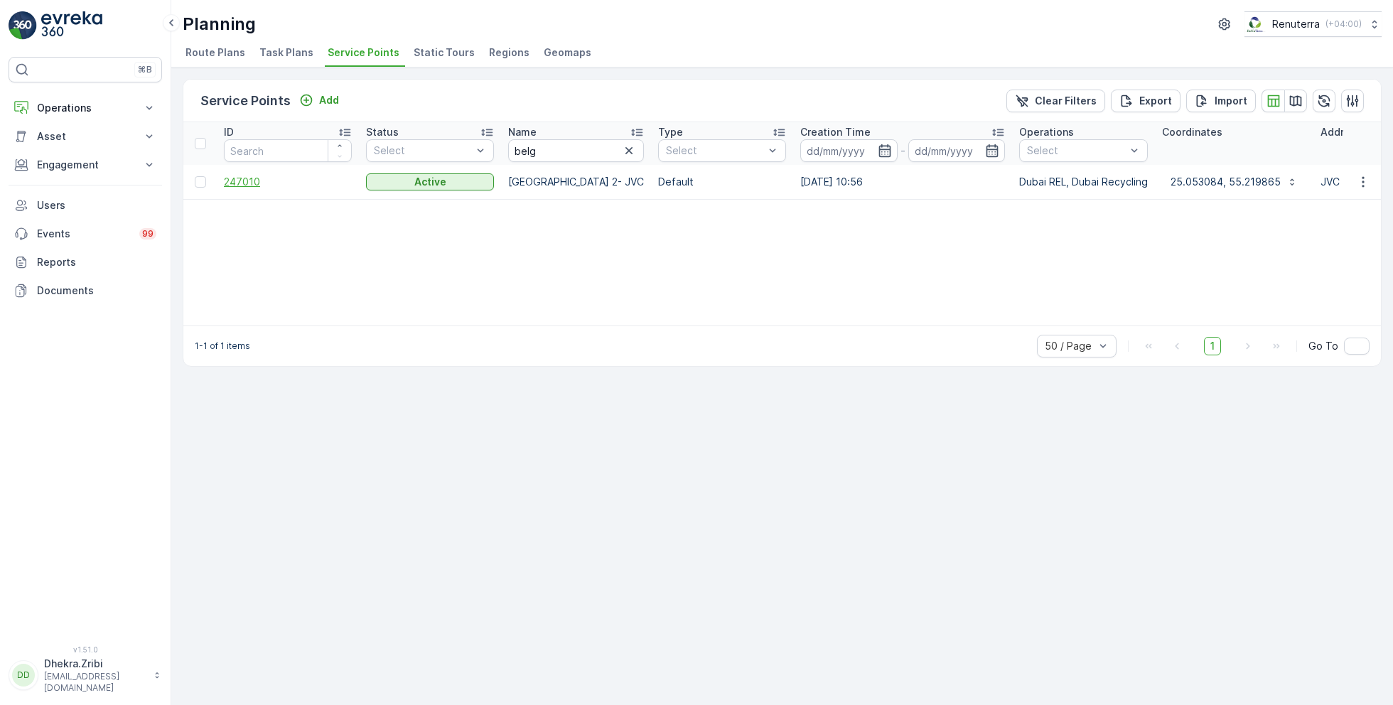
click at [248, 185] on span "247010" at bounding box center [288, 182] width 128 height 14
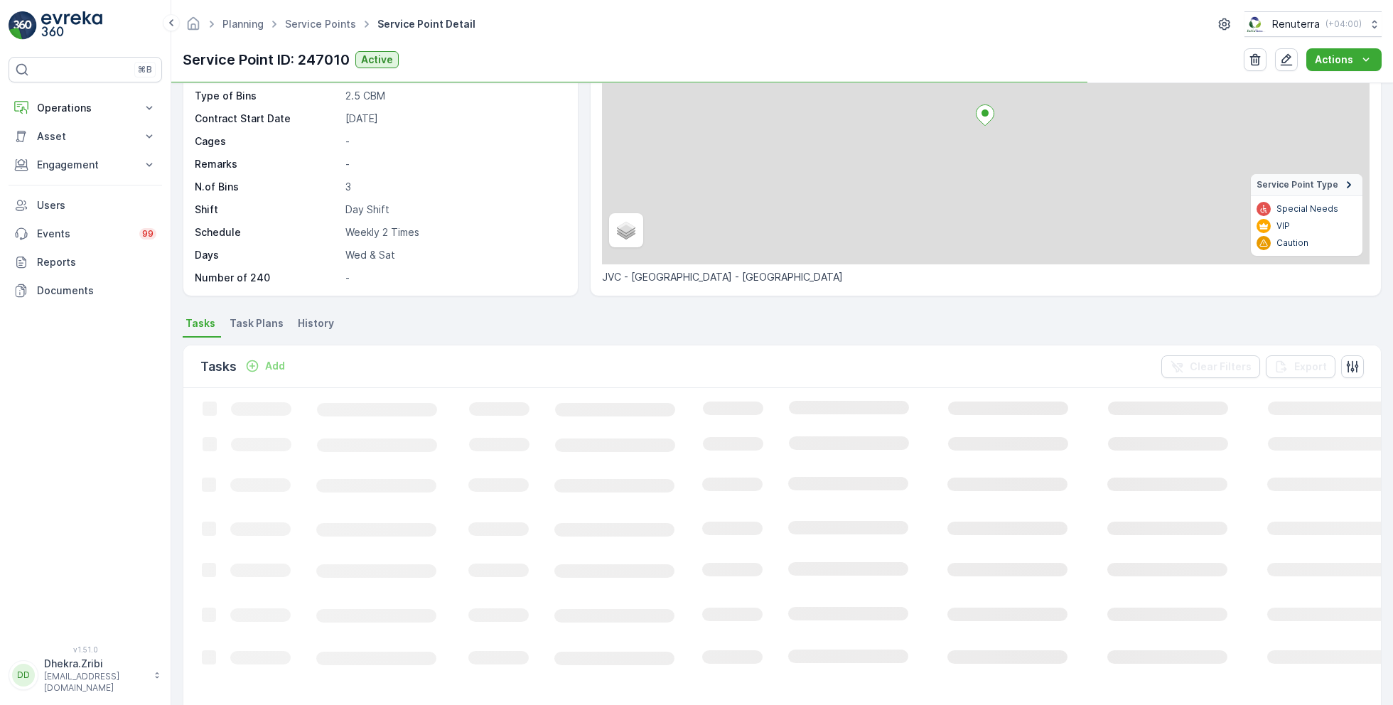
scroll to position [182, 0]
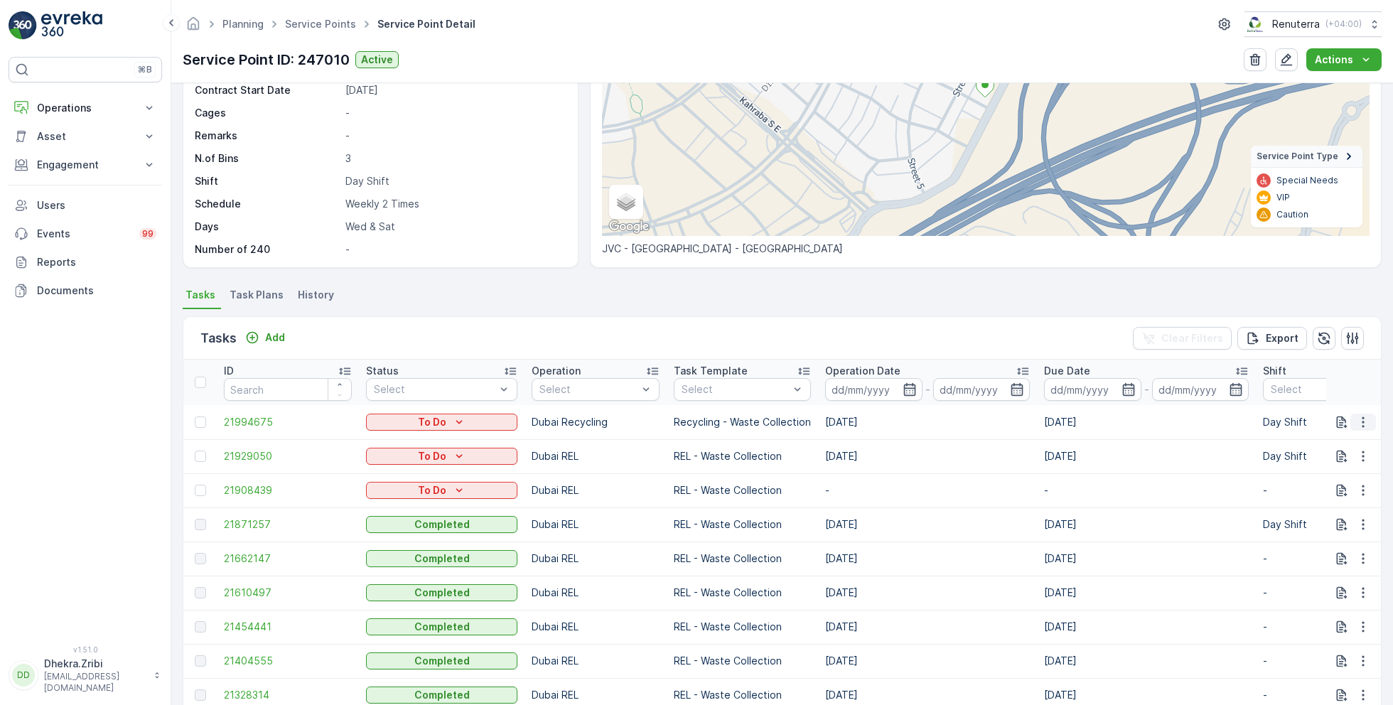
click at [1361, 422] on icon "button" at bounding box center [1363, 422] width 14 height 14
click at [1334, 483] on span "Change Route" at bounding box center [1326, 483] width 69 height 14
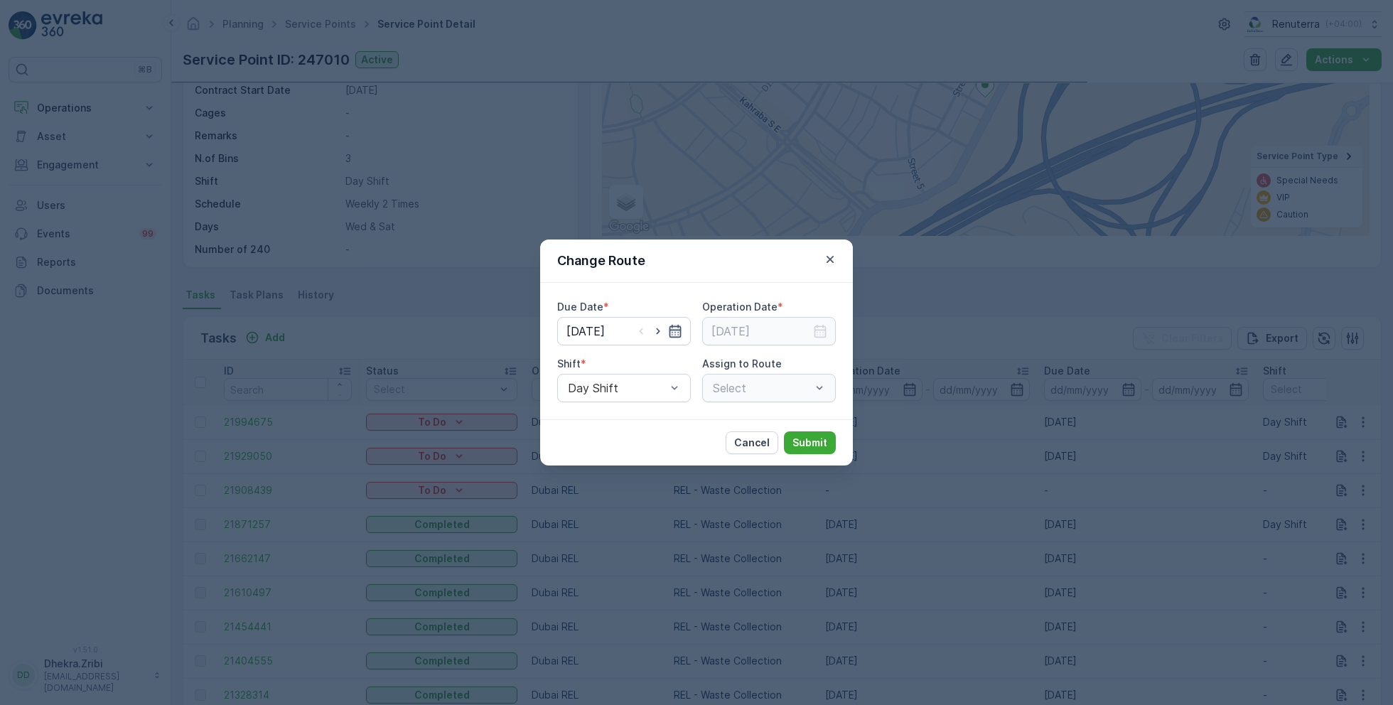
type input "24.09.2025"
click at [663, 331] on icon "button" at bounding box center [658, 331] width 14 height 14
type input "[DATE]"
click at [825, 330] on icon "button" at bounding box center [821, 331] width 12 height 13
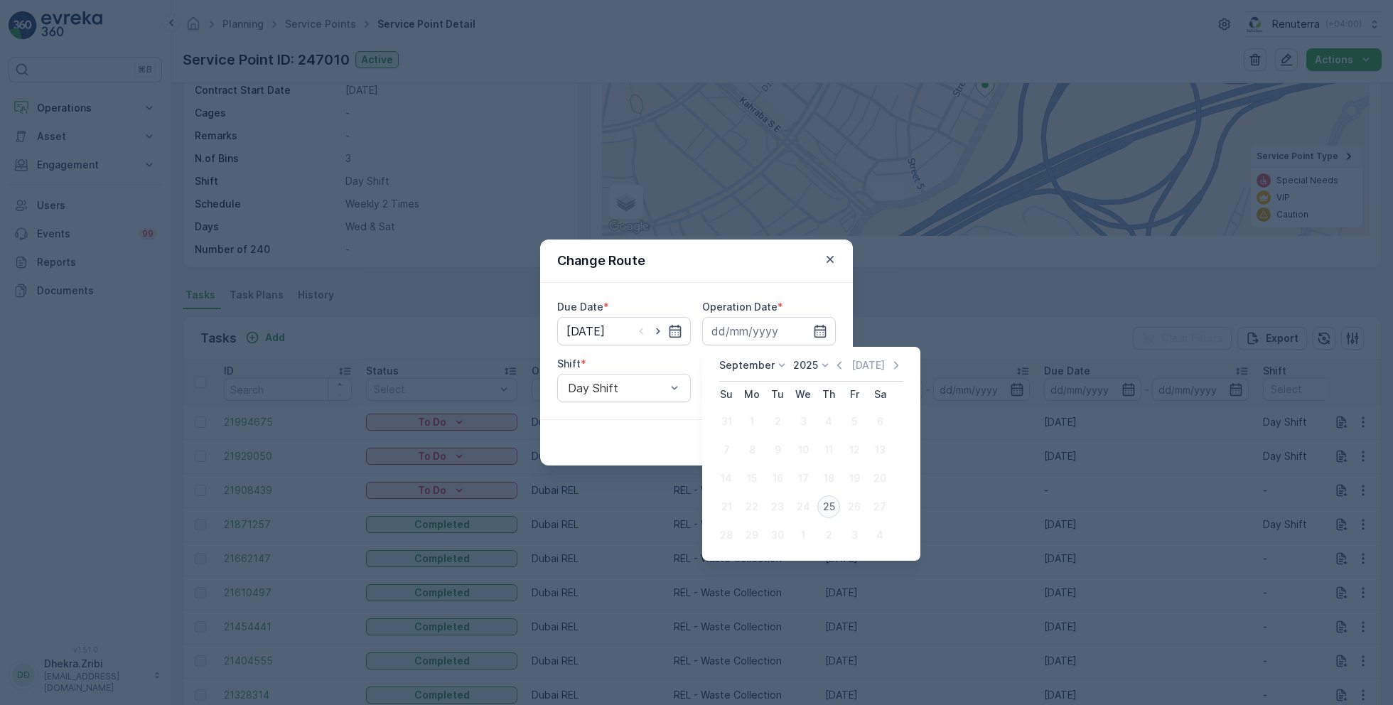
click at [828, 508] on div "25" at bounding box center [829, 506] width 23 height 23
type input "[DATE]"
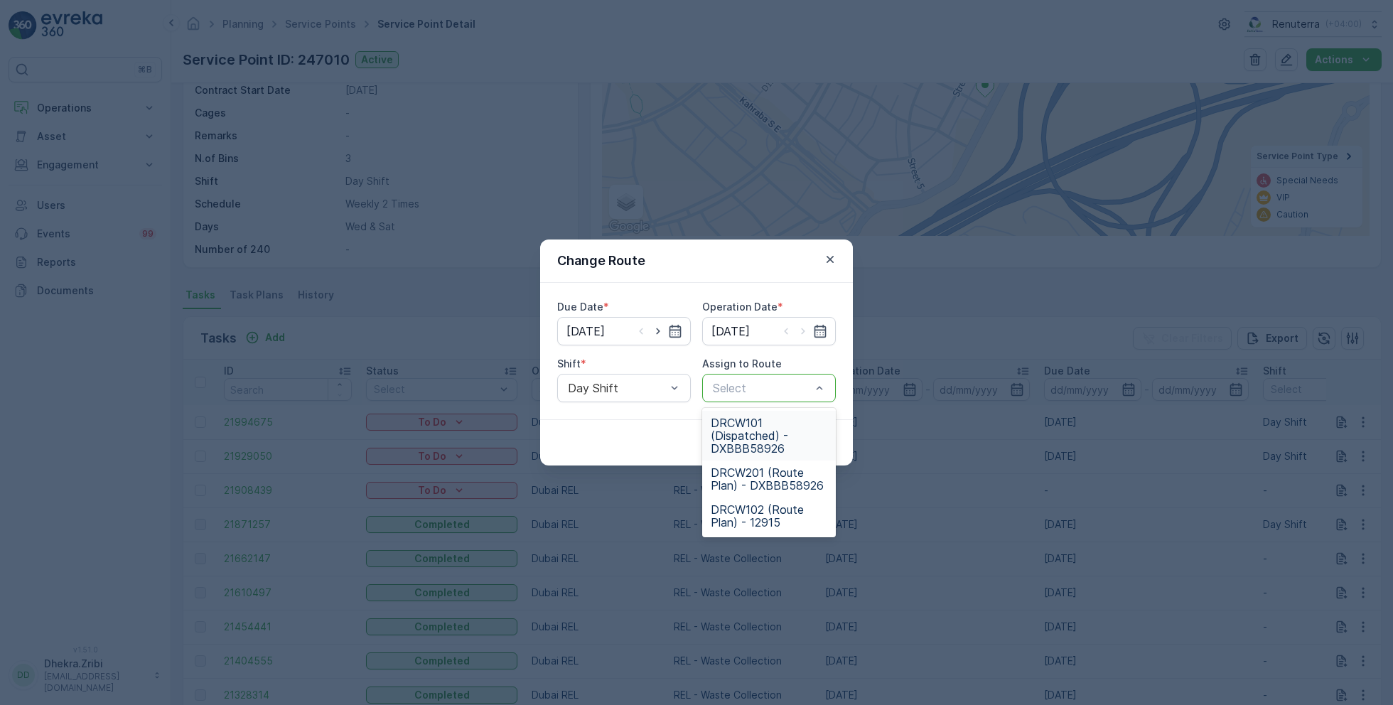
click at [766, 434] on span "DRCW101 (Dispatched) - DXBBB58926" at bounding box center [769, 436] width 117 height 38
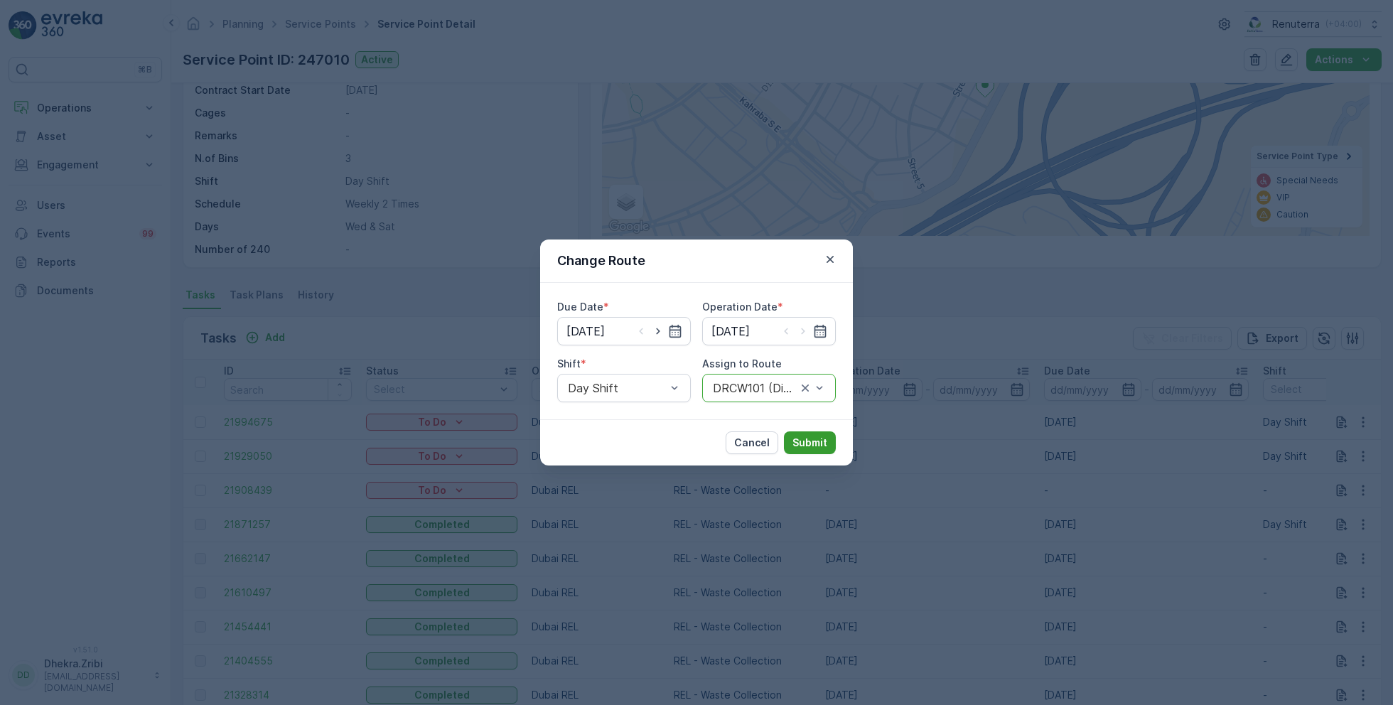
click at [809, 449] on p "Submit" at bounding box center [810, 443] width 35 height 14
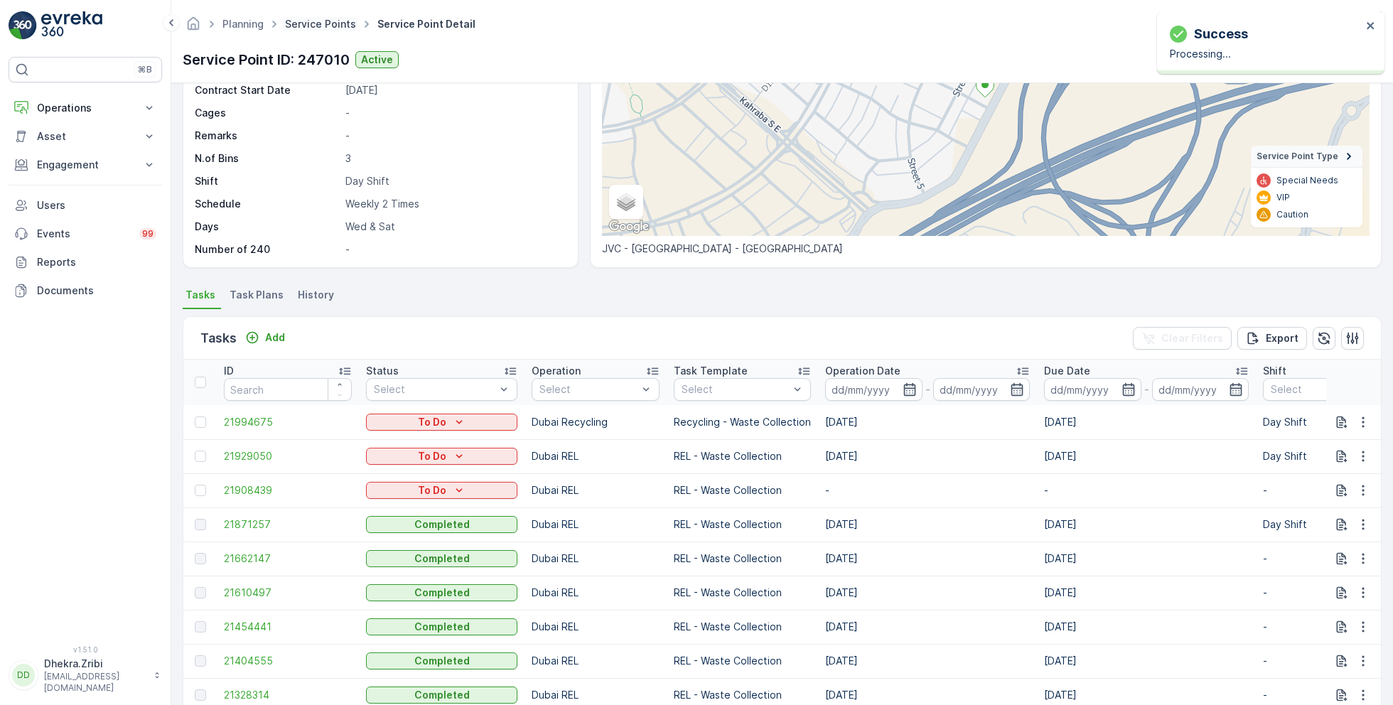
click at [334, 27] on link "Service Points" at bounding box center [320, 24] width 71 height 12
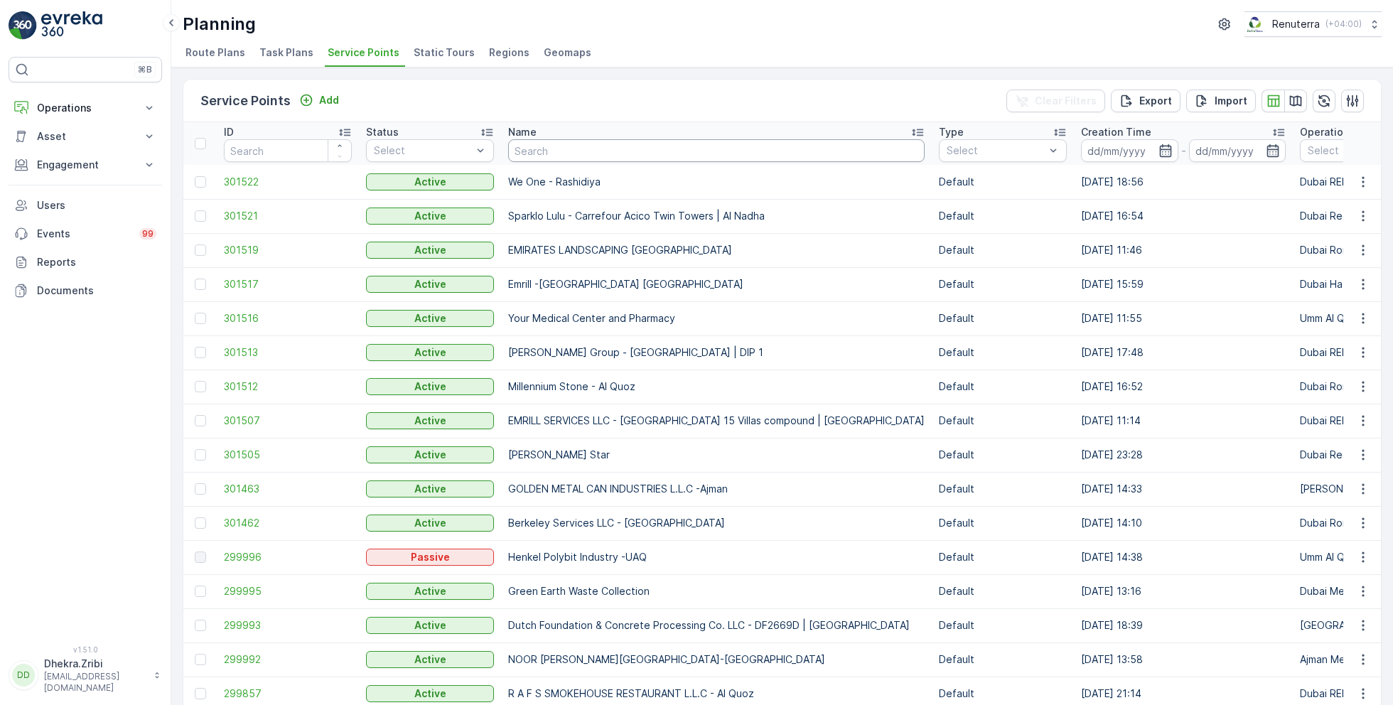
click at [534, 151] on input "text" at bounding box center [716, 150] width 417 height 23
type input "shredex"
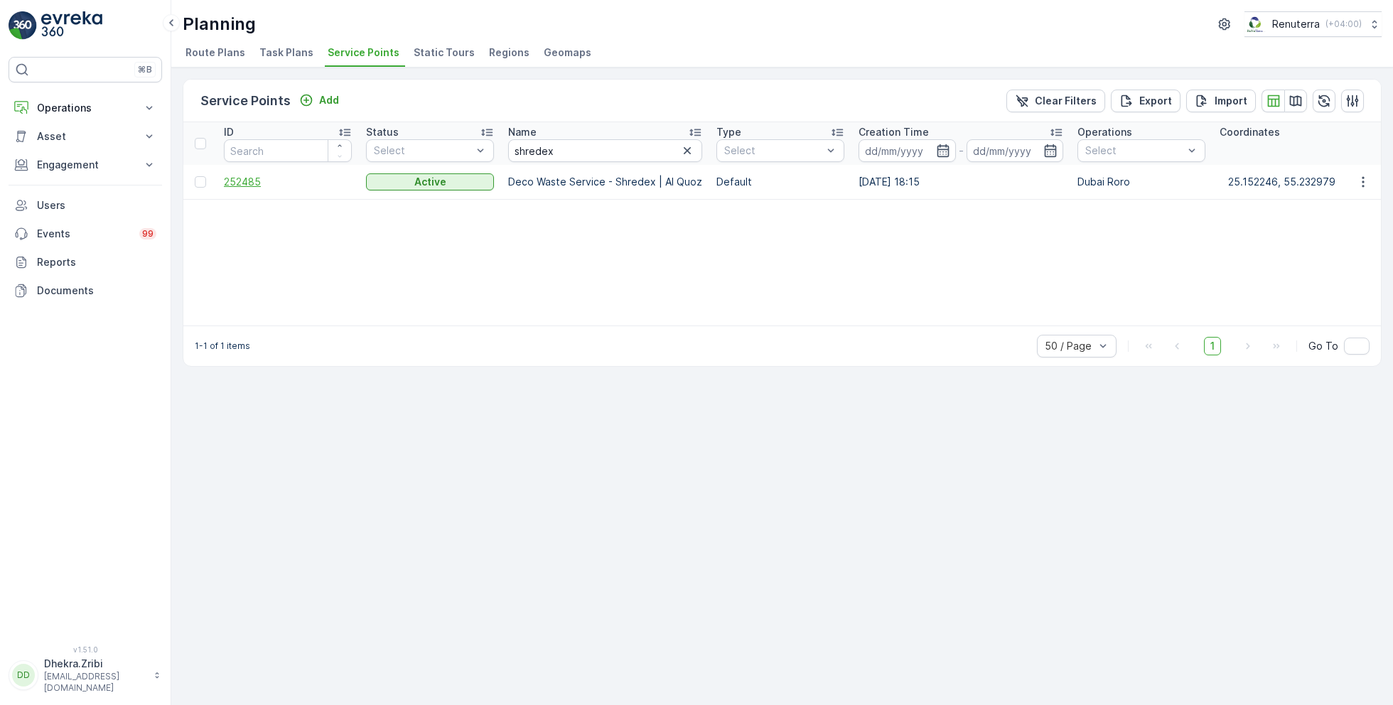
click at [252, 188] on span "252485" at bounding box center [288, 182] width 128 height 14
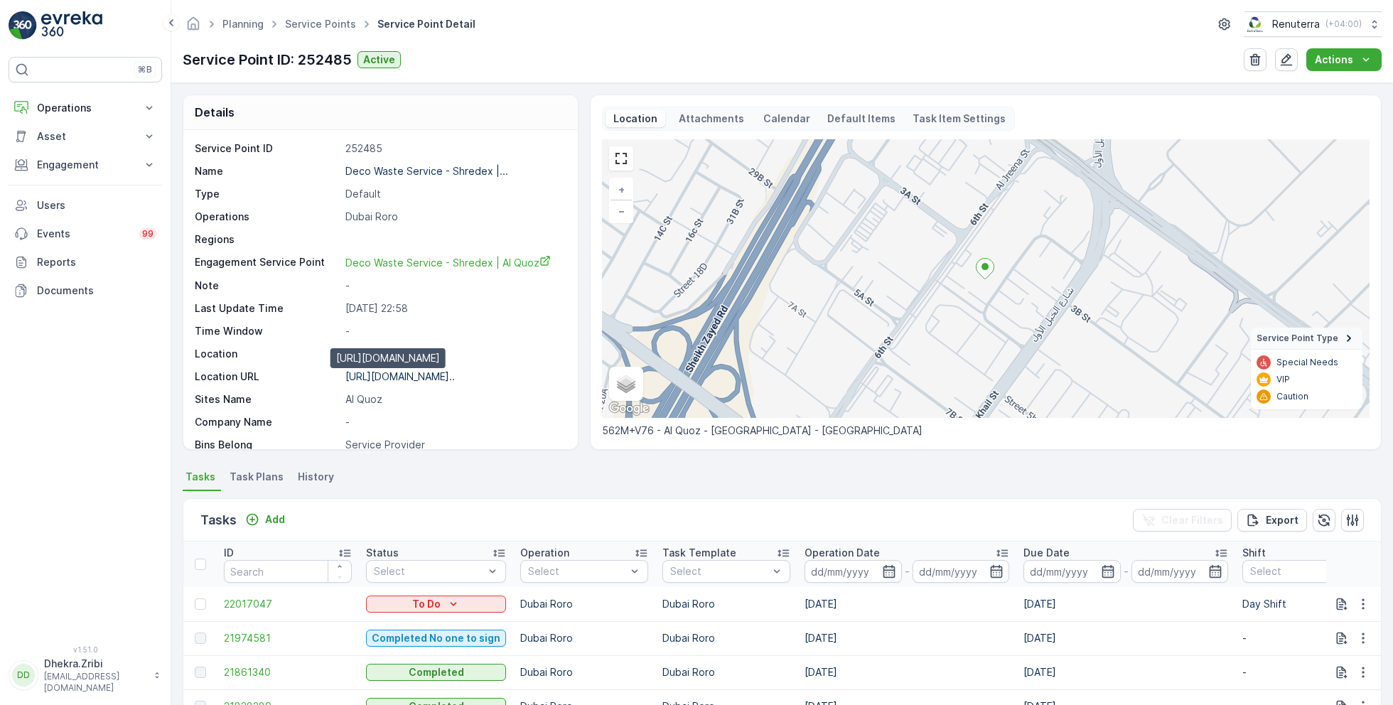
click at [397, 375] on p "https://maps.app.goo.gl/KxAvw7..." at bounding box center [399, 376] width 109 height 12
click at [328, 18] on link "Service Points" at bounding box center [320, 24] width 71 height 12
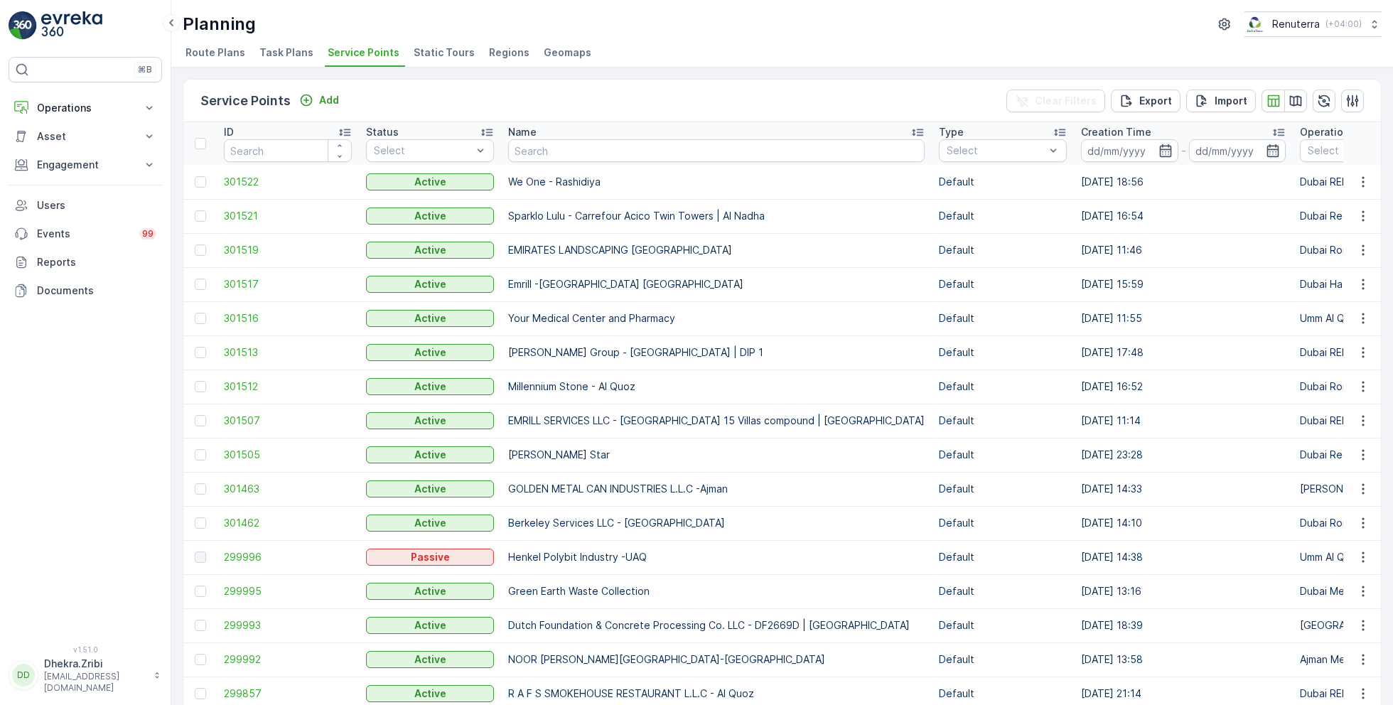
click at [537, 144] on input "text" at bounding box center [716, 150] width 417 height 23
type input "mouj"
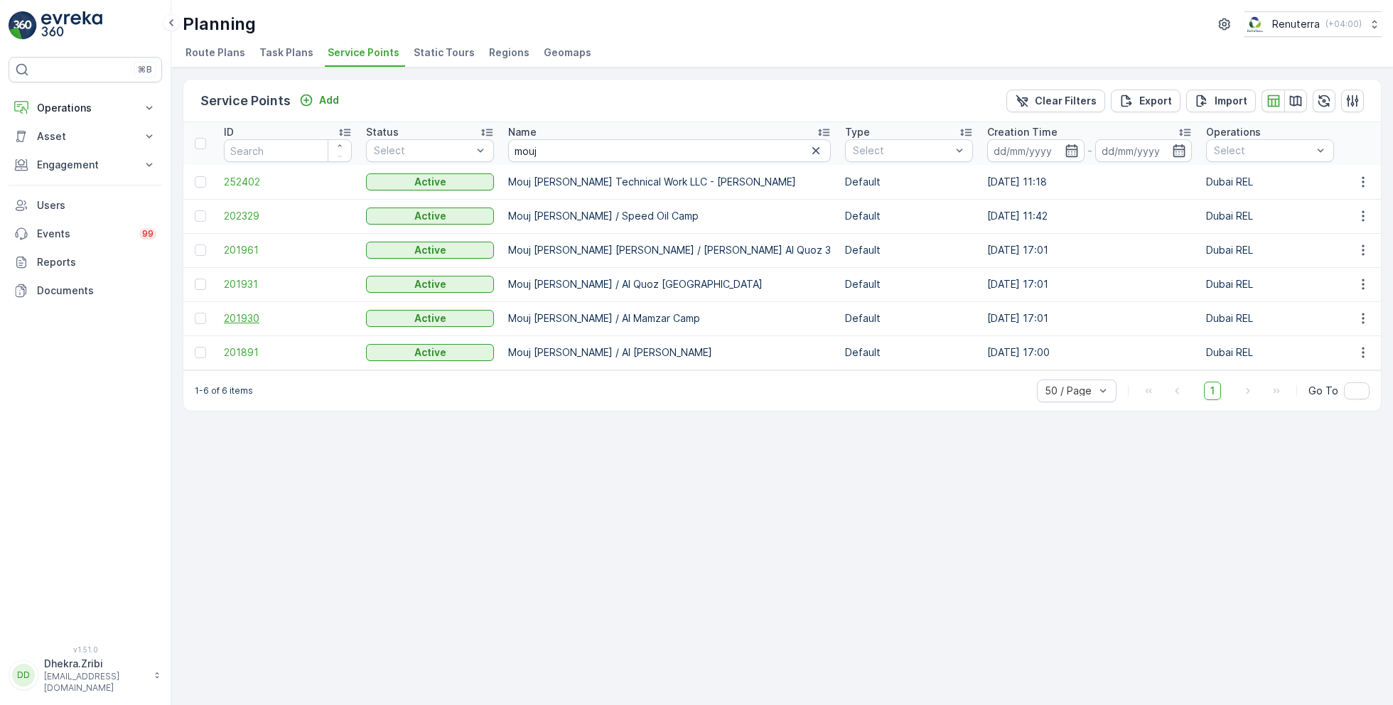
click at [241, 318] on span "201930" at bounding box center [288, 318] width 128 height 14
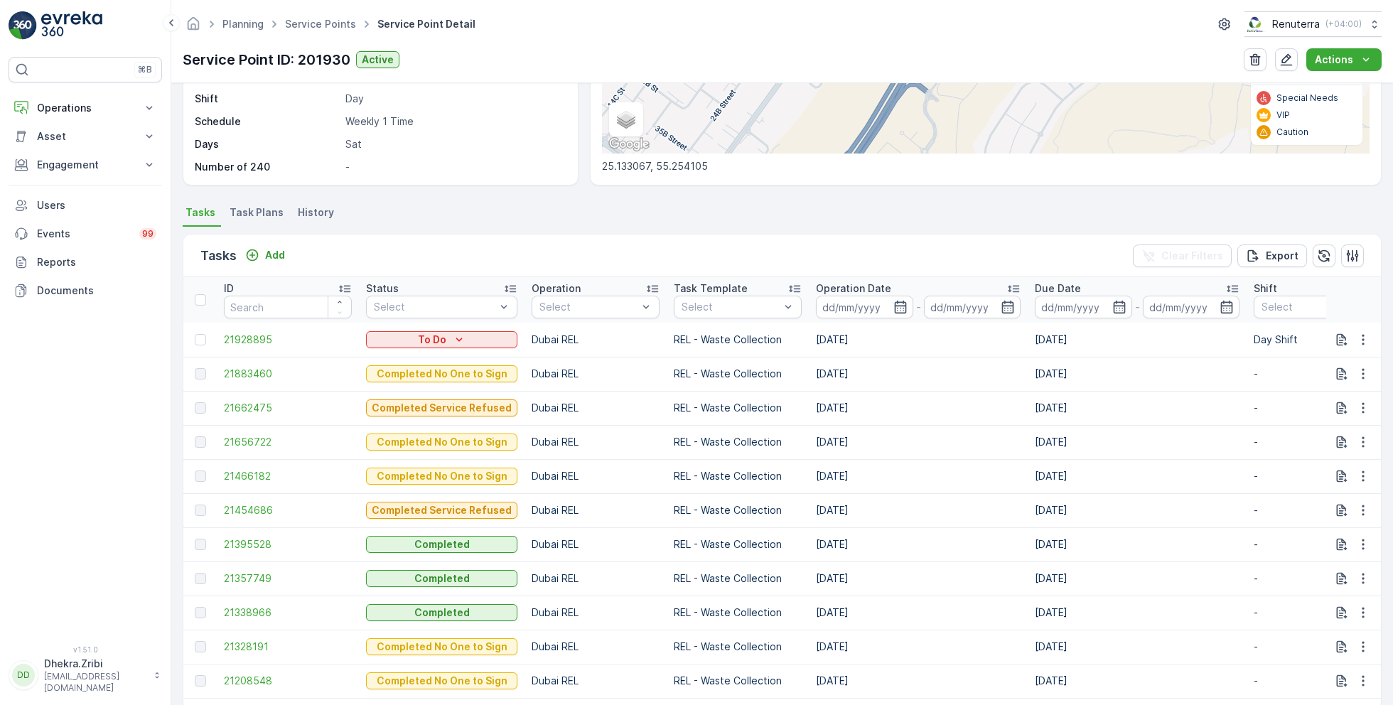
scroll to position [266, 0]
click at [326, 24] on link "Service Points" at bounding box center [320, 24] width 71 height 12
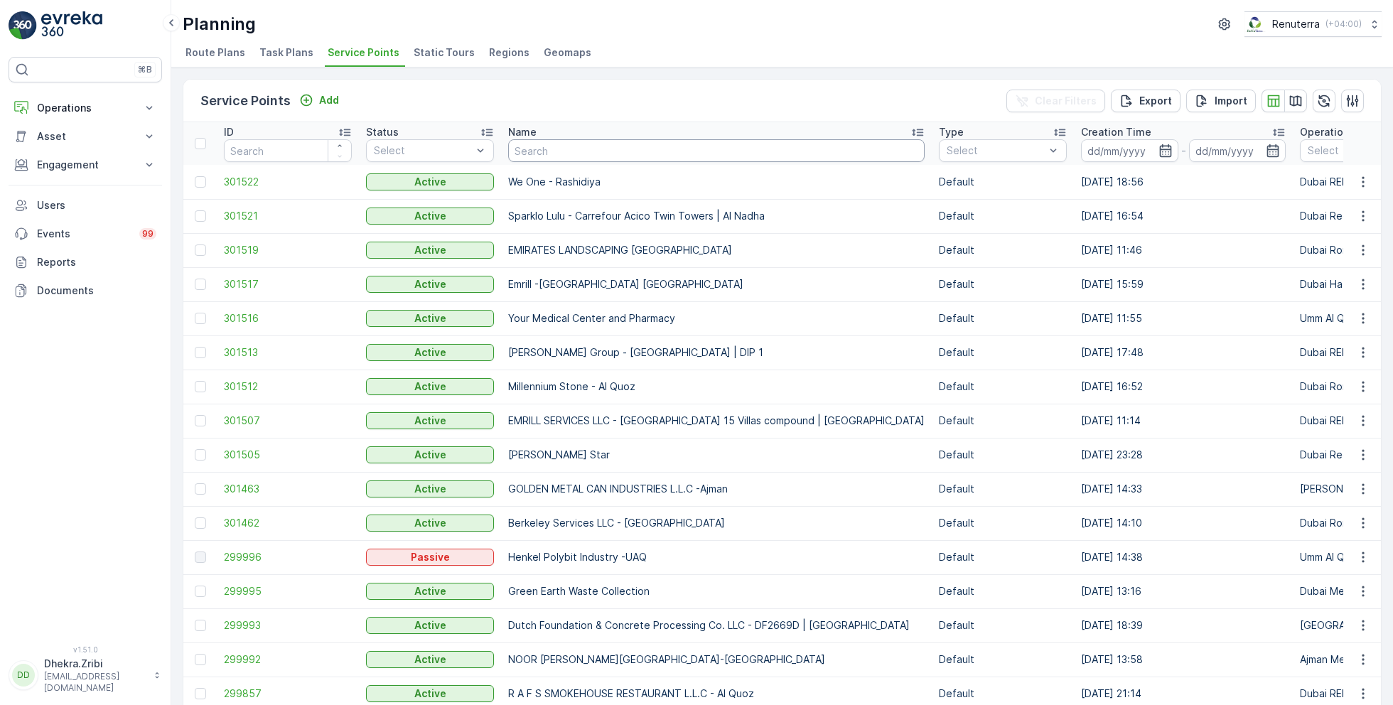
click at [592, 149] on input "text" at bounding box center [716, 150] width 417 height 23
paste input "Technical Glass & Aluminium Co. LLC - Factory 1 | [PERSON_NAME]"
type input "Technical Glass & Aluminium Co. LLC - Factory 1 | [PERSON_NAME]"
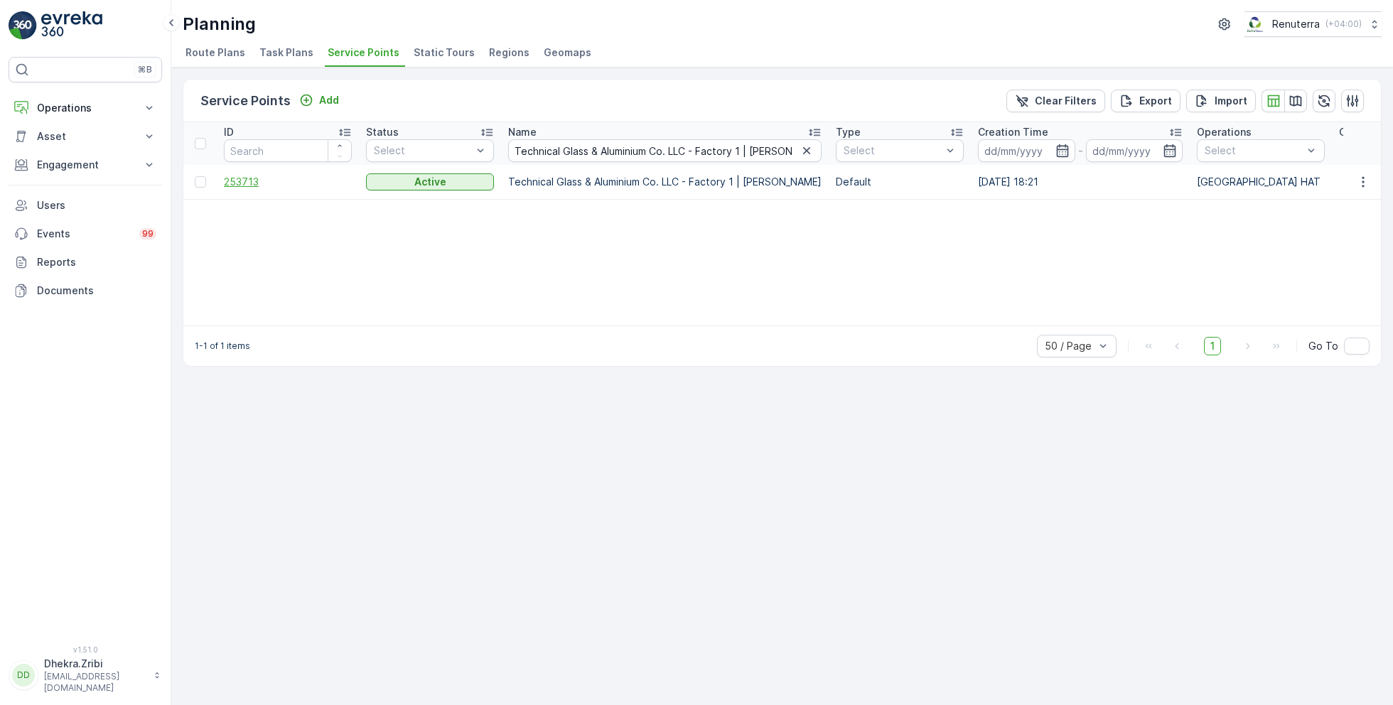
click at [245, 179] on span "253713" at bounding box center [288, 182] width 128 height 14
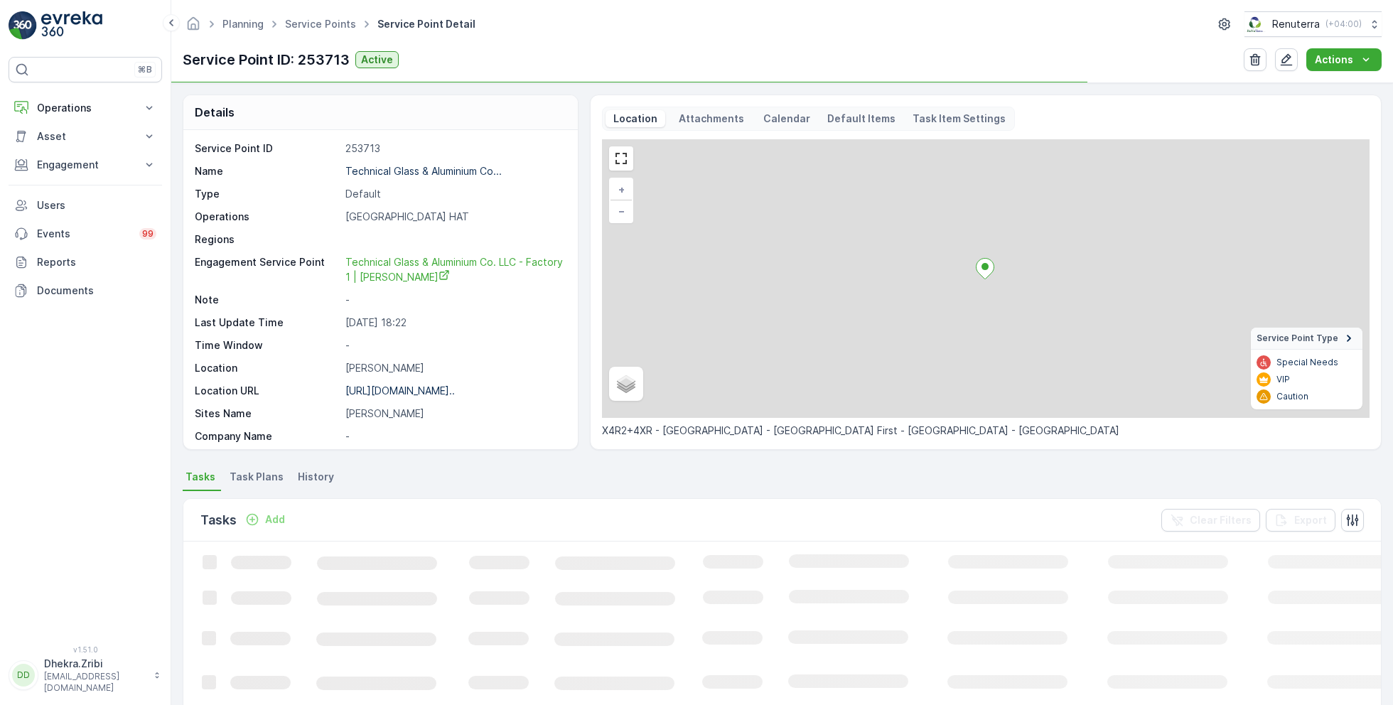
click at [353, 242] on p at bounding box center [454, 239] width 218 height 14
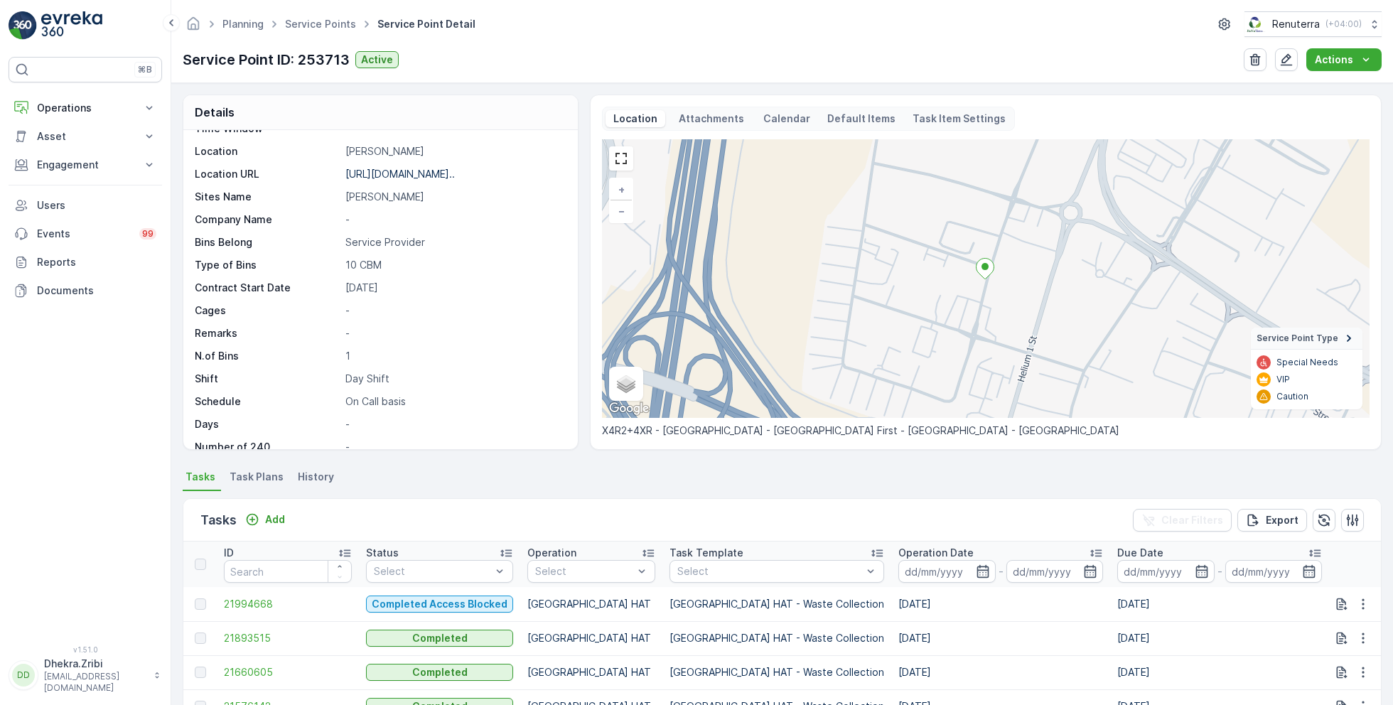
scroll to position [232, 0]
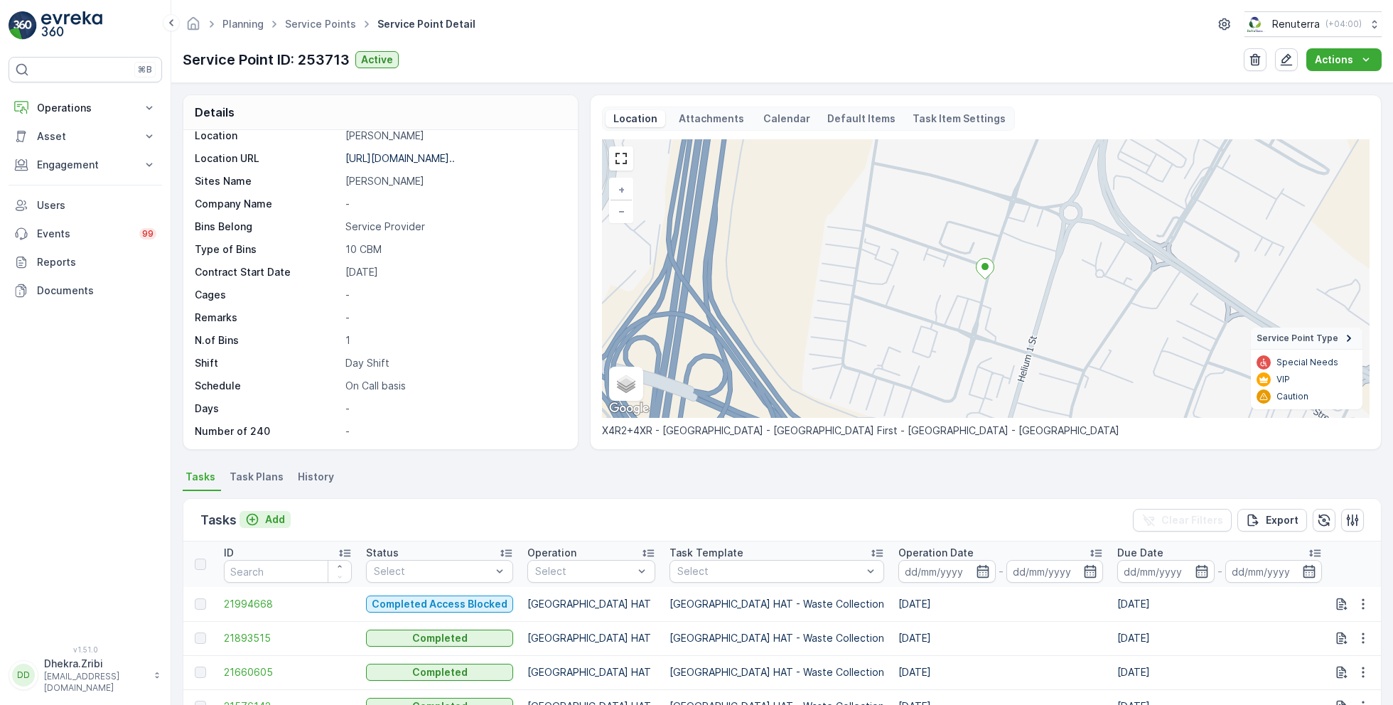
click at [268, 515] on p "Add" at bounding box center [275, 520] width 20 height 14
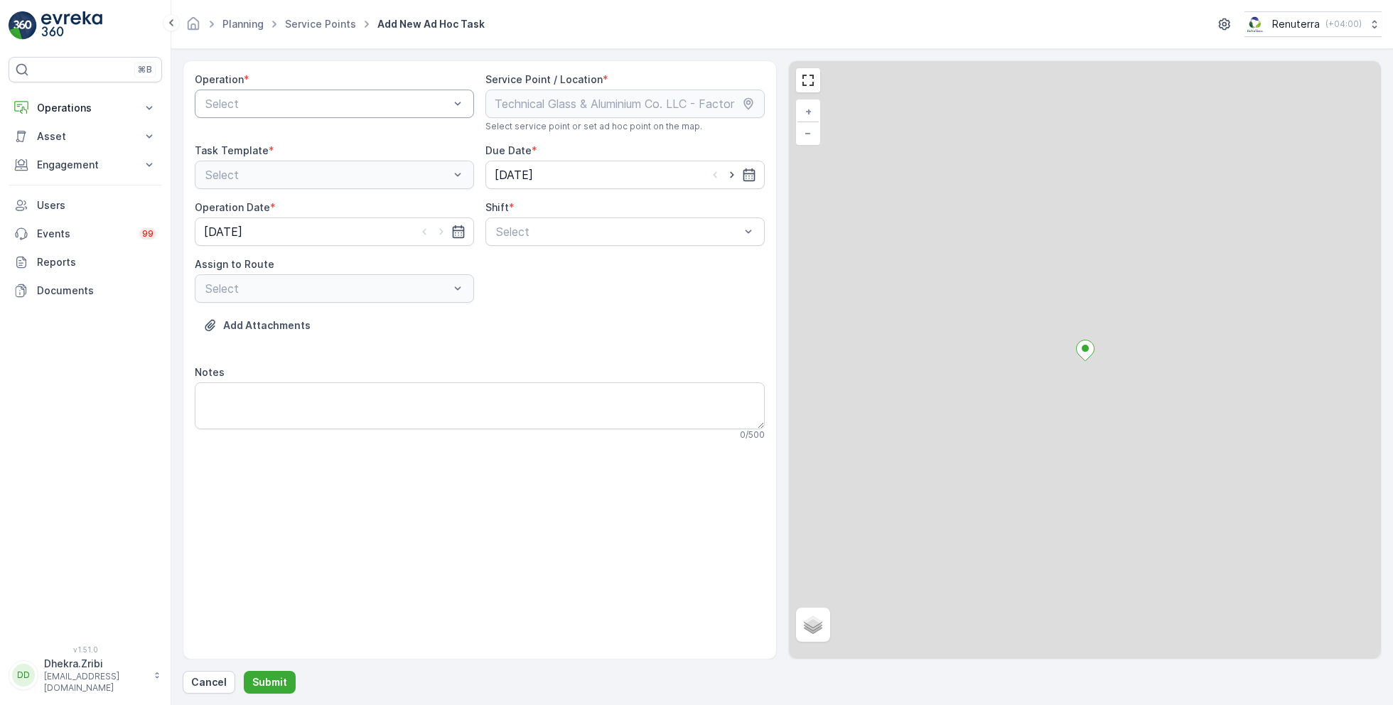
click at [292, 90] on div "Select" at bounding box center [334, 104] width 279 height 28
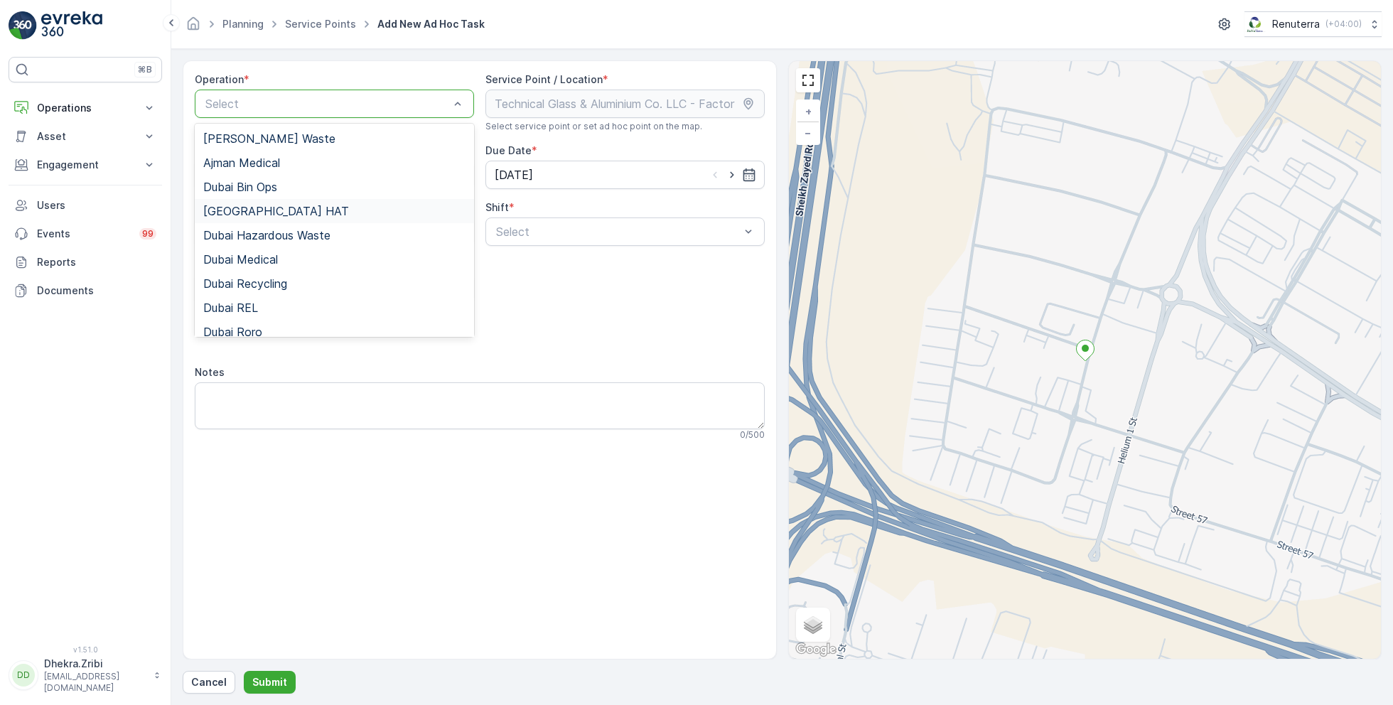
click at [244, 205] on span "[GEOGRAPHIC_DATA] HAT" at bounding box center [276, 211] width 146 height 13
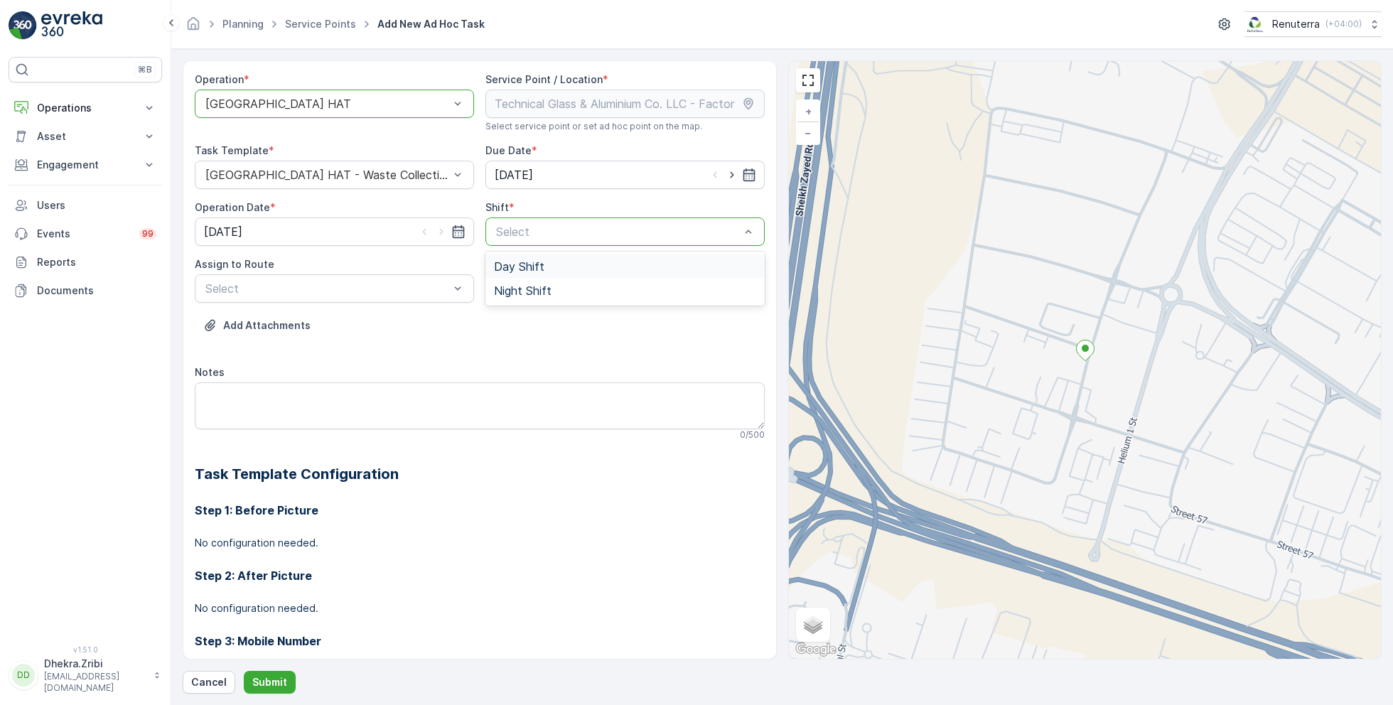
click at [508, 272] on span "Day Shift" at bounding box center [519, 266] width 50 height 13
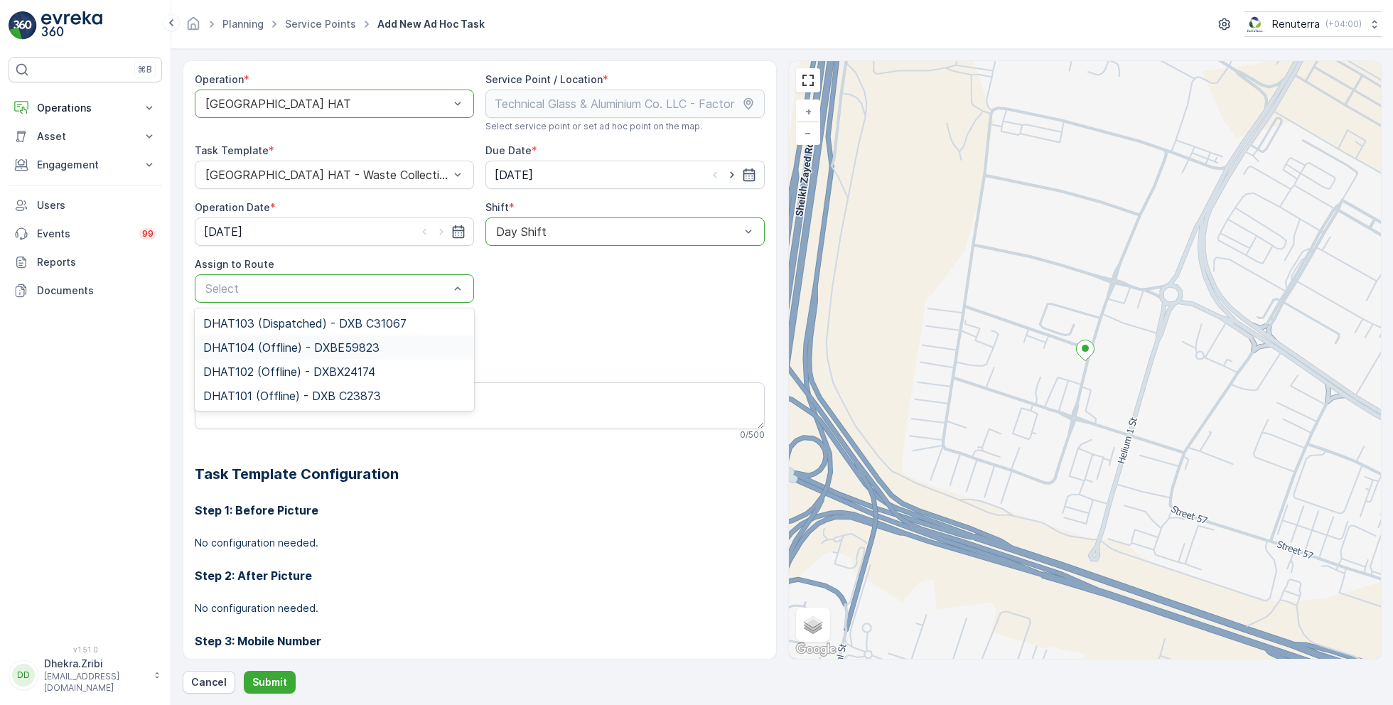
click at [269, 351] on span "DHAT104 (Offline) - DXBE59823" at bounding box center [291, 347] width 176 height 13
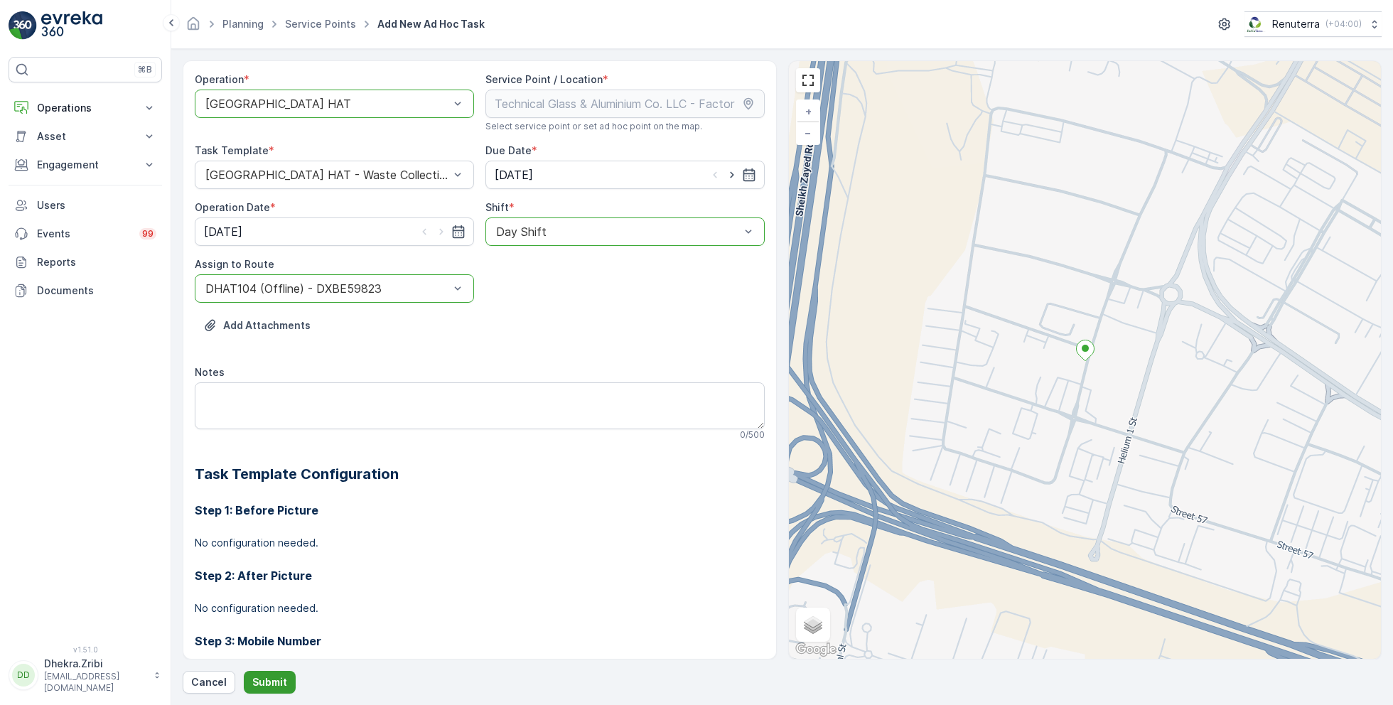
click at [267, 683] on p "Submit" at bounding box center [269, 682] width 35 height 14
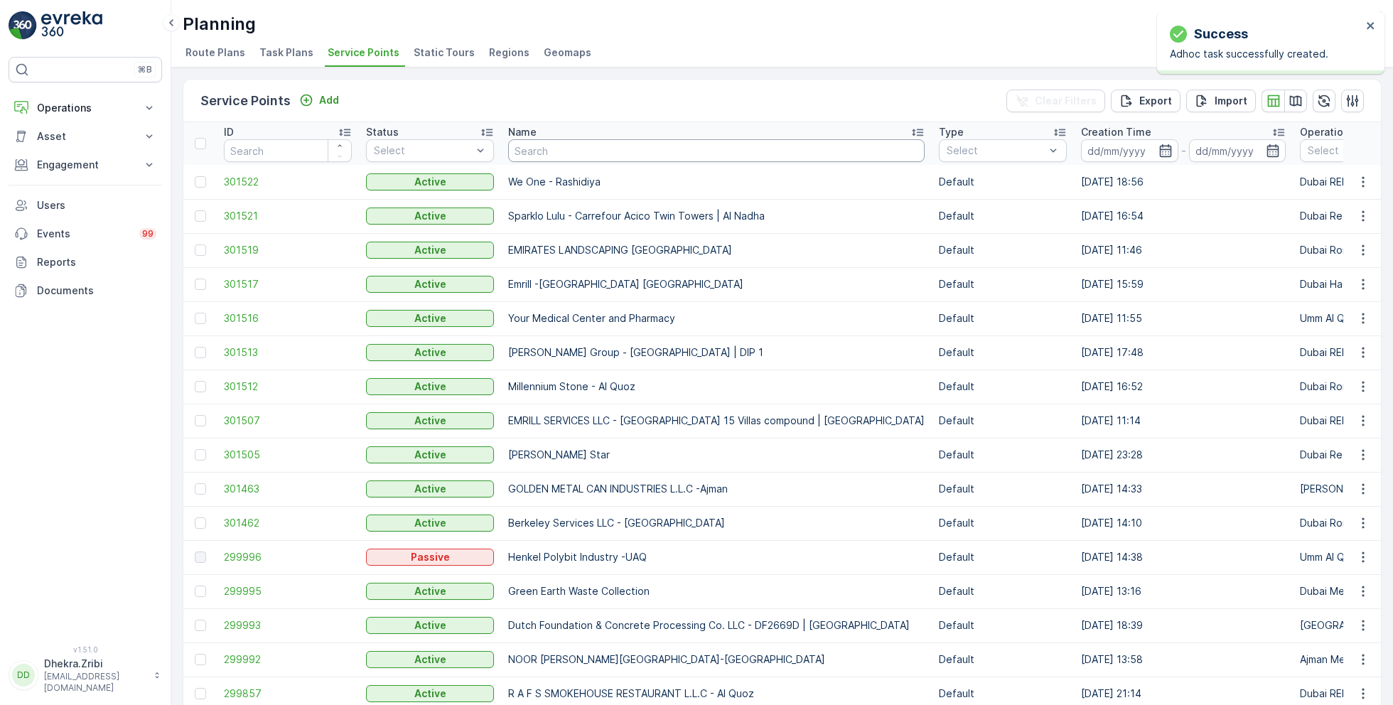
click at [576, 153] on input "text" at bounding box center [716, 150] width 417 height 23
type input "sasa"
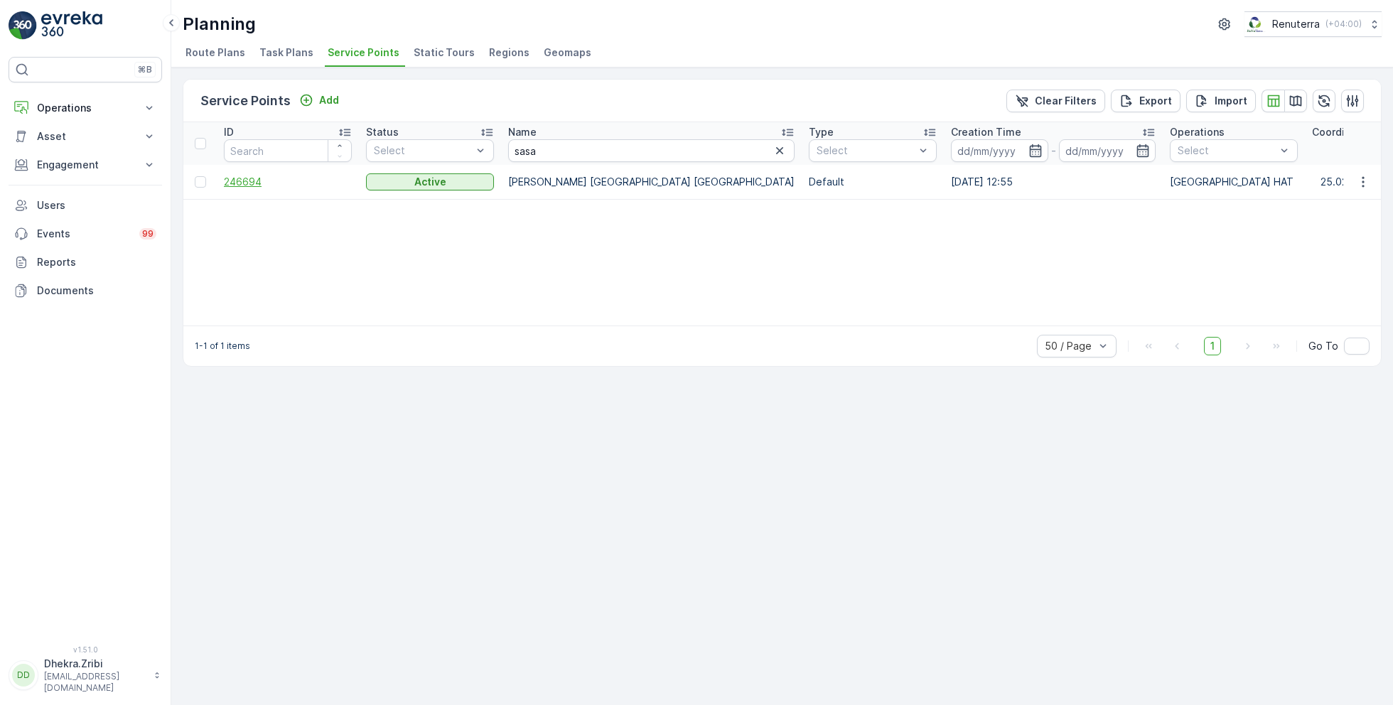
click at [247, 183] on span "246694" at bounding box center [288, 182] width 128 height 14
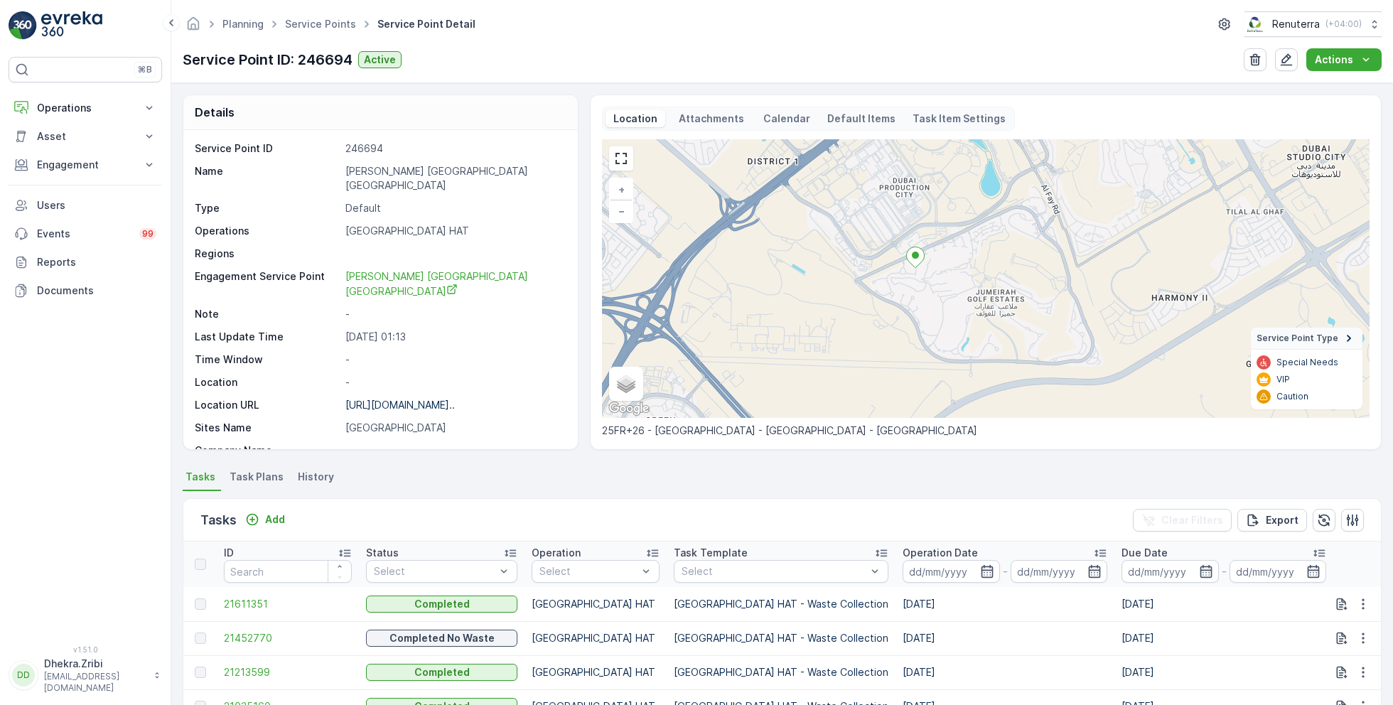
click at [397, 171] on p "Sasa Aleksic Dubai UAE" at bounding box center [454, 178] width 218 height 28
copy p "Sasa Aleksic Dubai UAE"
click at [329, 29] on link "Service Points" at bounding box center [320, 24] width 71 height 12
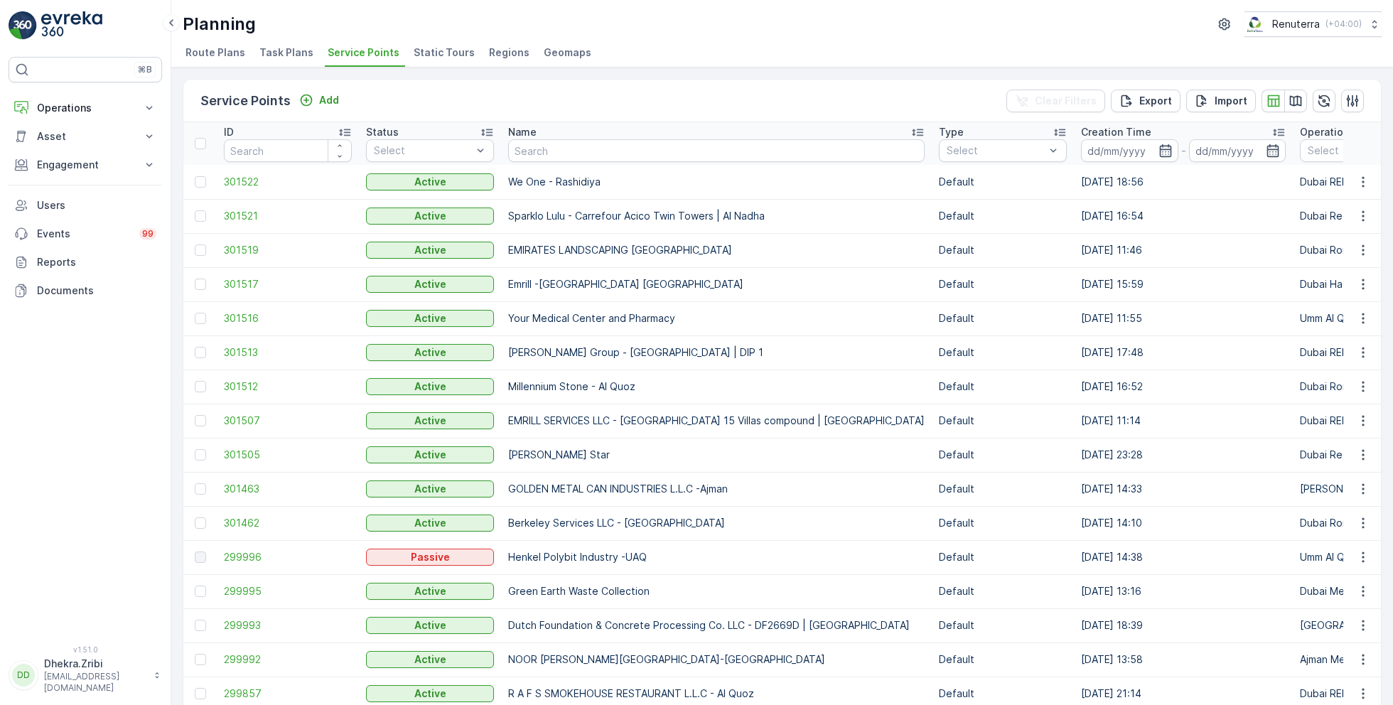
click at [567, 154] on input "text" at bounding box center [716, 150] width 417 height 23
type input "blue"
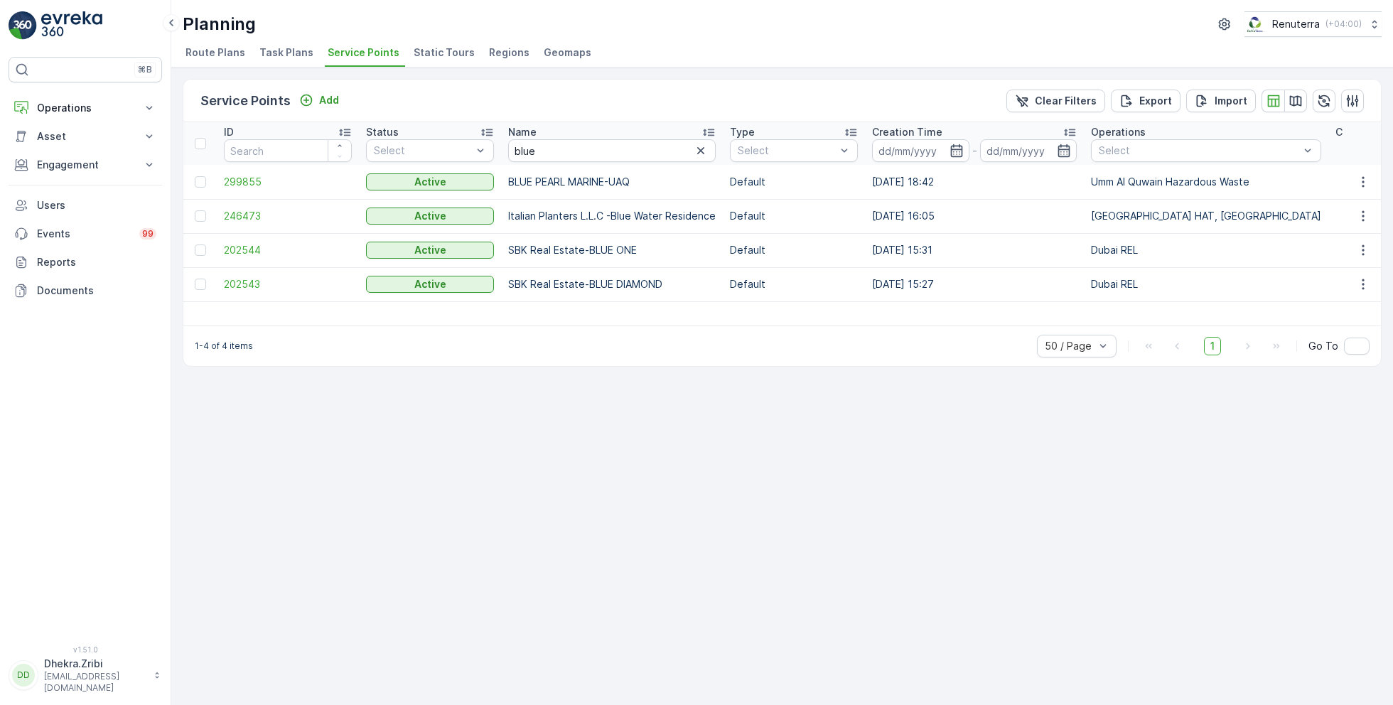
click at [225, 223] on td "246473" at bounding box center [288, 216] width 142 height 34
click at [244, 216] on span "246473" at bounding box center [288, 216] width 128 height 14
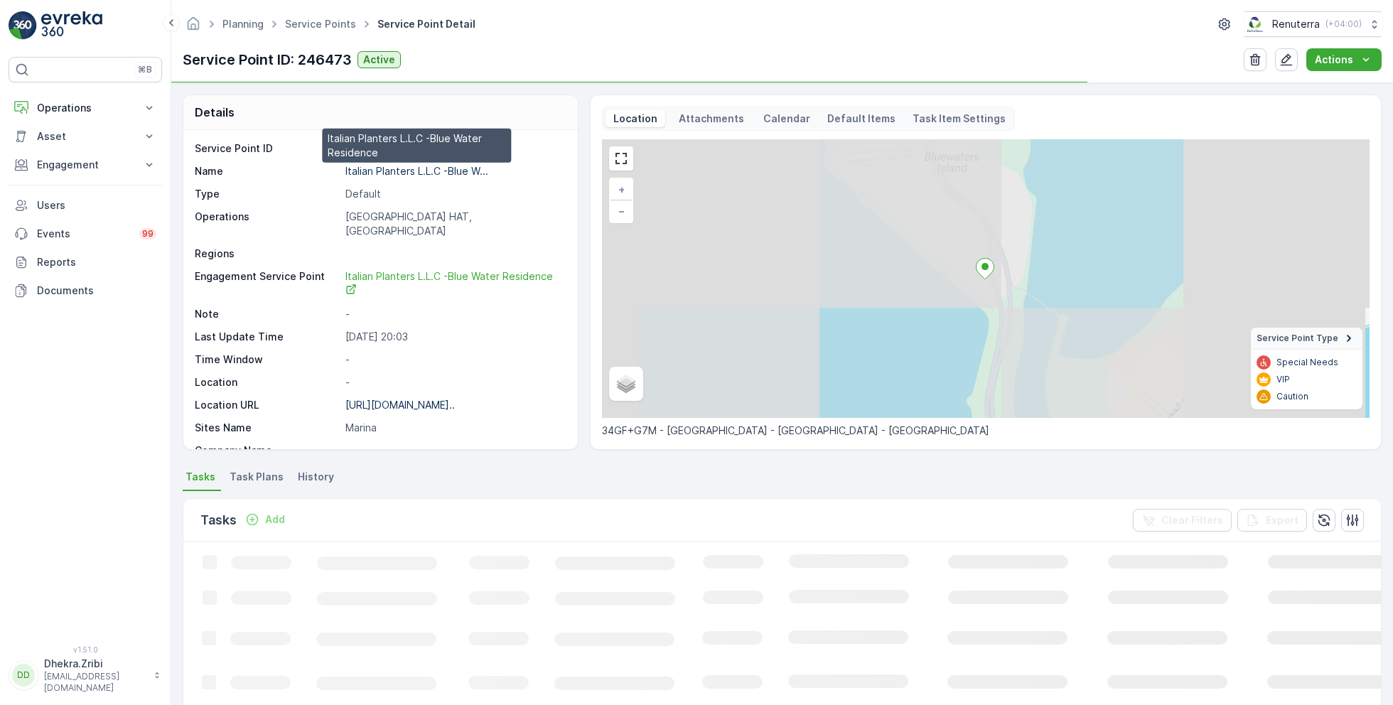
click at [397, 171] on p "Italian Planters L.L.C -Blue W..." at bounding box center [416, 171] width 143 height 12
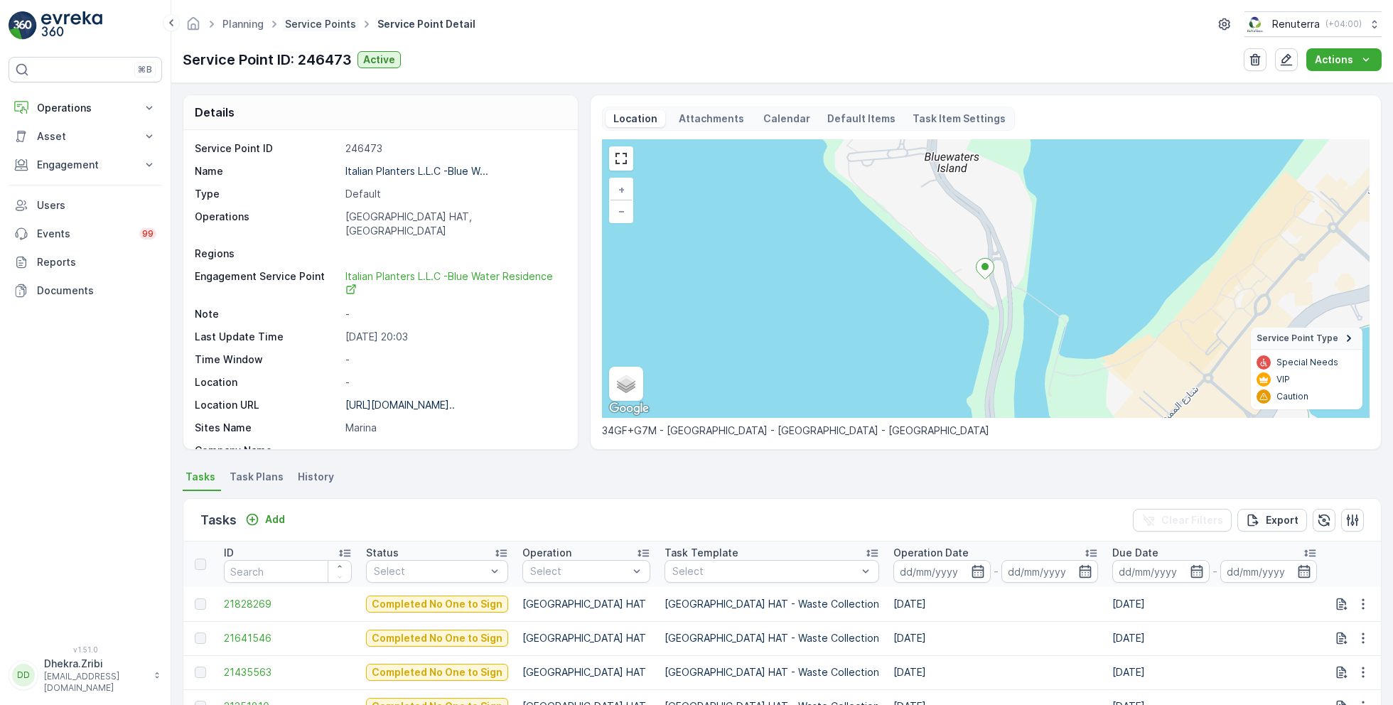
click at [324, 18] on link "Service Points" at bounding box center [320, 24] width 71 height 12
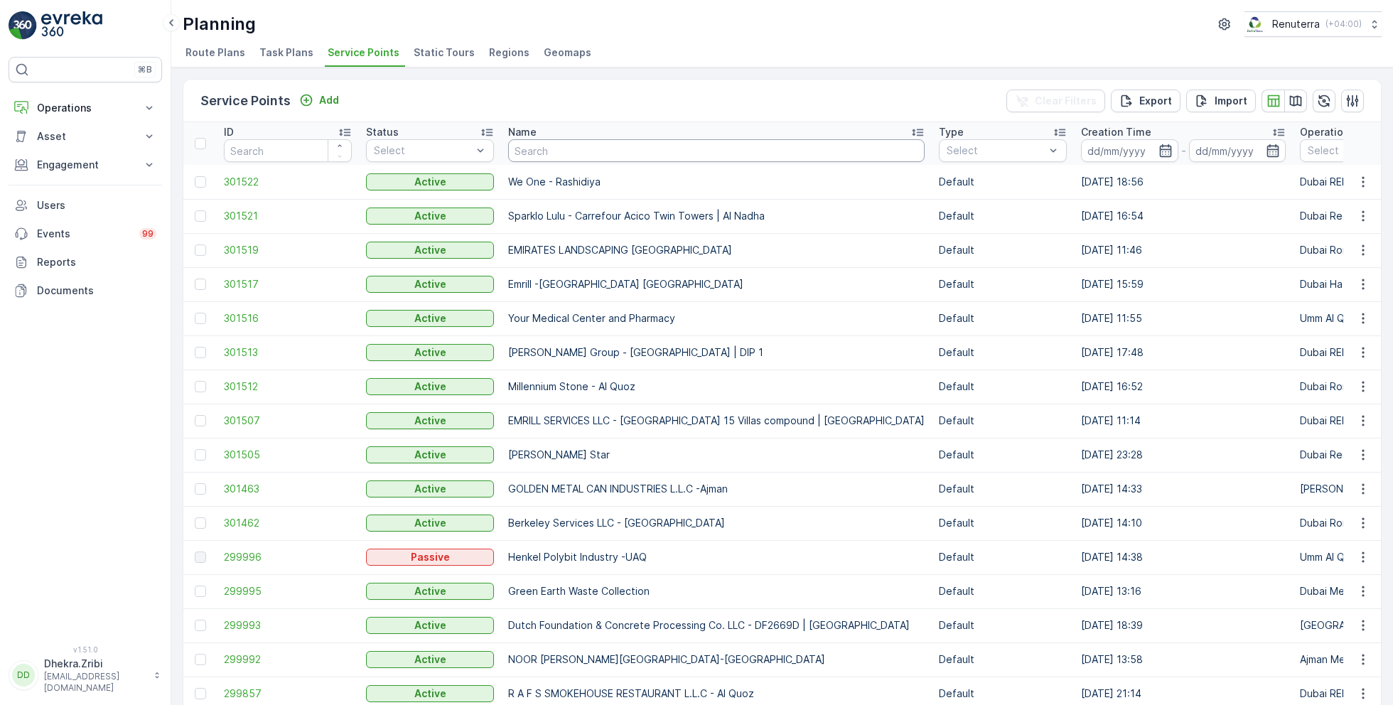
click at [537, 145] on input "text" at bounding box center [716, 150] width 417 height 23
type input "imad"
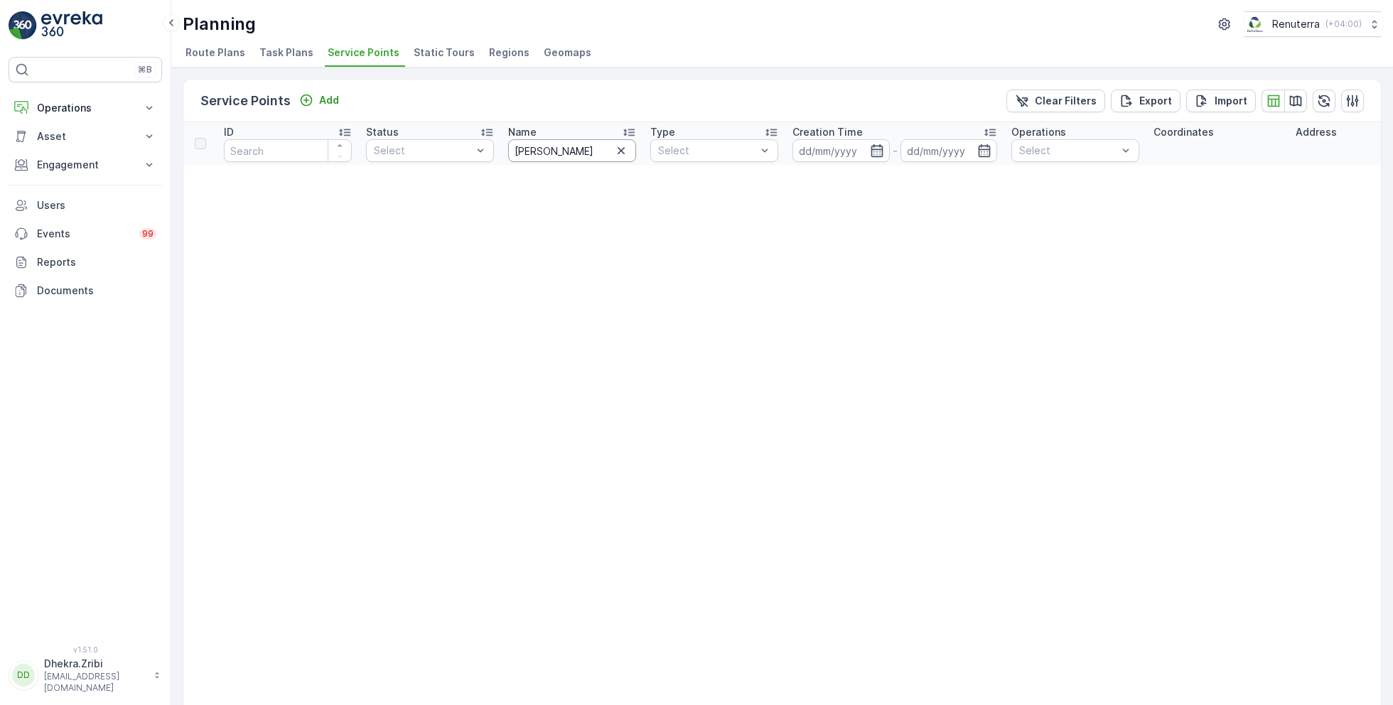
click at [569, 150] on input "imad" at bounding box center [572, 150] width 128 height 23
type input "imed"
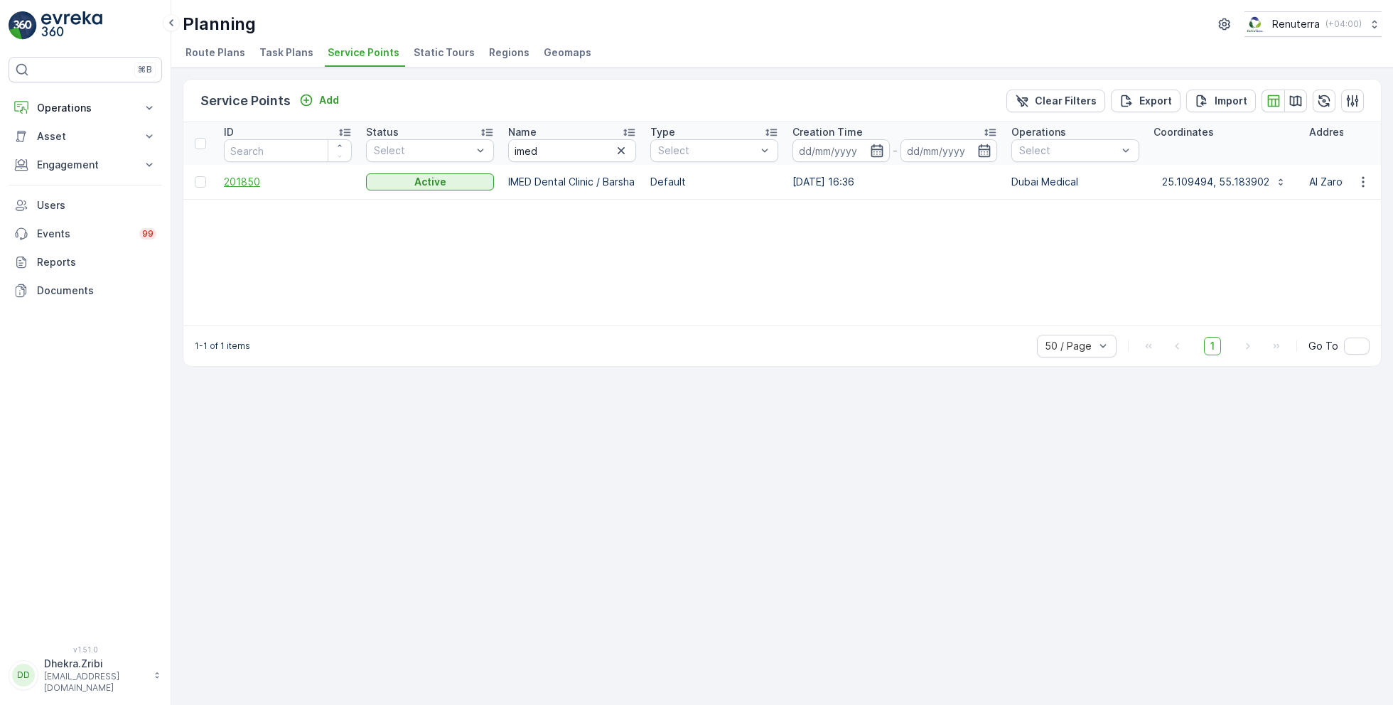
click at [242, 180] on span "201850" at bounding box center [288, 182] width 128 height 14
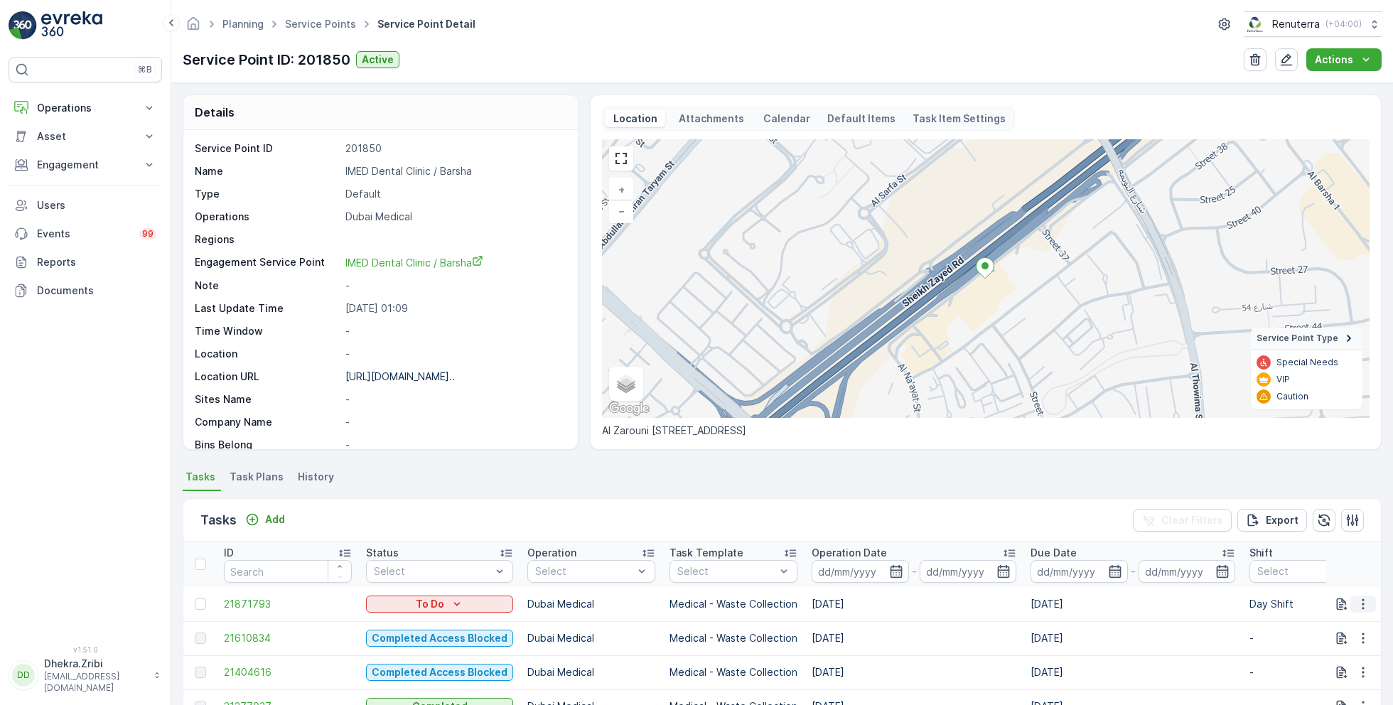
click at [1361, 604] on icon "button" at bounding box center [1363, 604] width 14 height 14
click at [1324, 537] on span "Change Route" at bounding box center [1326, 536] width 69 height 14
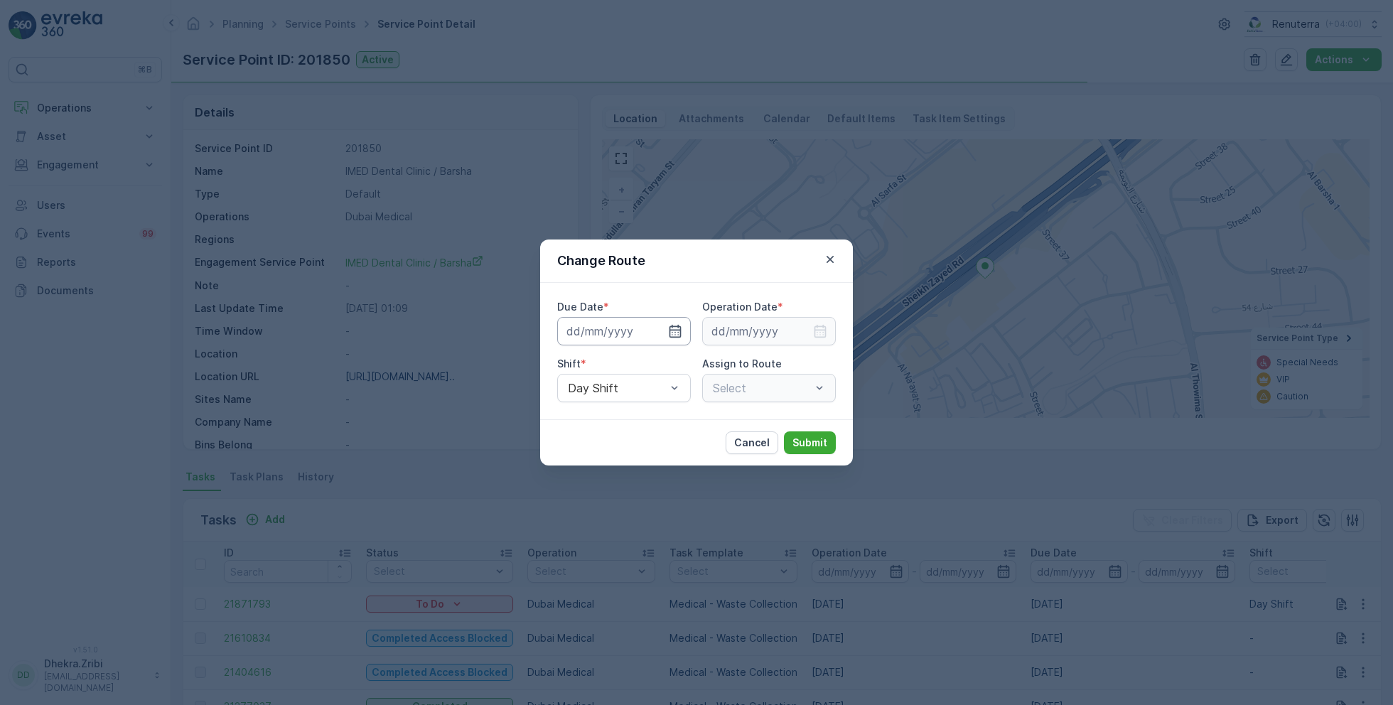
type input "24.09.2025"
click at [664, 332] on icon "button" at bounding box center [658, 331] width 14 height 14
type input "[DATE]"
click at [766, 330] on input at bounding box center [769, 331] width 134 height 28
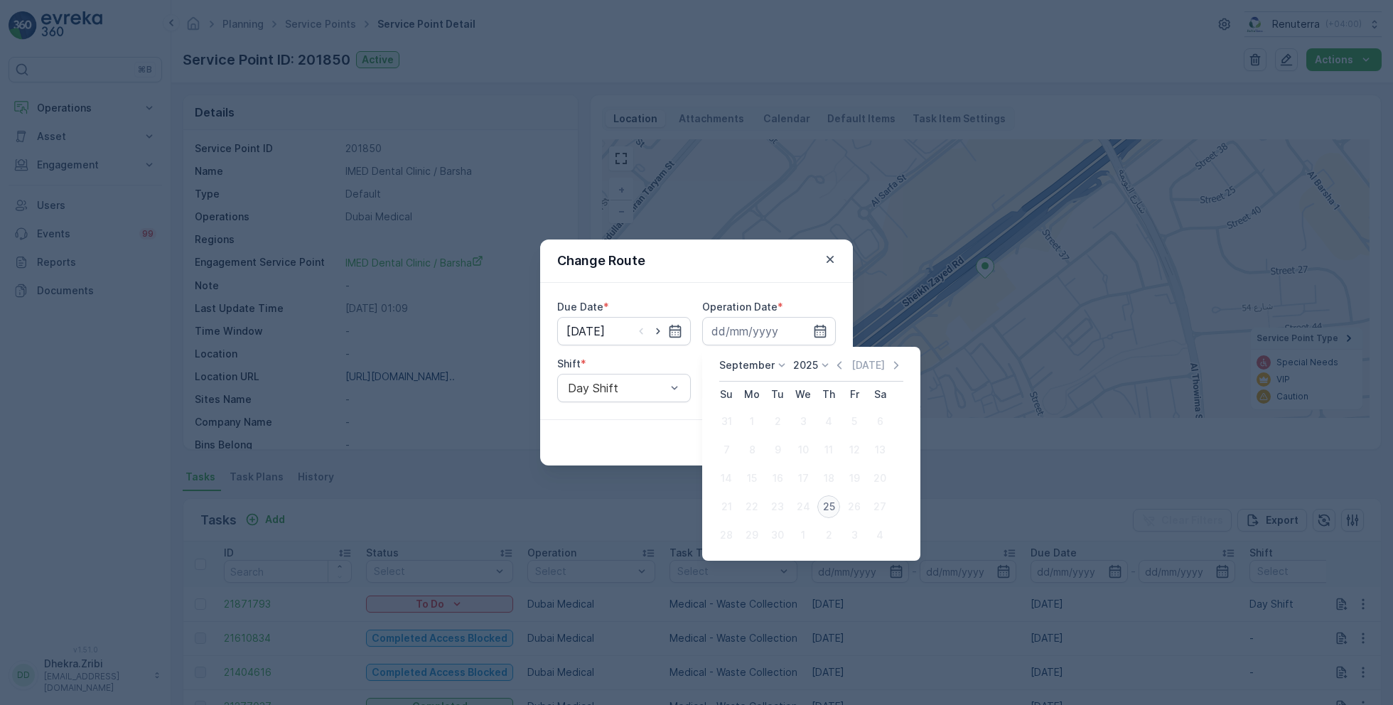
click at [830, 504] on div "25" at bounding box center [829, 506] width 23 height 23
type input "[DATE]"
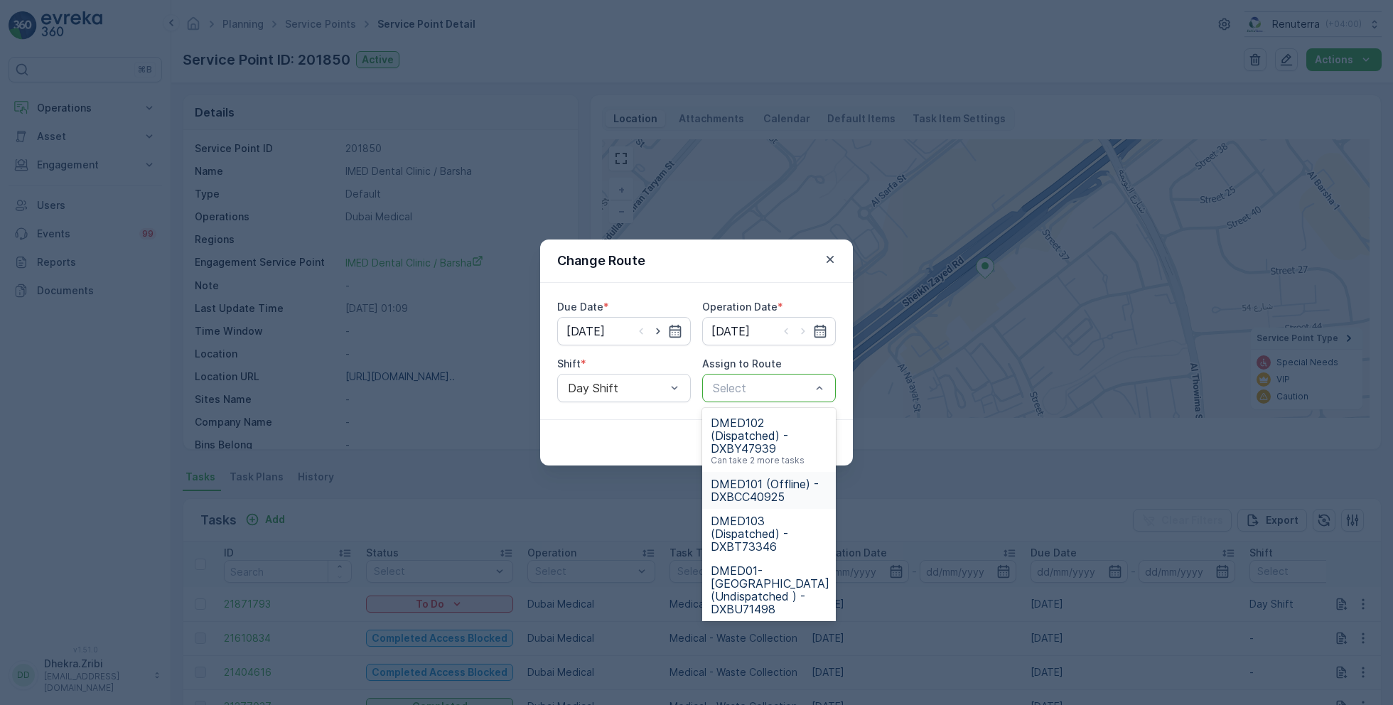
click at [761, 488] on span "DMED101 (Offline) - DXBCC40925" at bounding box center [769, 491] width 117 height 26
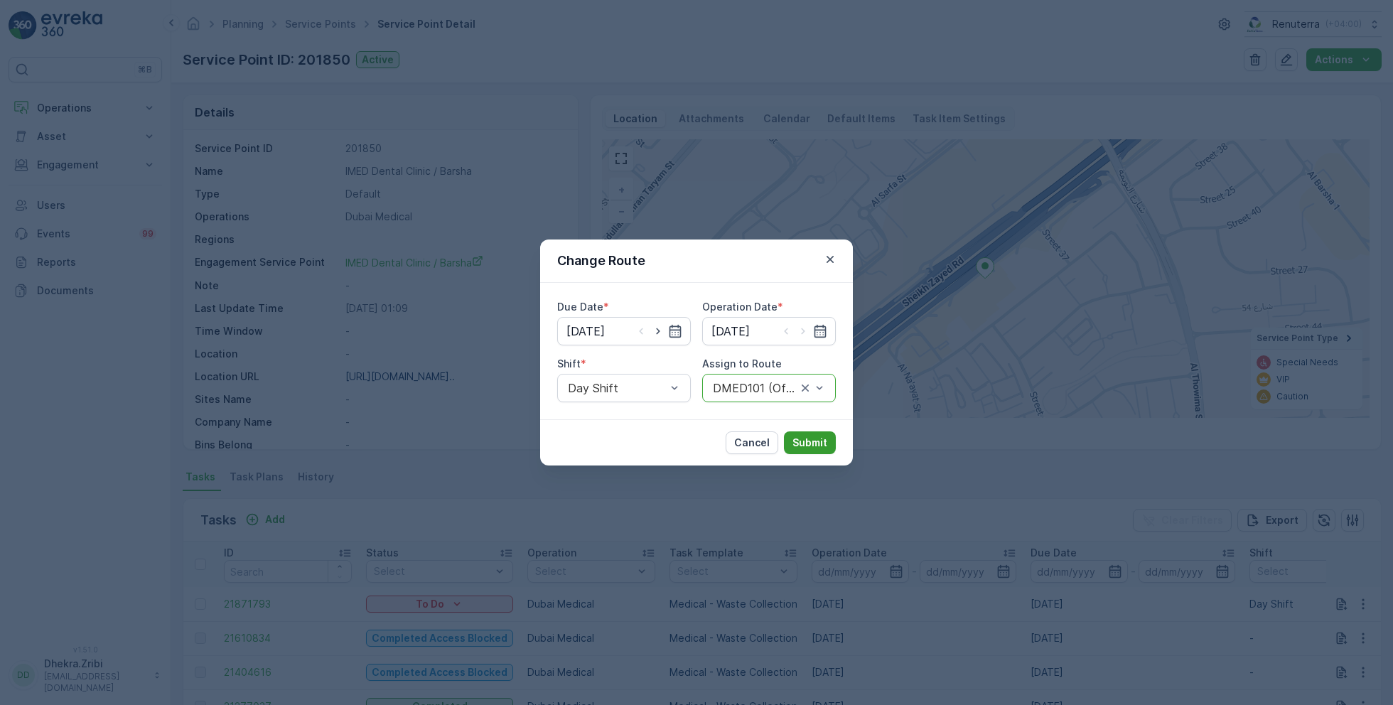
click at [803, 437] on p "Submit" at bounding box center [810, 443] width 35 height 14
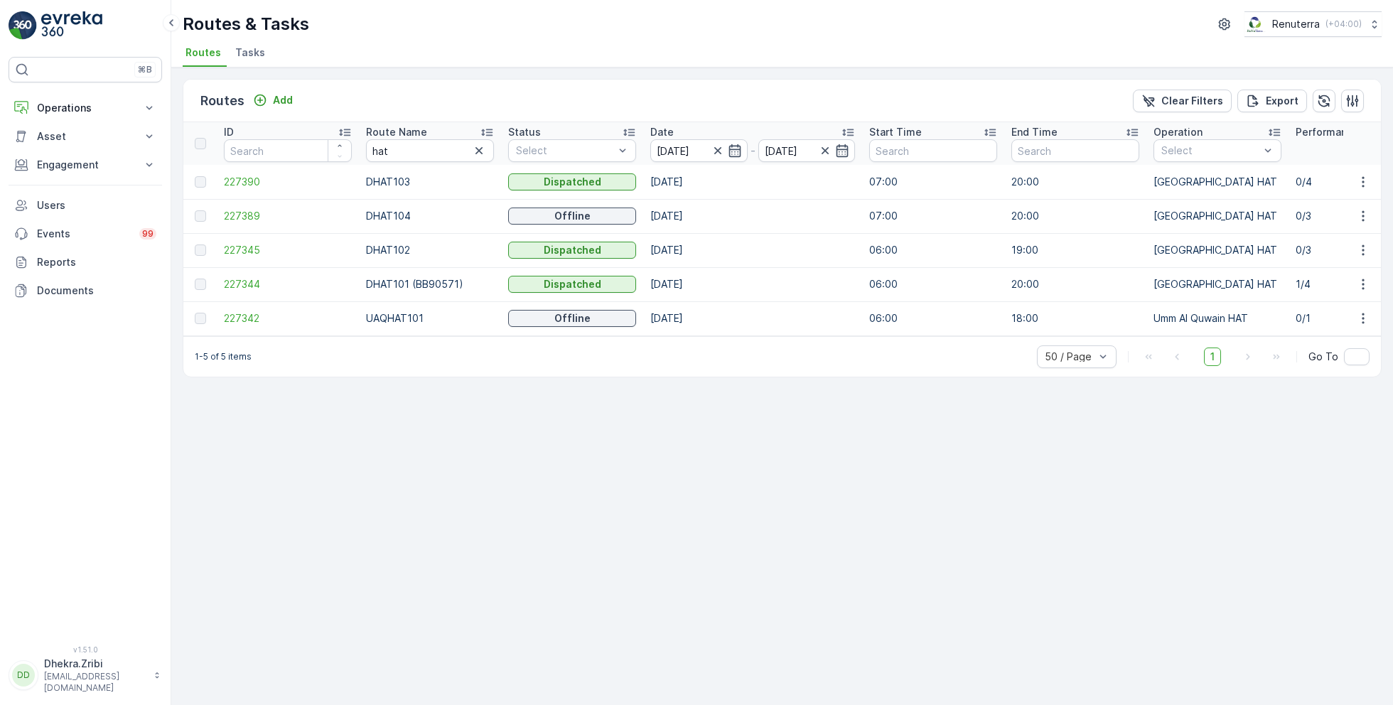
click at [484, 136] on icon at bounding box center [487, 132] width 14 height 14
click at [246, 176] on span "227344" at bounding box center [288, 182] width 128 height 14
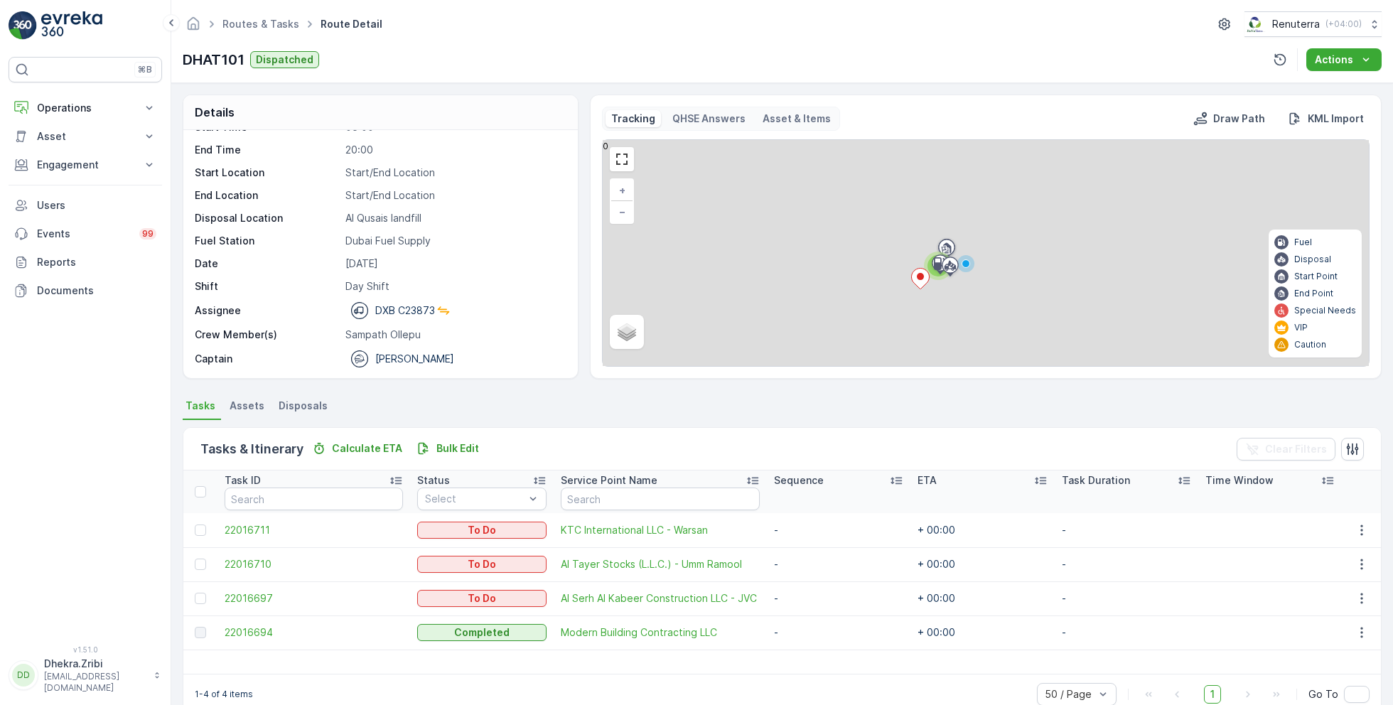
scroll to position [27, 0]
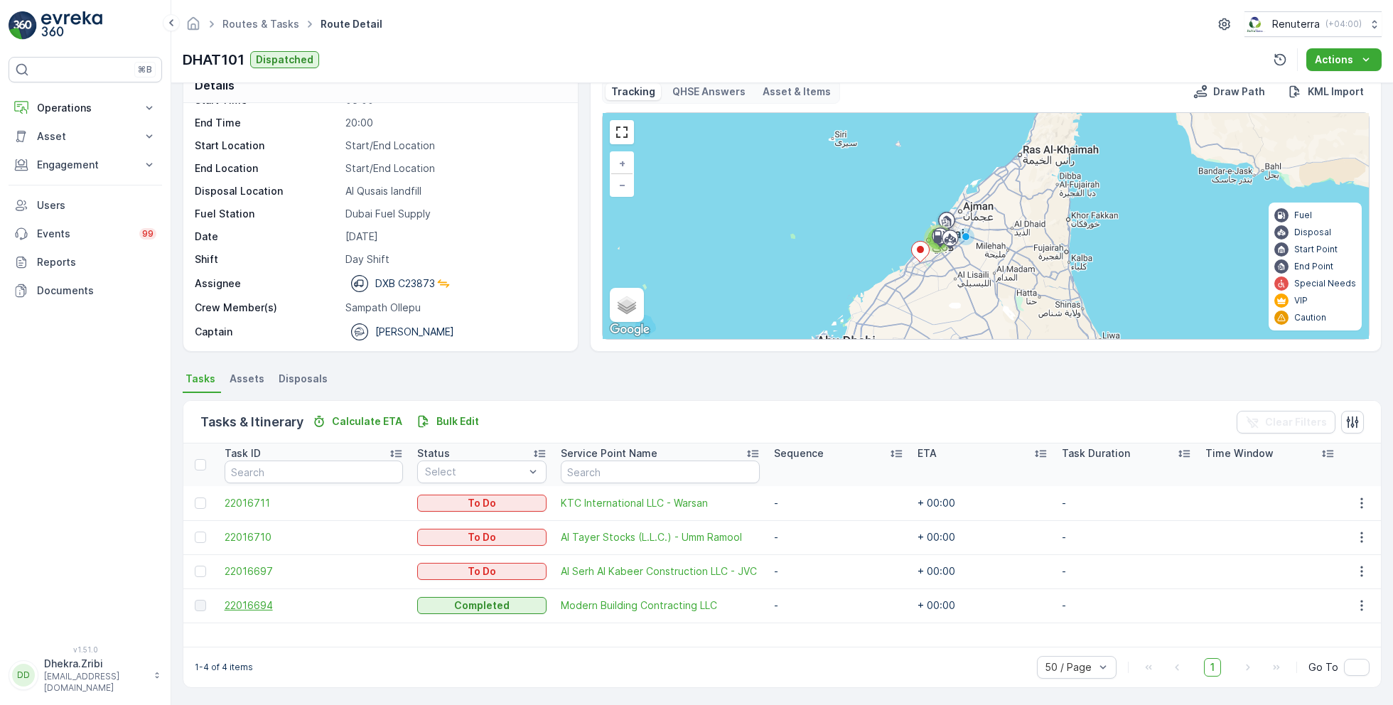
click at [262, 604] on span "22016694" at bounding box center [314, 606] width 178 height 14
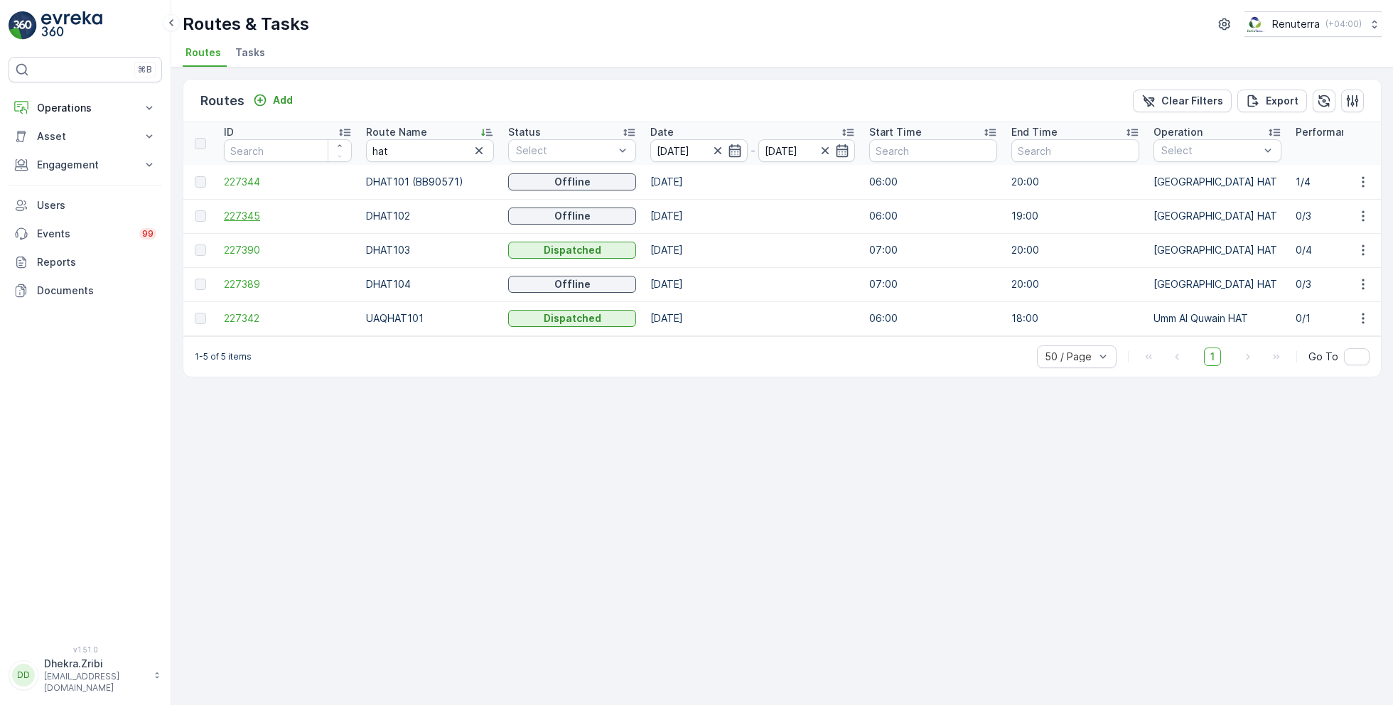
click at [244, 213] on span "227345" at bounding box center [288, 216] width 128 height 14
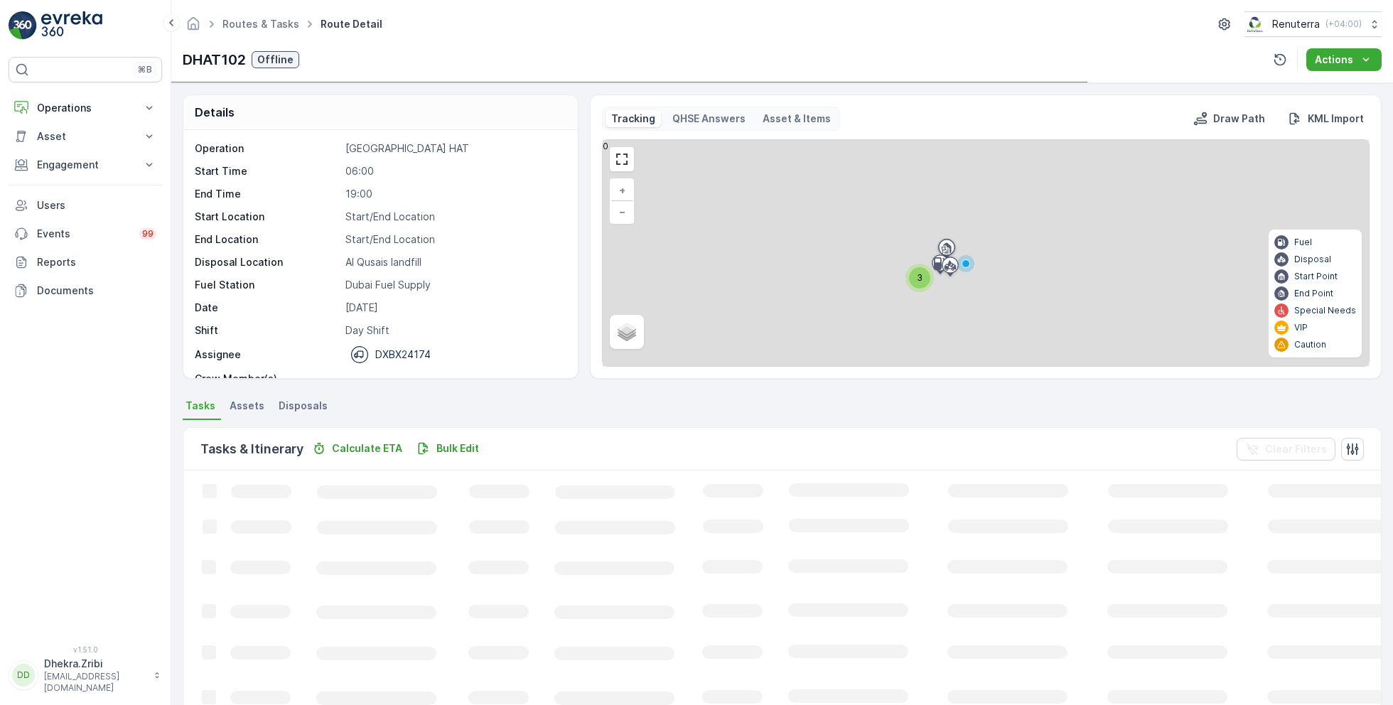
scroll to position [44, 0]
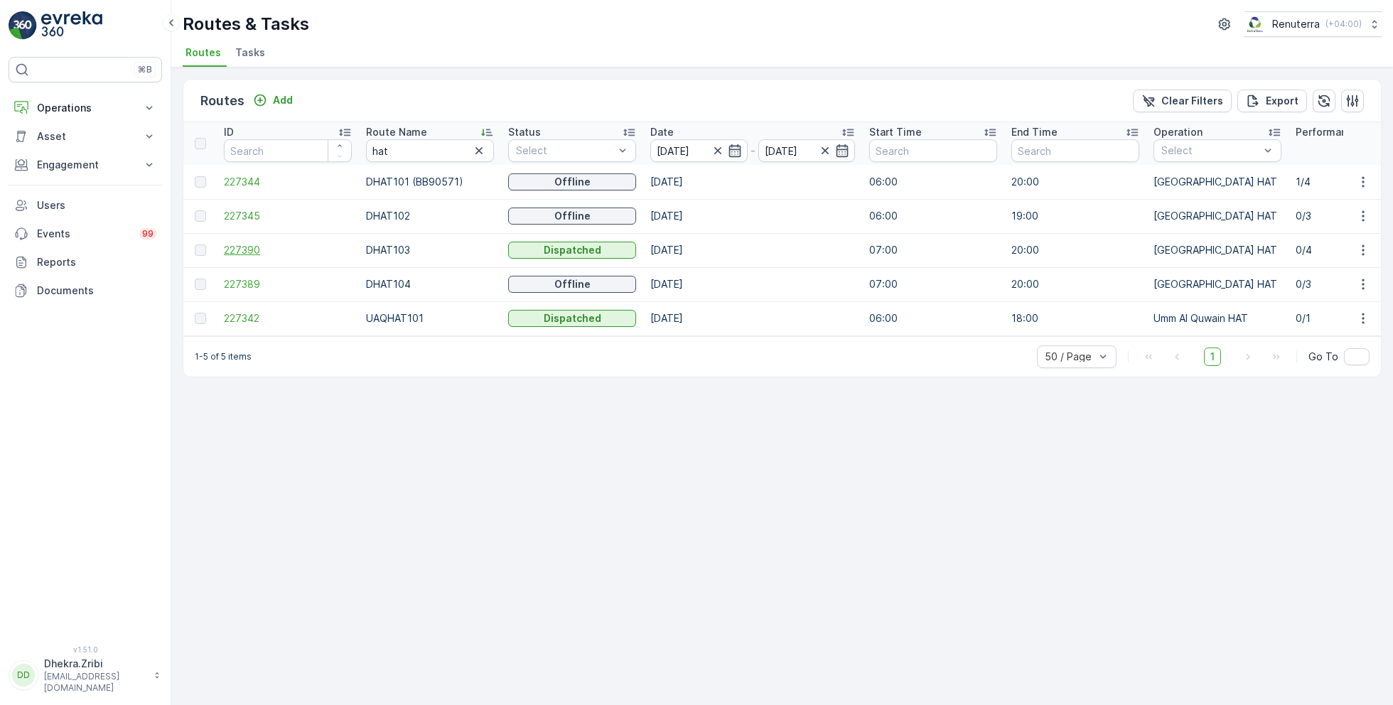
click at [249, 244] on span "227390" at bounding box center [288, 250] width 128 height 14
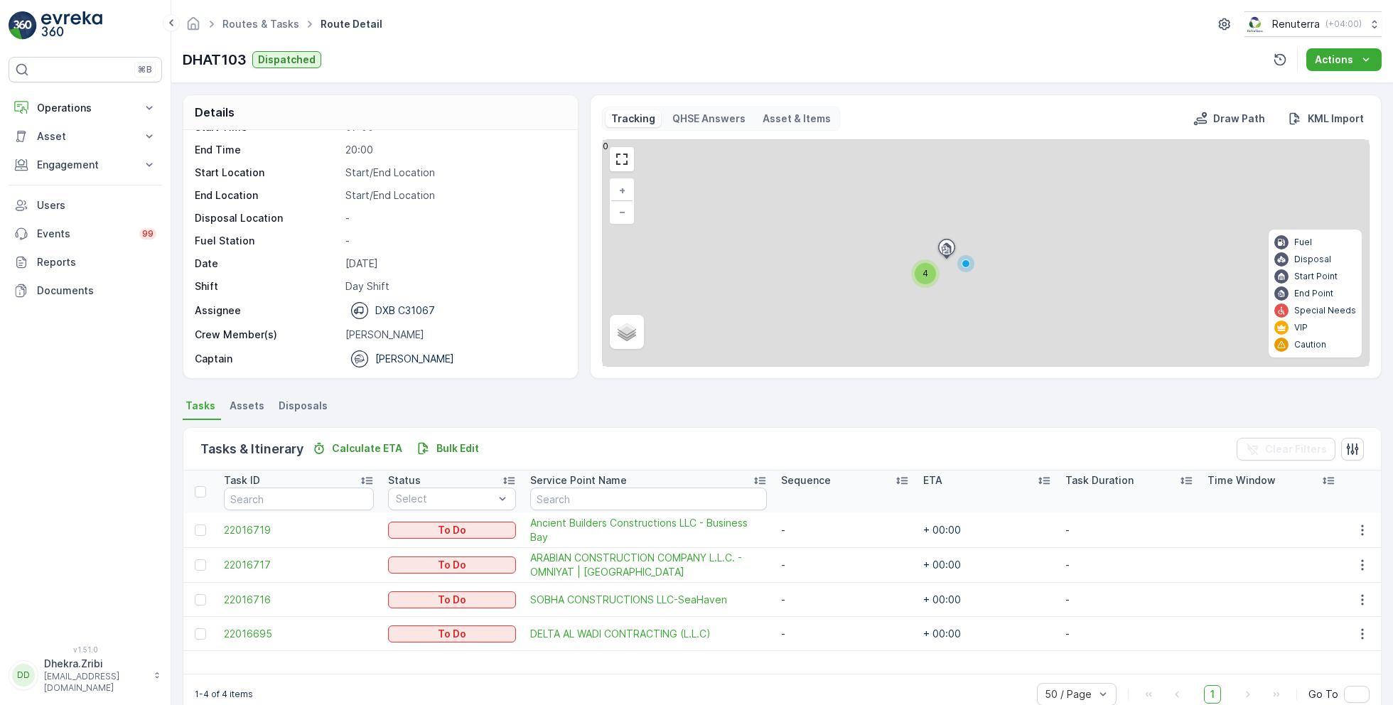
scroll to position [27, 0]
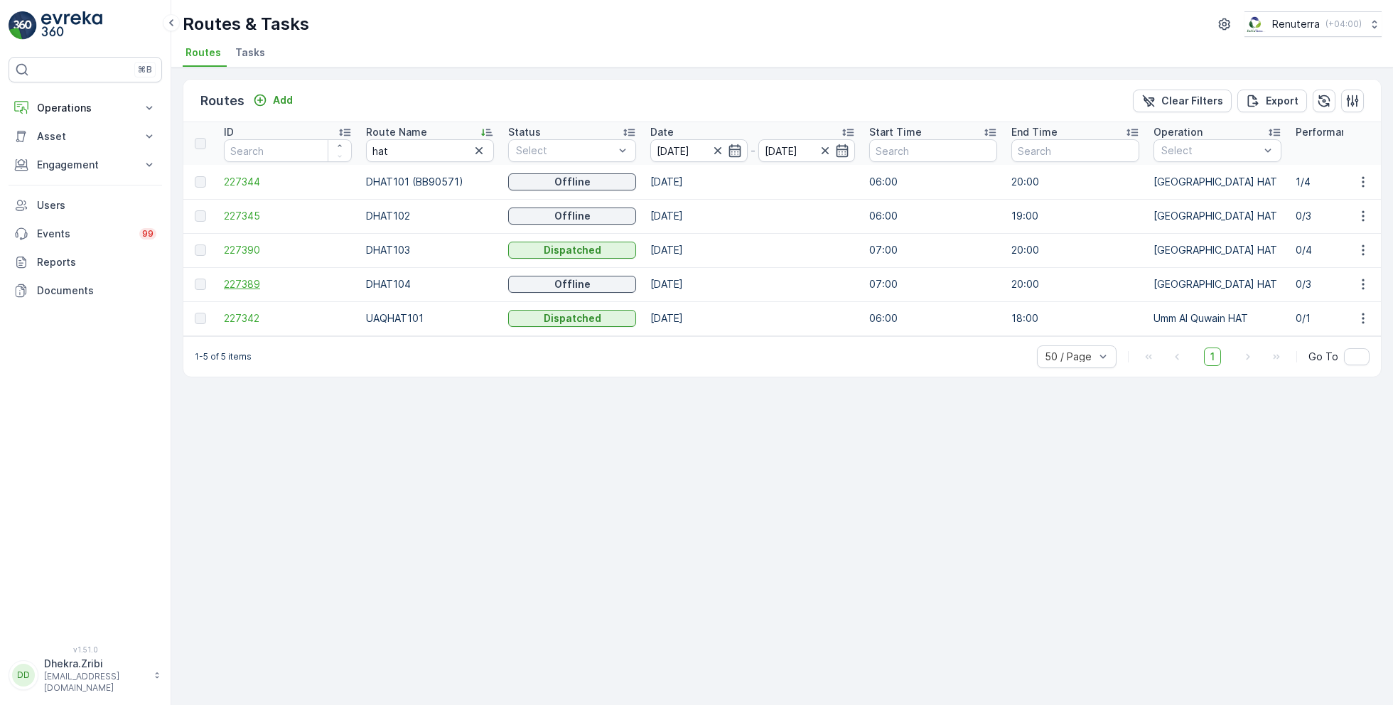
click at [254, 283] on span "227389" at bounding box center [288, 284] width 128 height 14
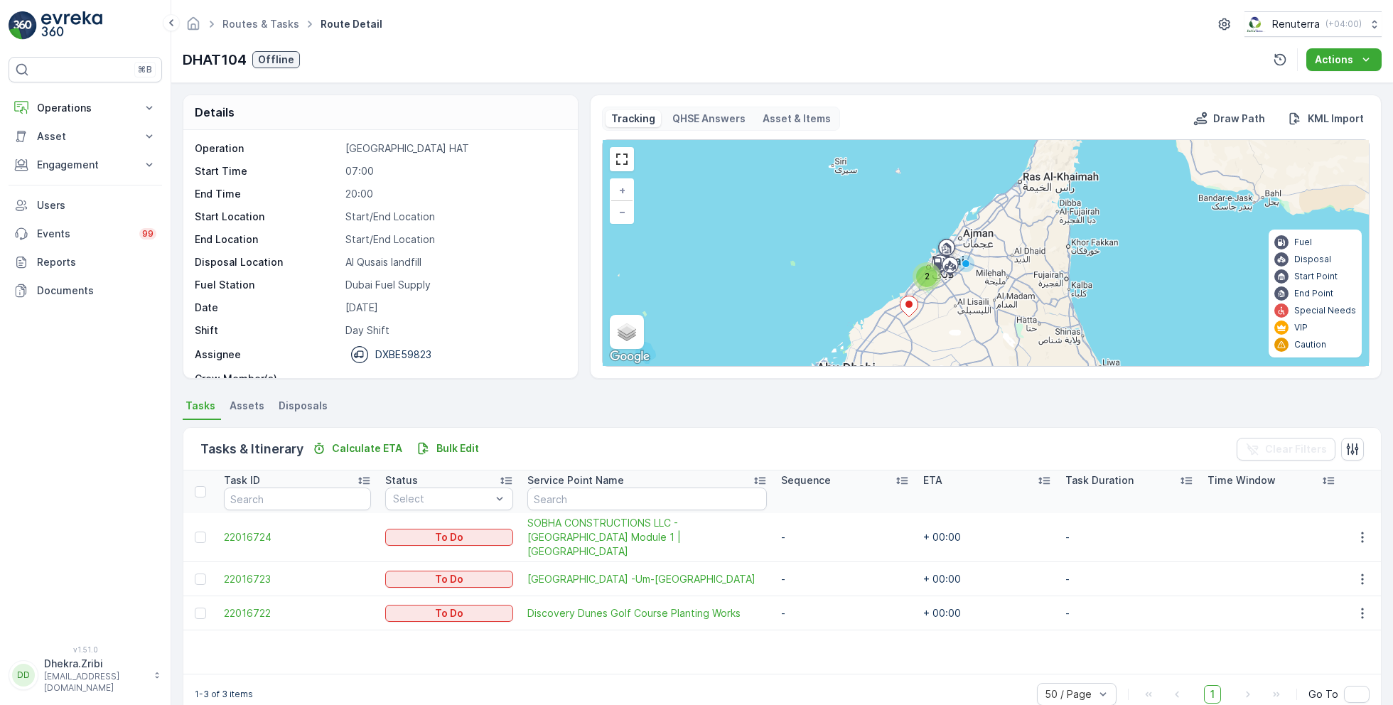
scroll to position [44, 0]
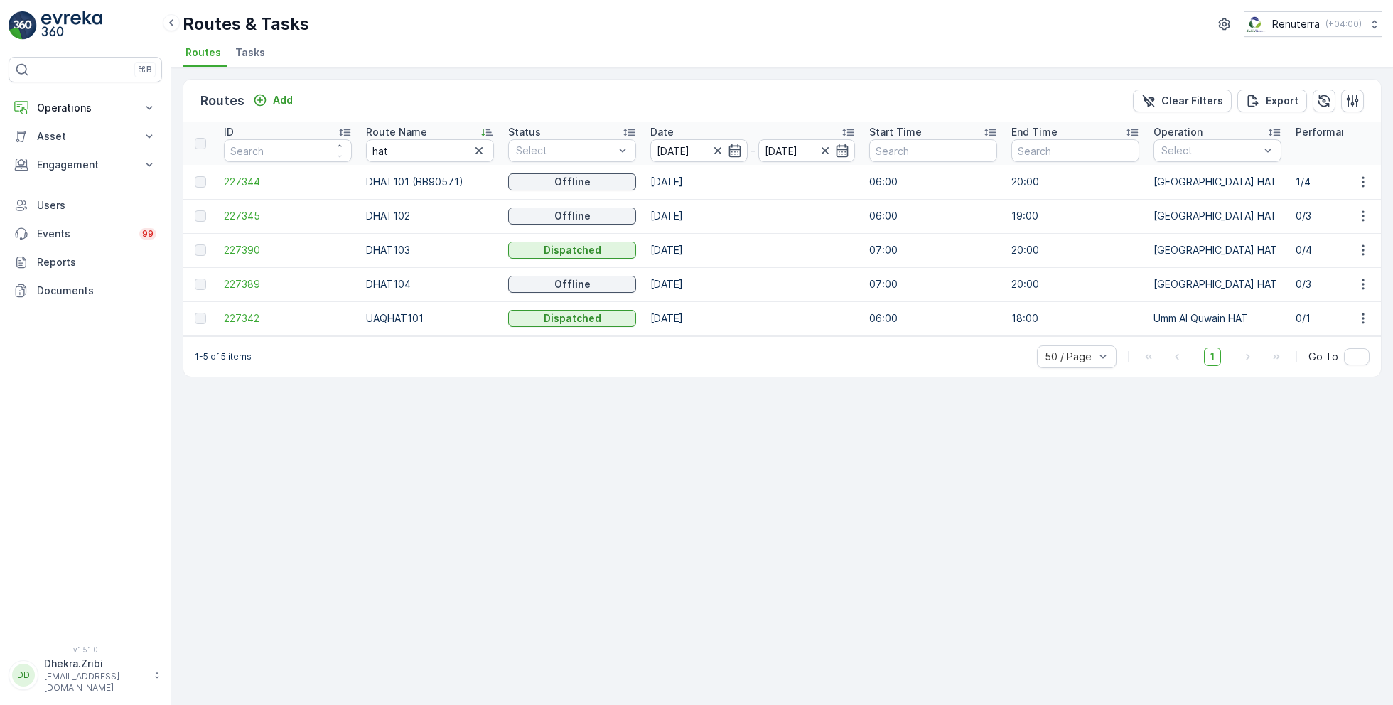
click at [235, 280] on span "227389" at bounding box center [288, 284] width 128 height 14
click at [392, 143] on input "hat" at bounding box center [430, 150] width 128 height 23
type input "roro"
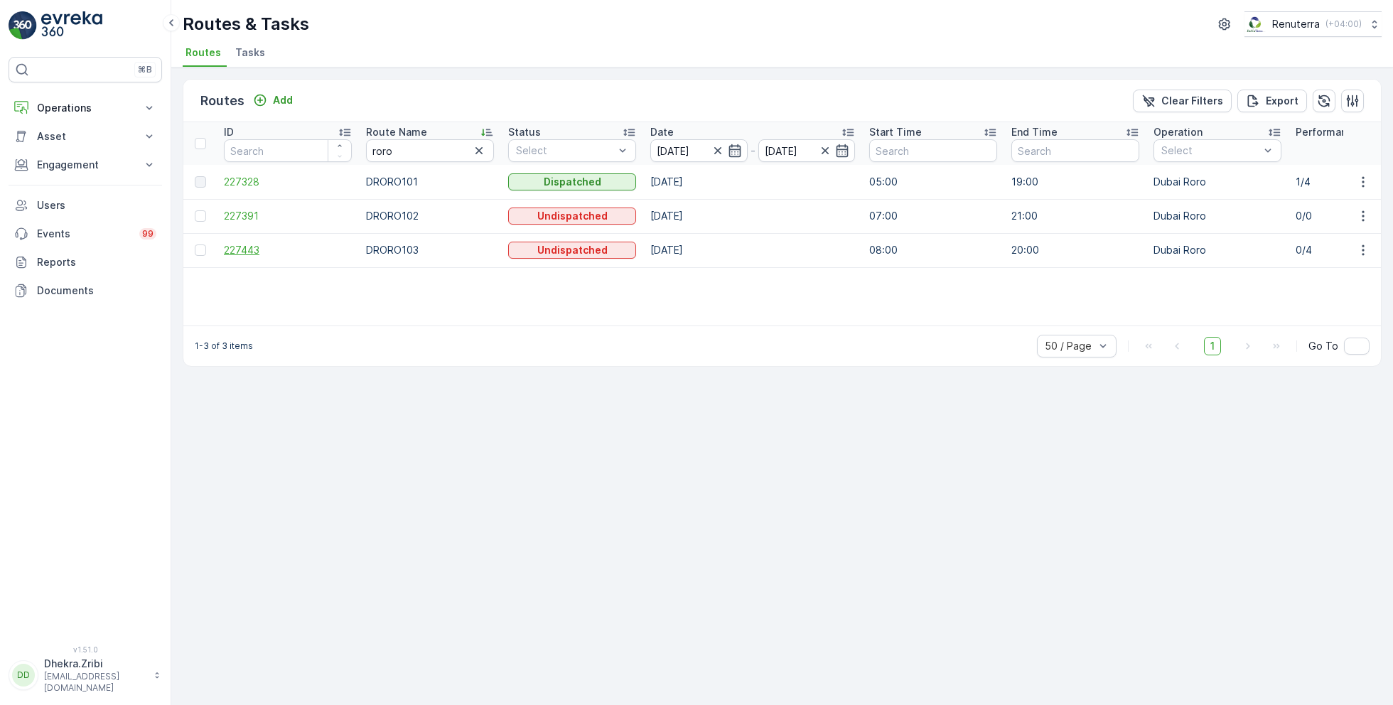
click at [248, 250] on span "227443" at bounding box center [288, 250] width 128 height 14
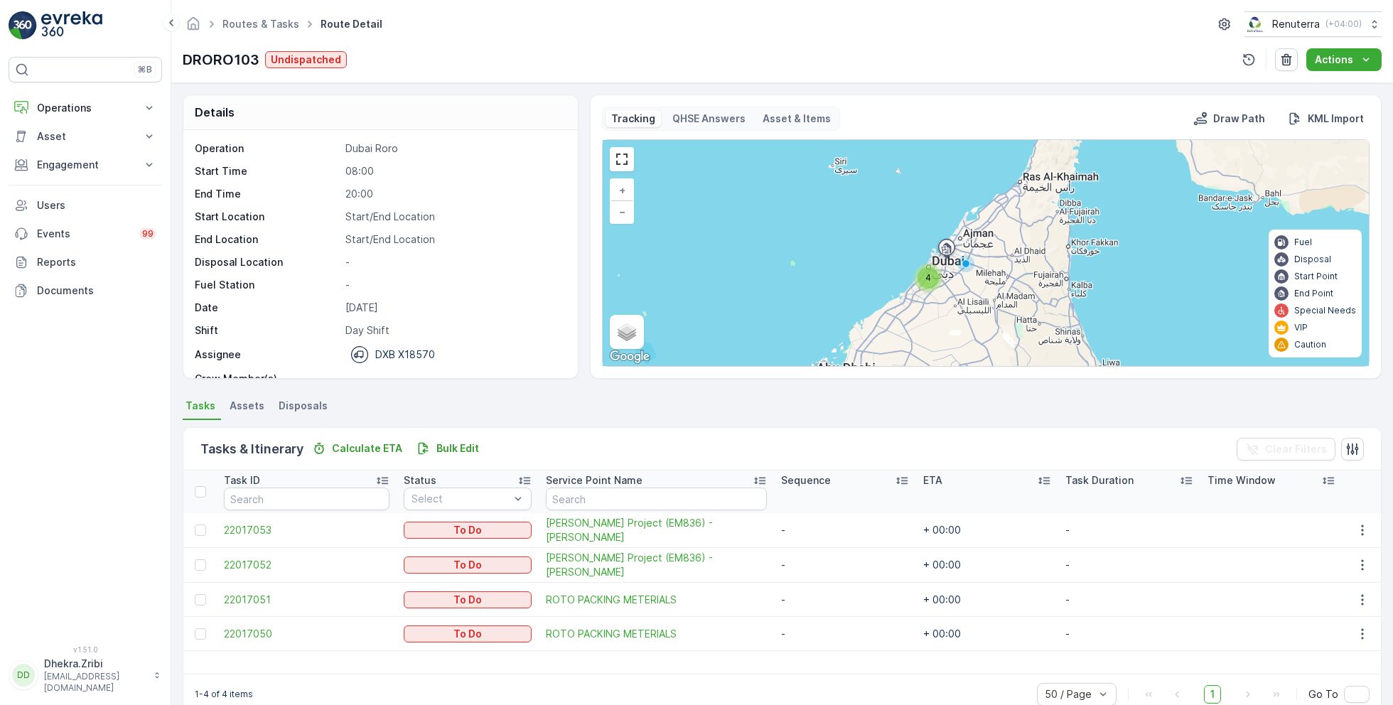
scroll to position [44, 0]
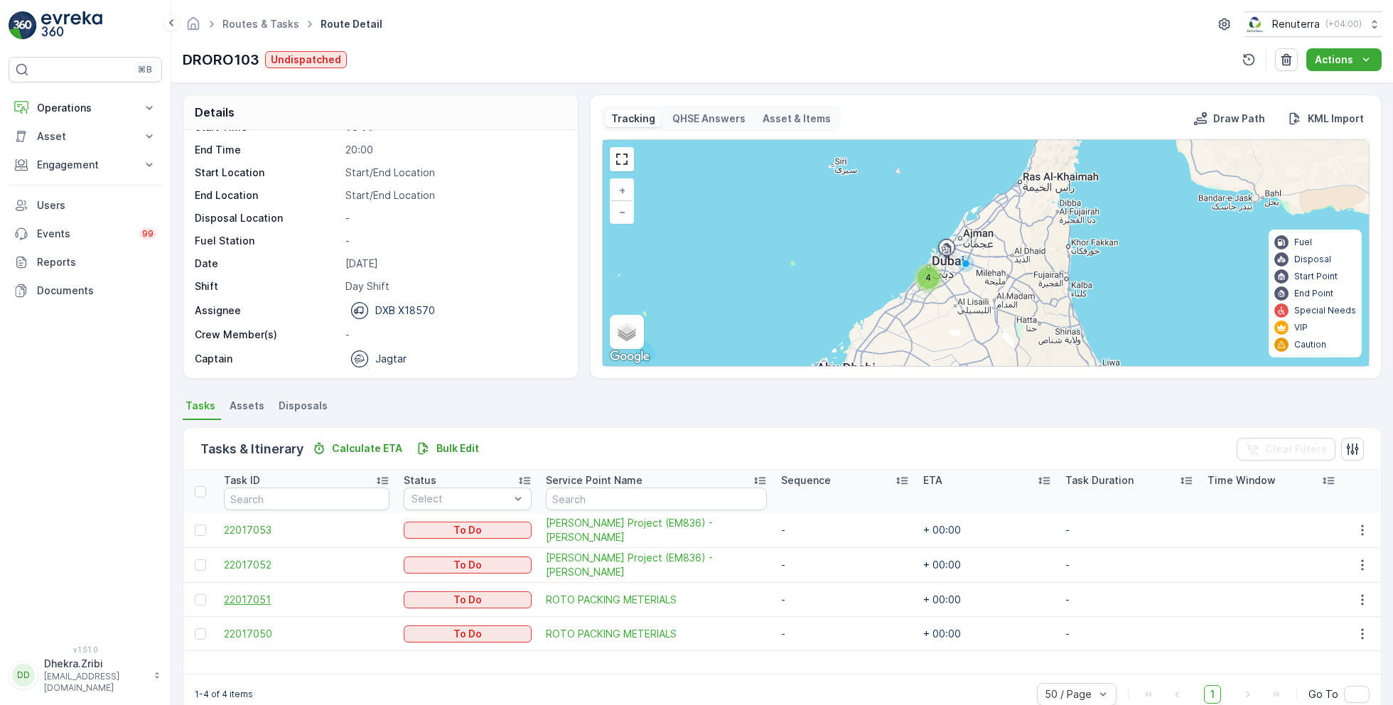
click at [259, 597] on span "22017051" at bounding box center [307, 600] width 166 height 14
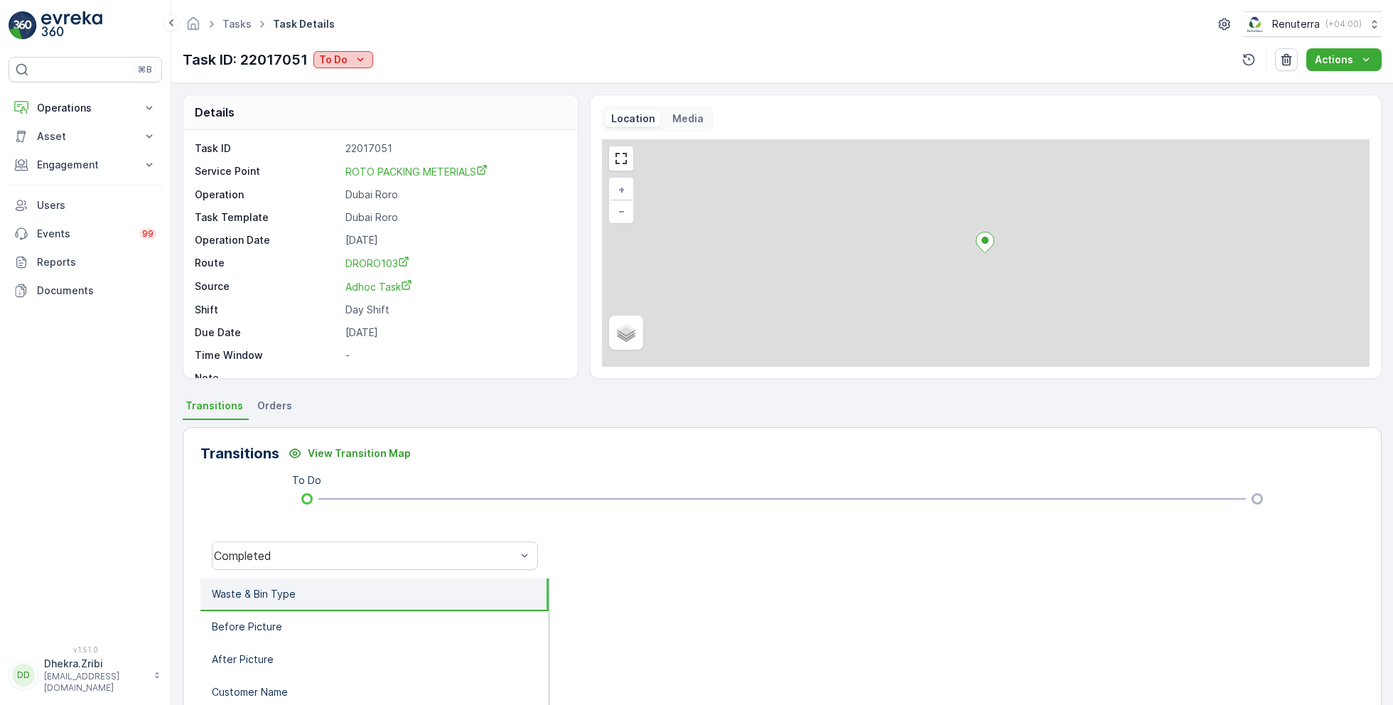
click at [335, 61] on p "To Do" at bounding box center [333, 60] width 28 height 14
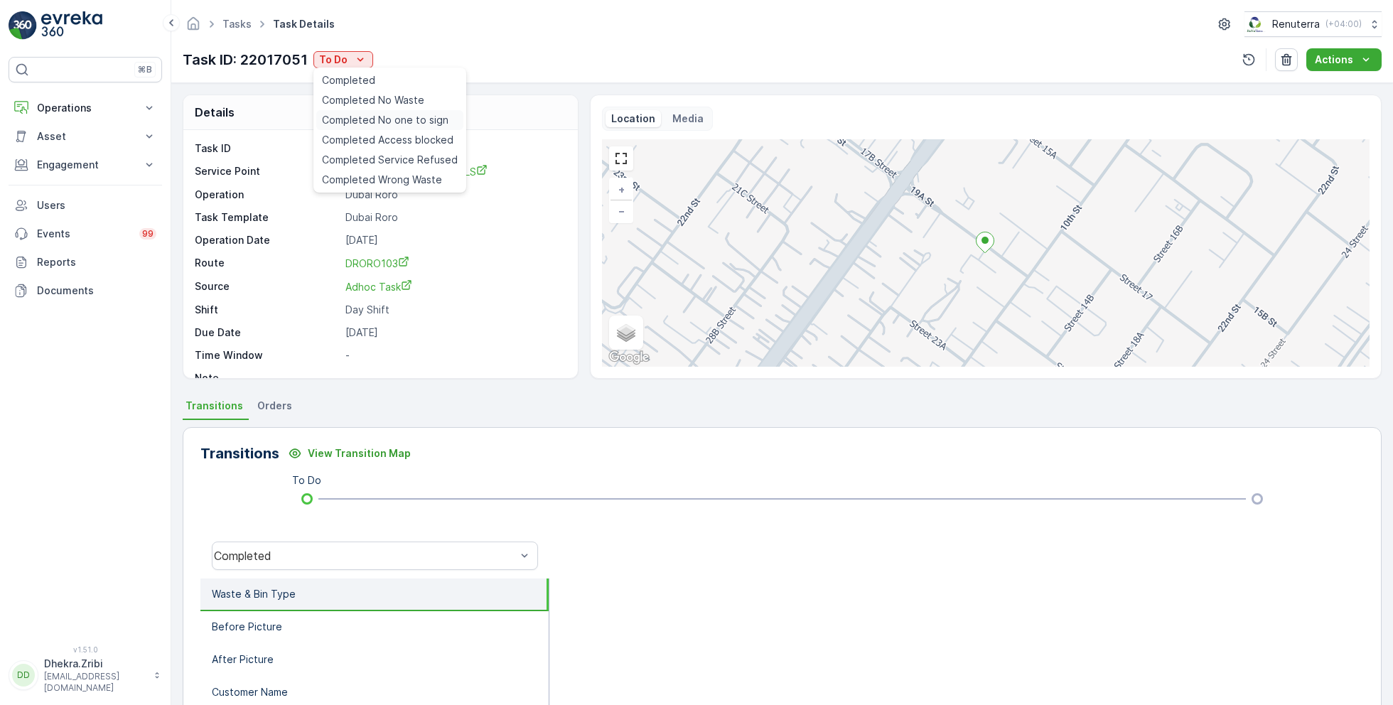
click at [388, 124] on span "Completed No one to sign" at bounding box center [385, 120] width 127 height 14
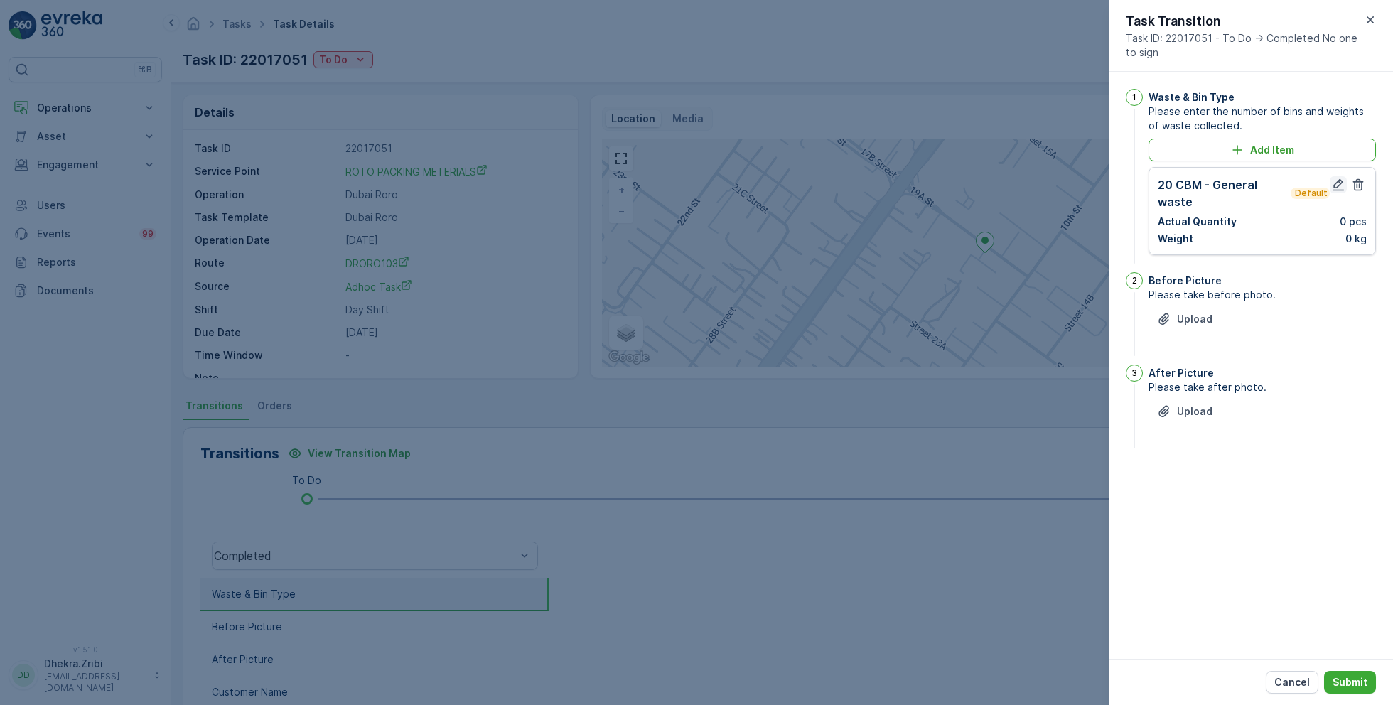
click at [1341, 188] on icon "button" at bounding box center [1339, 185] width 12 height 12
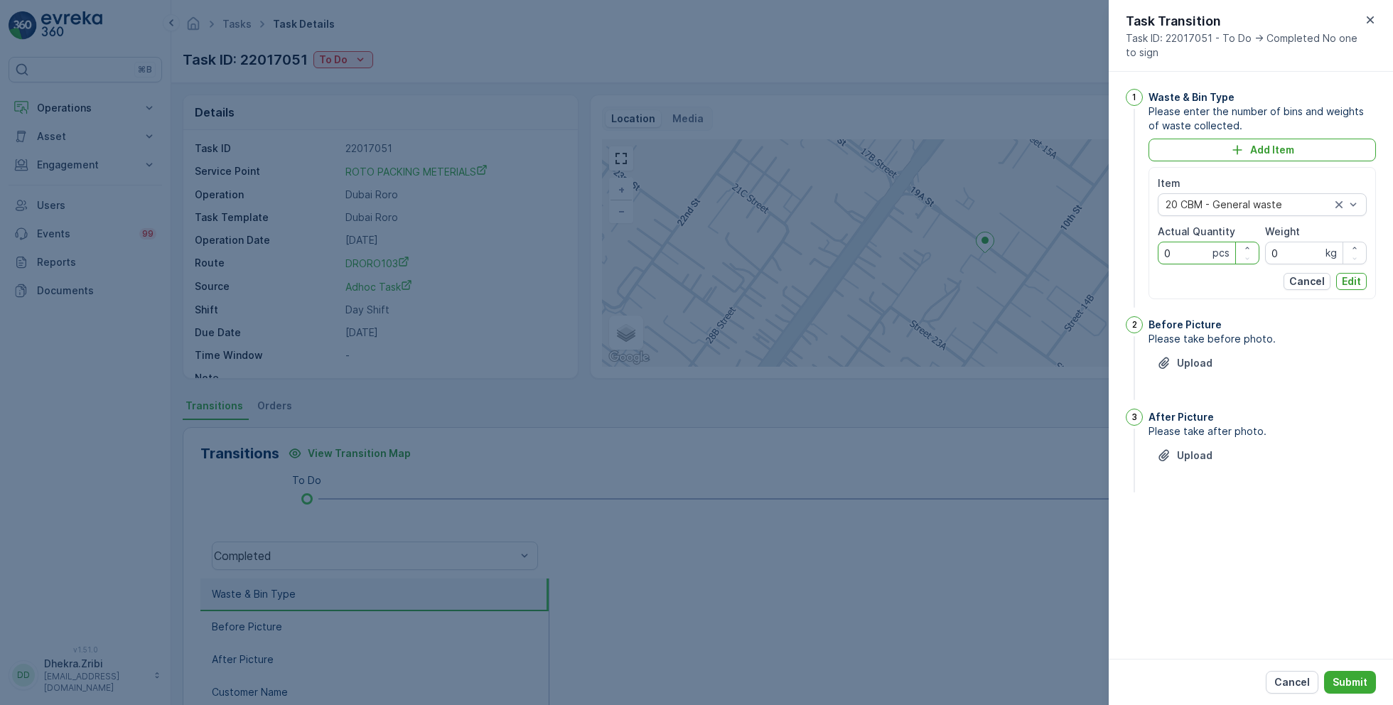
drag, startPoint x: 1187, startPoint y: 251, endPoint x: 1115, endPoint y: 251, distance: 72.5
click at [1114, 251] on div "1 Waste & Bin Type Please enter the number of bins and weights of waste collect…" at bounding box center [1251, 365] width 284 height 587
type Quantity "1"
click at [1354, 282] on p "Edit" at bounding box center [1351, 281] width 19 height 14
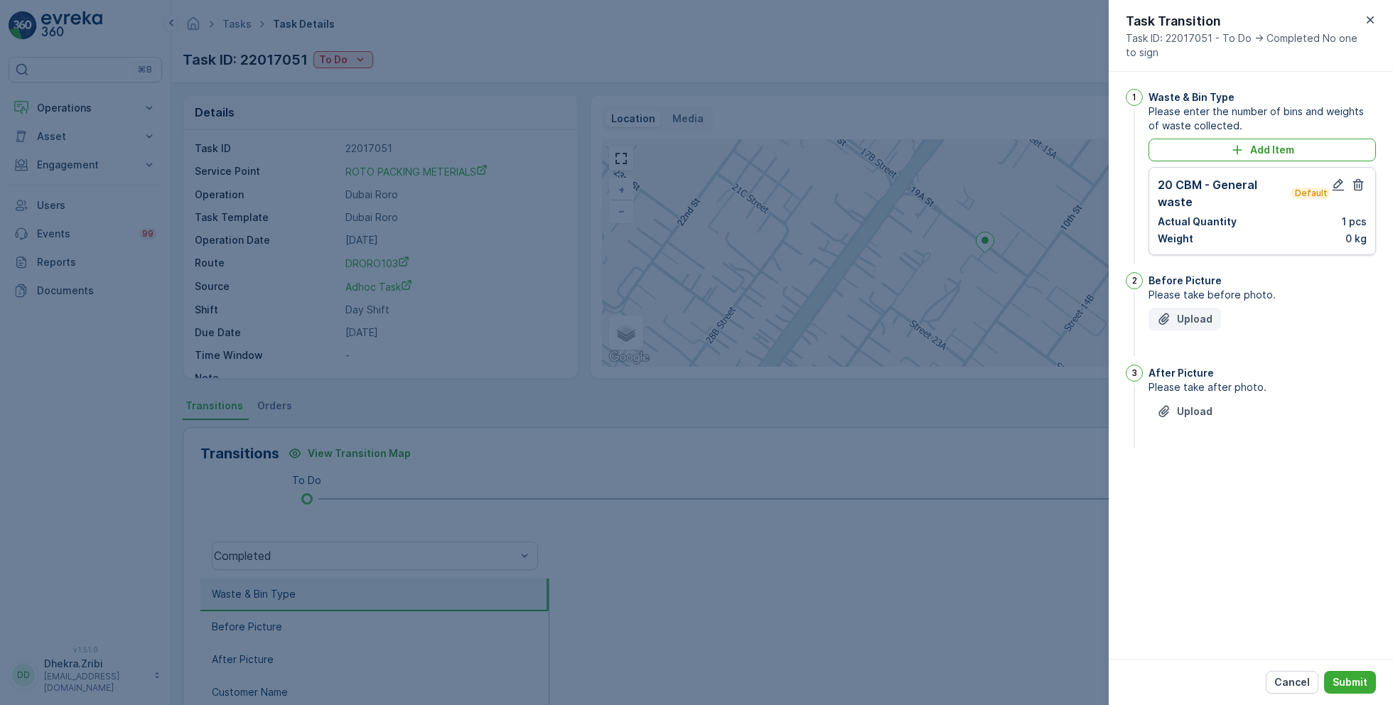
click at [1175, 313] on div "Upload" at bounding box center [1184, 319] width 55 height 14
click at [1191, 481] on p "Upload" at bounding box center [1195, 483] width 36 height 14
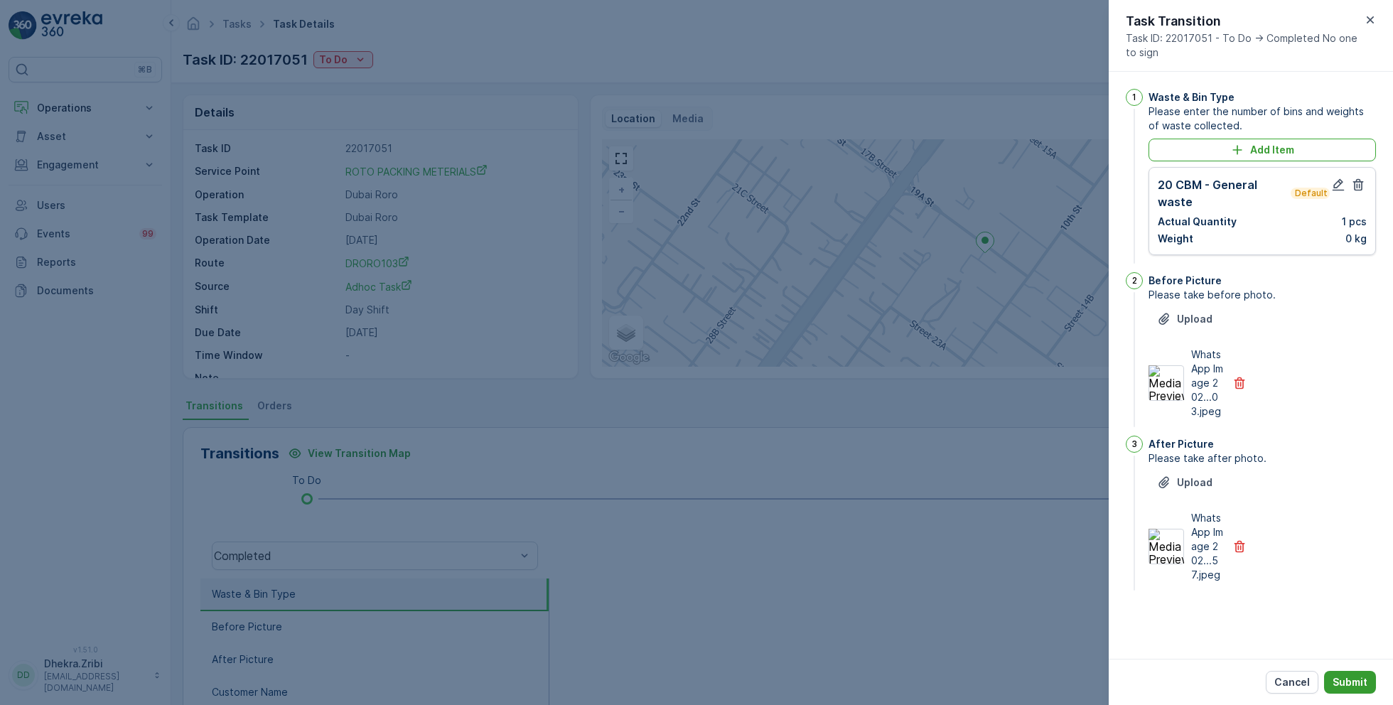
click at [1341, 675] on p "Submit" at bounding box center [1350, 682] width 35 height 14
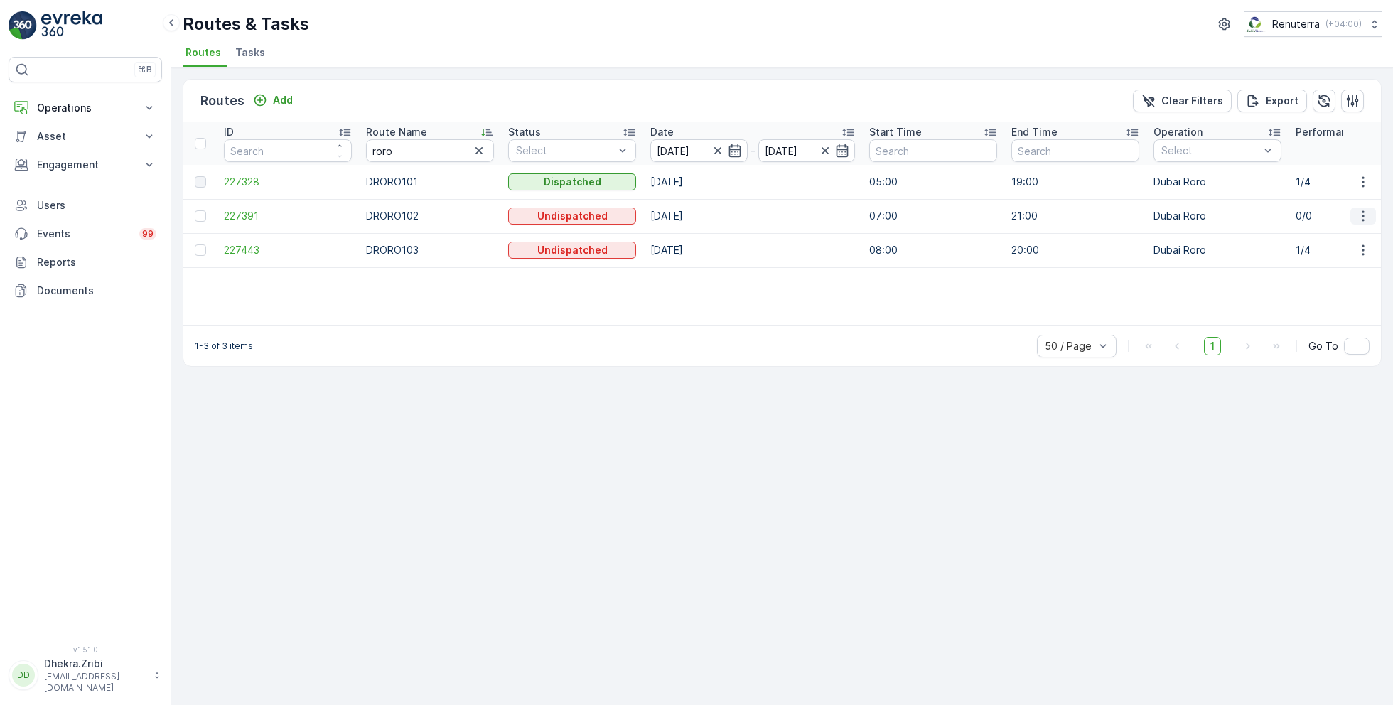
click at [1364, 215] on icon "button" at bounding box center [1363, 216] width 2 height 11
click at [1310, 316] on span "Delete" at bounding box center [1305, 323] width 33 height 14
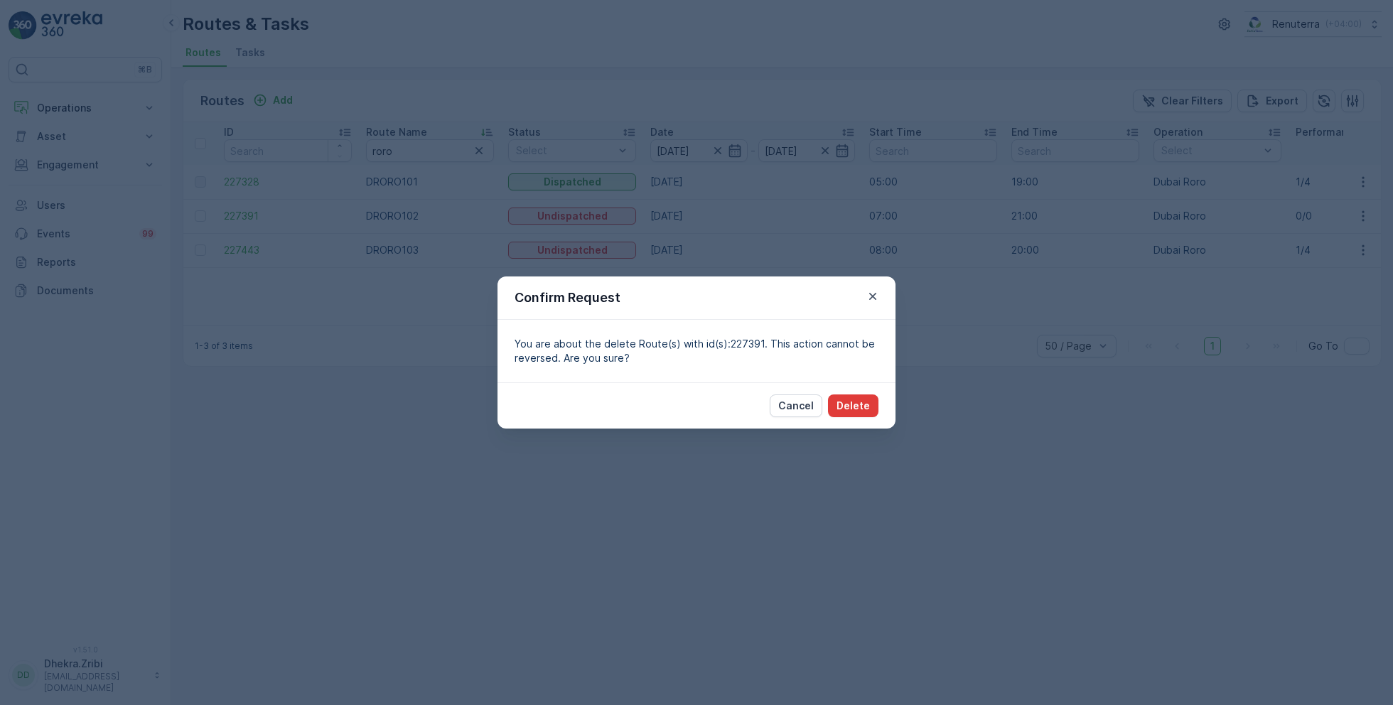
click at [847, 399] on p "Delete" at bounding box center [853, 406] width 33 height 14
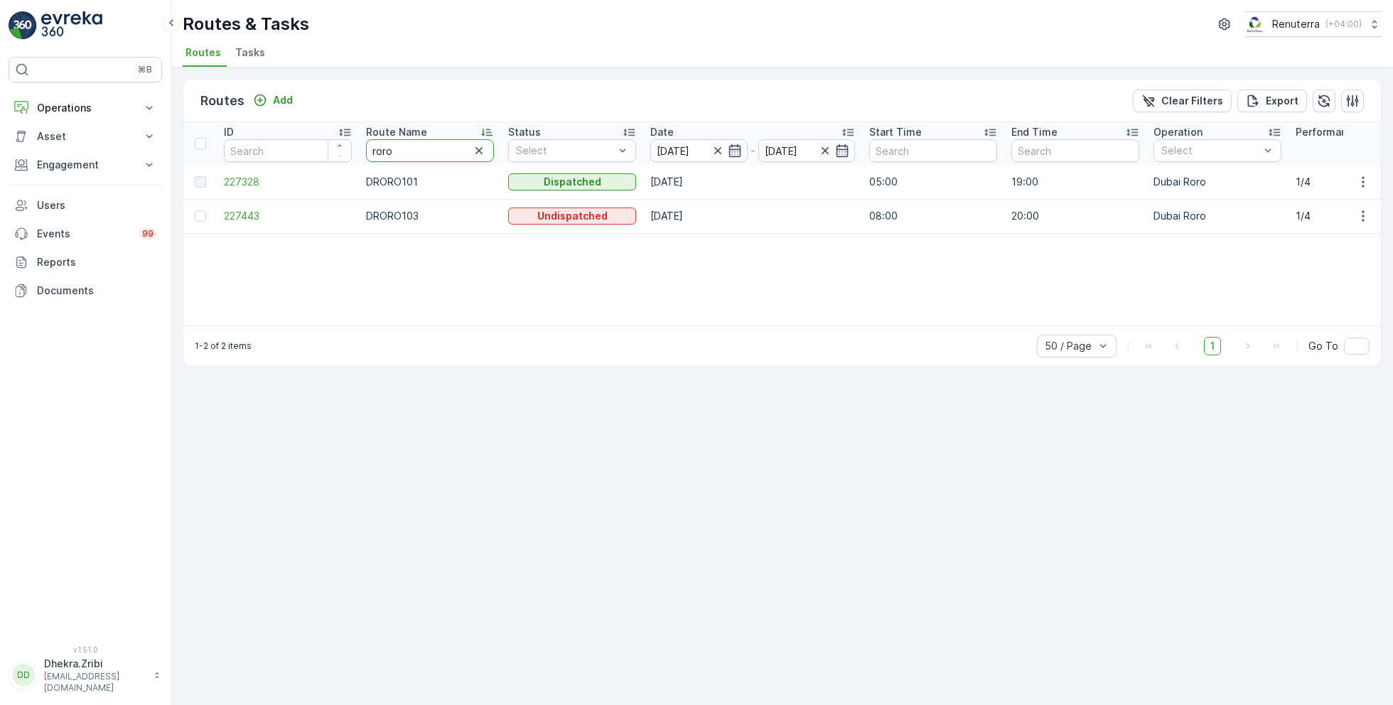
drag, startPoint x: 397, startPoint y: 148, endPoint x: 326, endPoint y: 144, distance: 71.9
type input "hat"
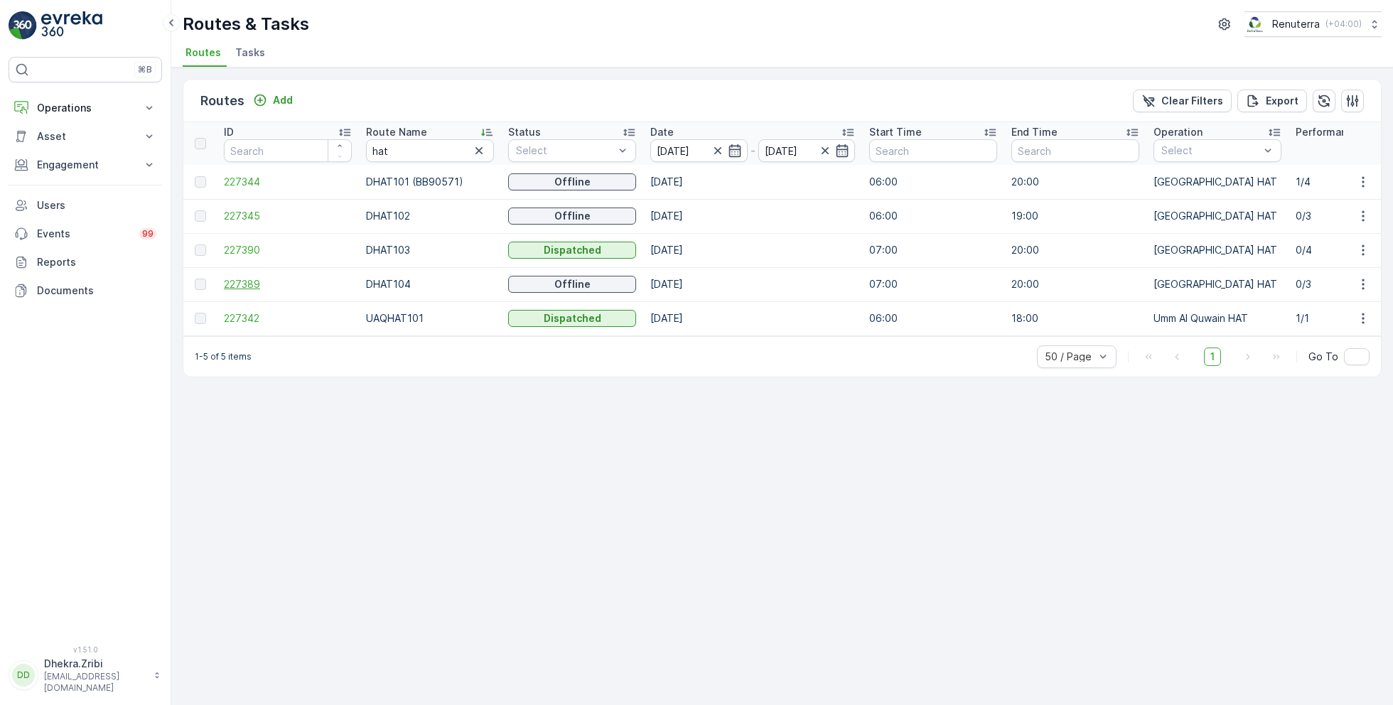
click at [247, 280] on span "227389" at bounding box center [288, 284] width 128 height 14
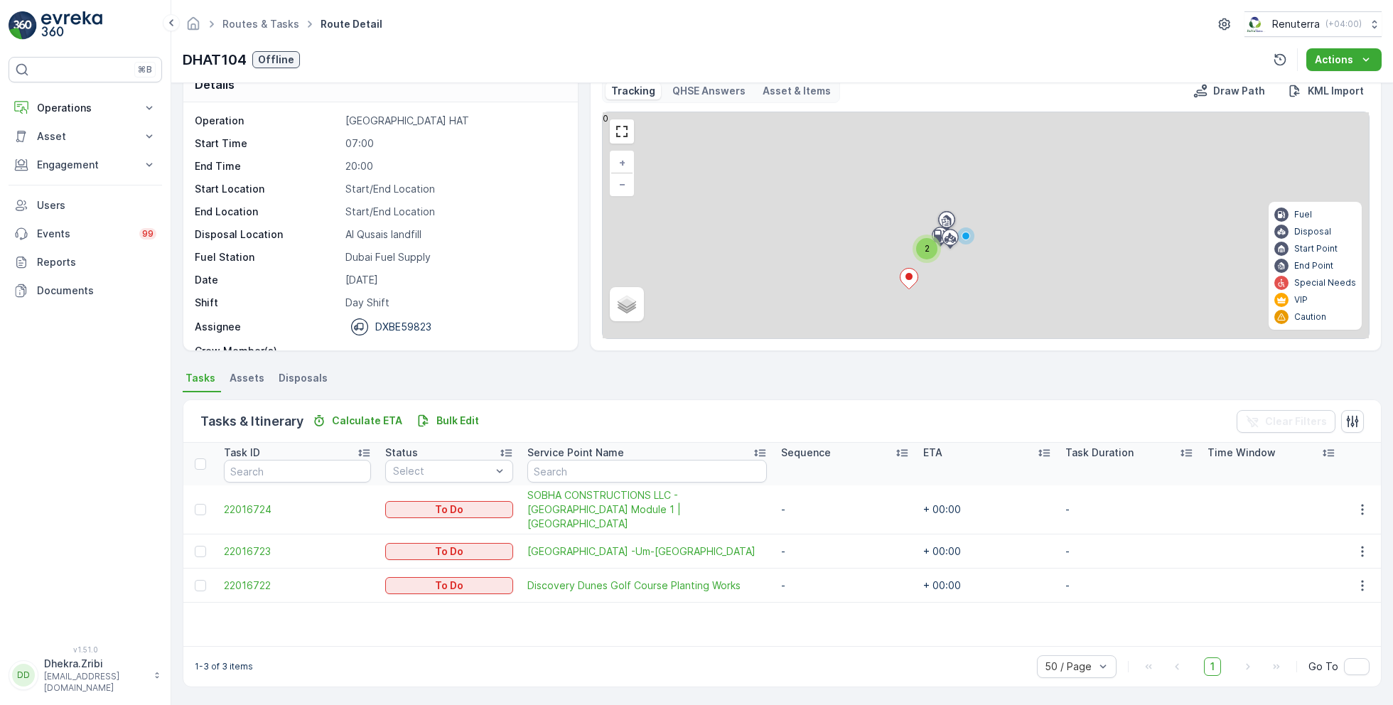
scroll to position [27, 0]
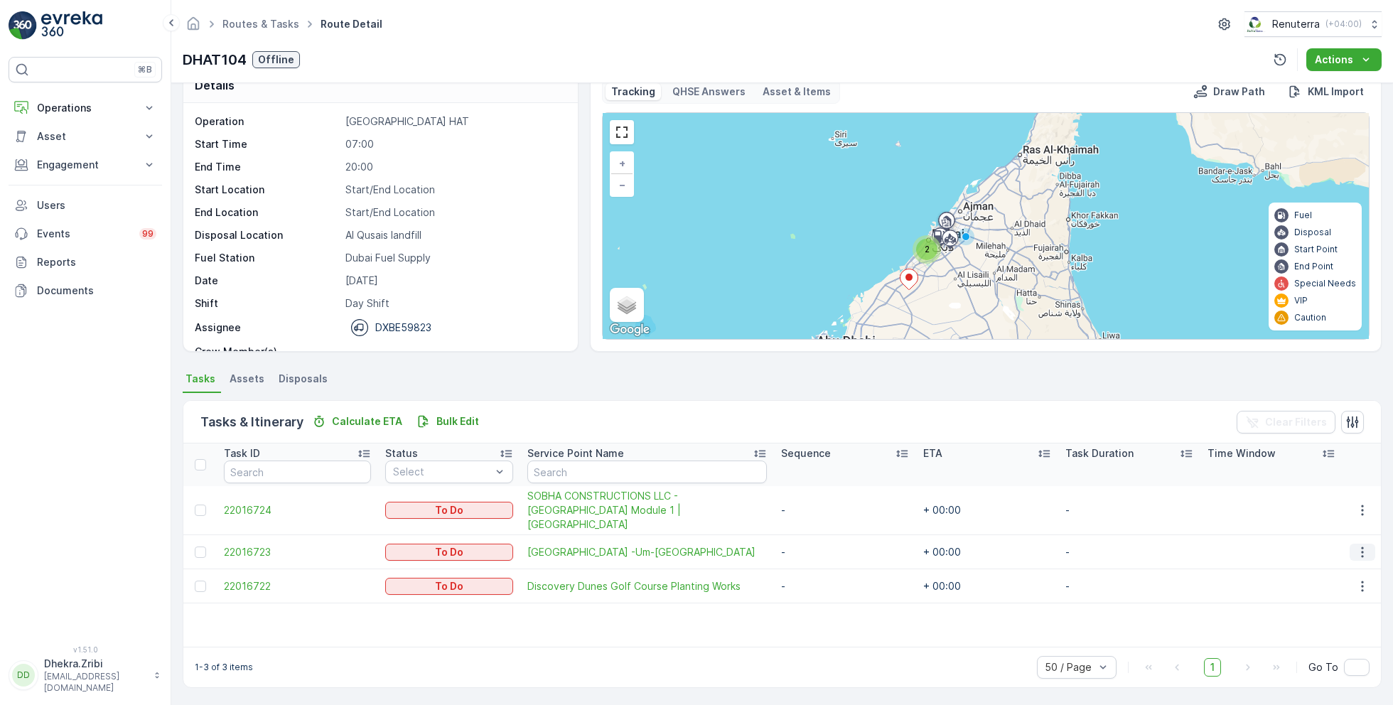
click at [1357, 545] on icon "button" at bounding box center [1363, 552] width 14 height 14
click at [1315, 618] on span "Remove from Route" at bounding box center [1340, 618] width 96 height 14
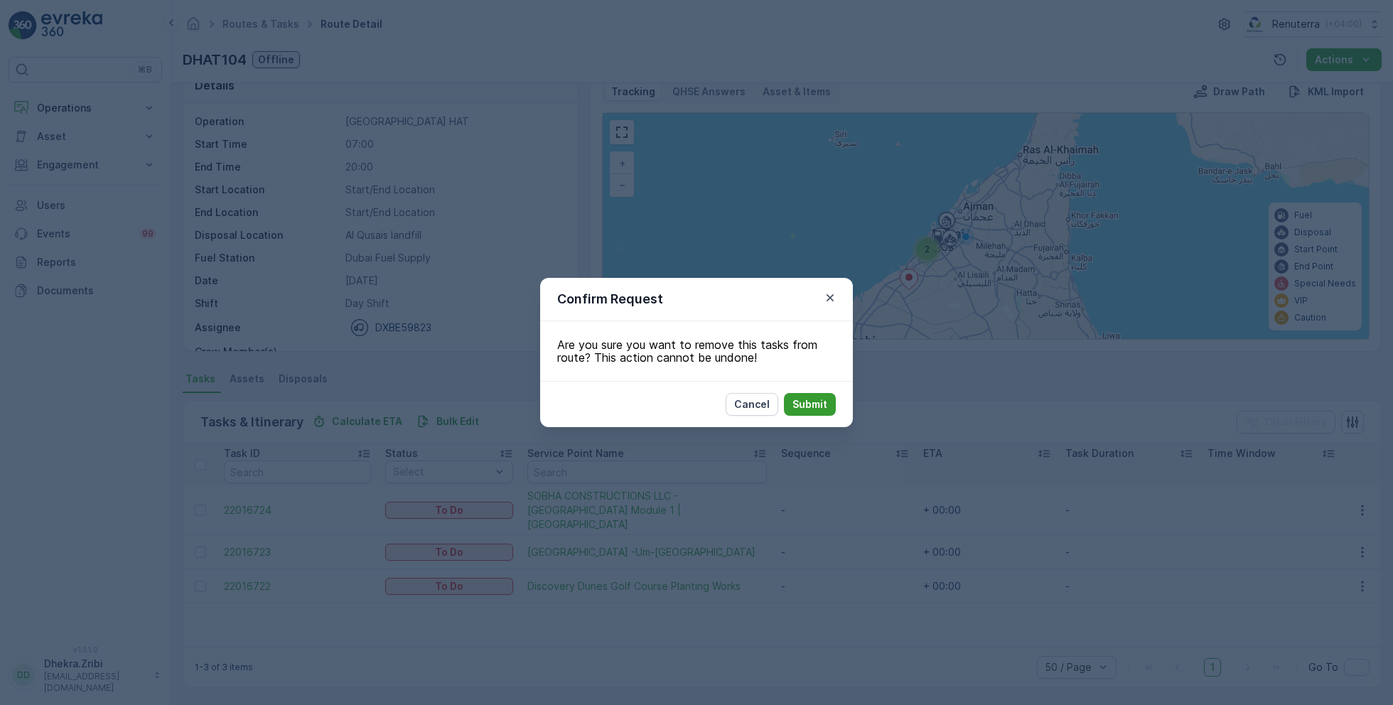
click at [805, 400] on p "Submit" at bounding box center [810, 404] width 35 height 14
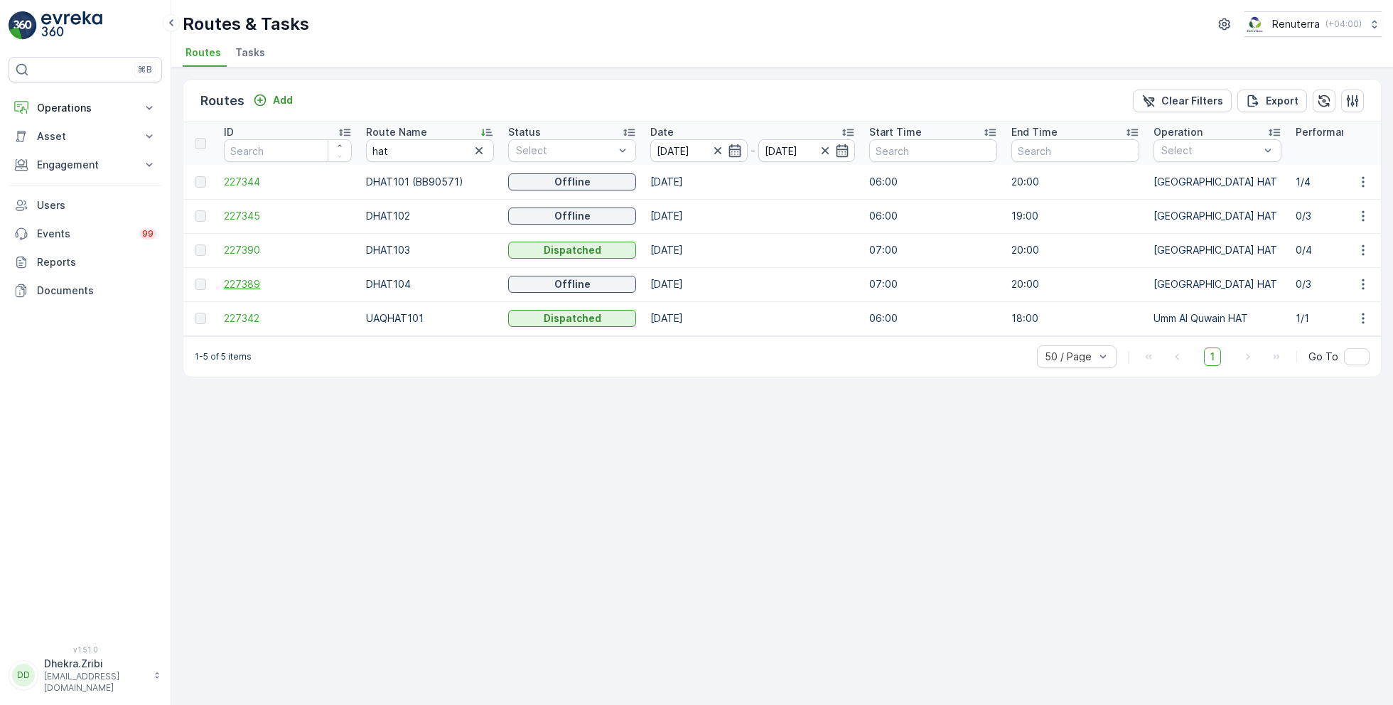
click at [236, 279] on span "227389" at bounding box center [288, 284] width 128 height 14
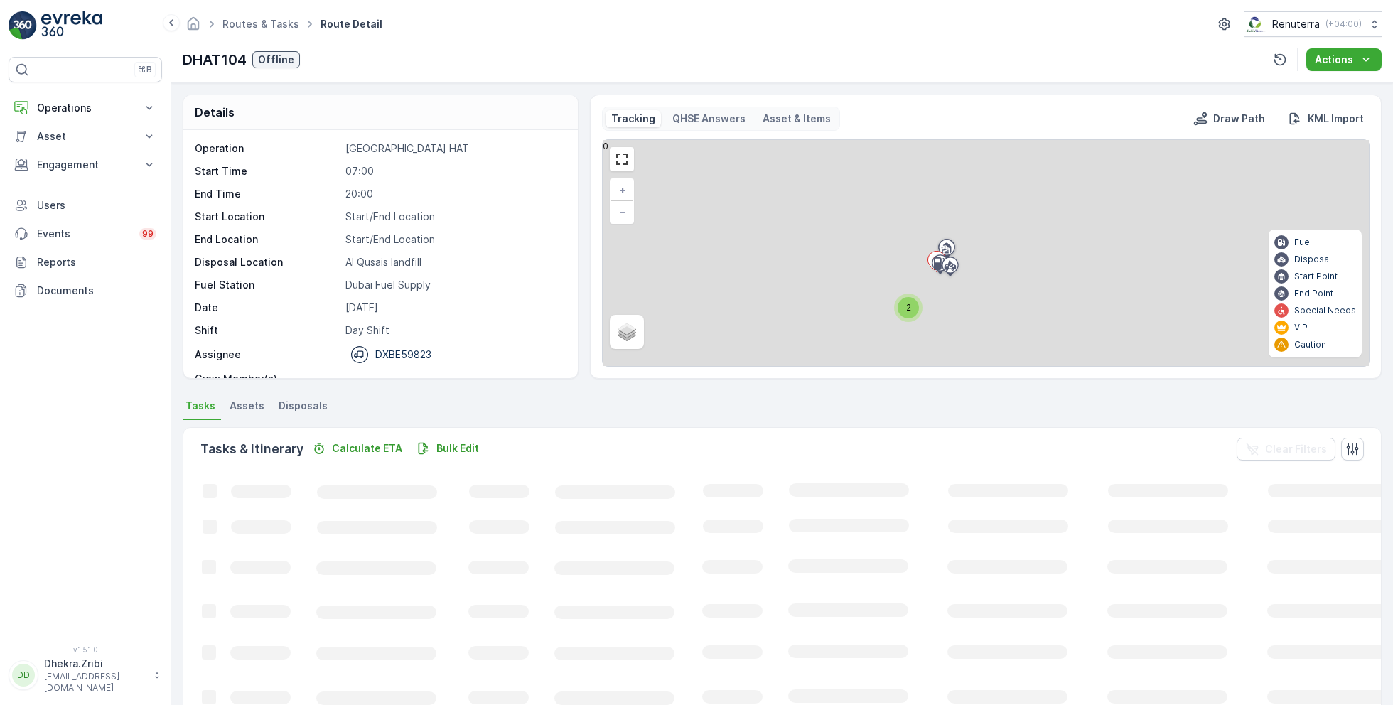
scroll to position [44, 0]
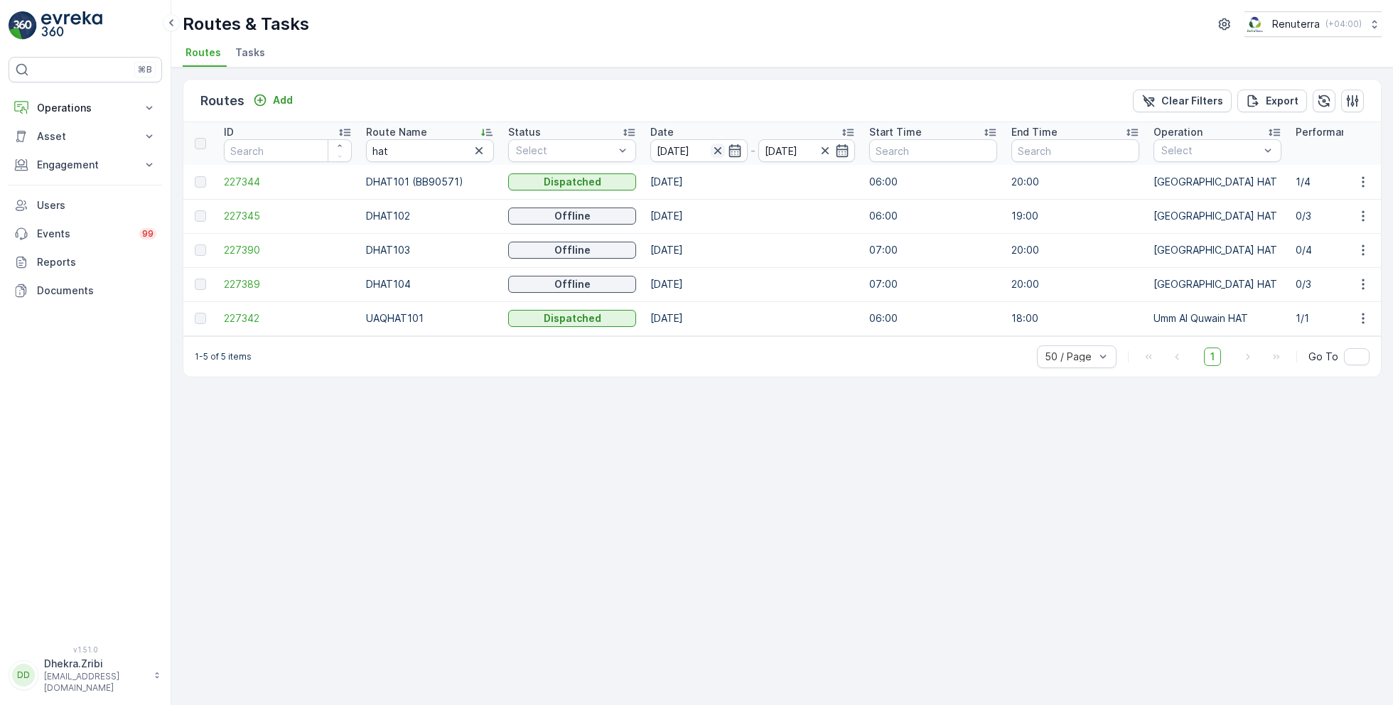
click at [715, 152] on icon "button" at bounding box center [717, 150] width 7 height 7
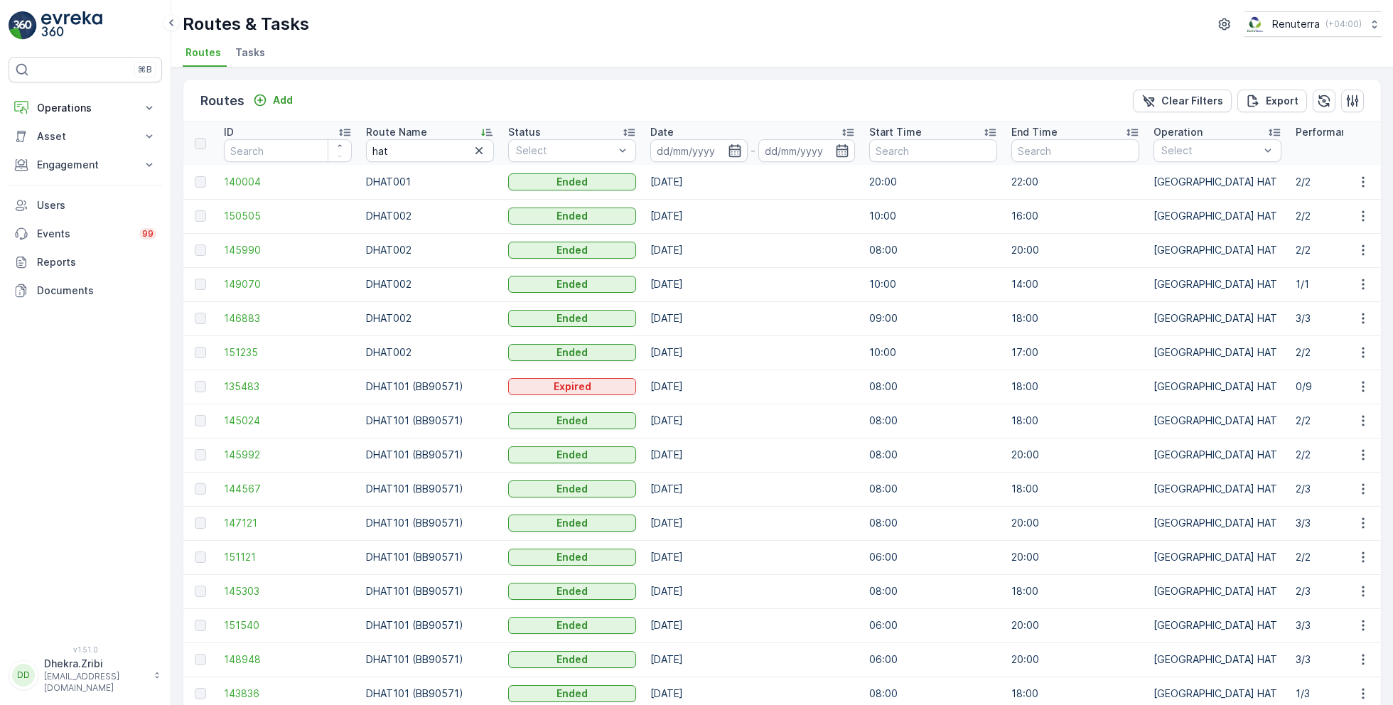
click at [715, 152] on input at bounding box center [698, 150] width 97 height 23
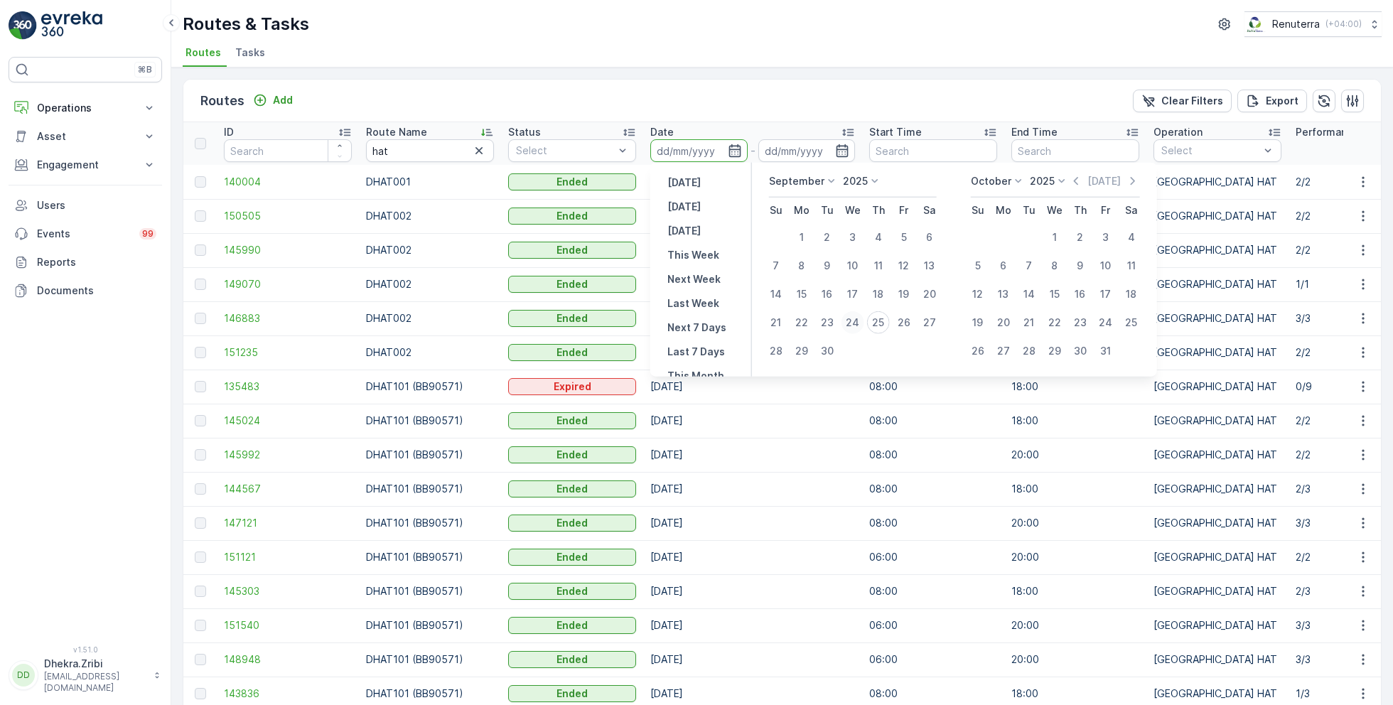
click at [854, 323] on div "24" at bounding box center [853, 322] width 23 height 23
type input "[DATE]"
click at [854, 323] on div "24" at bounding box center [853, 322] width 23 height 23
type input "[DATE]"
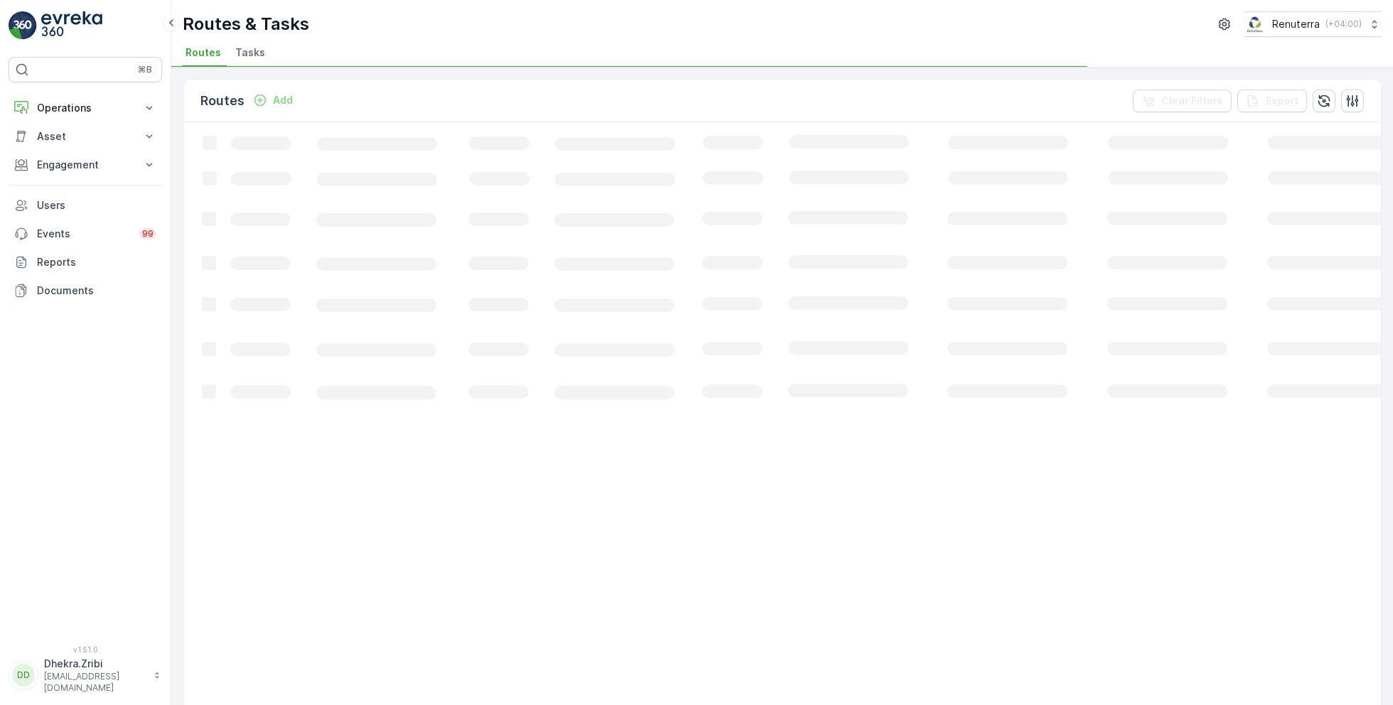
click at [741, 43] on ul "Routes Tasks" at bounding box center [777, 55] width 1188 height 24
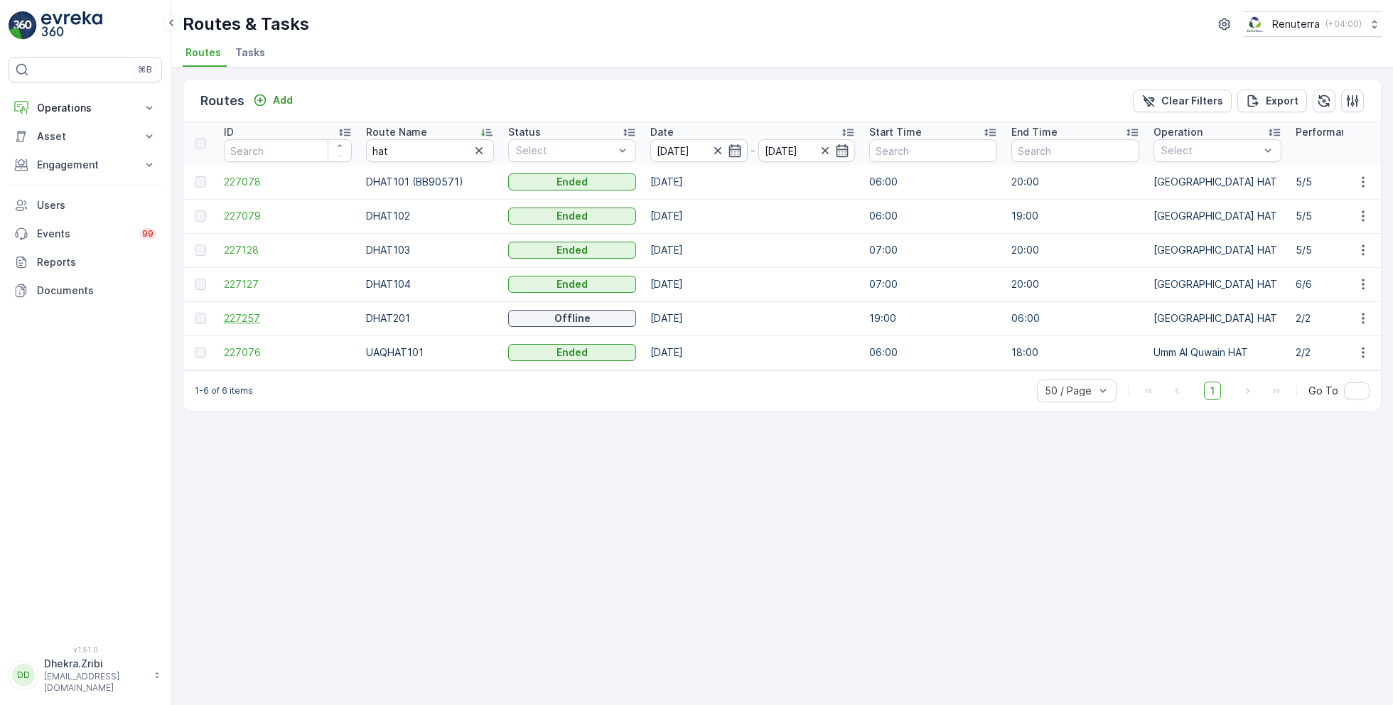
click at [239, 317] on span "227257" at bounding box center [288, 318] width 128 height 14
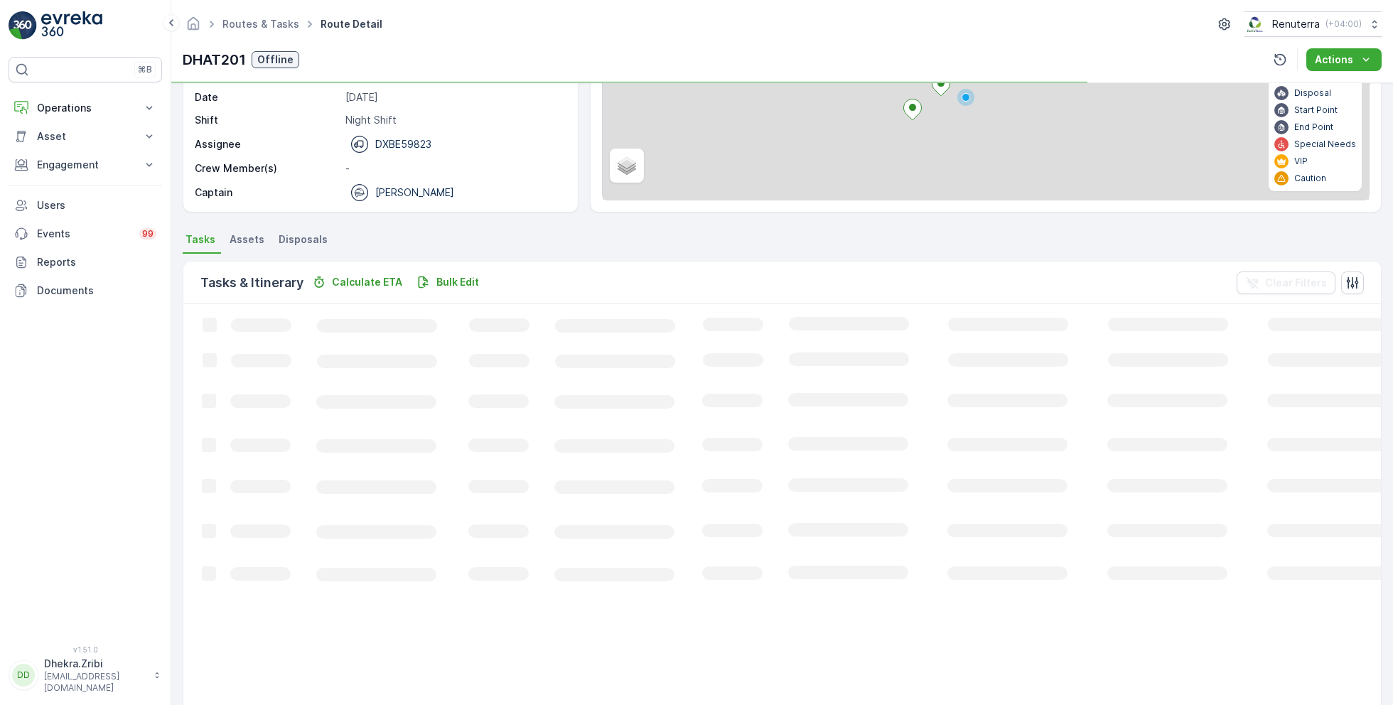
scroll to position [27, 0]
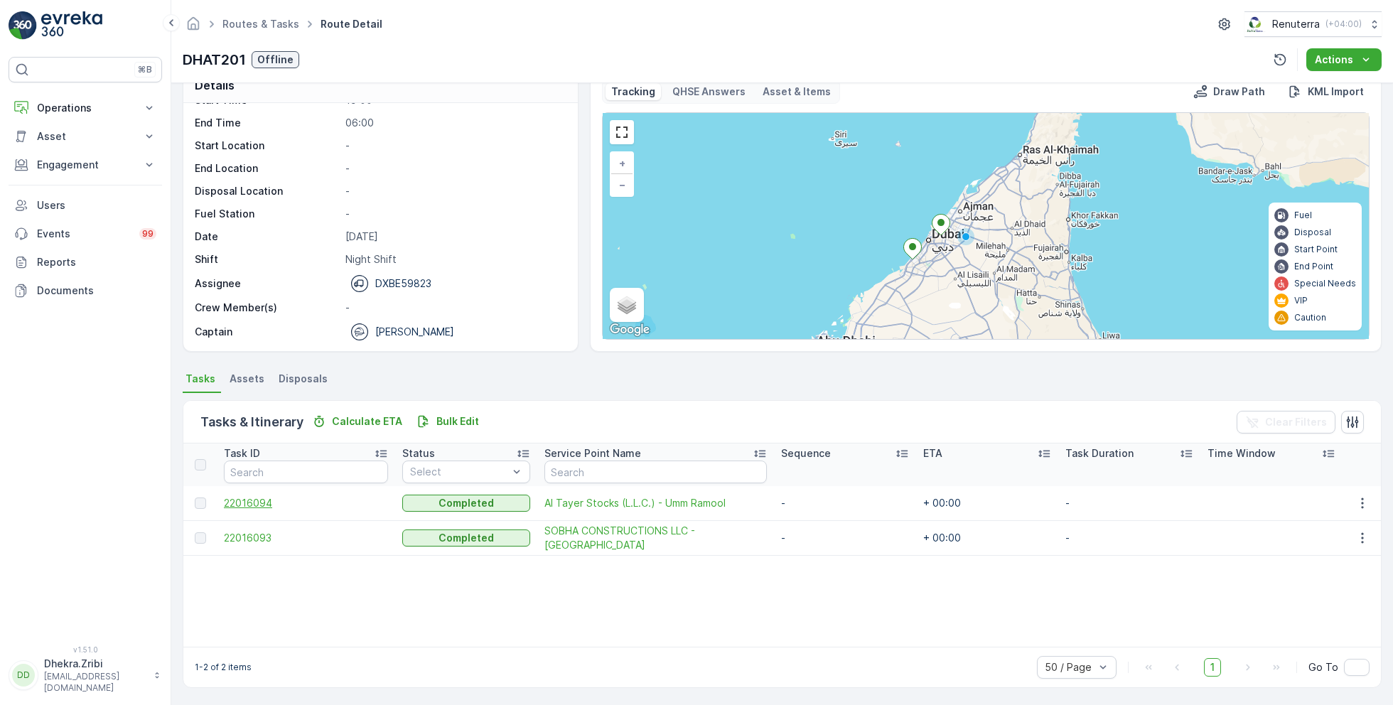
click at [254, 508] on span "22016094" at bounding box center [306, 503] width 164 height 14
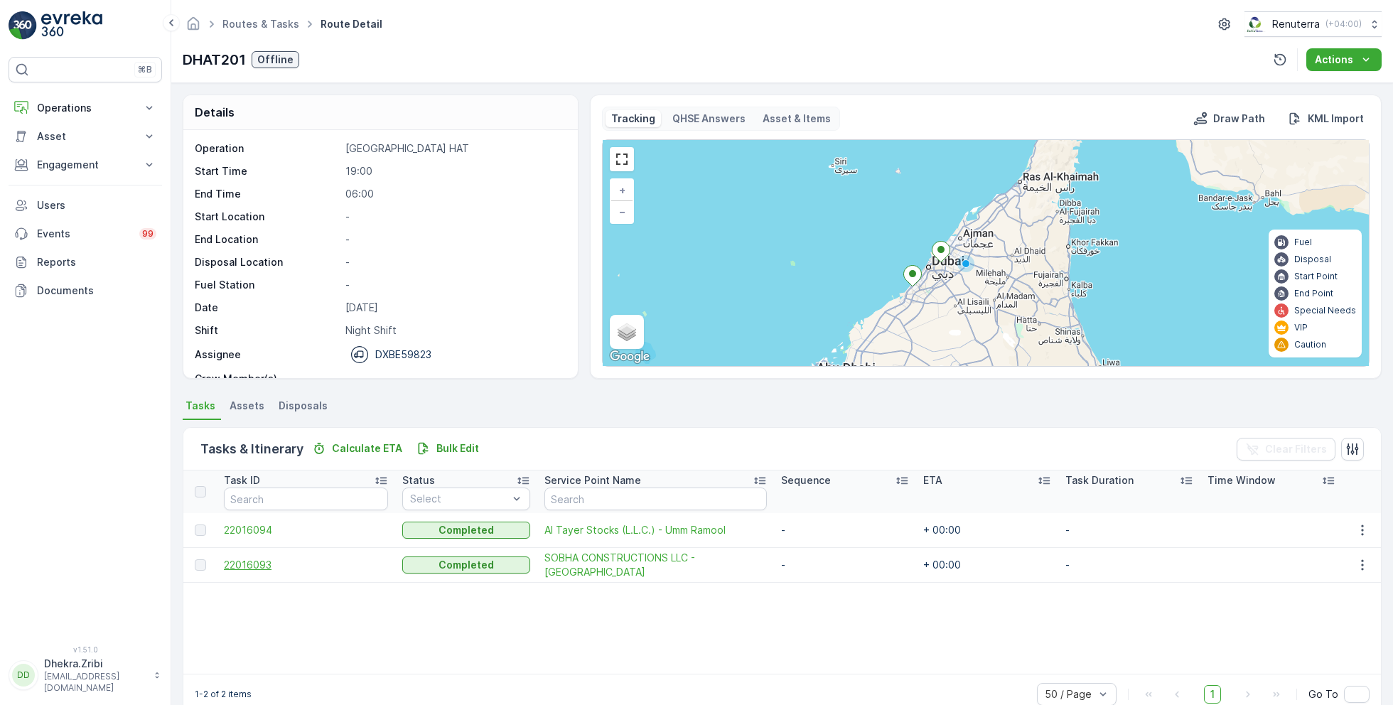
click at [252, 562] on span "22016093" at bounding box center [306, 565] width 164 height 14
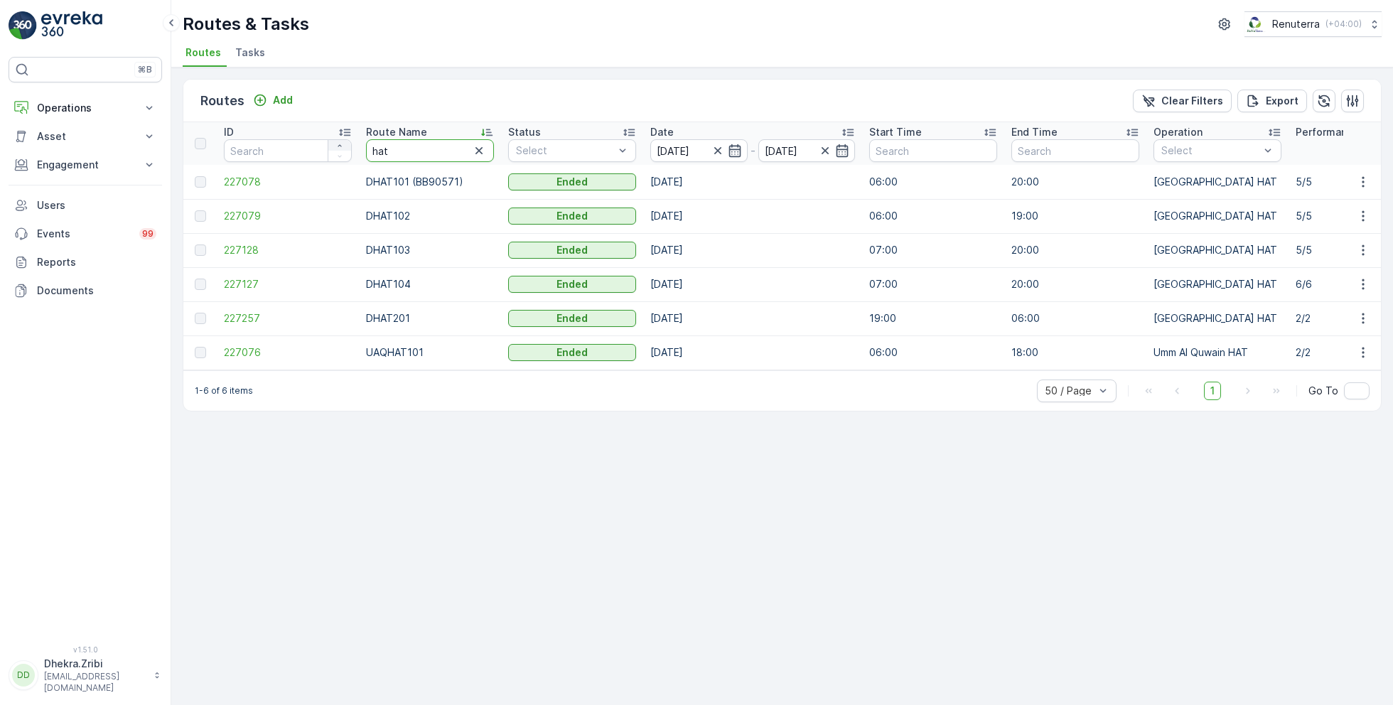
drag, startPoint x: 409, startPoint y: 149, endPoint x: 349, endPoint y: 149, distance: 60.4
type input "roro"
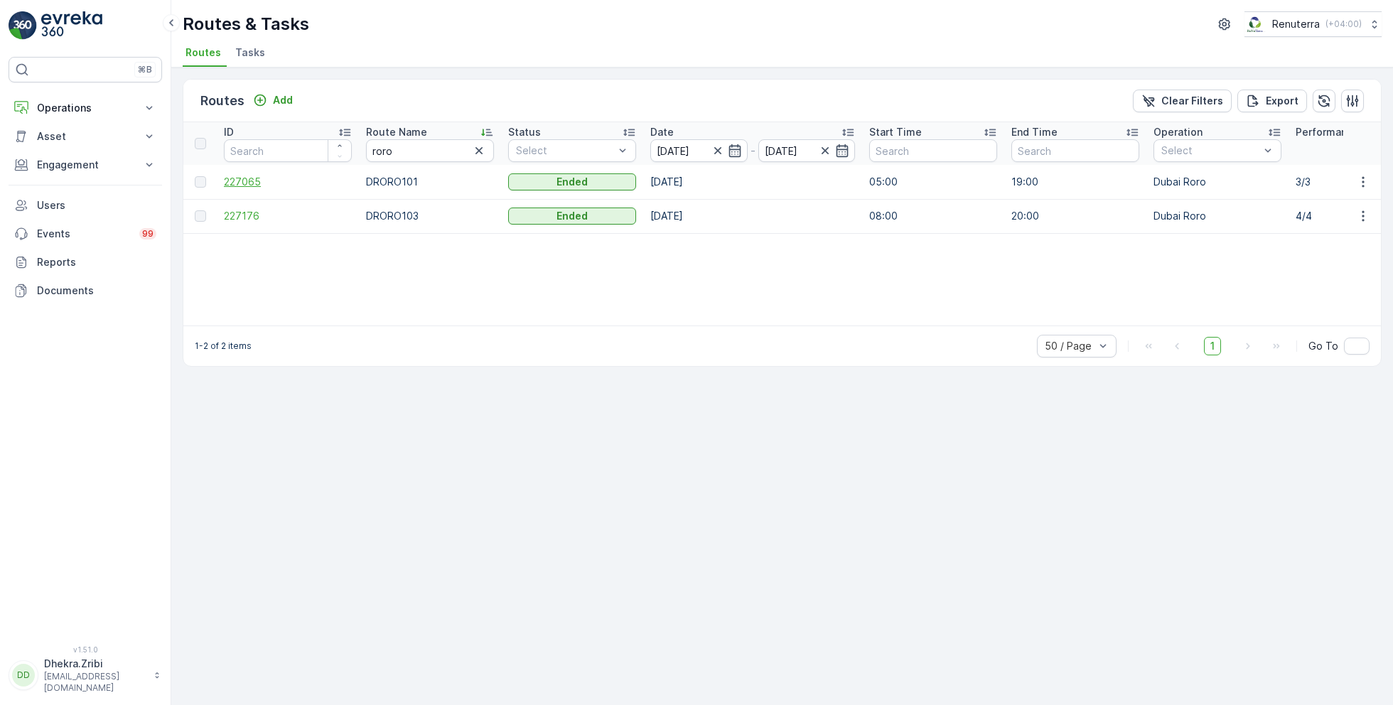
click at [247, 186] on span "227065" at bounding box center [288, 182] width 128 height 14
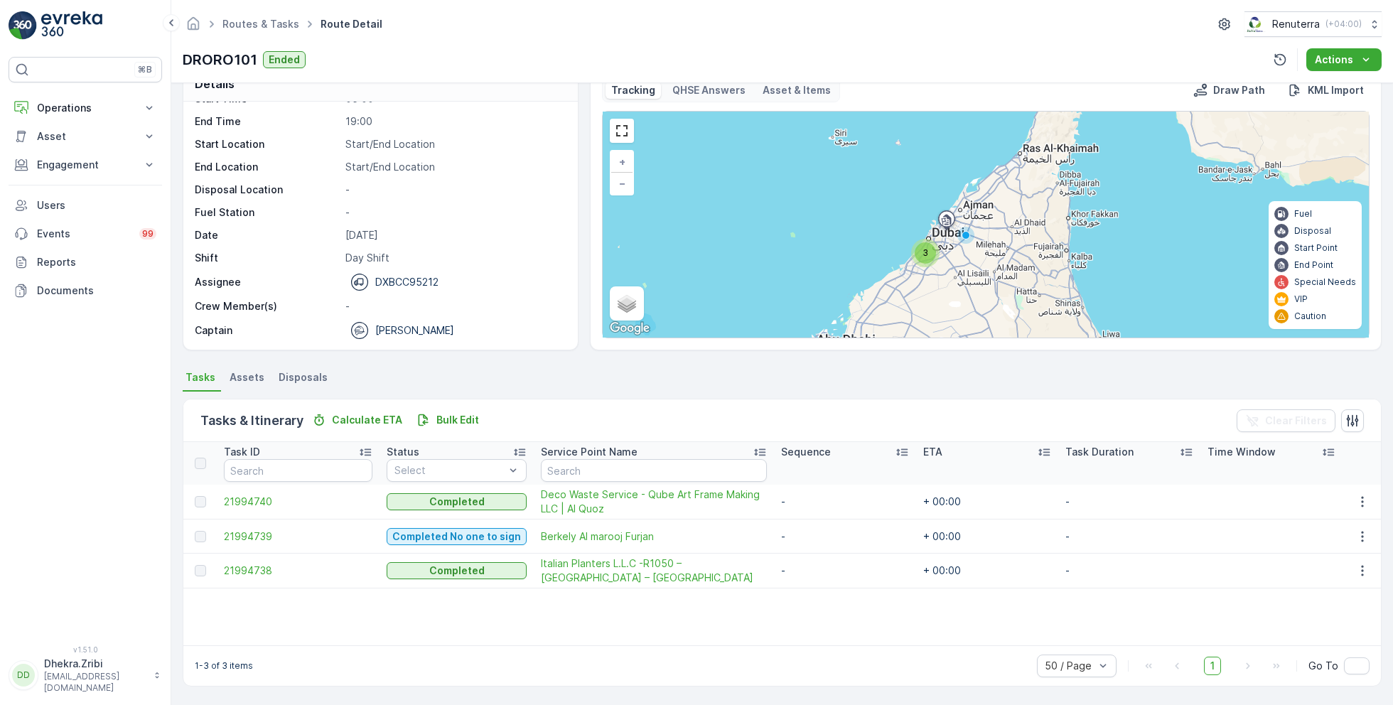
scroll to position [27, 0]
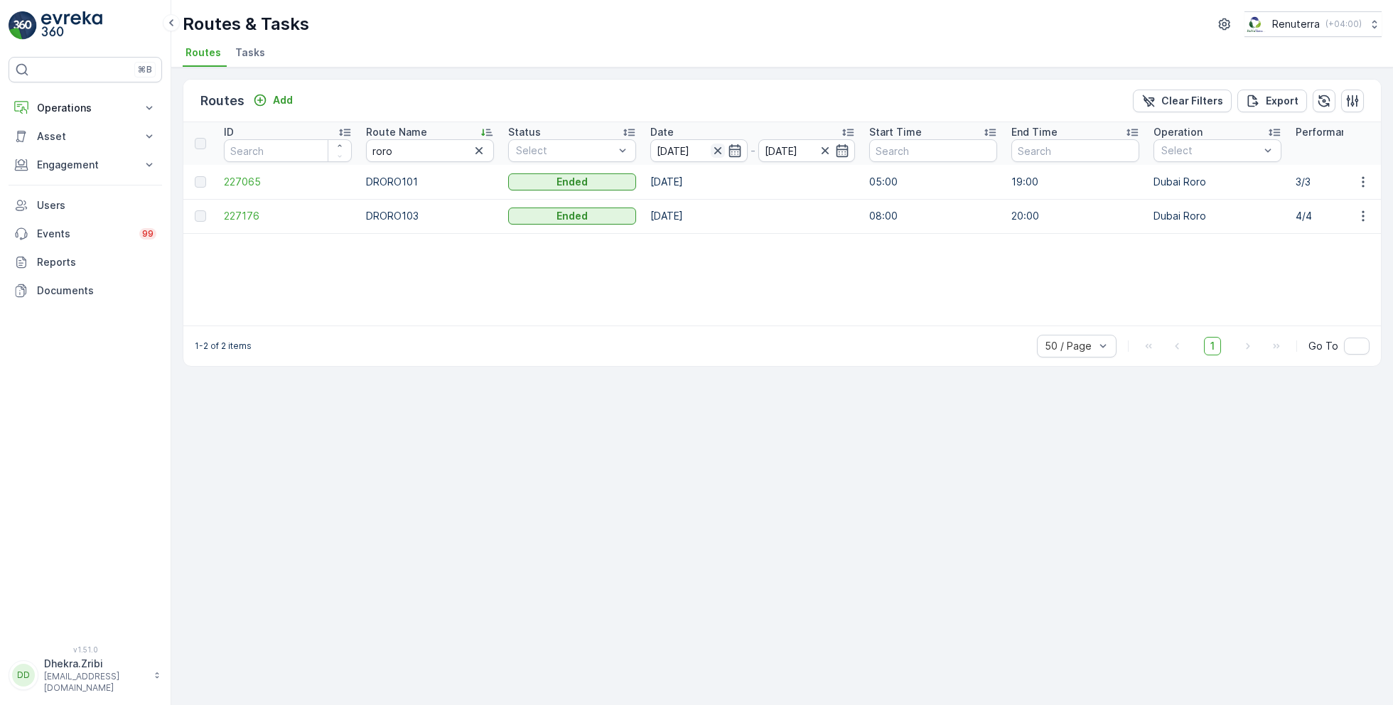
click at [721, 154] on icon "button" at bounding box center [718, 151] width 14 height 14
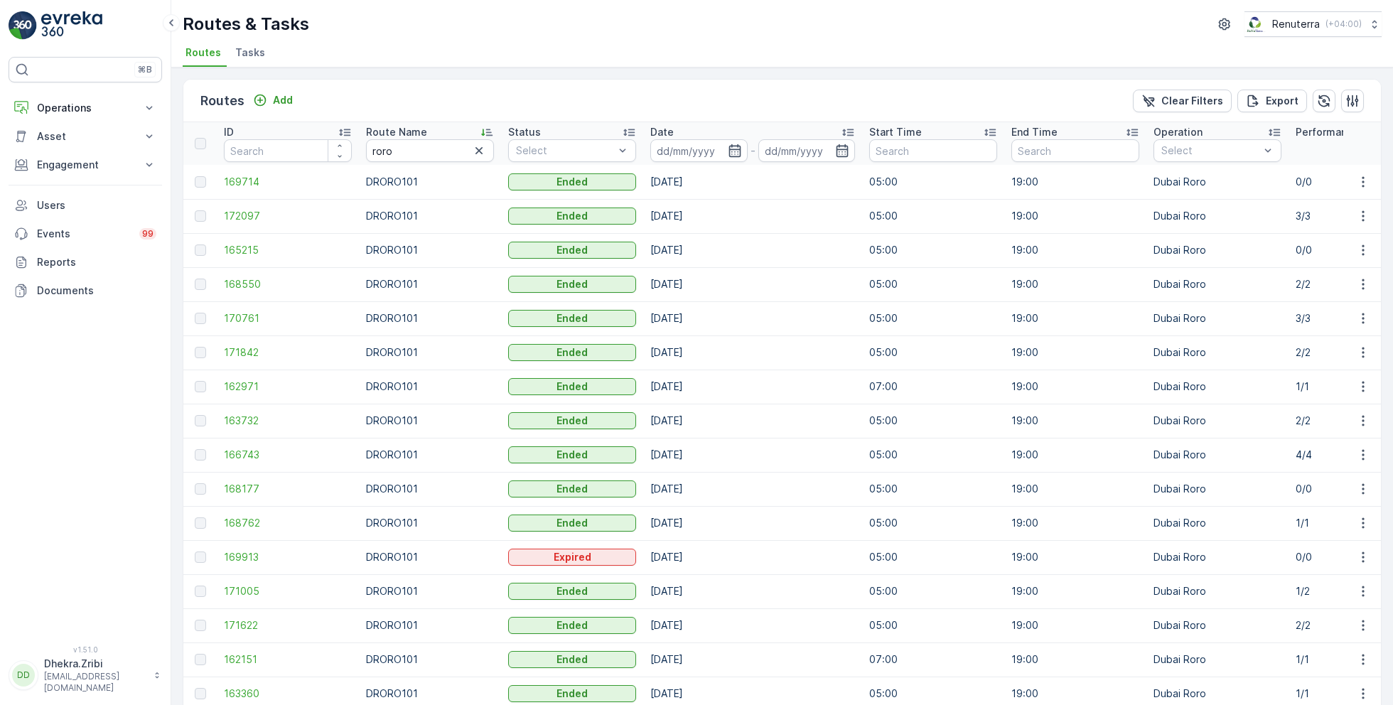
click at [721, 154] on input at bounding box center [698, 150] width 97 height 23
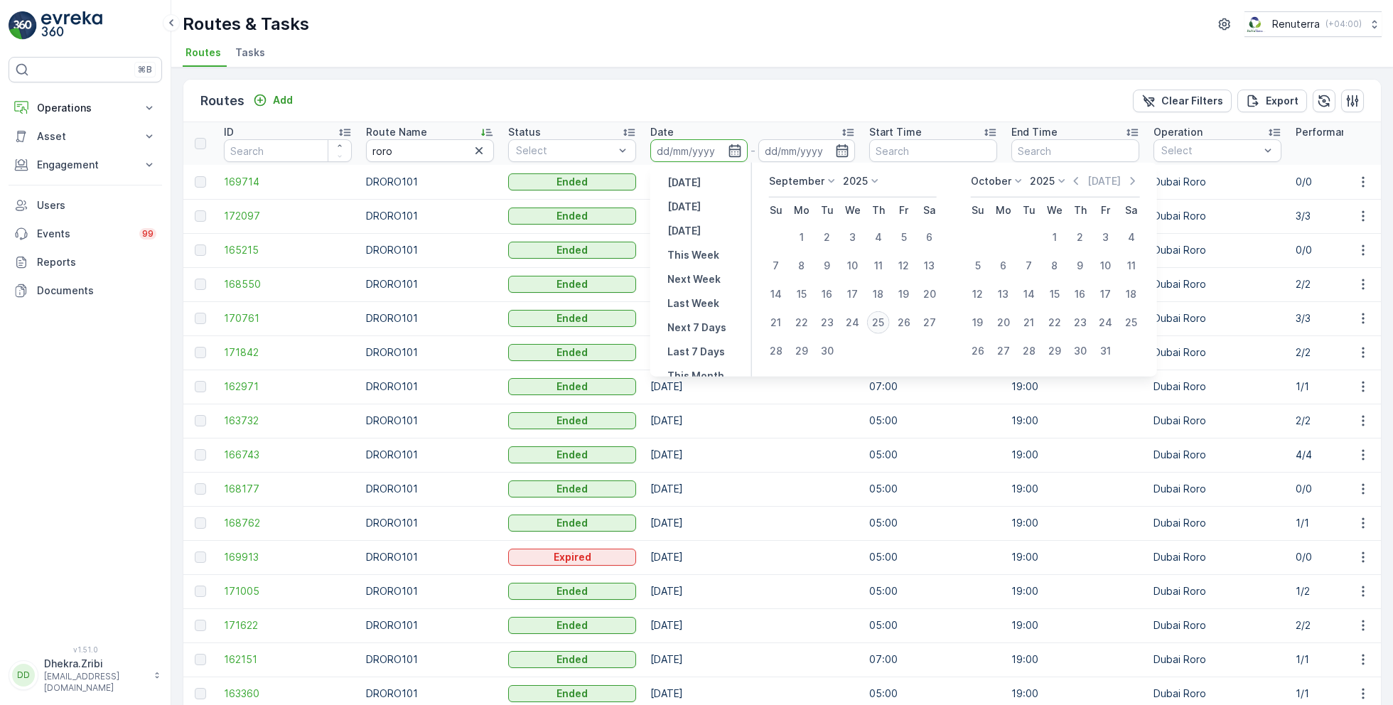
click at [879, 323] on div "25" at bounding box center [878, 322] width 23 height 23
type input "[DATE]"
click at [879, 323] on div "25" at bounding box center [878, 322] width 23 height 23
type input "[DATE]"
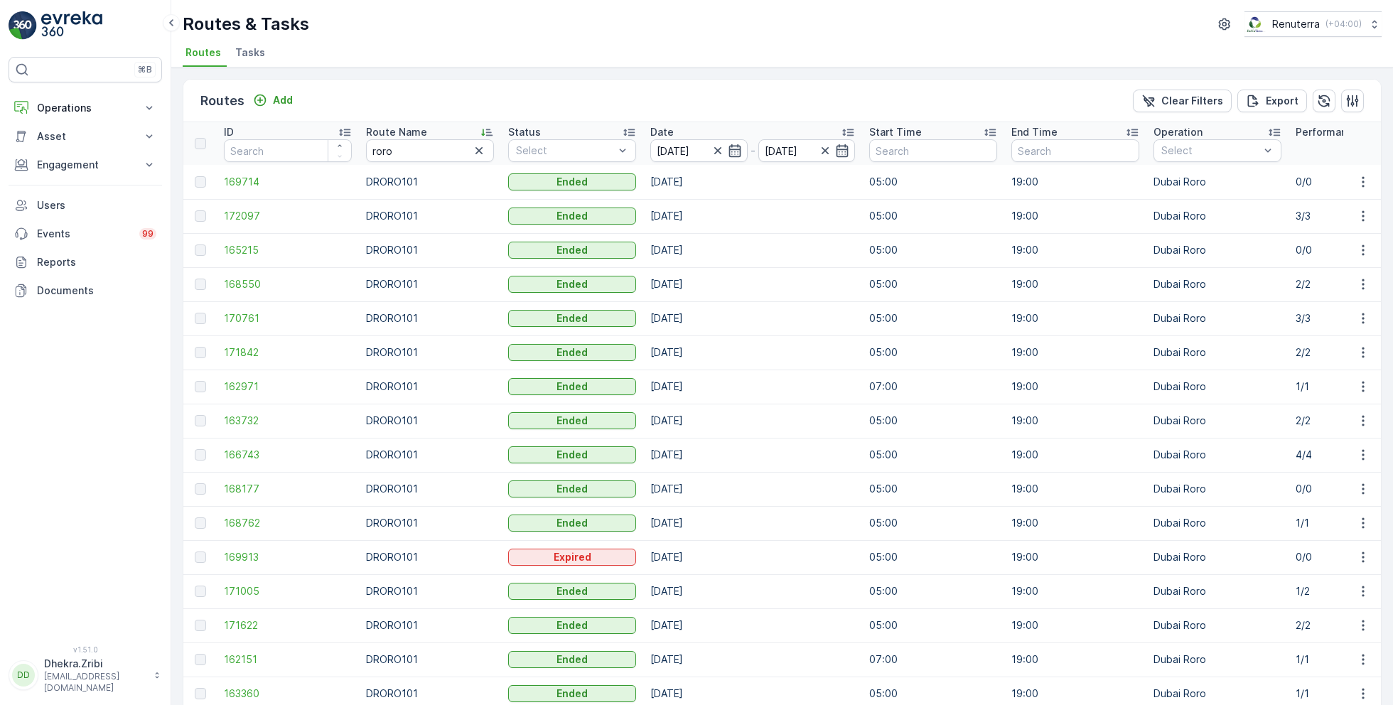
click at [639, 57] on ul "Routes Tasks" at bounding box center [777, 55] width 1188 height 24
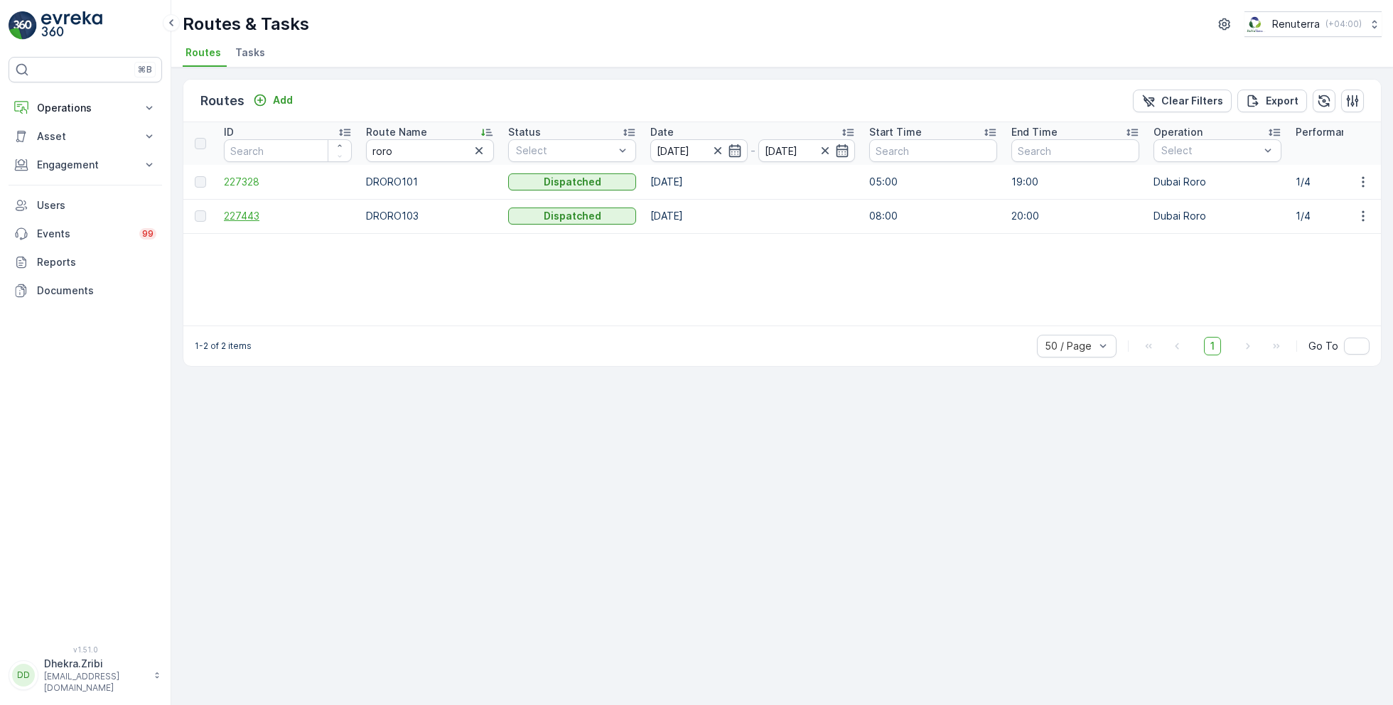
click at [239, 218] on span "227443" at bounding box center [288, 216] width 128 height 14
click at [246, 176] on span "227328" at bounding box center [288, 182] width 128 height 14
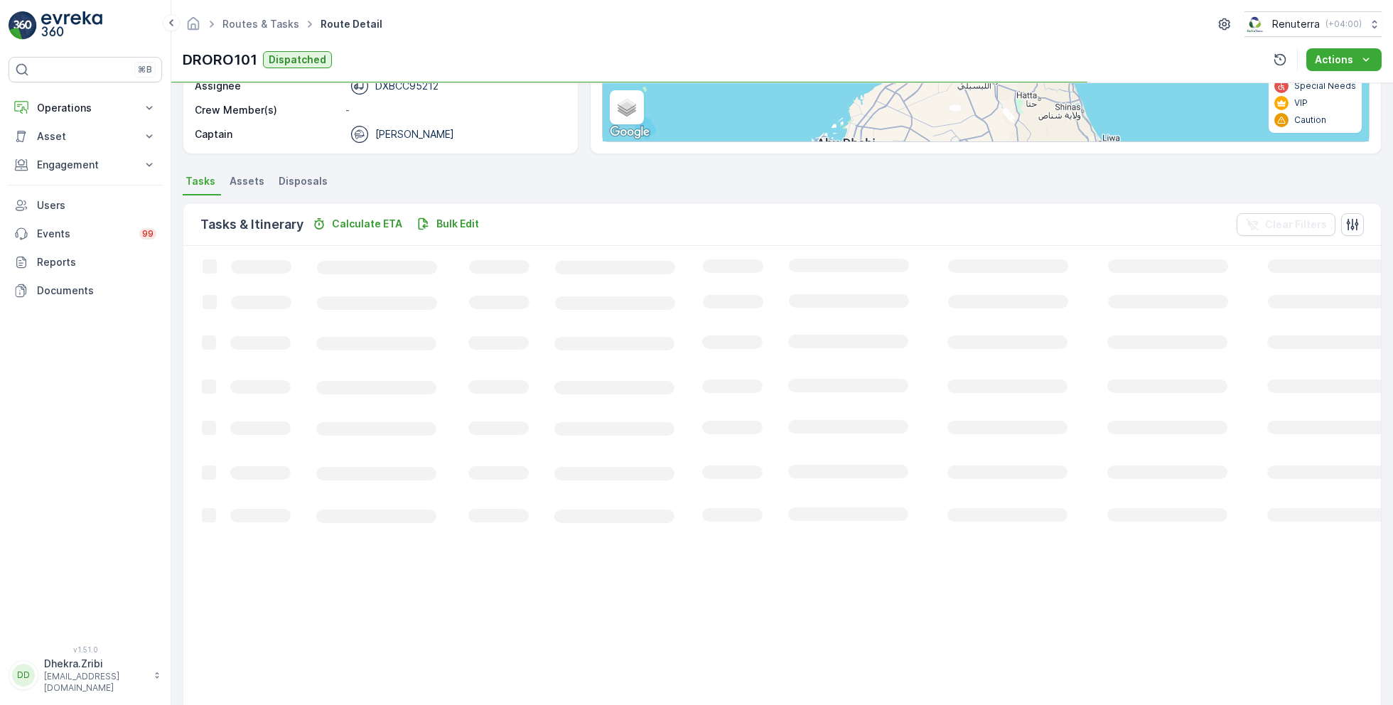
scroll to position [27, 0]
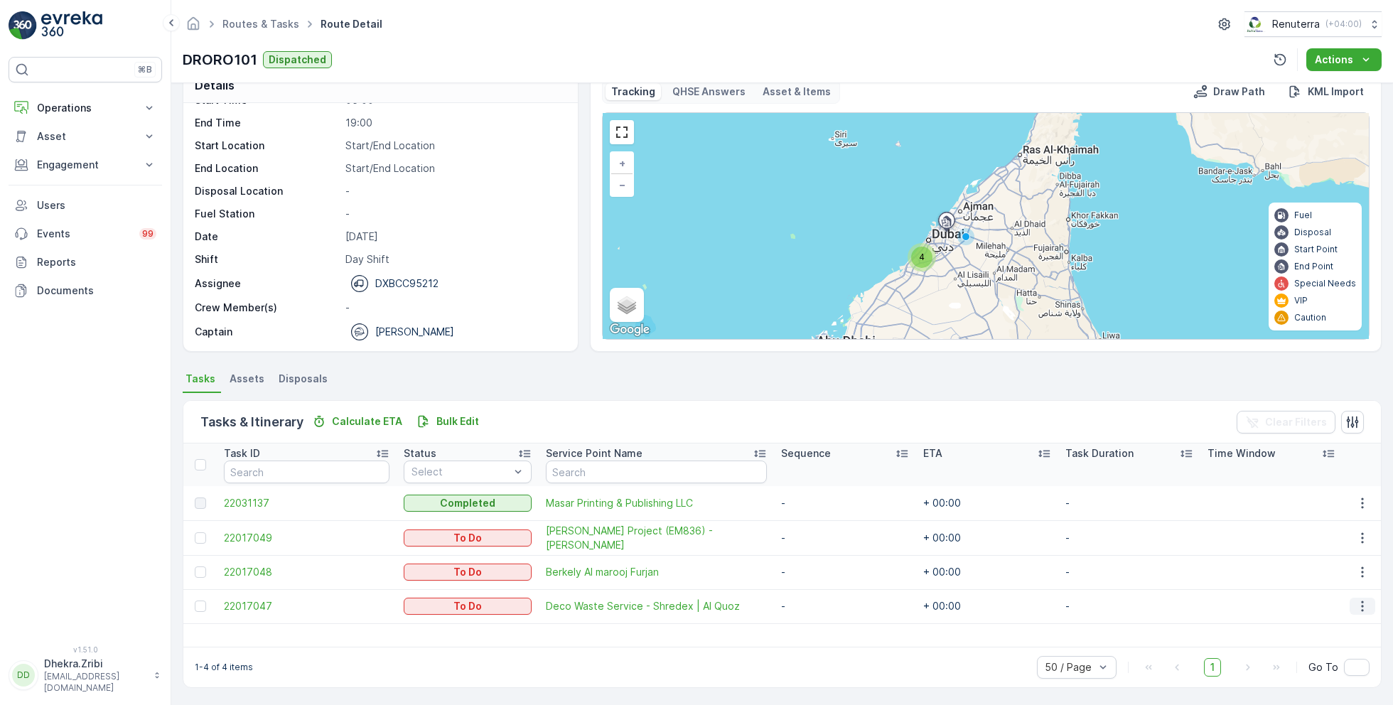
click at [1350, 609] on button "button" at bounding box center [1363, 606] width 26 height 17
click at [1318, 542] on span "Change Route" at bounding box center [1326, 537] width 69 height 14
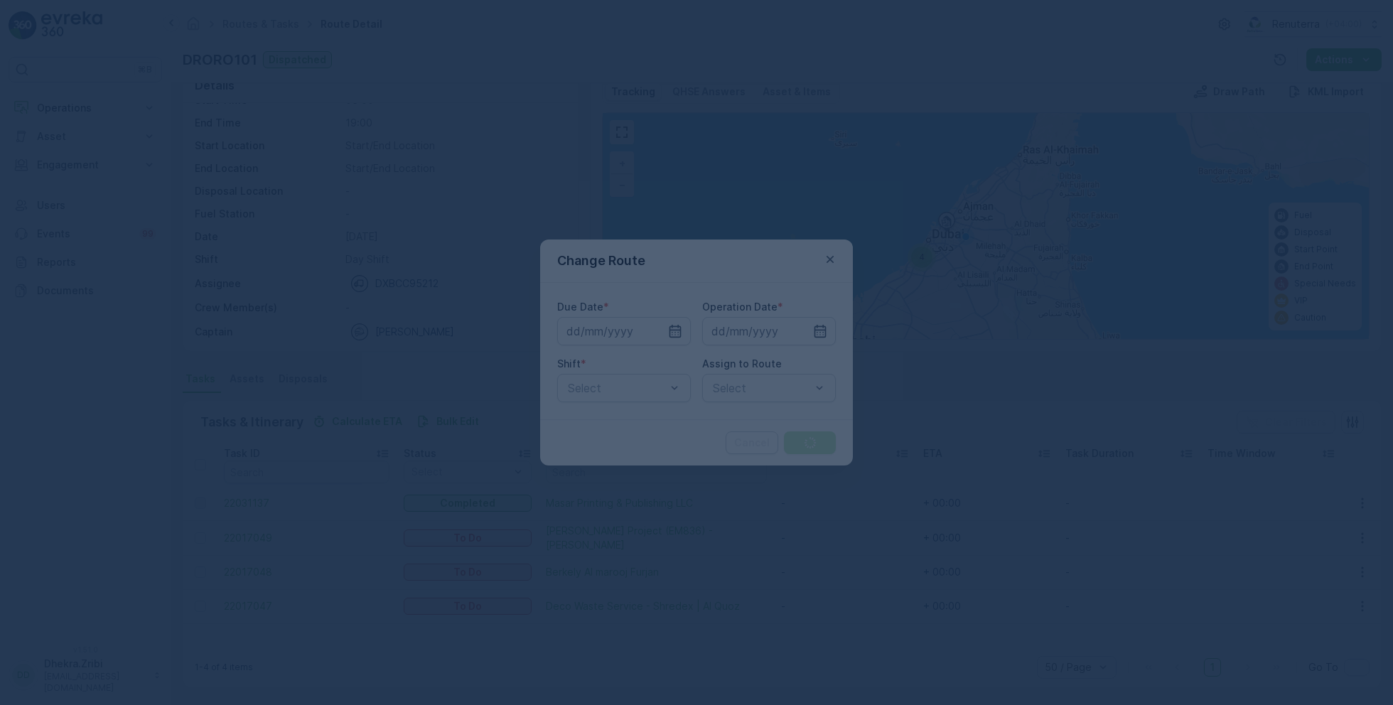
type input "[DATE]"
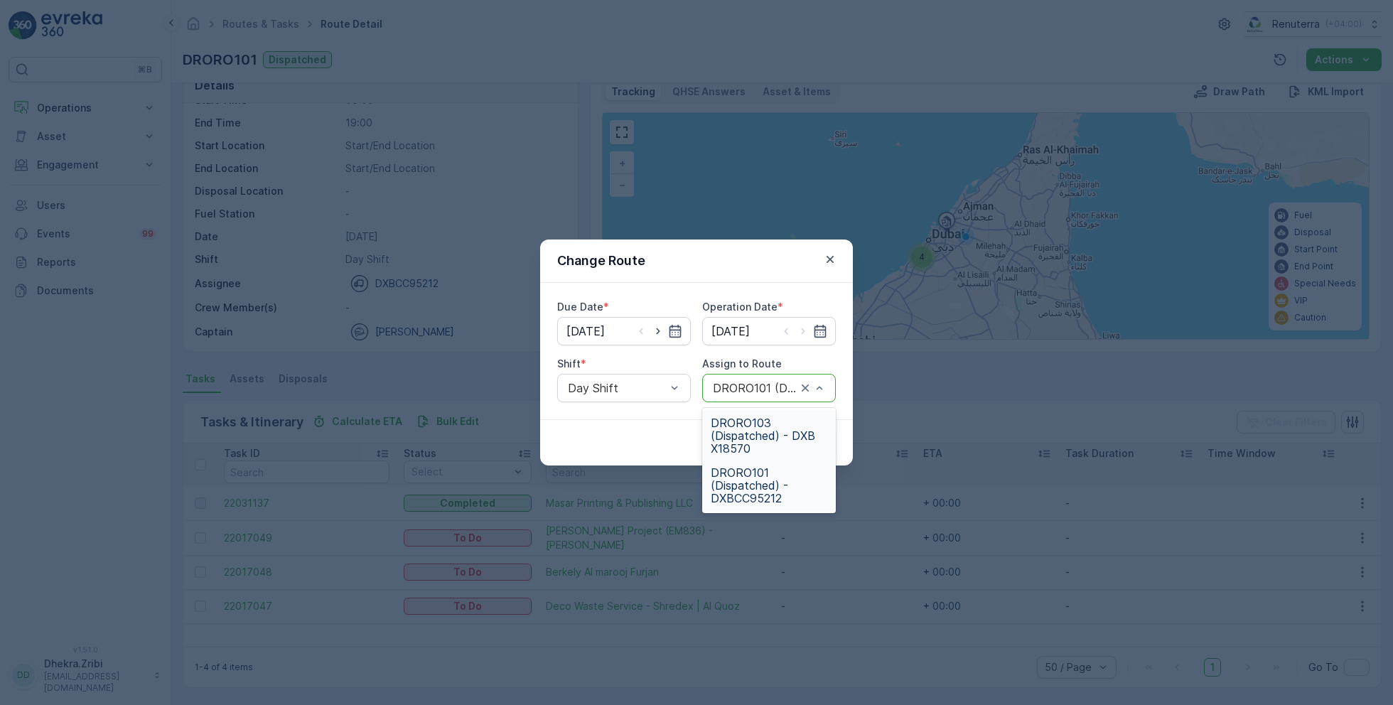
click at [755, 430] on span "DRORO103 (Dispatched) - DXB X18570" at bounding box center [769, 436] width 117 height 38
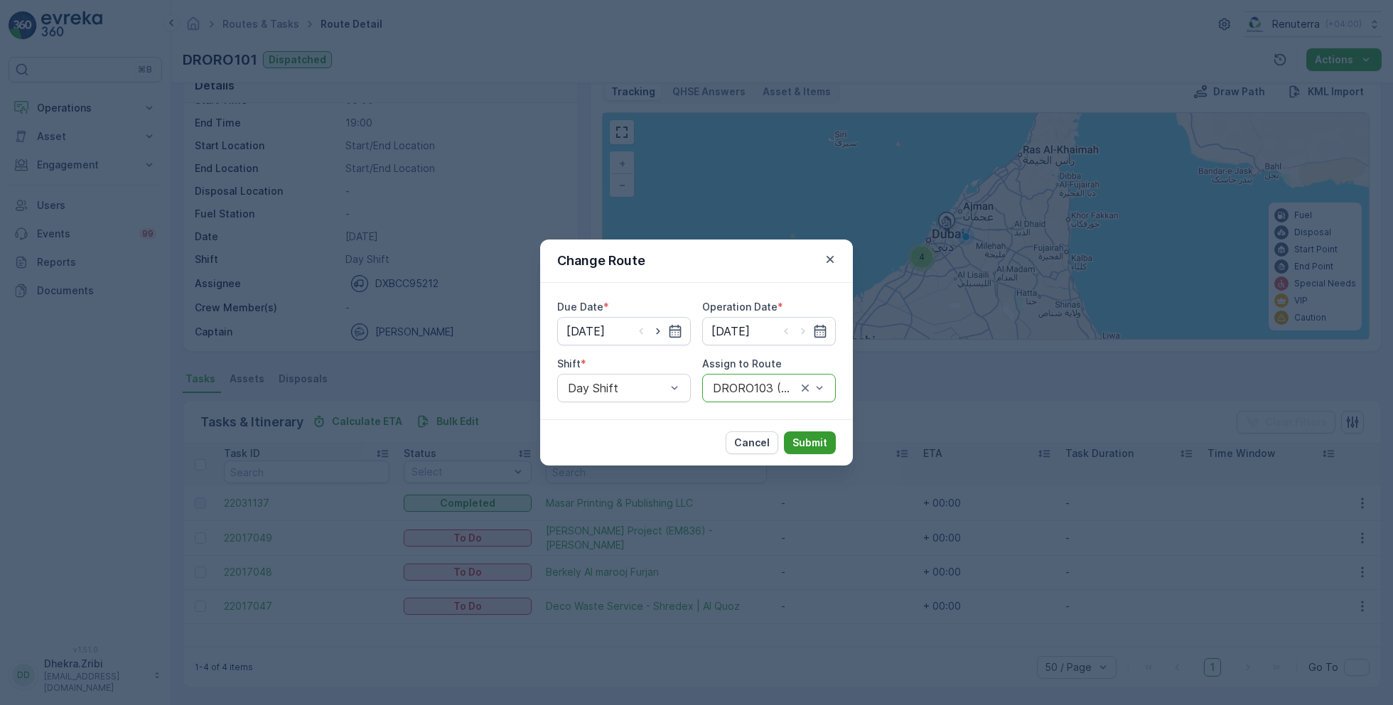
click at [812, 434] on button "Submit" at bounding box center [810, 442] width 52 height 23
